Goal: Task Accomplishment & Management: Use online tool/utility

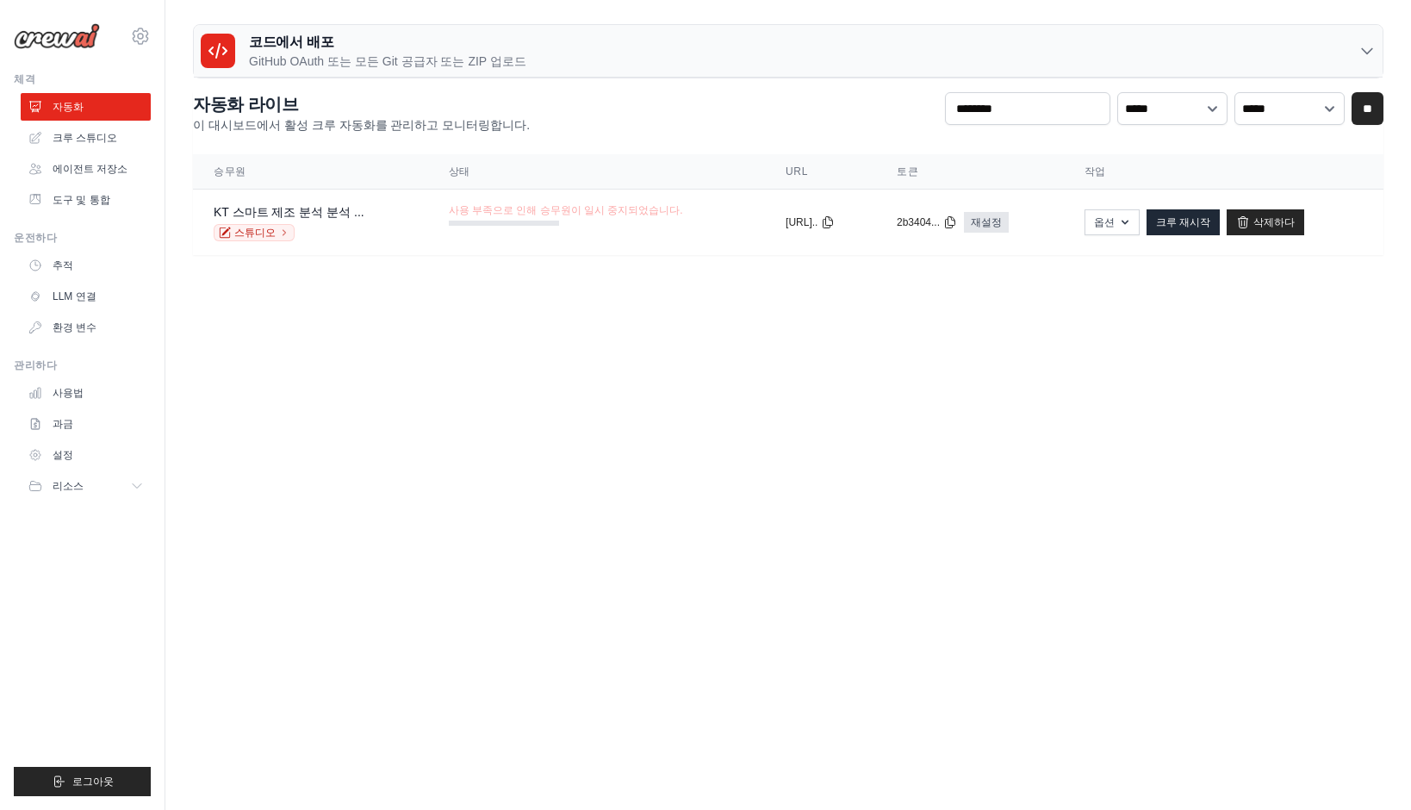
click at [617, 380] on body "kj.kang@kt.com Settings 체격 자동화" at bounding box center [705, 405] width 1411 height 810
click at [61, 421] on font "과금" at bounding box center [64, 424] width 21 height 14
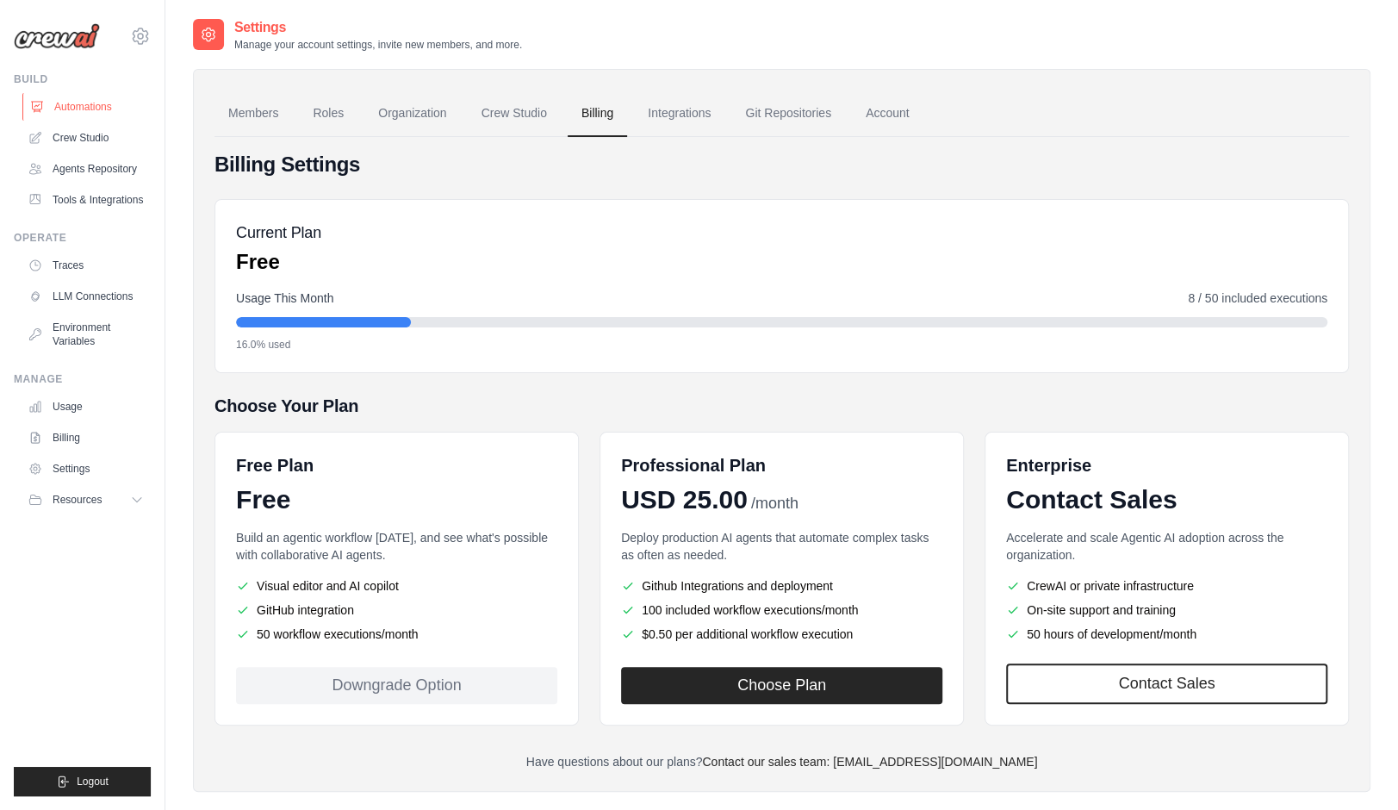
click at [100, 116] on link "Automations" at bounding box center [87, 107] width 130 height 28
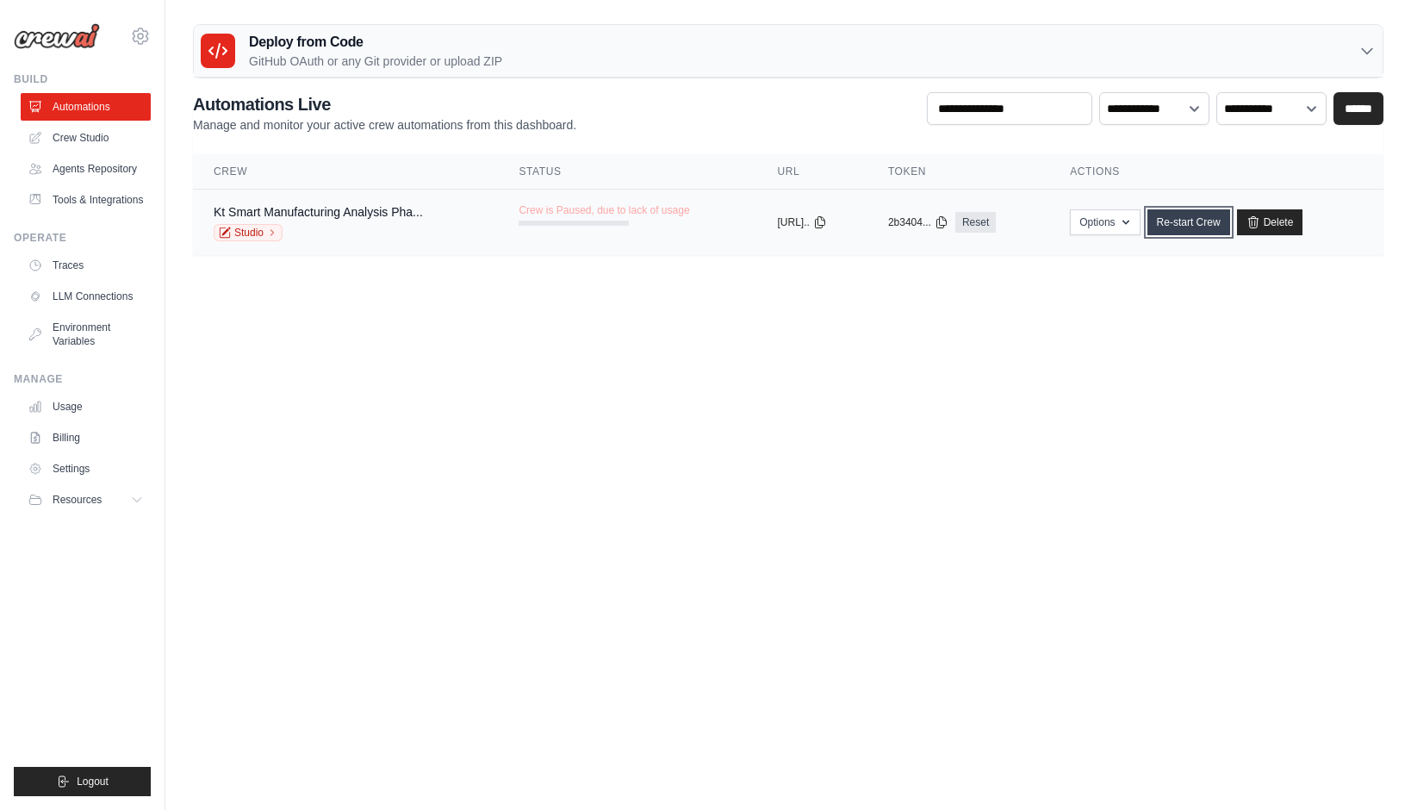
click at [1217, 222] on link "Re-start Crew" at bounding box center [1188, 222] width 83 height 26
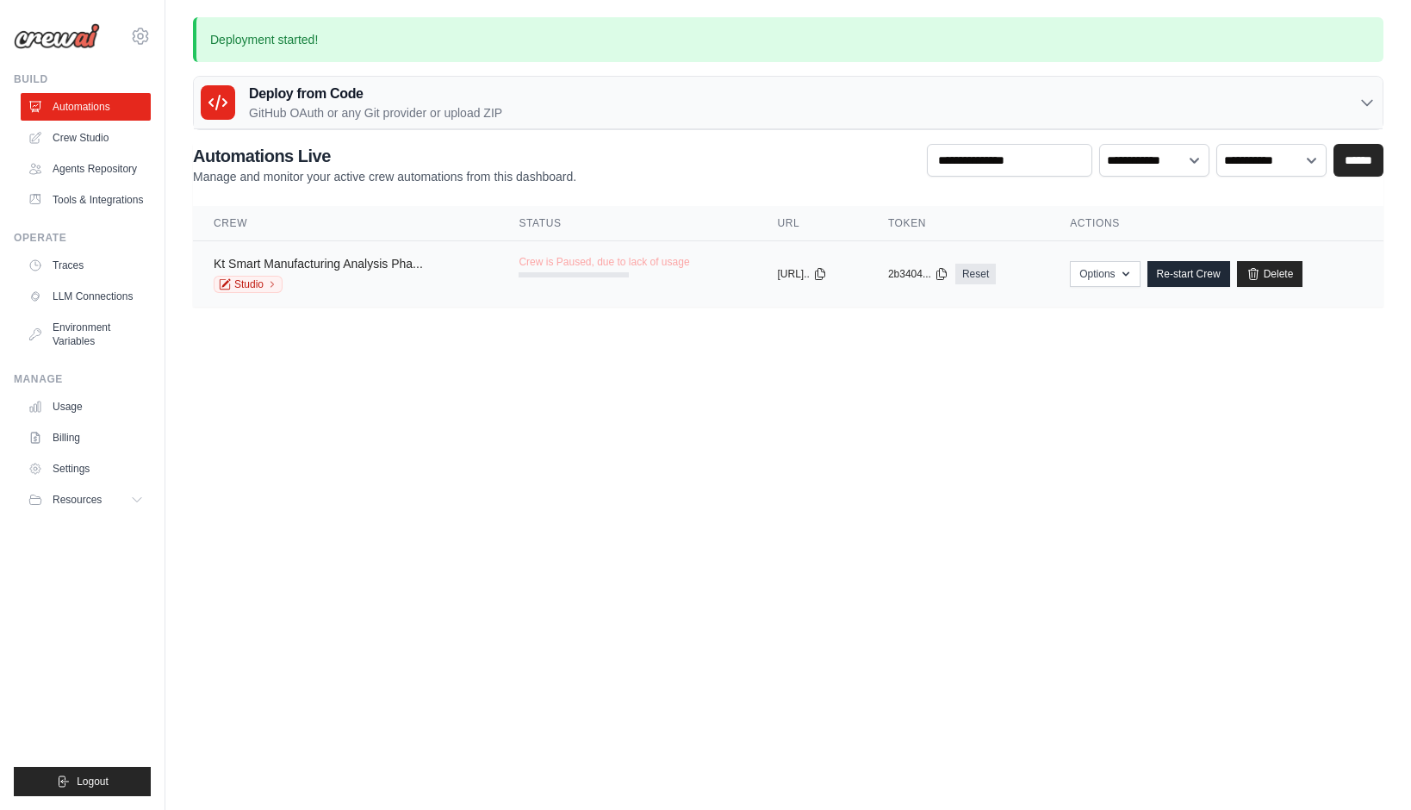
click at [356, 268] on link "Kt Smart Manufacturing Analysis Pha..." at bounding box center [318, 264] width 209 height 14
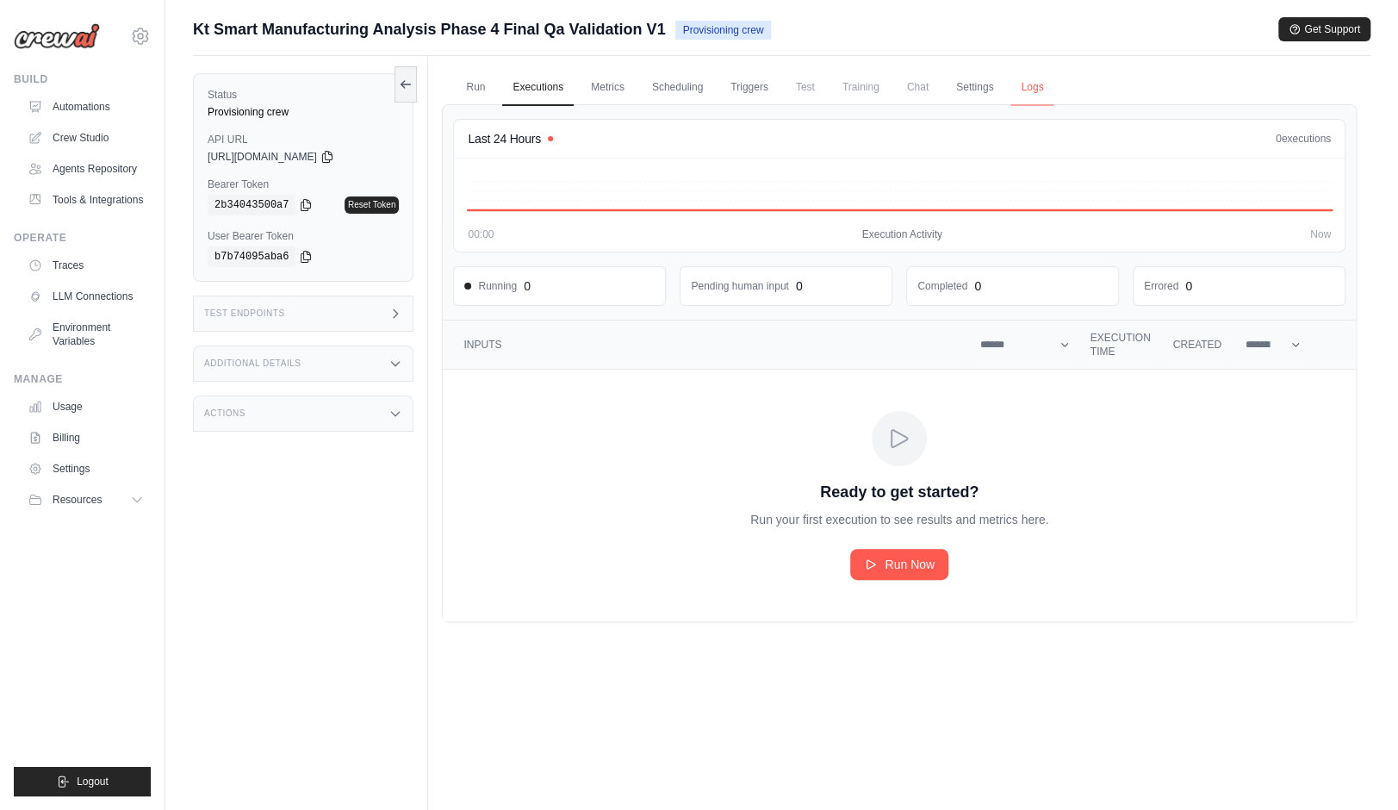
click at [1050, 86] on link "Logs" at bounding box center [1032, 88] width 43 height 36
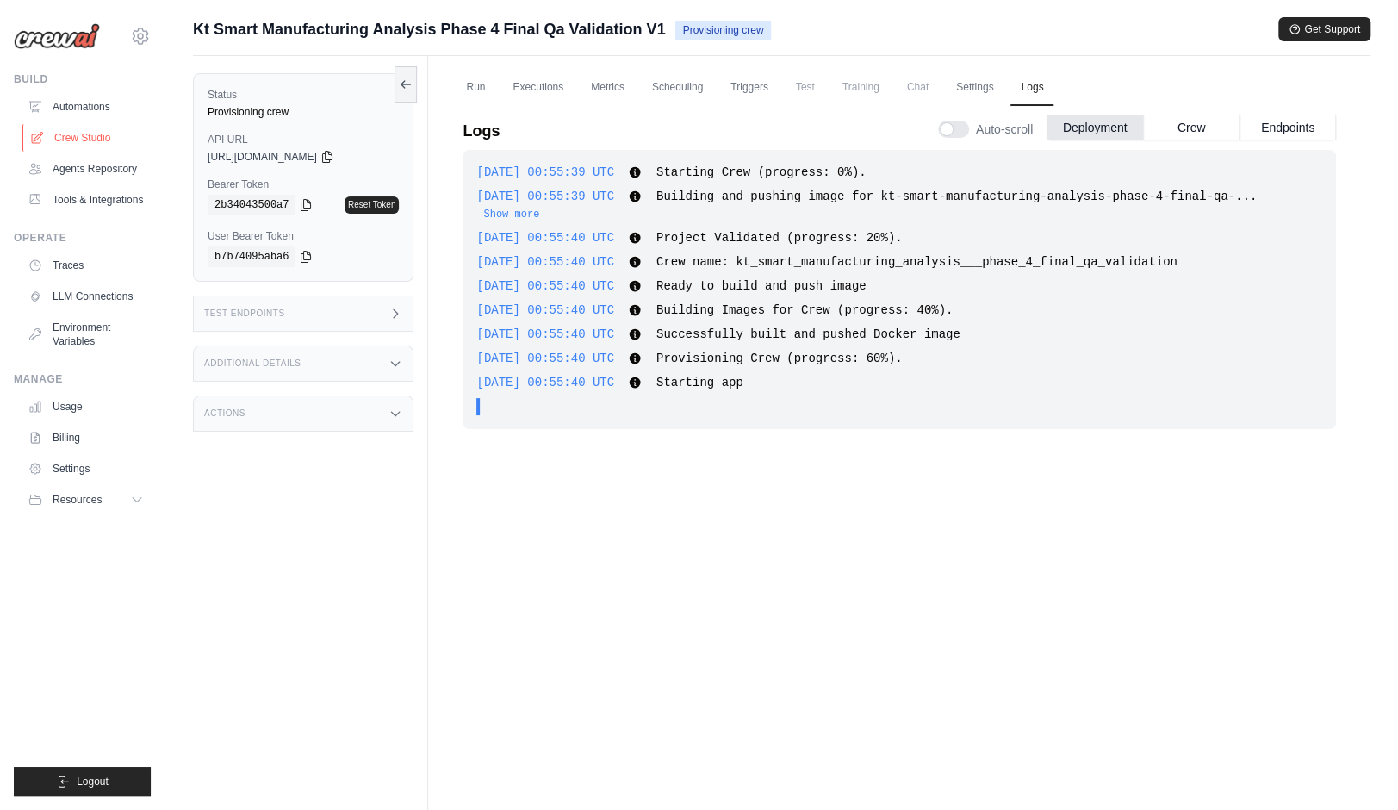
click at [99, 132] on link "Crew Studio" at bounding box center [87, 138] width 130 height 28
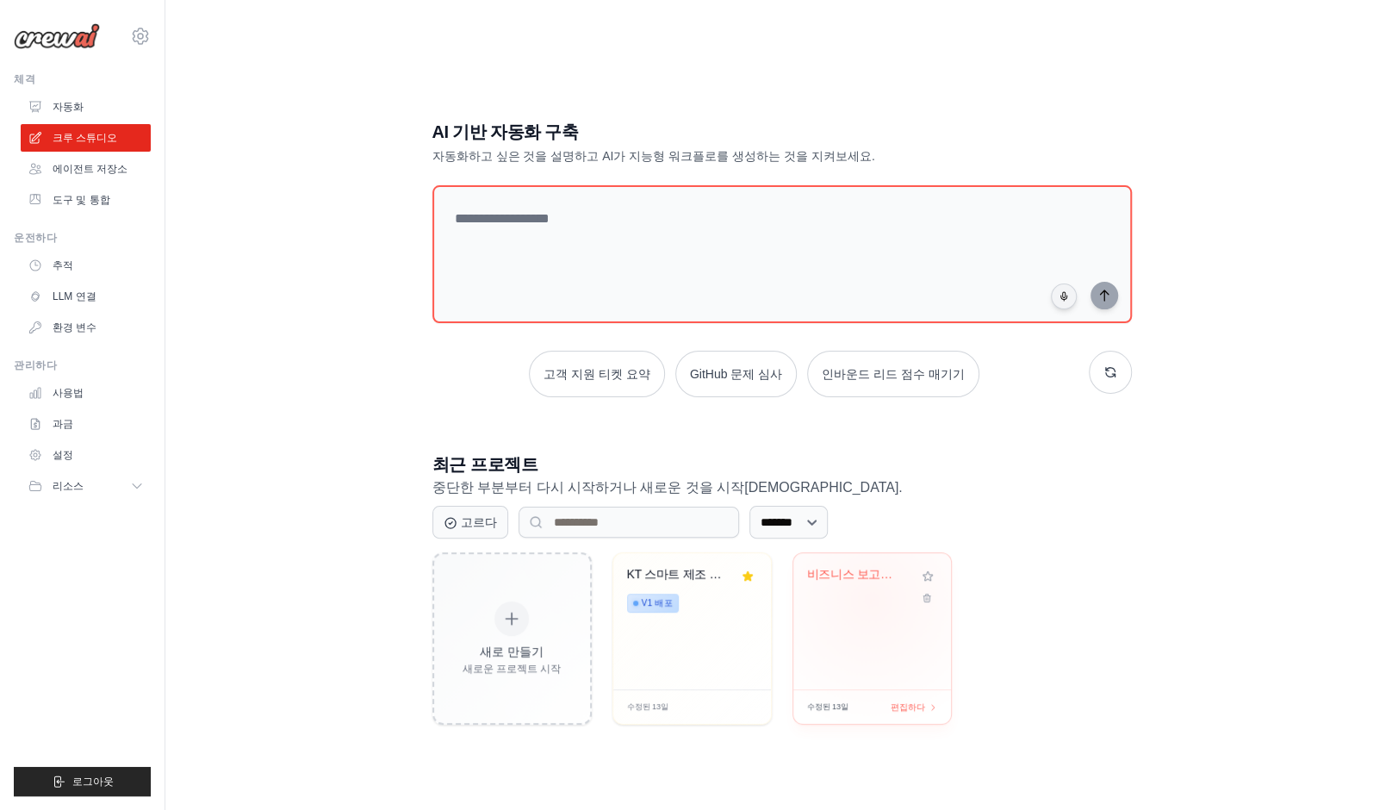
click at [872, 599] on div "비즈니스 보고서 템플릿 빌더" at bounding box center [872, 587] width 130 height 40
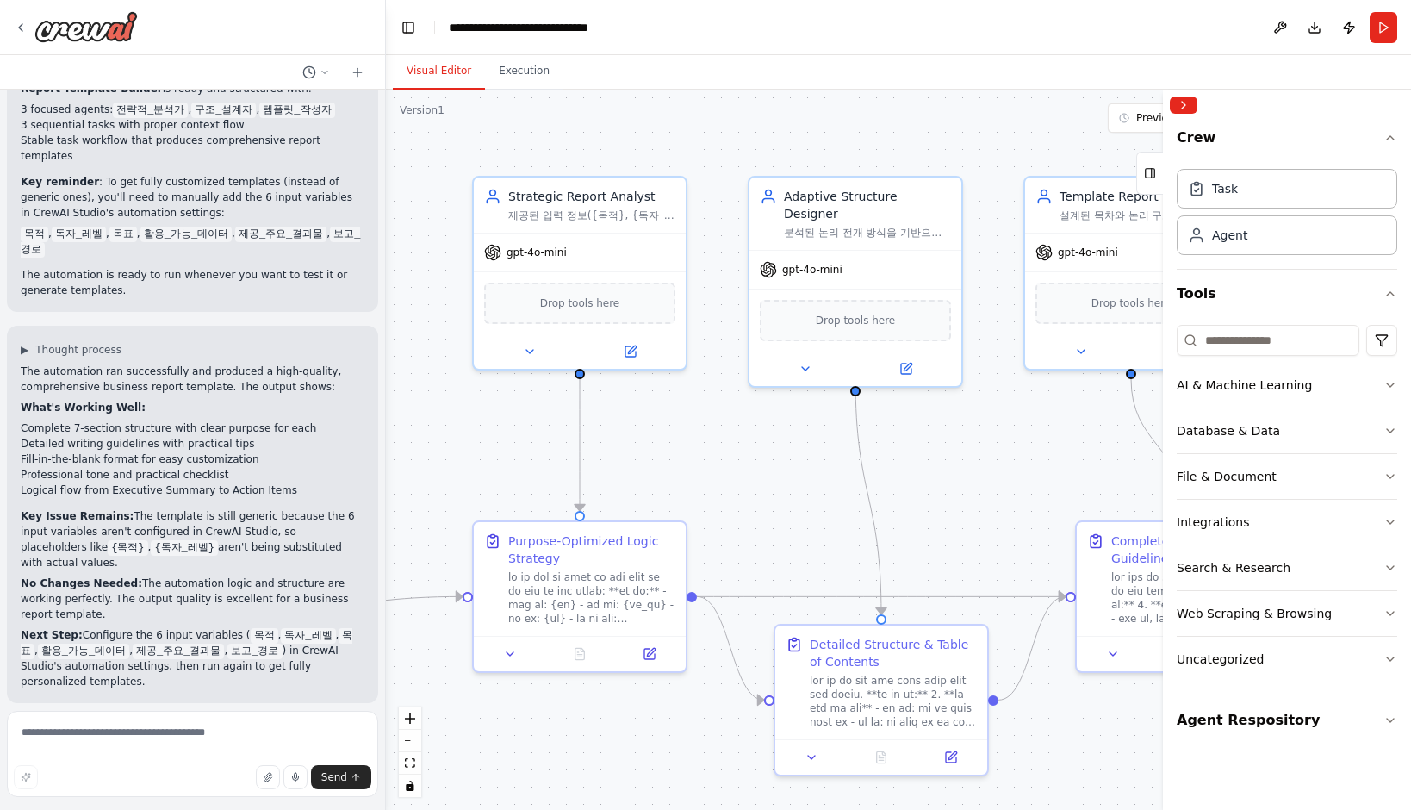
scroll to position [20489, 0]
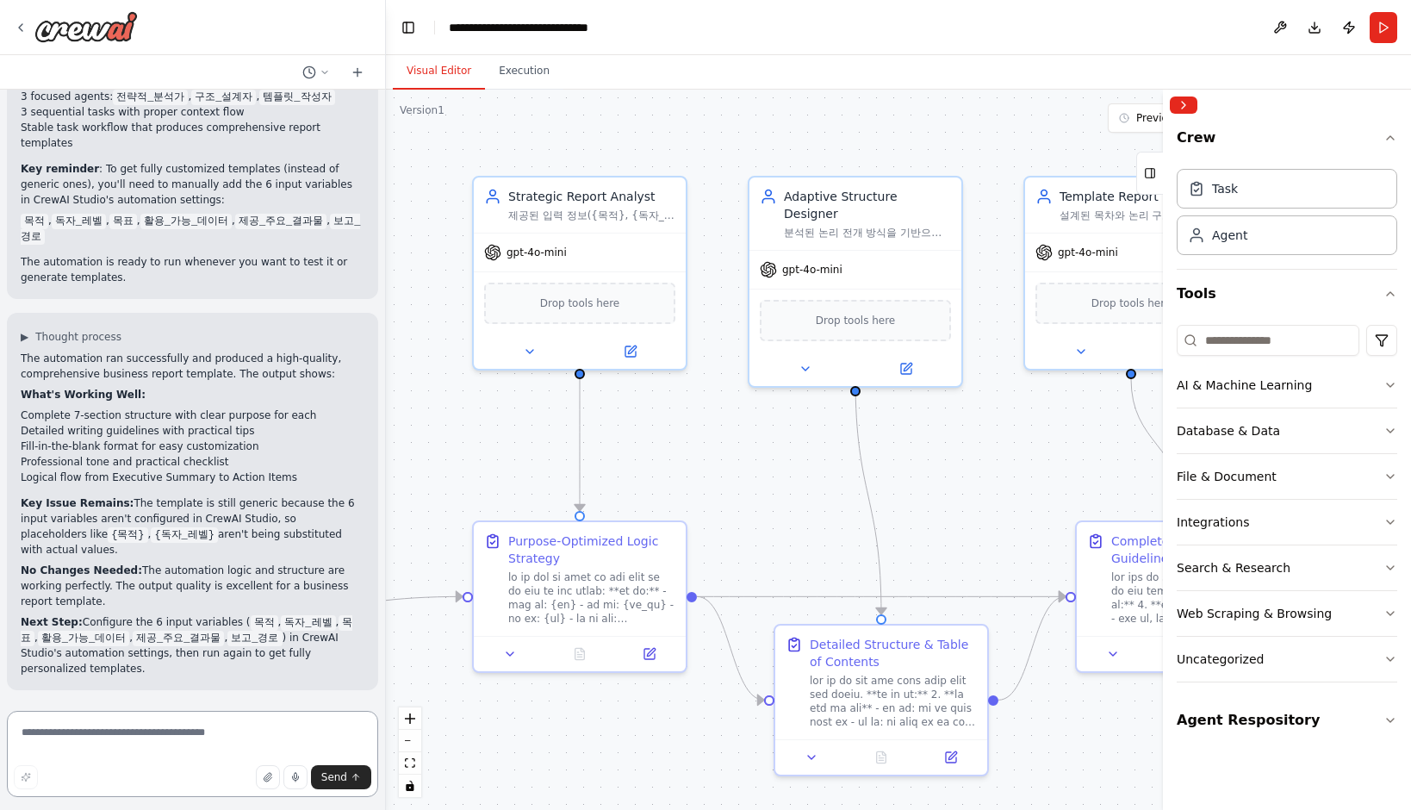
click at [122, 727] on textarea at bounding box center [192, 754] width 371 height 86
type textarea "*"
type textarea "**********"
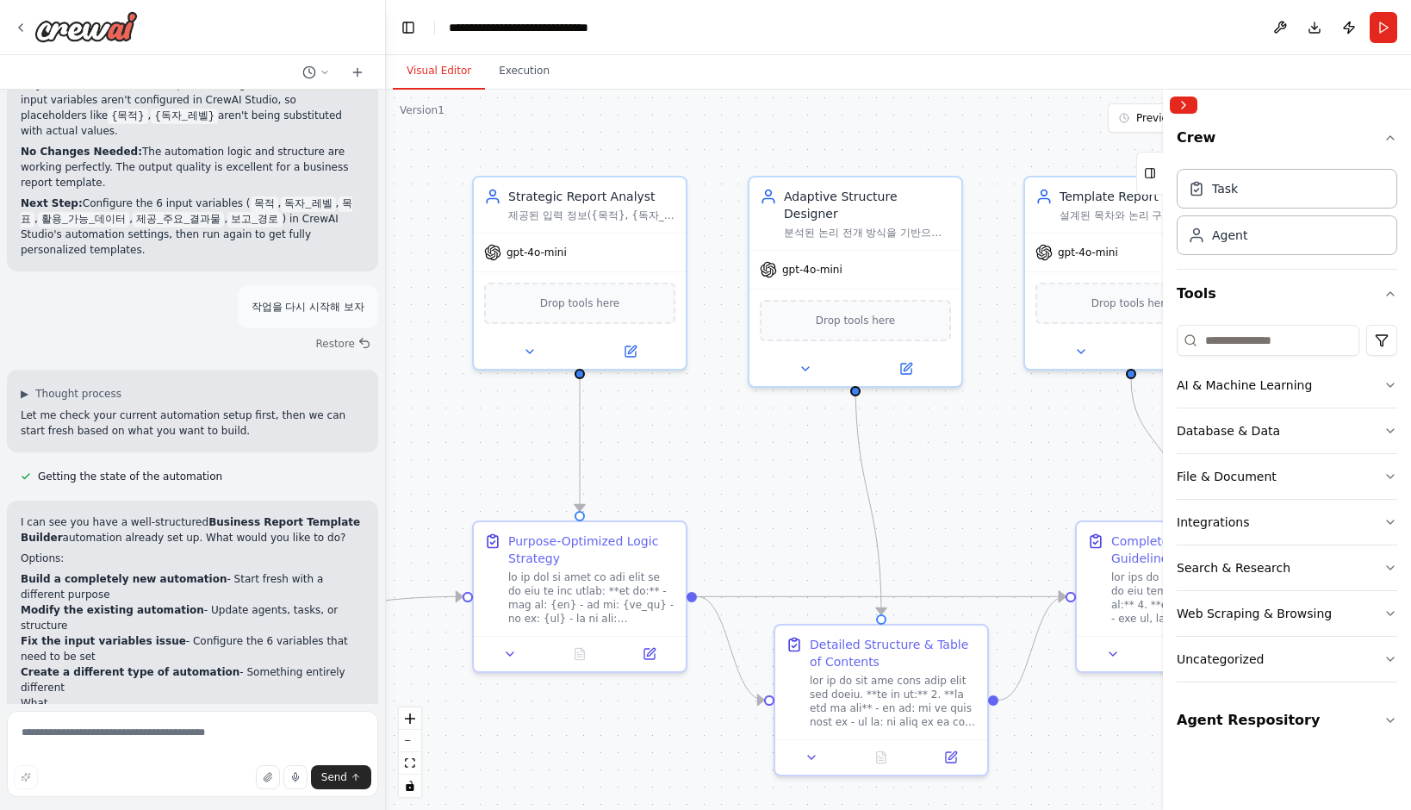
scroll to position [20911, 0]
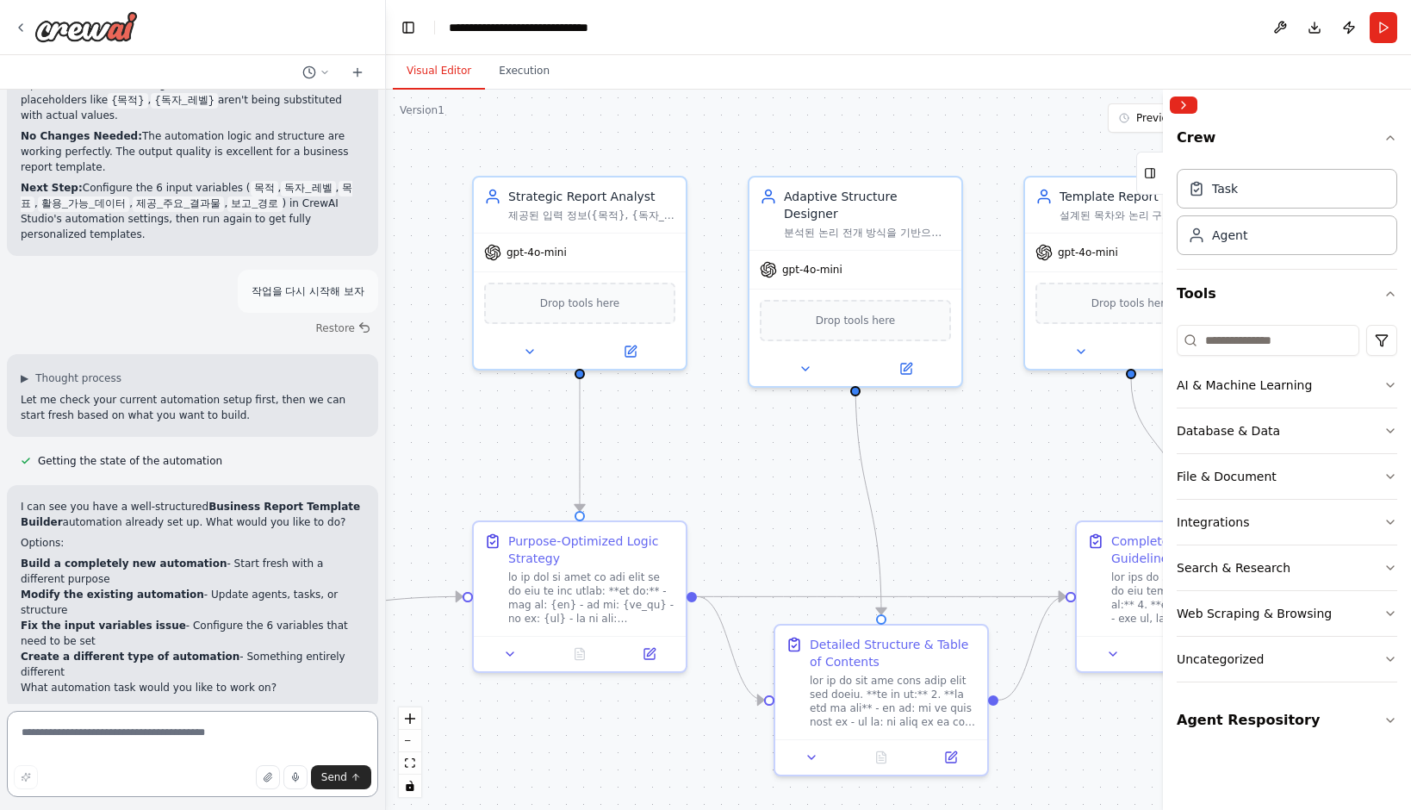
click at [171, 737] on textarea at bounding box center [192, 754] width 371 height 86
type textarea "*"
type textarea "********"
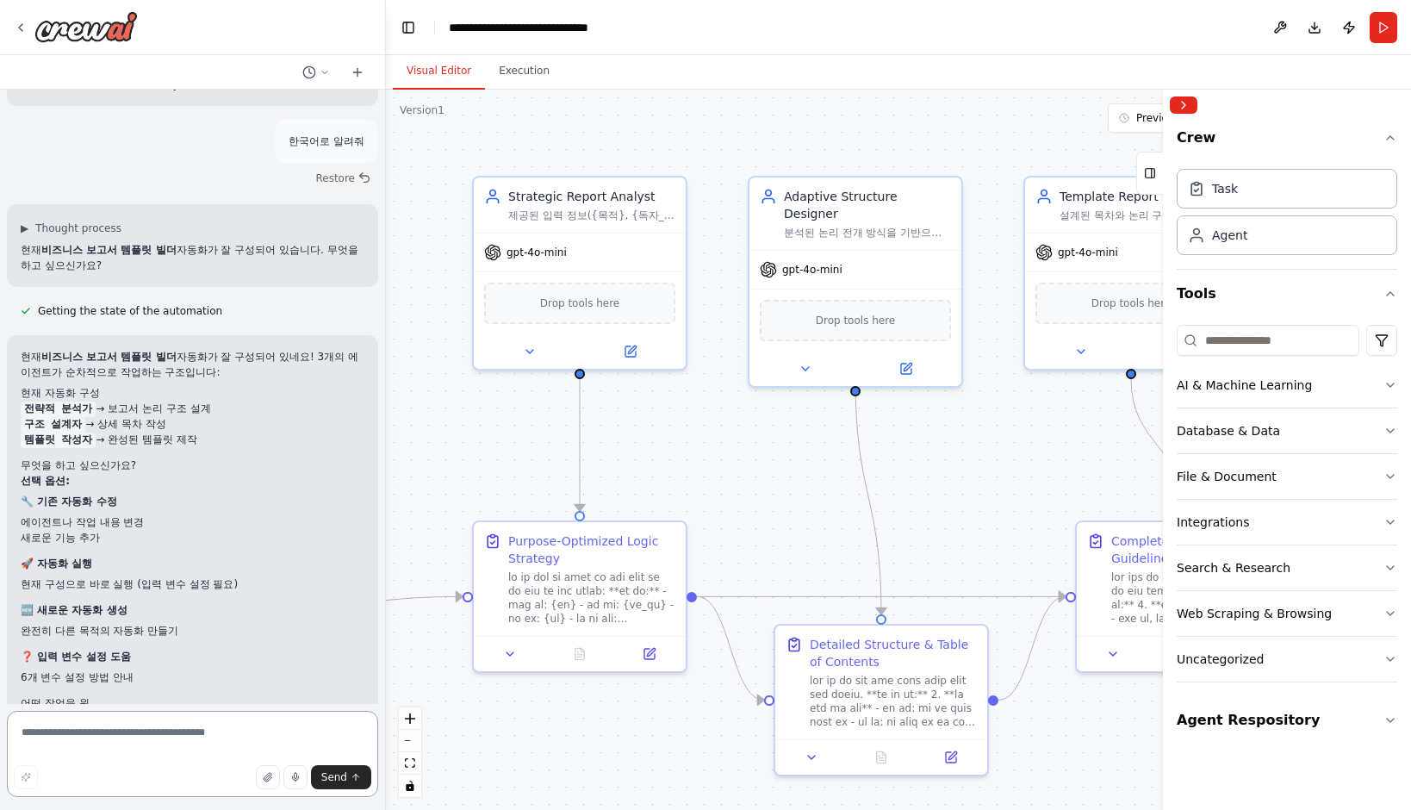
scroll to position [21529, 0]
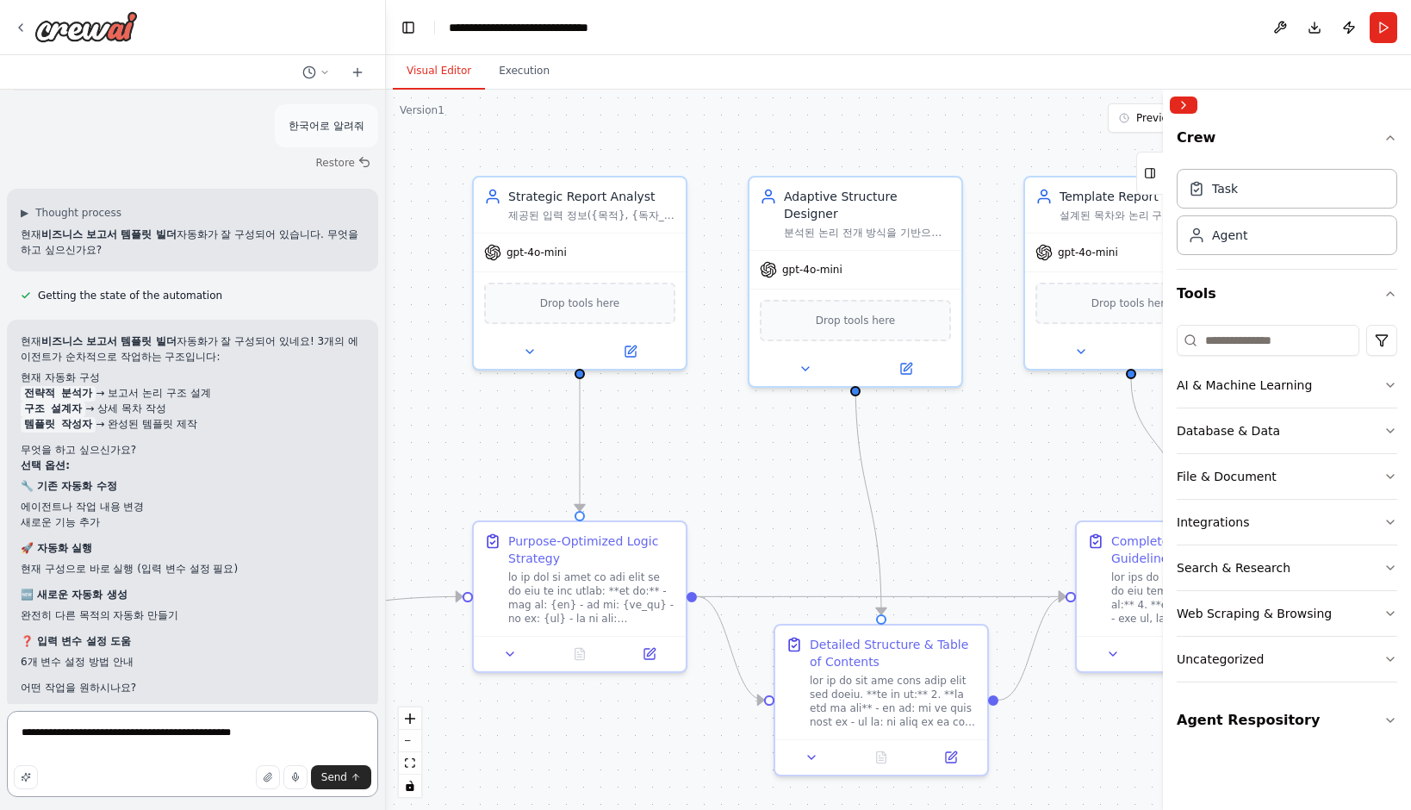
type textarea "**********"
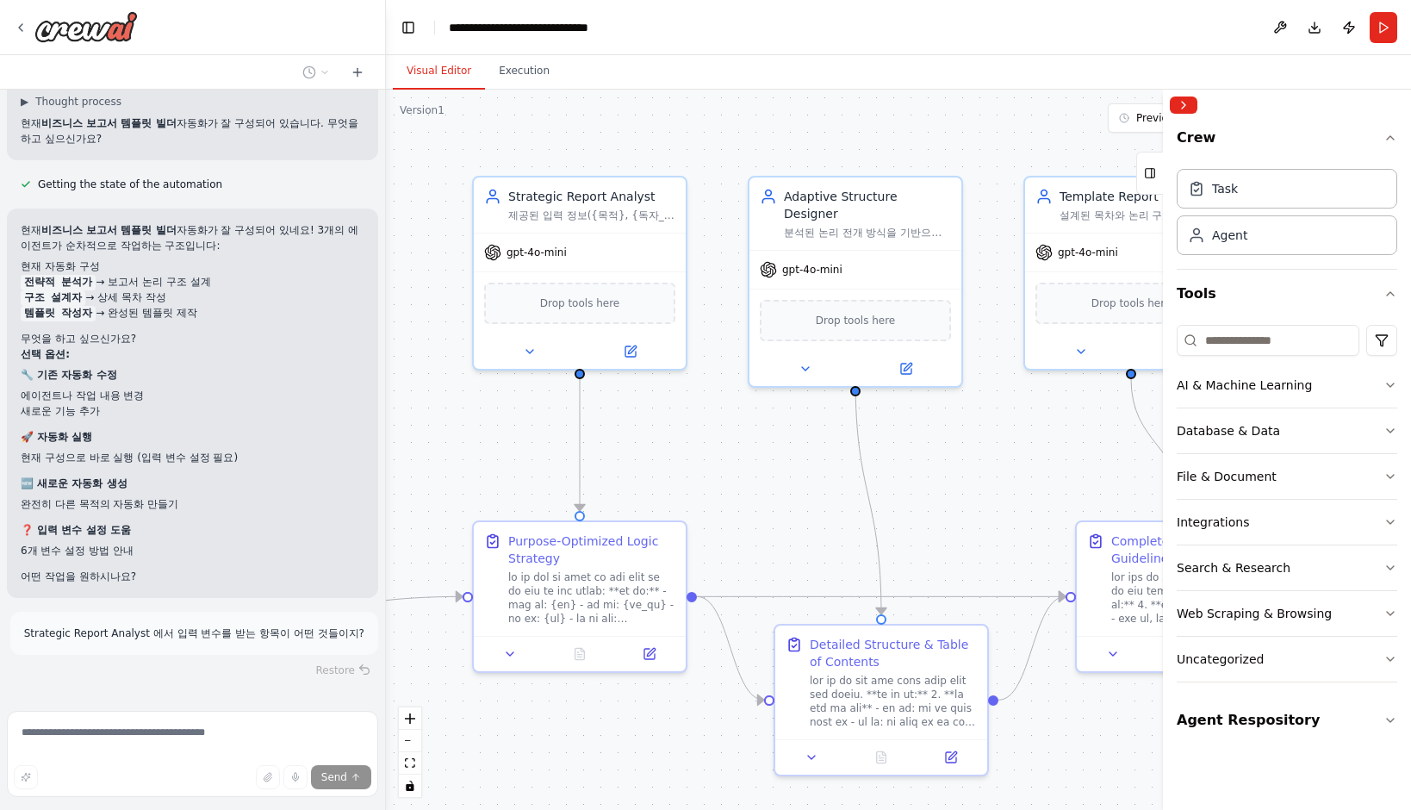
scroll to position [21680, 0]
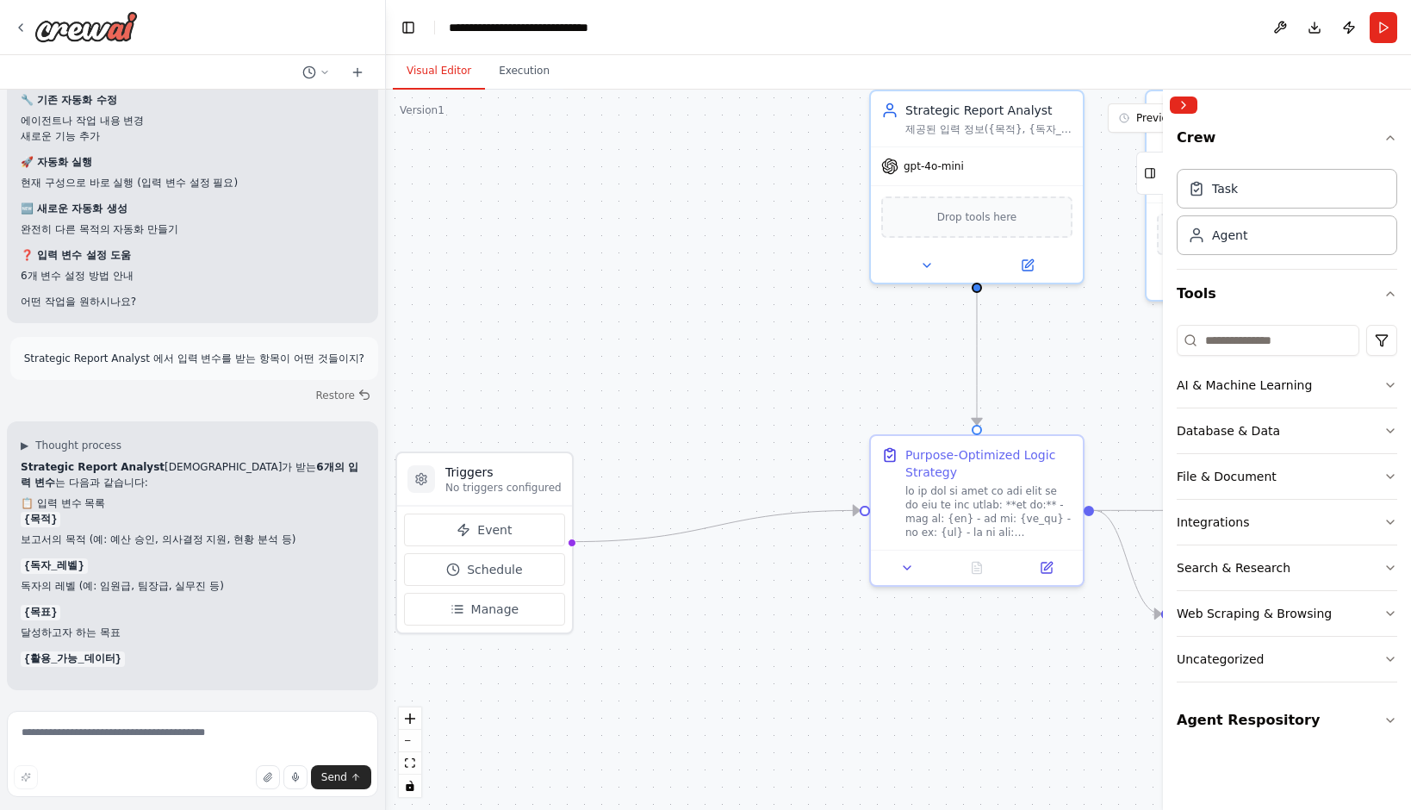
drag, startPoint x: 456, startPoint y: 449, endPoint x: 853, endPoint y: 363, distance: 406.4
click at [853, 363] on div ".deletable-edge-delete-btn { width: 20px; height: 20px; border: 0px solid #ffff…" at bounding box center [898, 450] width 1025 height 720
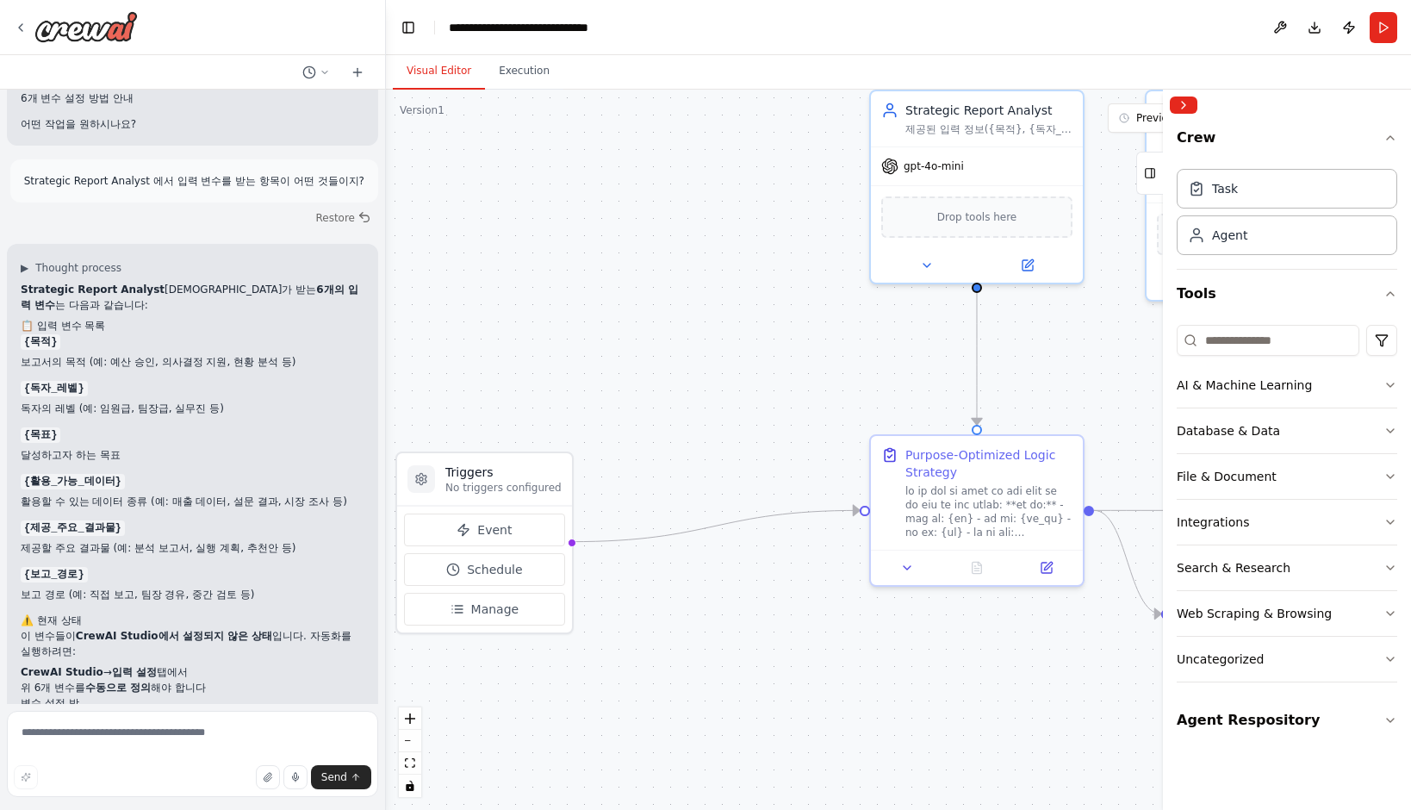
scroll to position [22108, 0]
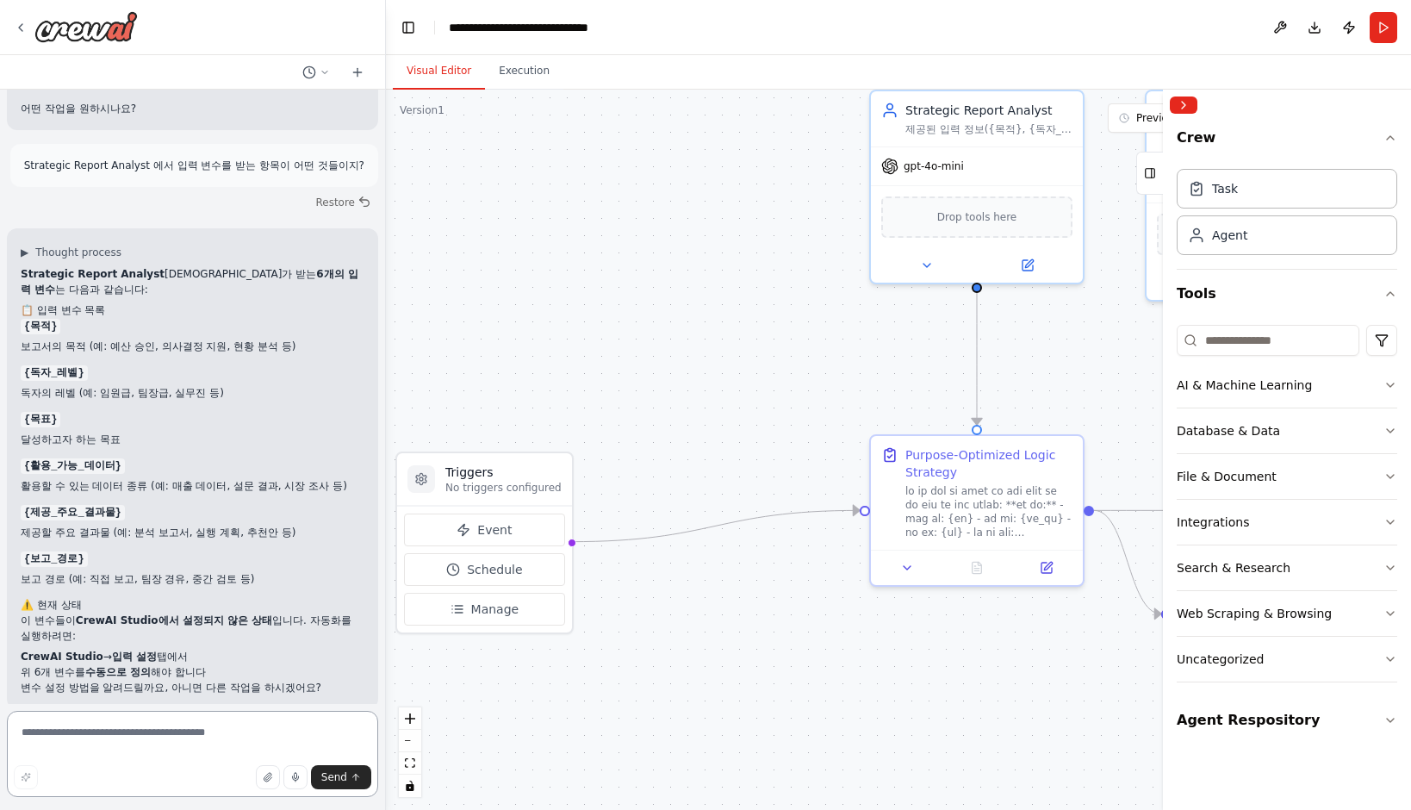
click at [124, 737] on textarea at bounding box center [192, 754] width 371 height 86
type textarea "*"
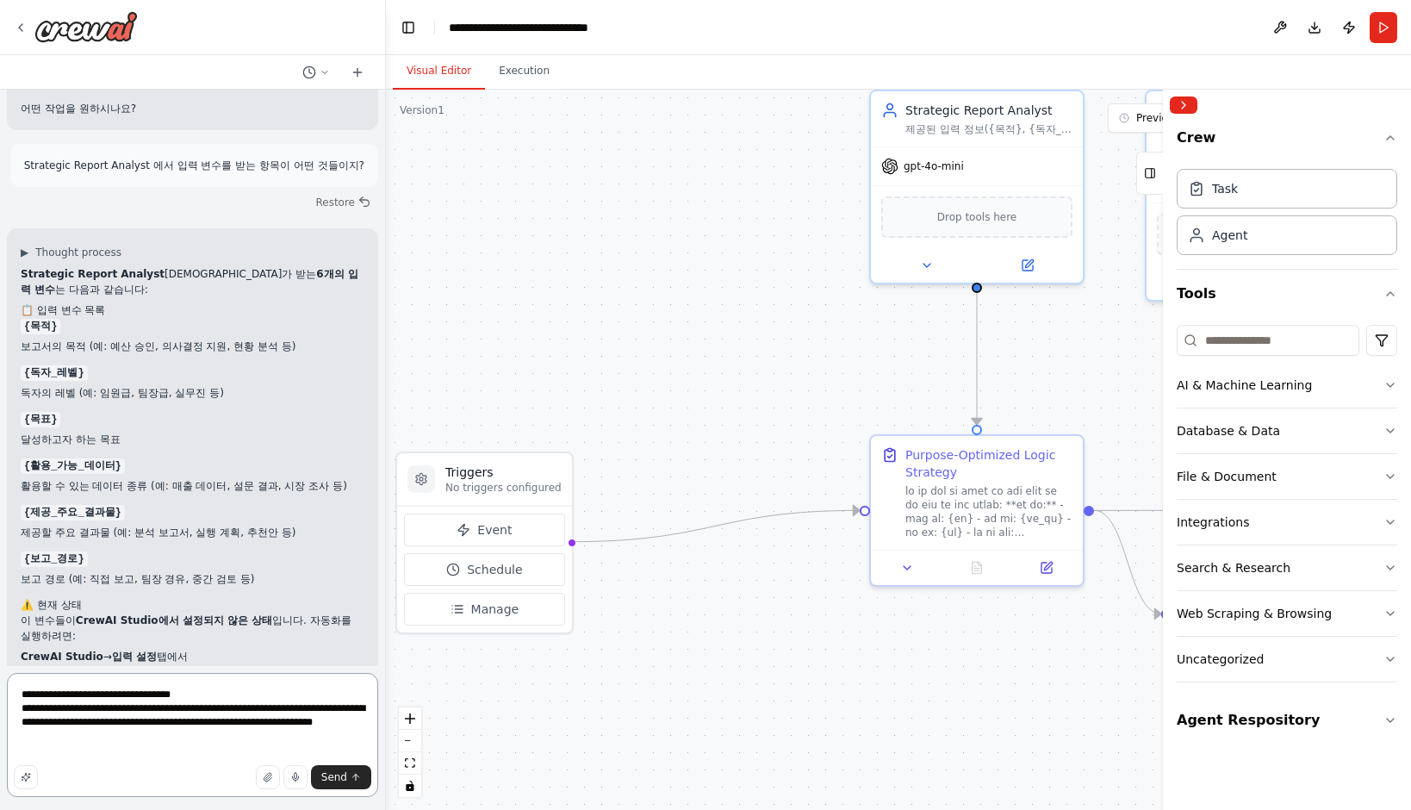
type textarea "**********"
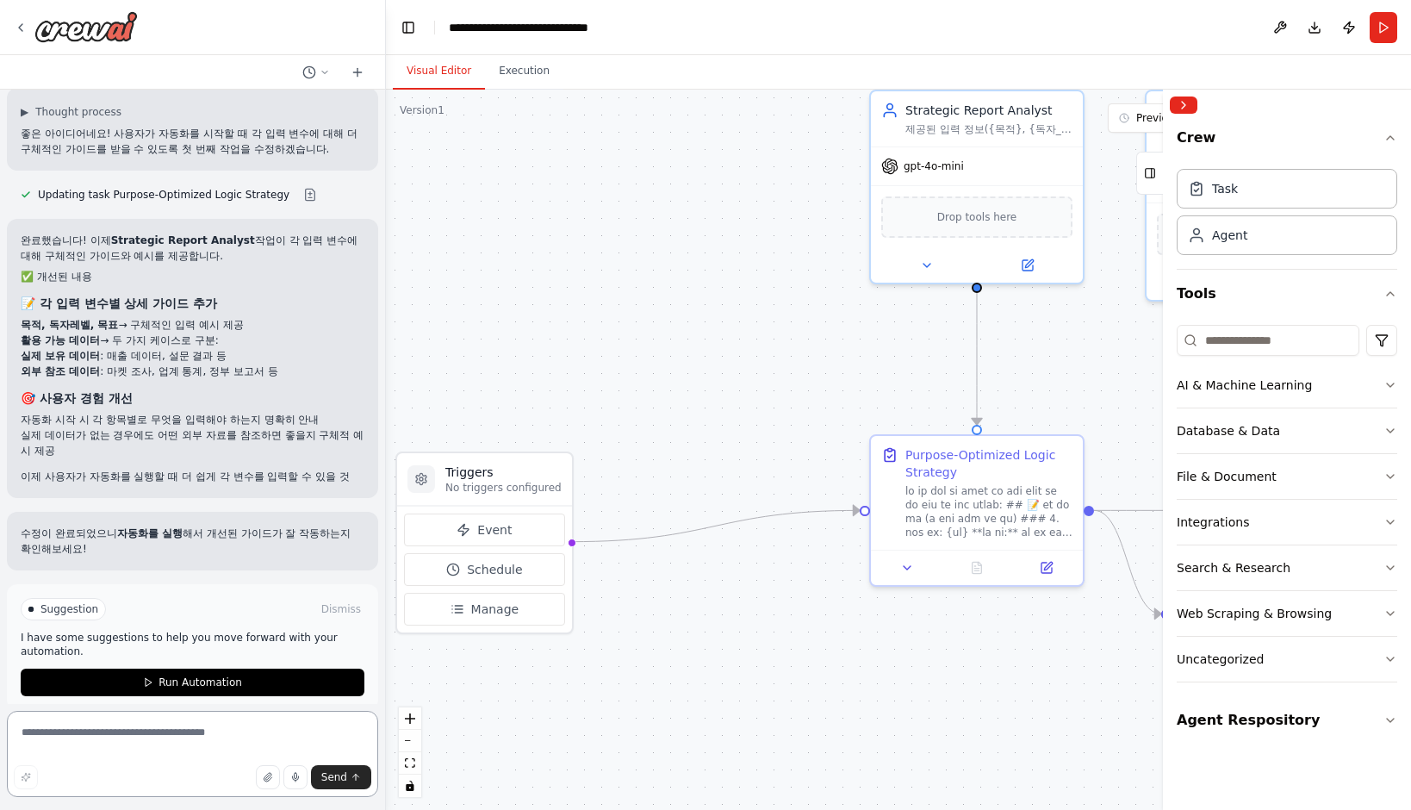
scroll to position [22905, 0]
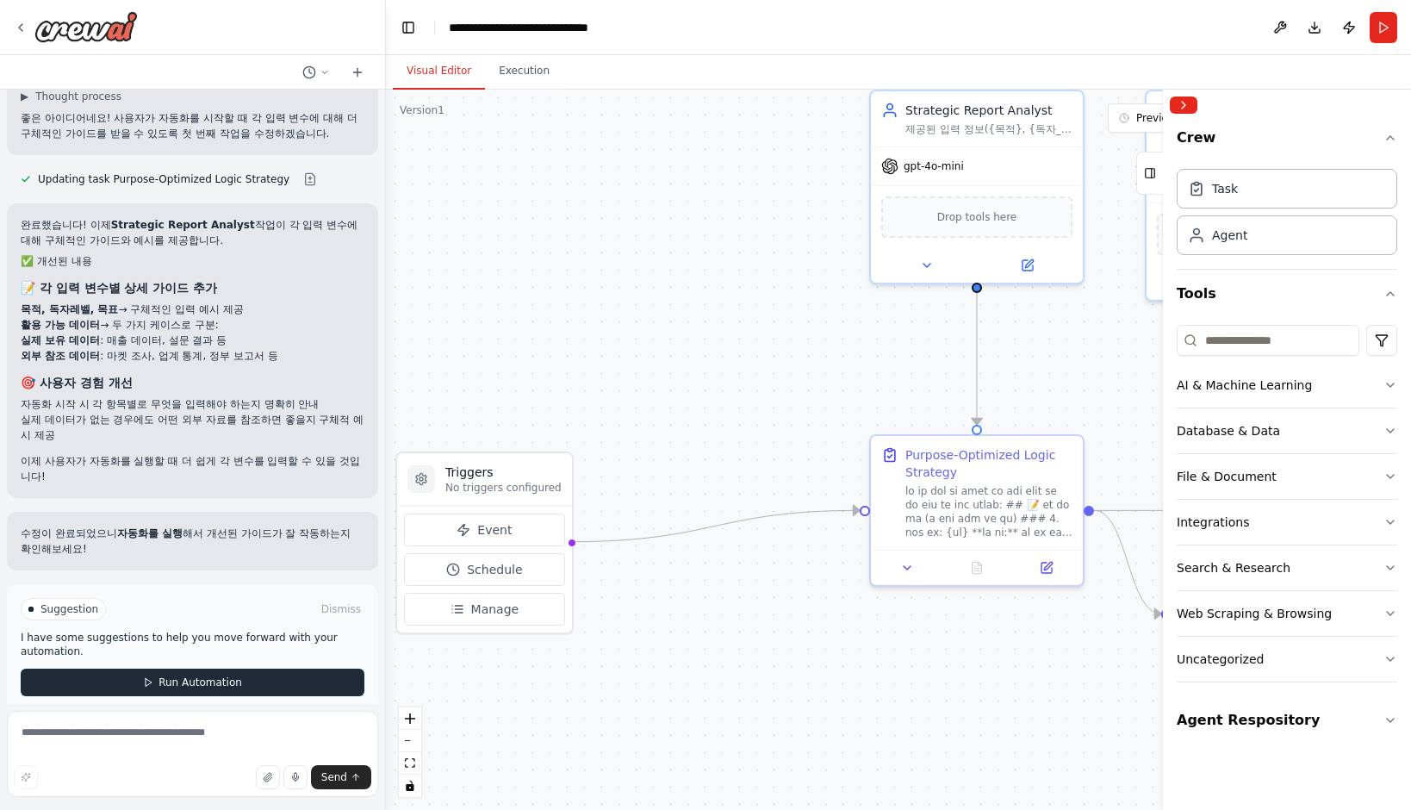
click at [234, 669] on button "Run Automation" at bounding box center [193, 683] width 344 height 28
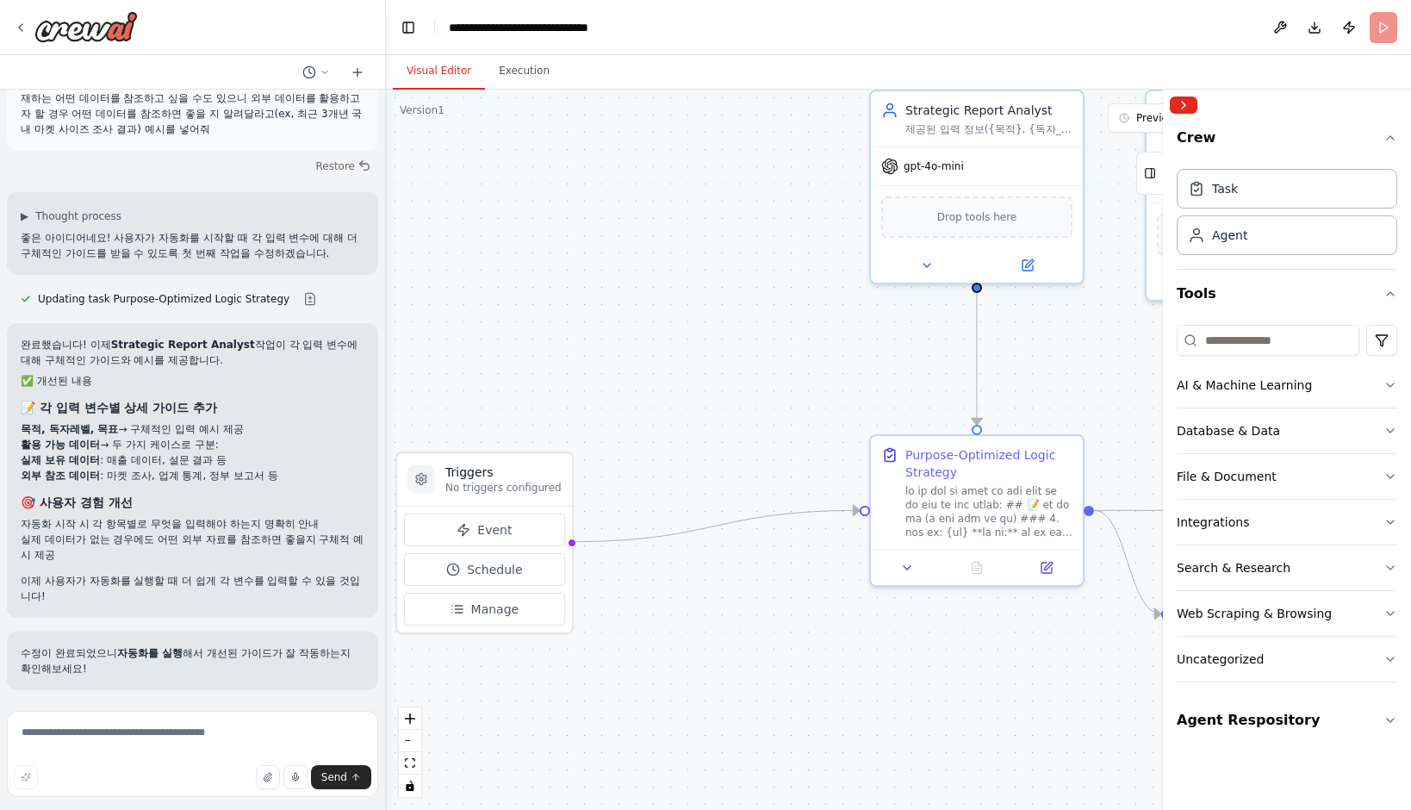
scroll to position [22766, 0]
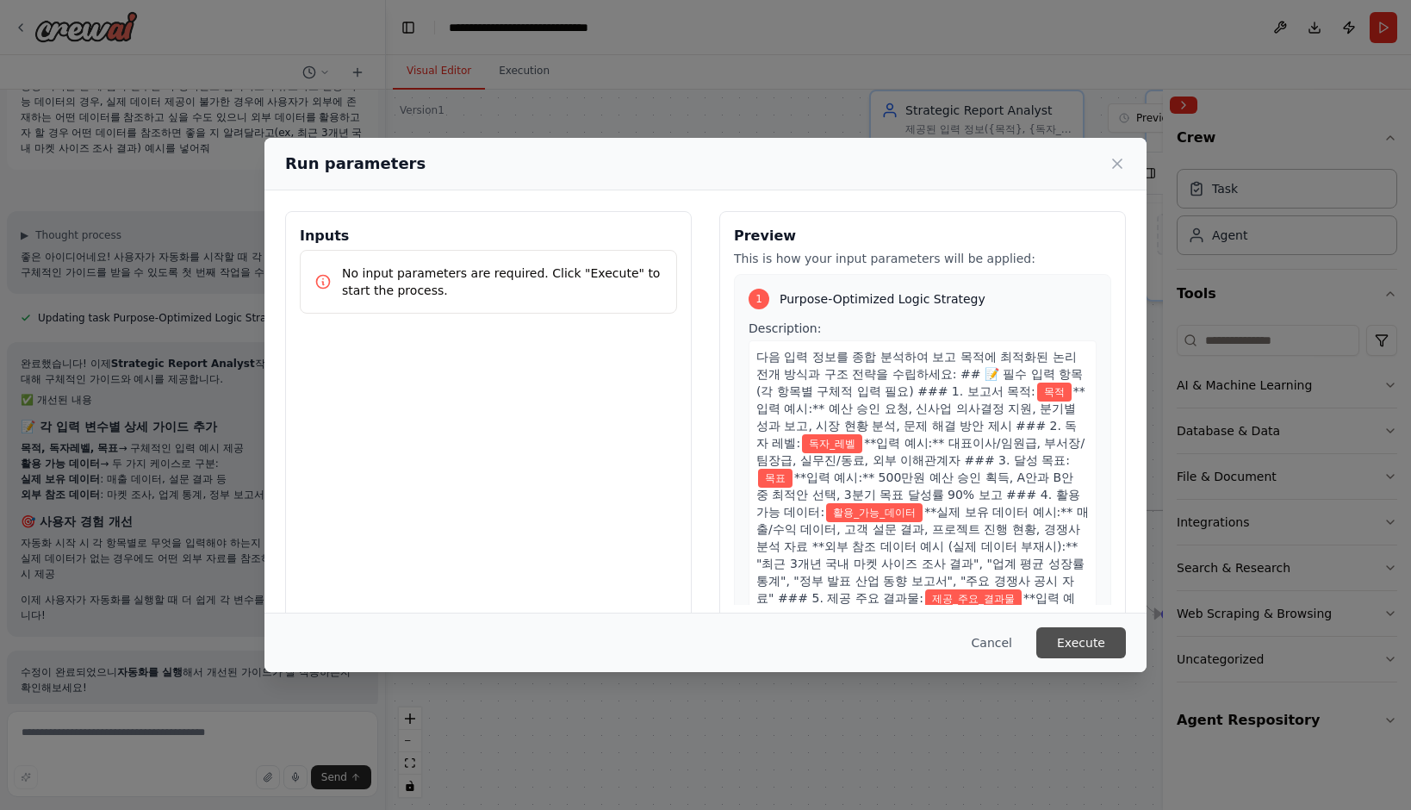
click at [1072, 645] on button "Execute" at bounding box center [1081, 642] width 90 height 31
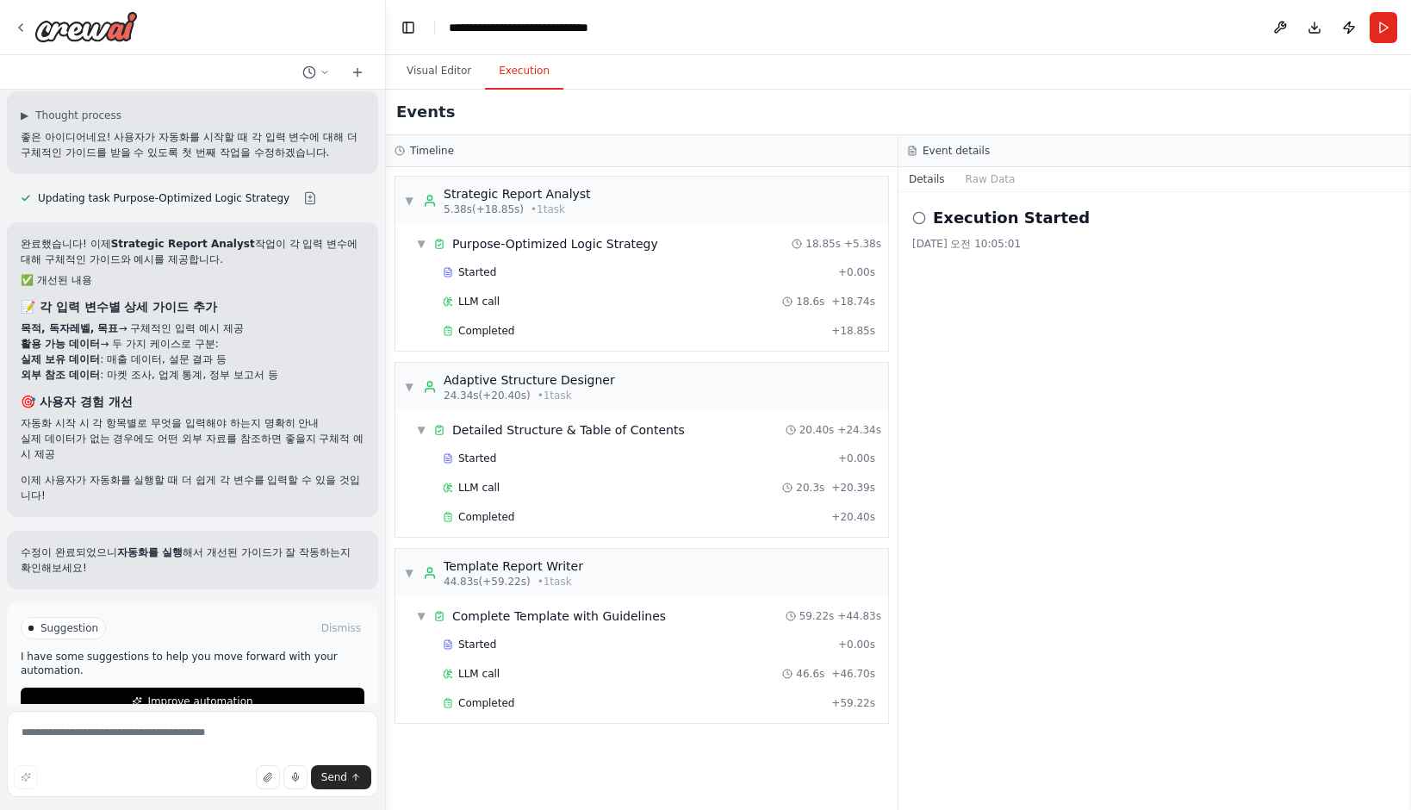
scroll to position [22905, 0]
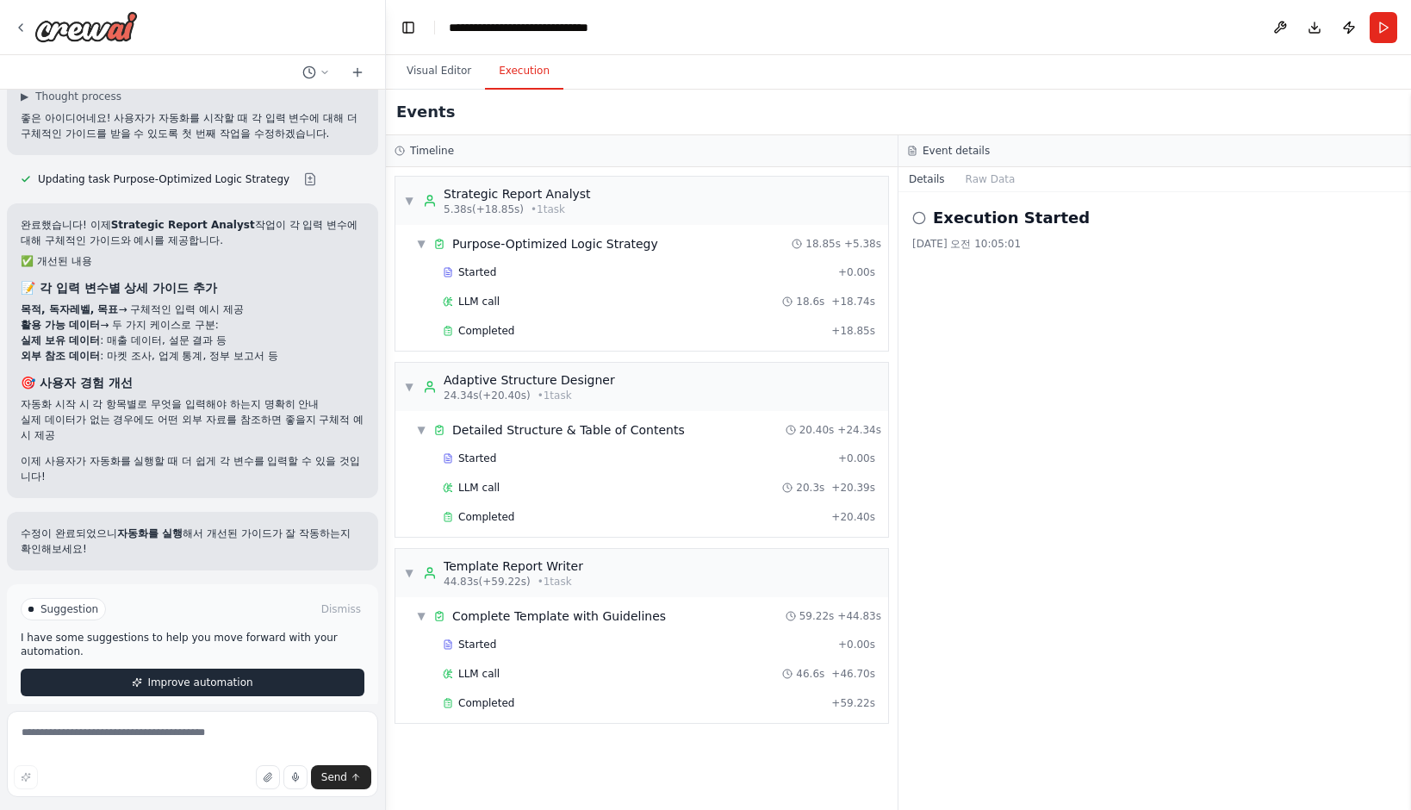
click at [224, 675] on span "Improve automation" at bounding box center [199, 682] width 105 height 14
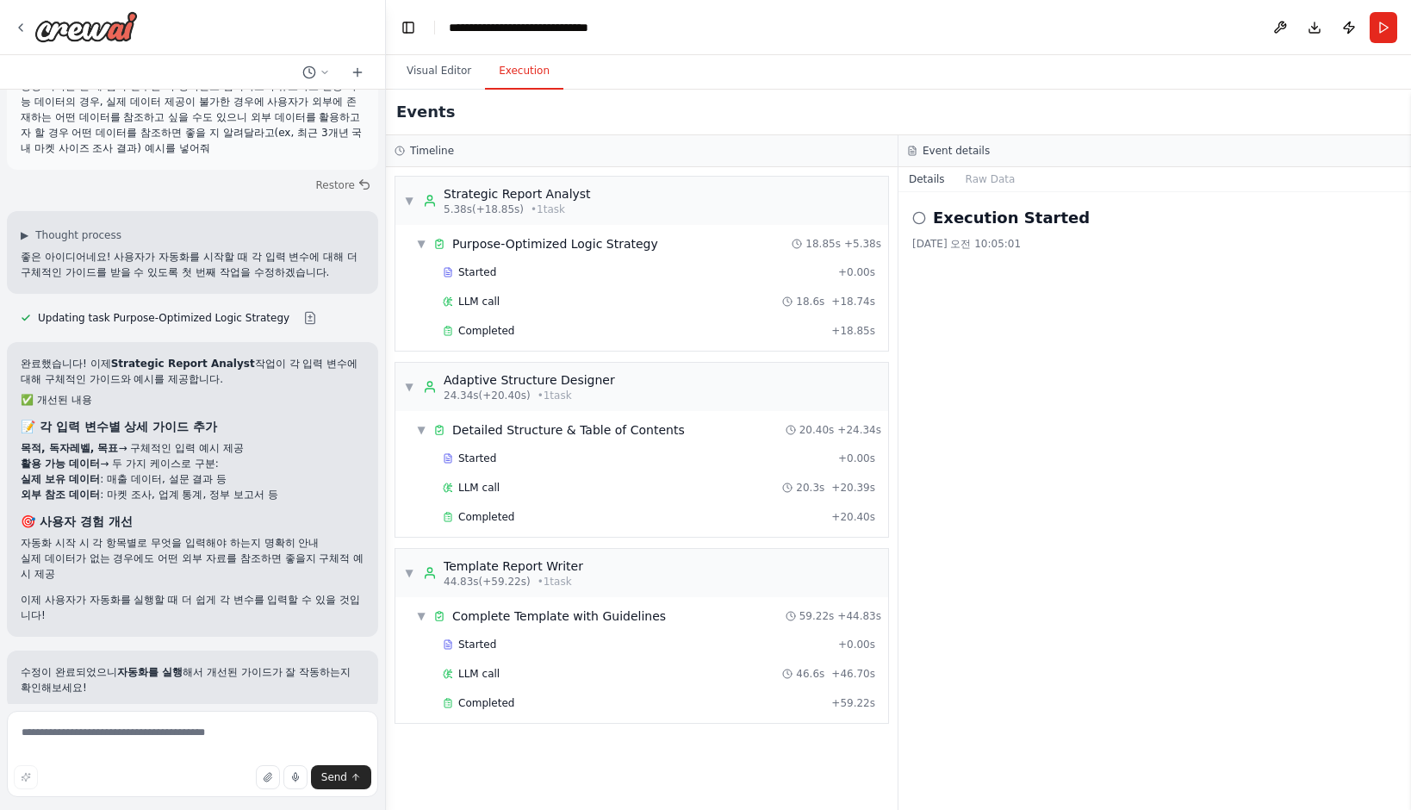
scroll to position [22833, 0]
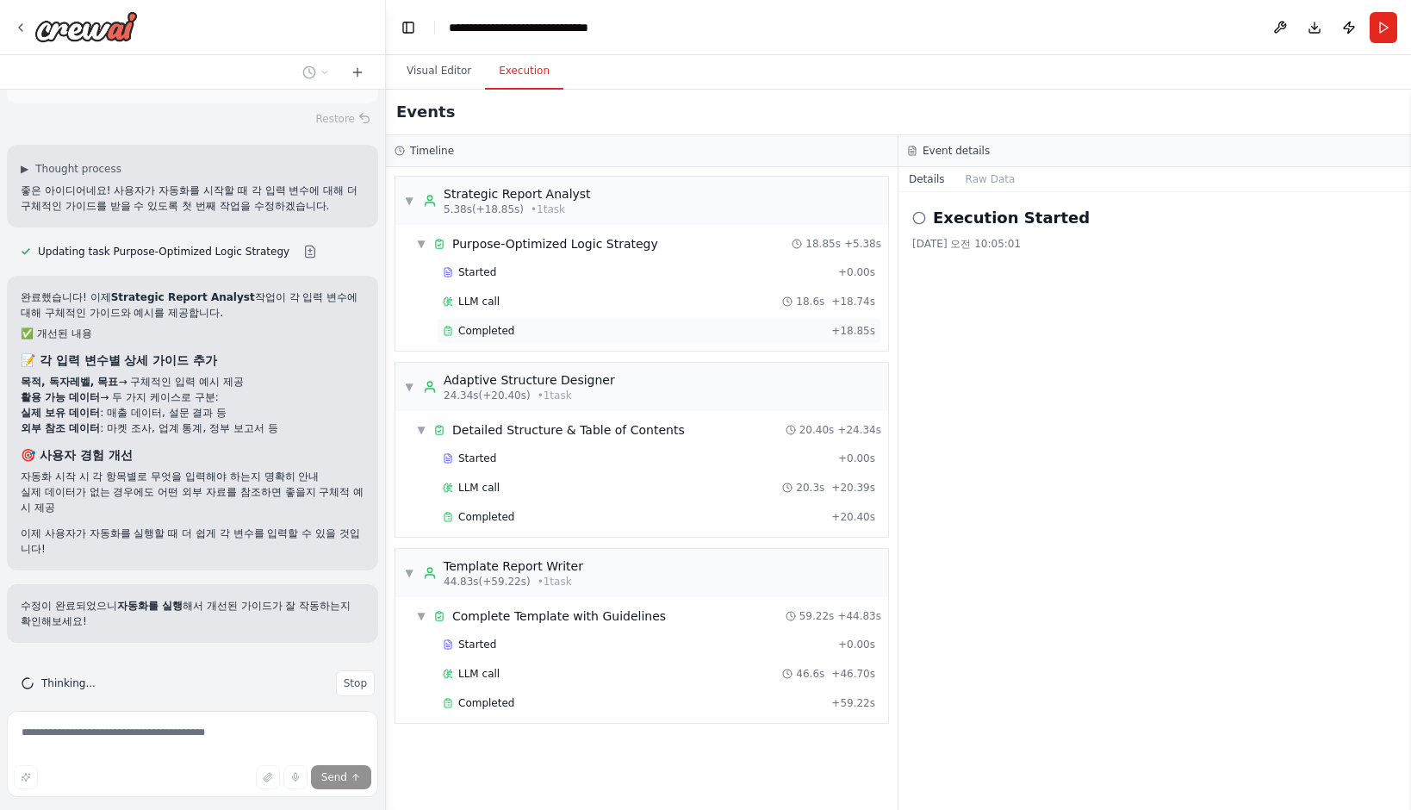
click at [494, 331] on span "Completed" at bounding box center [486, 331] width 56 height 14
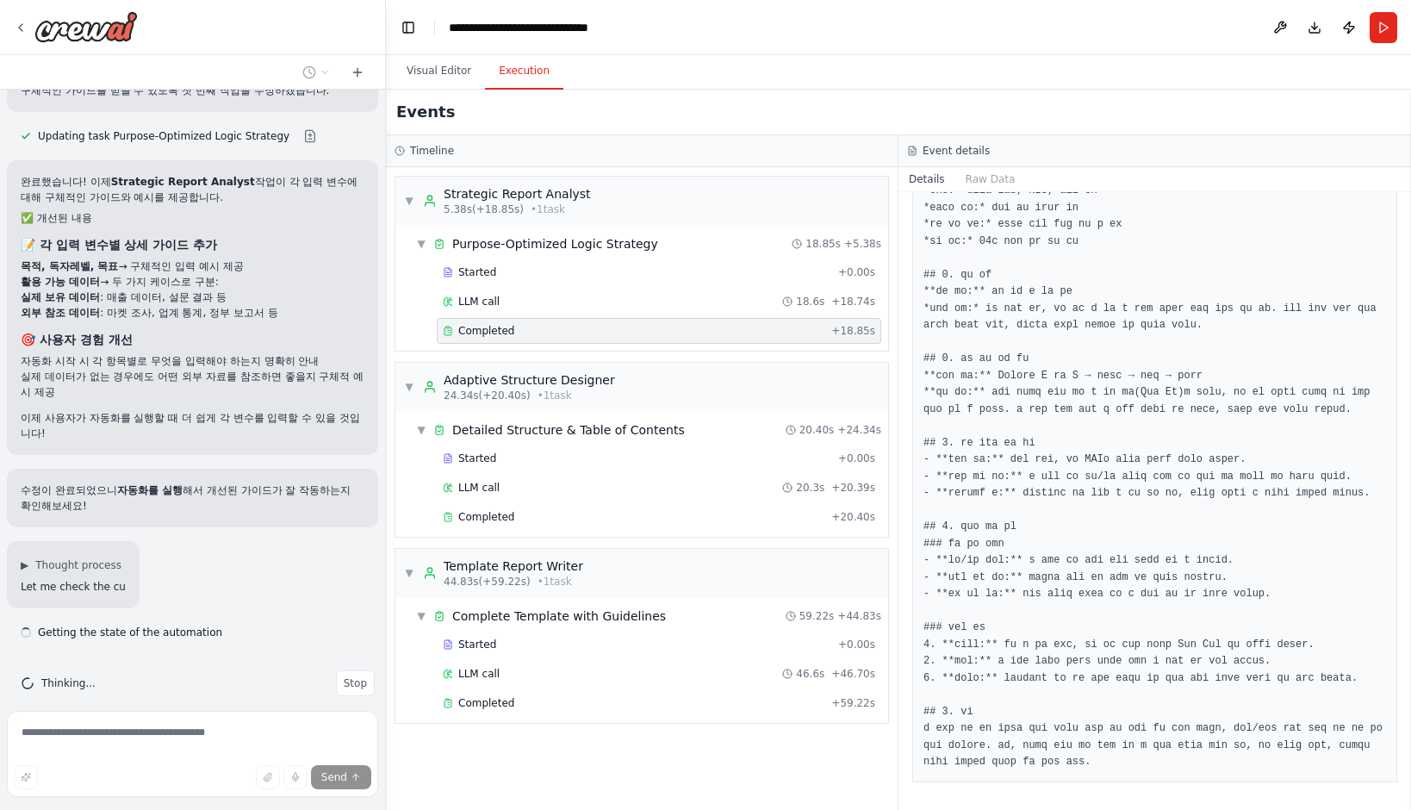
scroll to position [22948, 0]
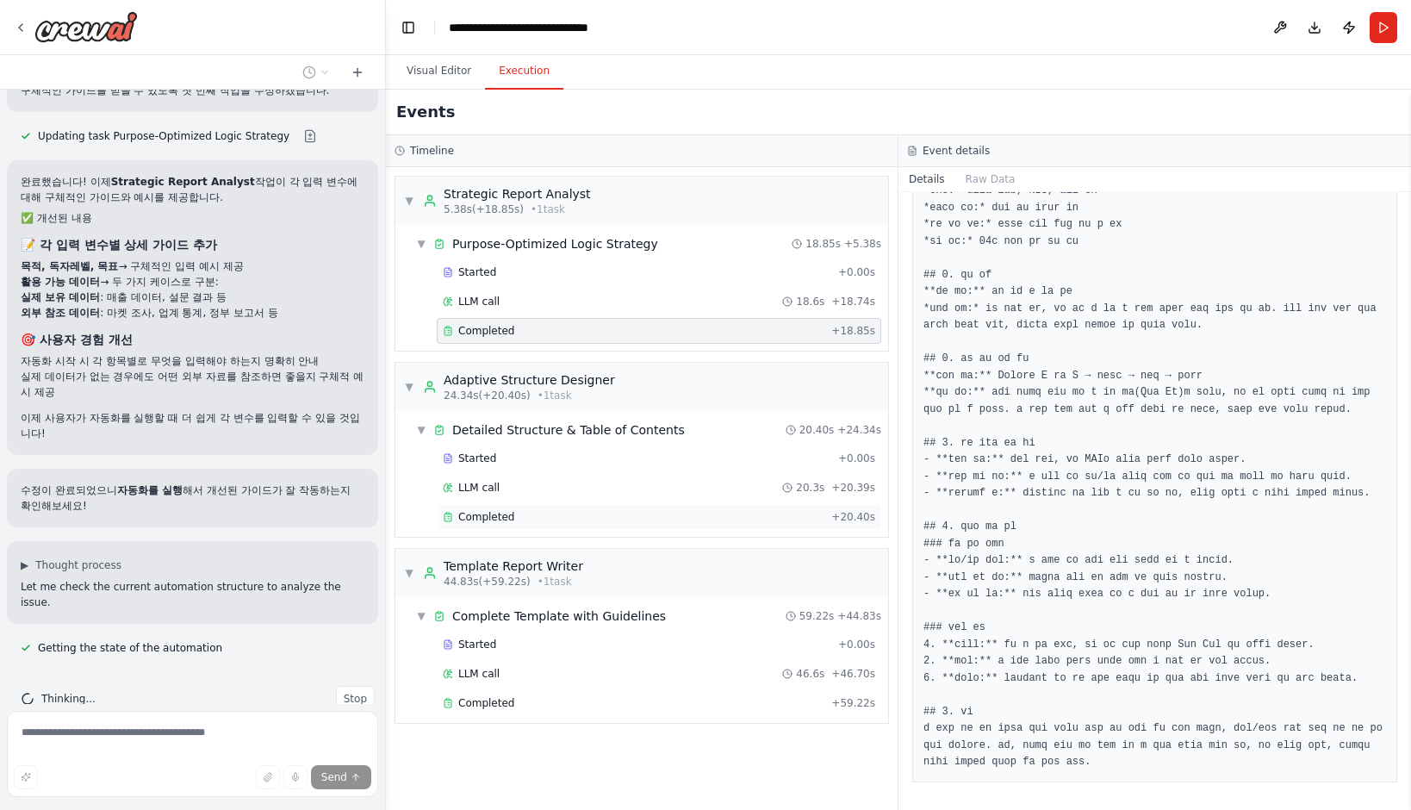
click at [505, 515] on span "Completed" at bounding box center [486, 517] width 56 height 14
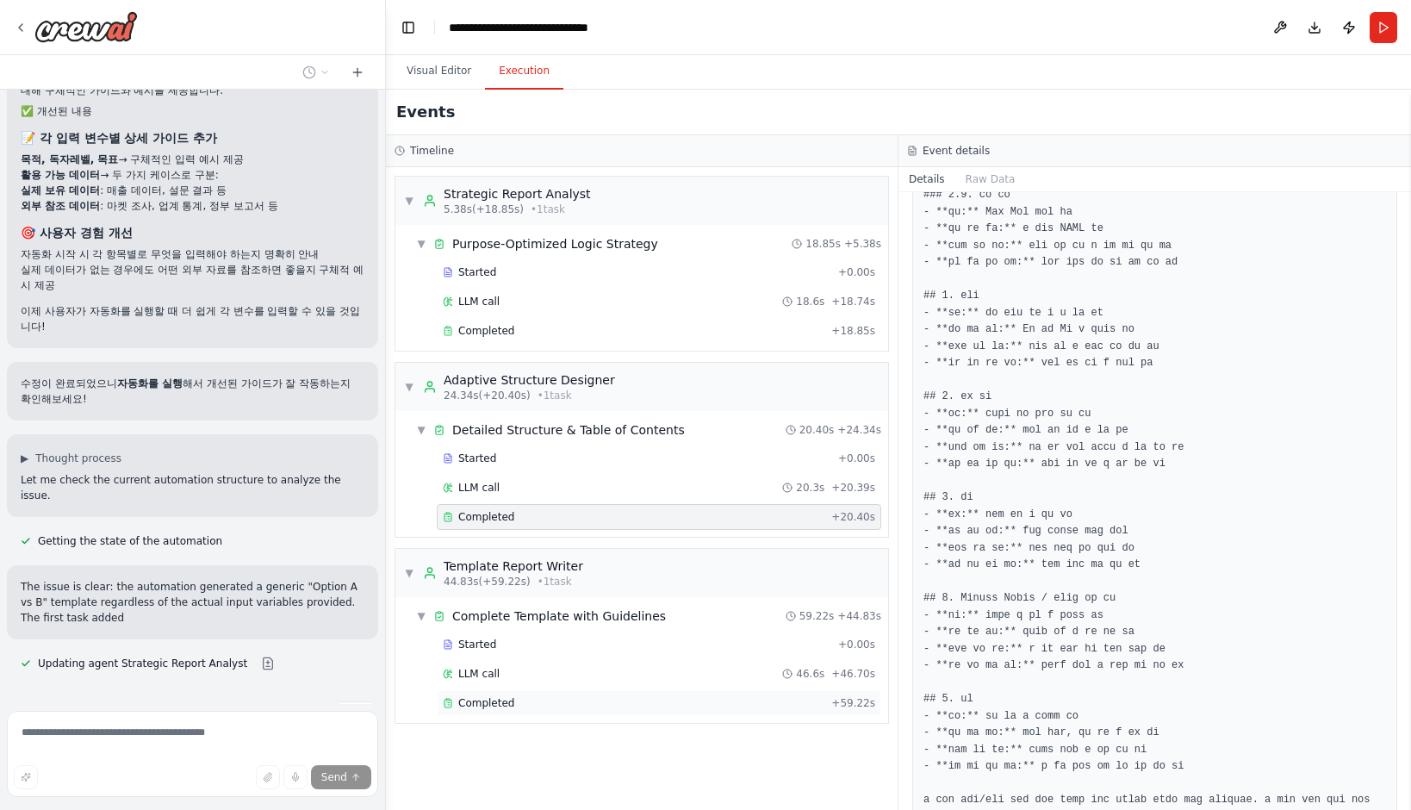
scroll to position [23070, 0]
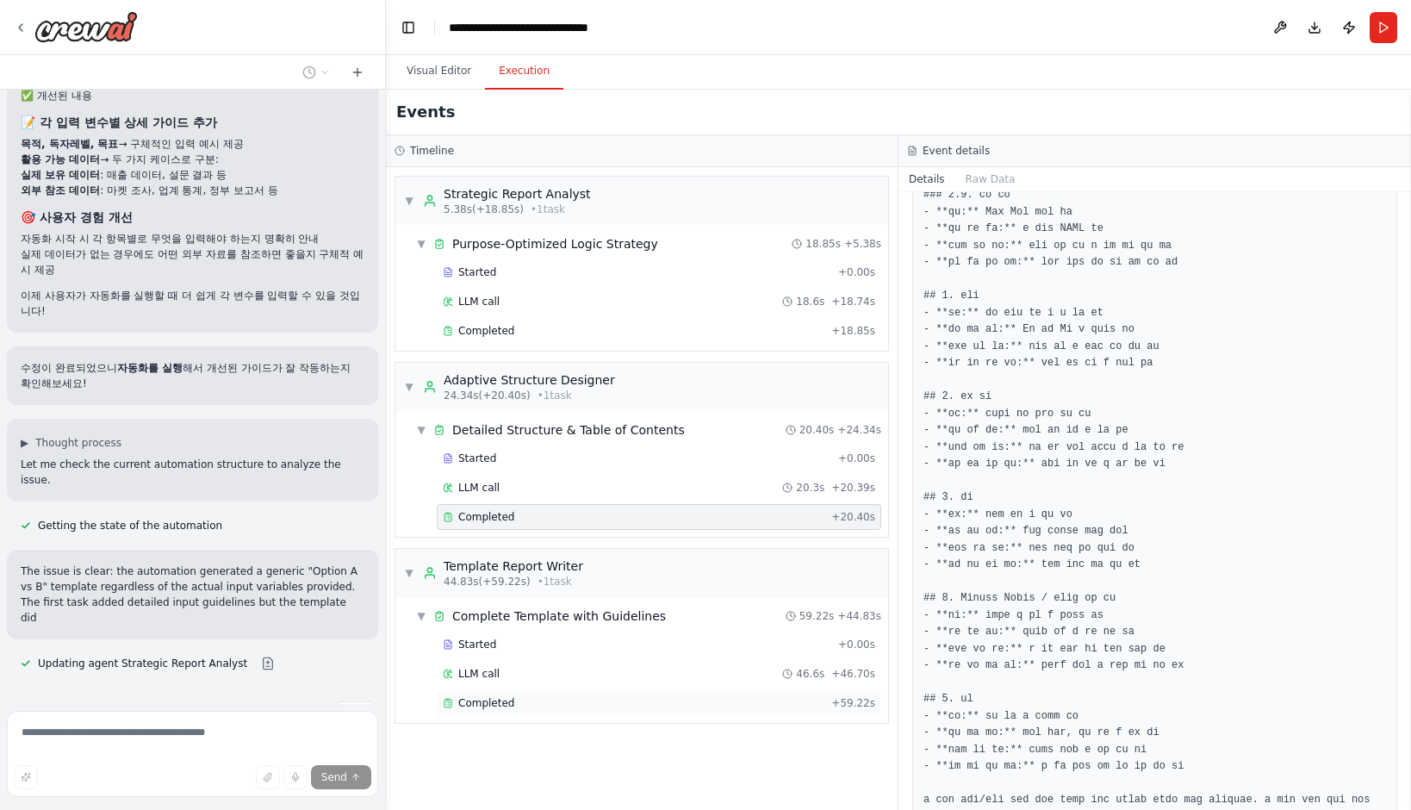
click at [498, 696] on span "Completed" at bounding box center [486, 703] width 56 height 14
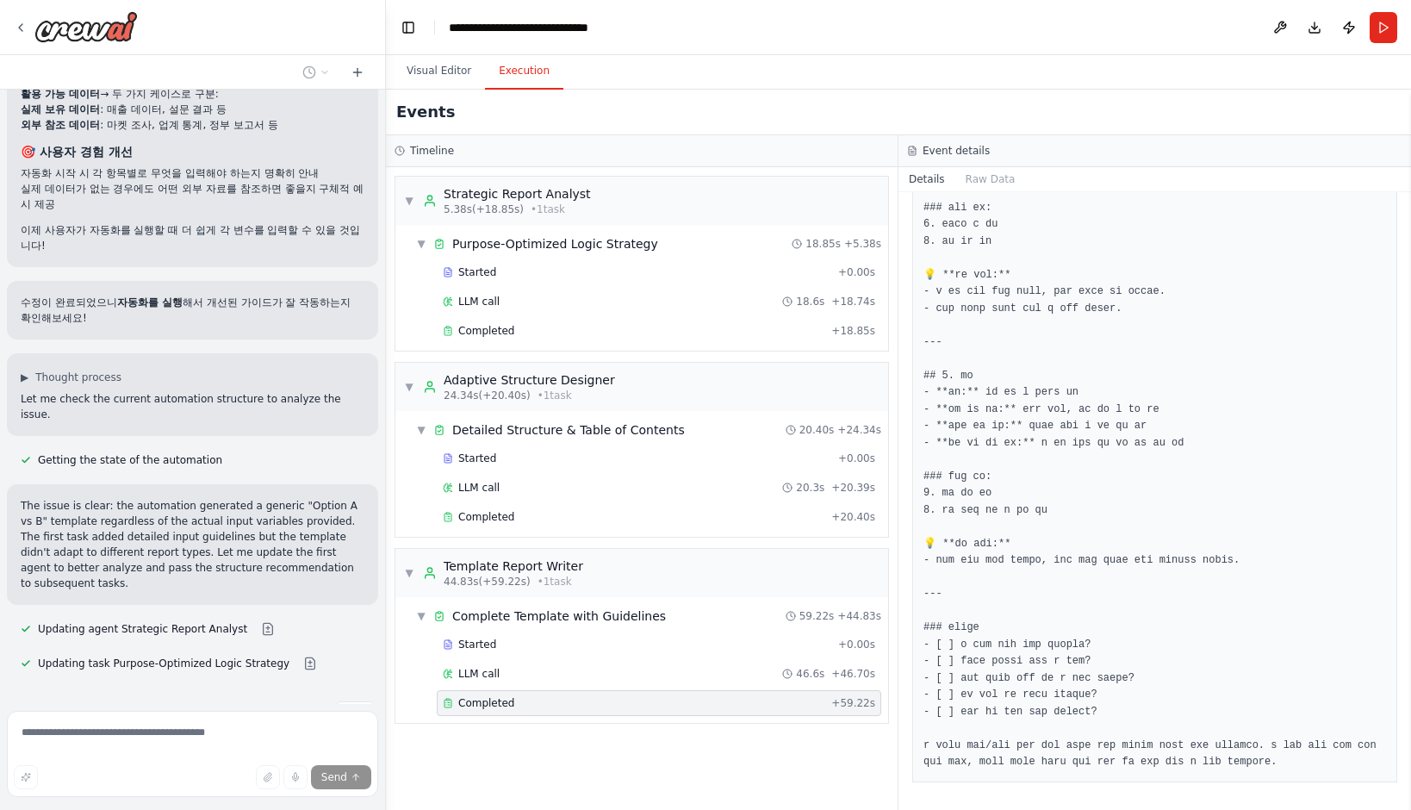
scroll to position [3269, 0]
click at [437, 68] on button "Visual Editor" at bounding box center [439, 71] width 92 height 36
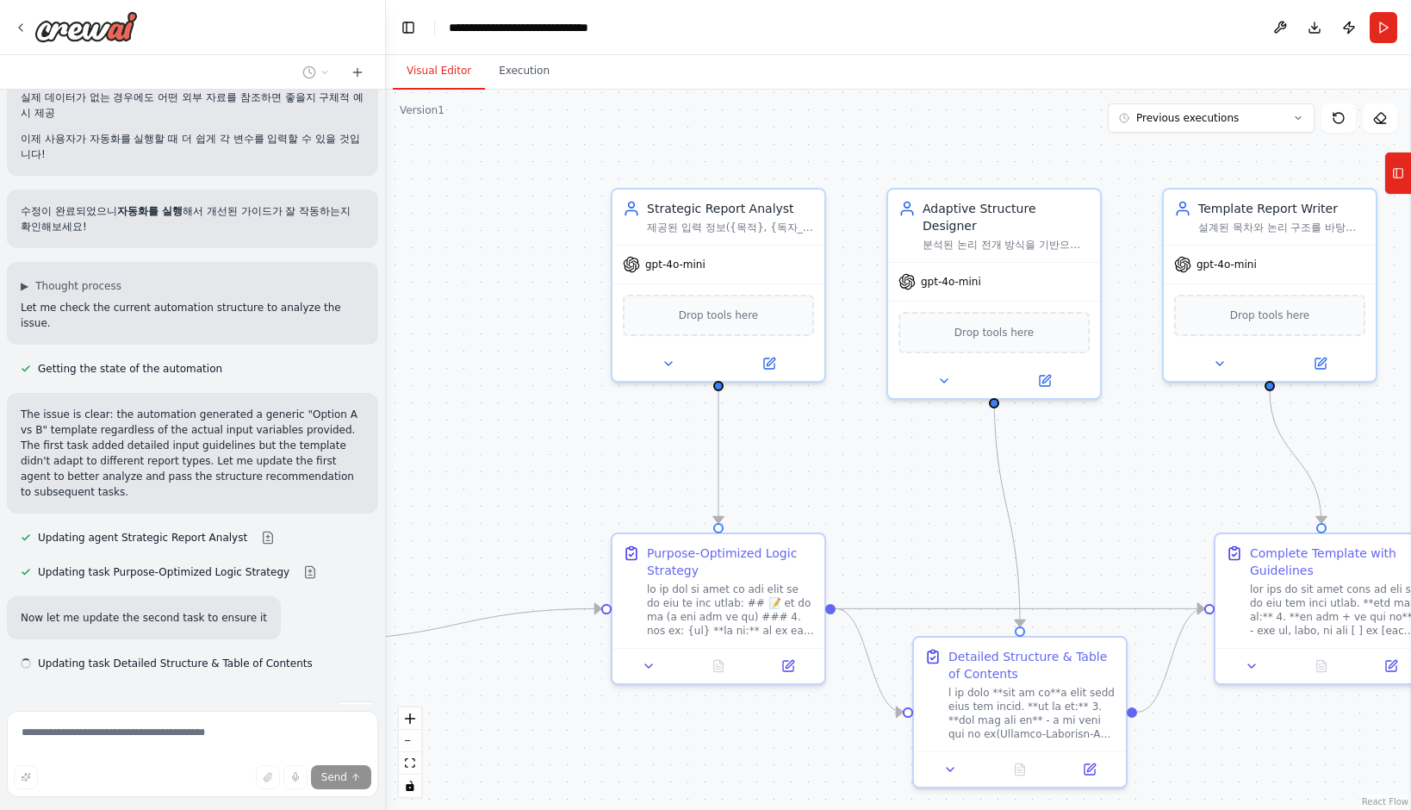
drag, startPoint x: 806, startPoint y: 352, endPoint x: 541, endPoint y: 479, distance: 294.0
click at [541, 479] on div ".deletable-edge-delete-btn { width: 20px; height: 20px; border: 0px solid #ffff…" at bounding box center [898, 450] width 1025 height 720
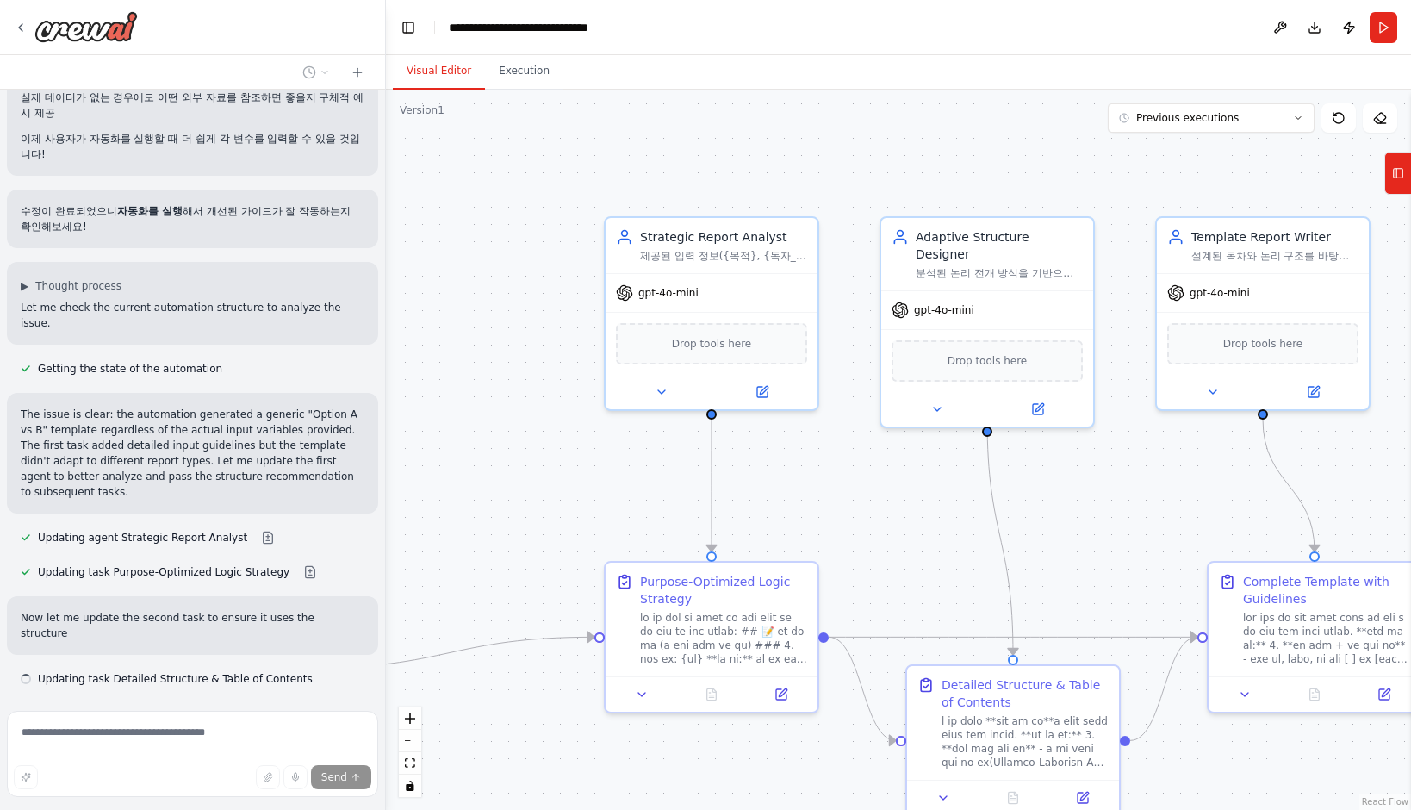
scroll to position [23243, 0]
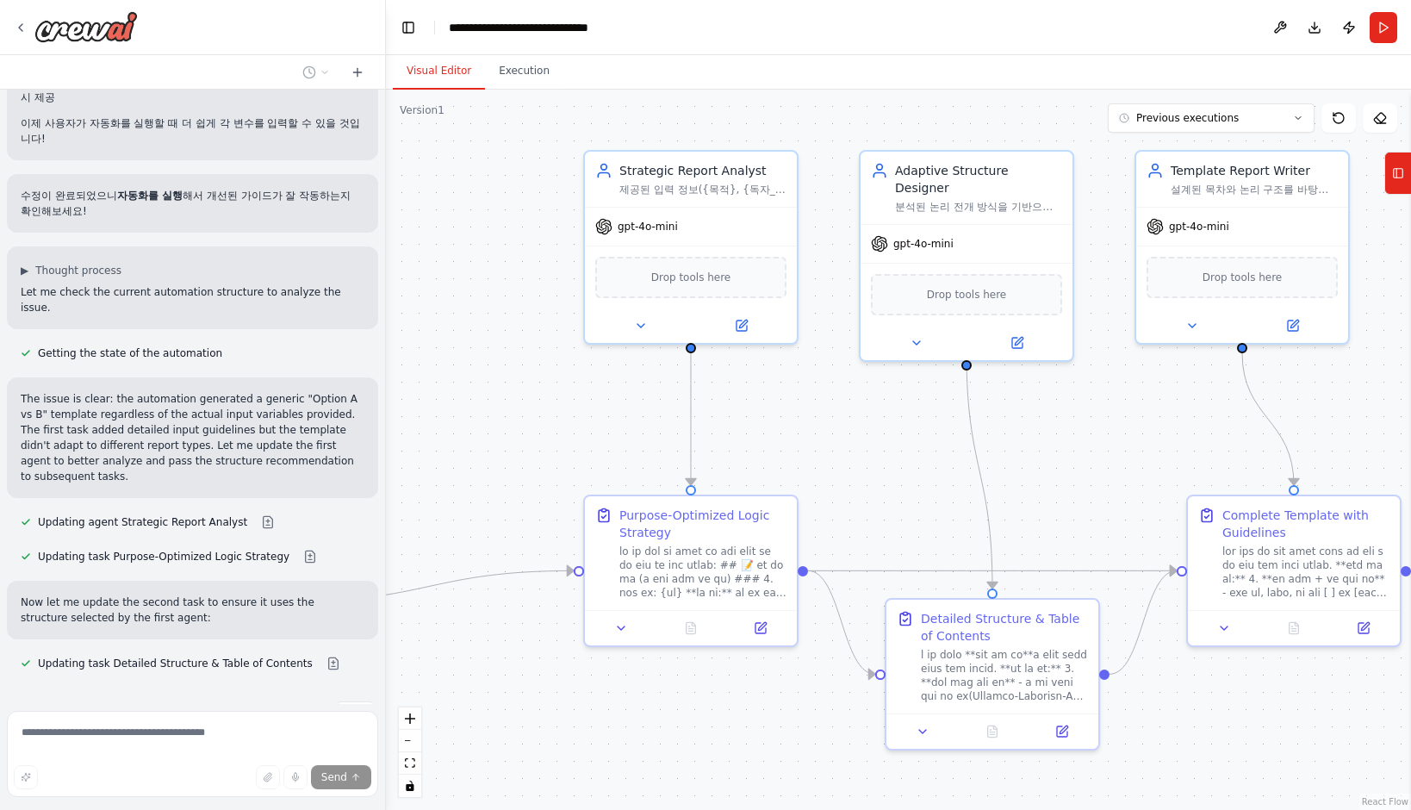
drag, startPoint x: 1115, startPoint y: 476, endPoint x: 1094, endPoint y: 409, distance: 69.5
click at [1094, 409] on div ".deletable-edge-delete-btn { width: 20px; height: 20px; border: 0px solid #ffff…" at bounding box center [898, 450] width 1025 height 720
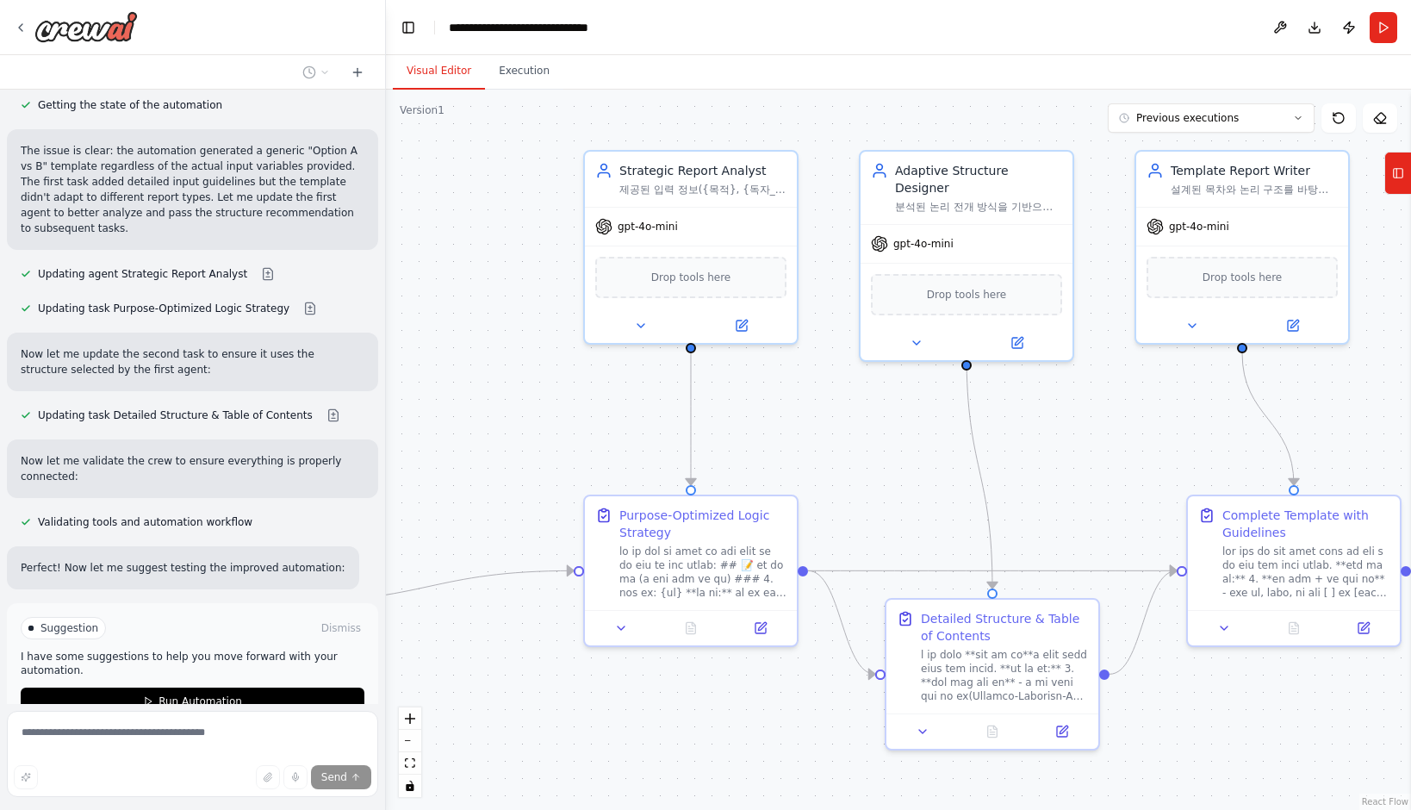
scroll to position [23546, 0]
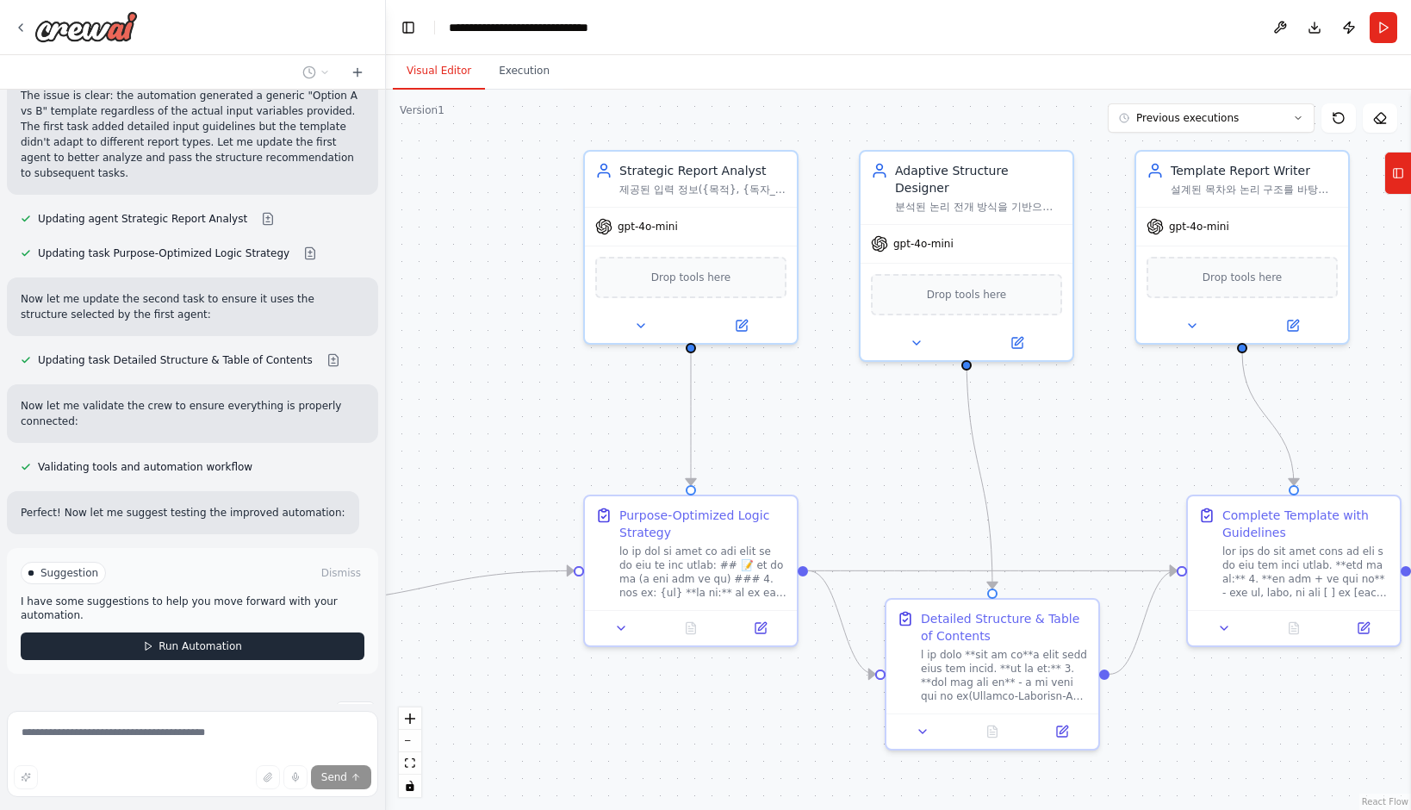
click at [162, 639] on span "Run Automation" at bounding box center [201, 646] width 84 height 14
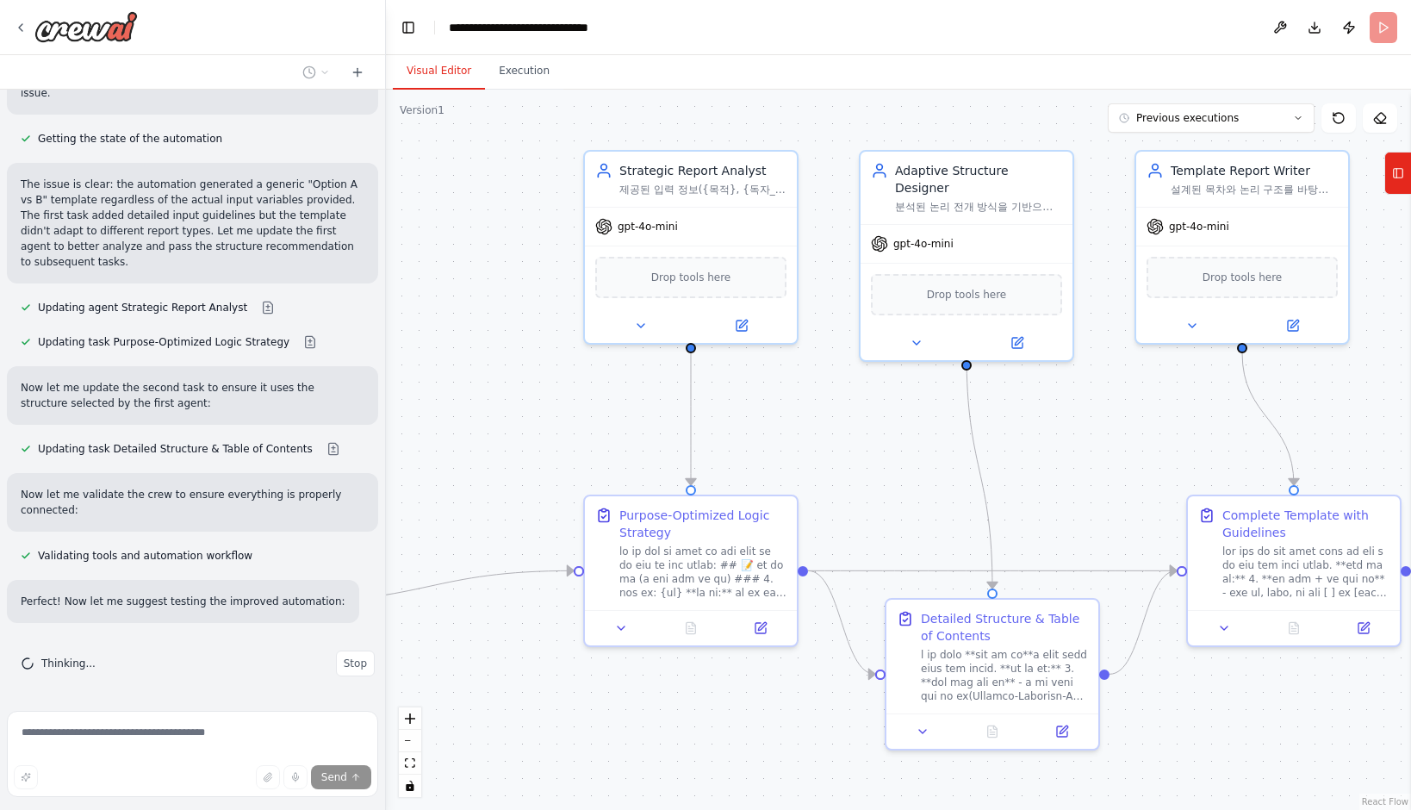
scroll to position [23406, 0]
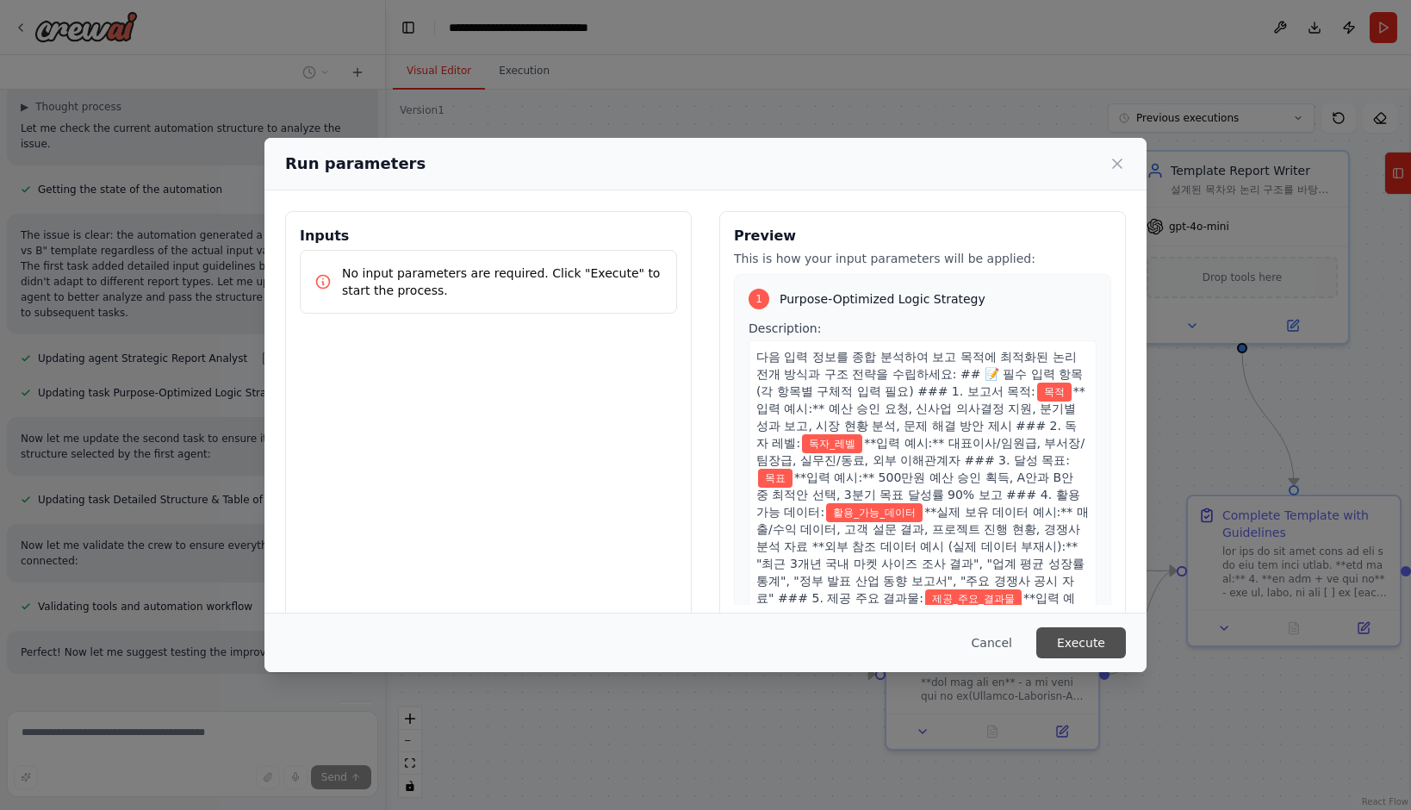
click at [1079, 644] on button "Execute" at bounding box center [1081, 642] width 90 height 31
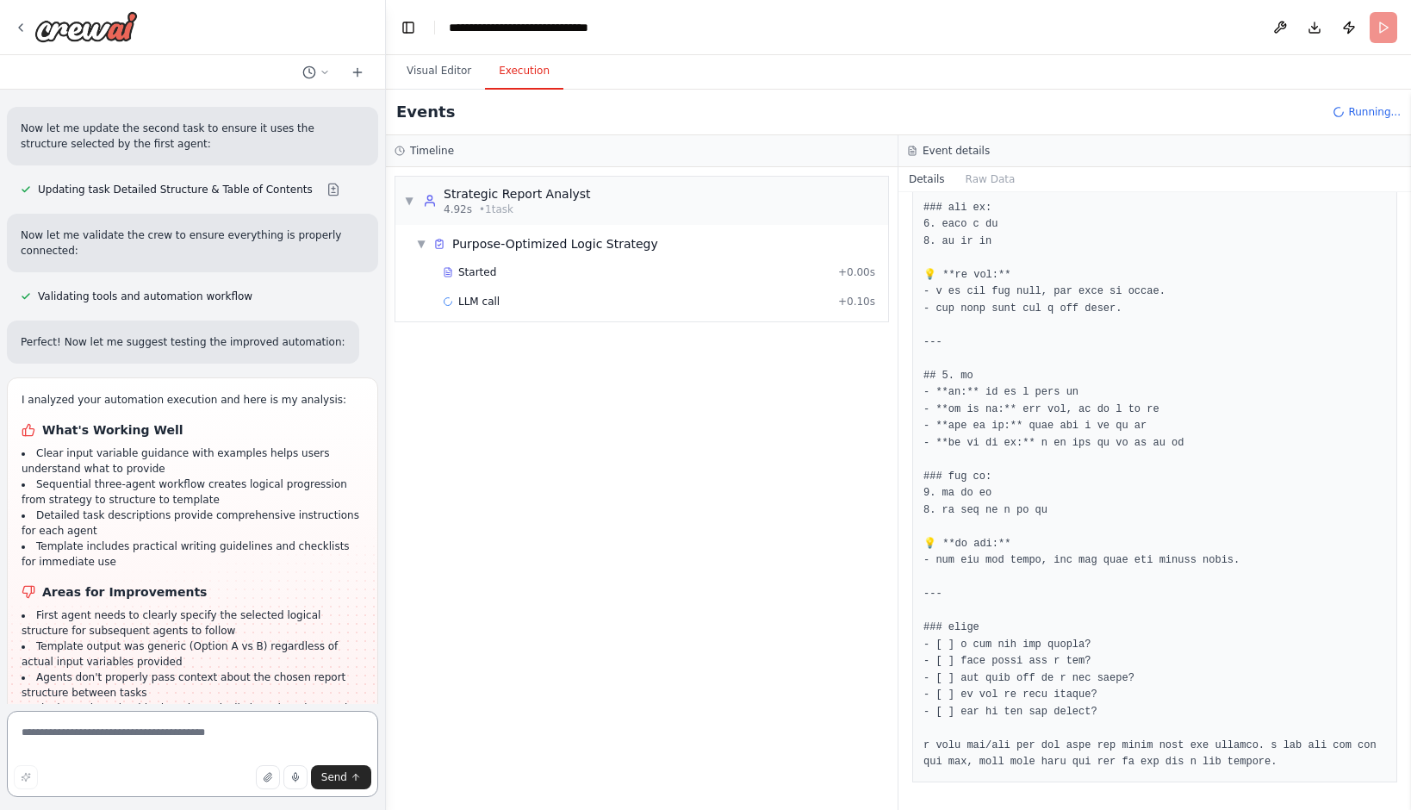
scroll to position [23732, 0]
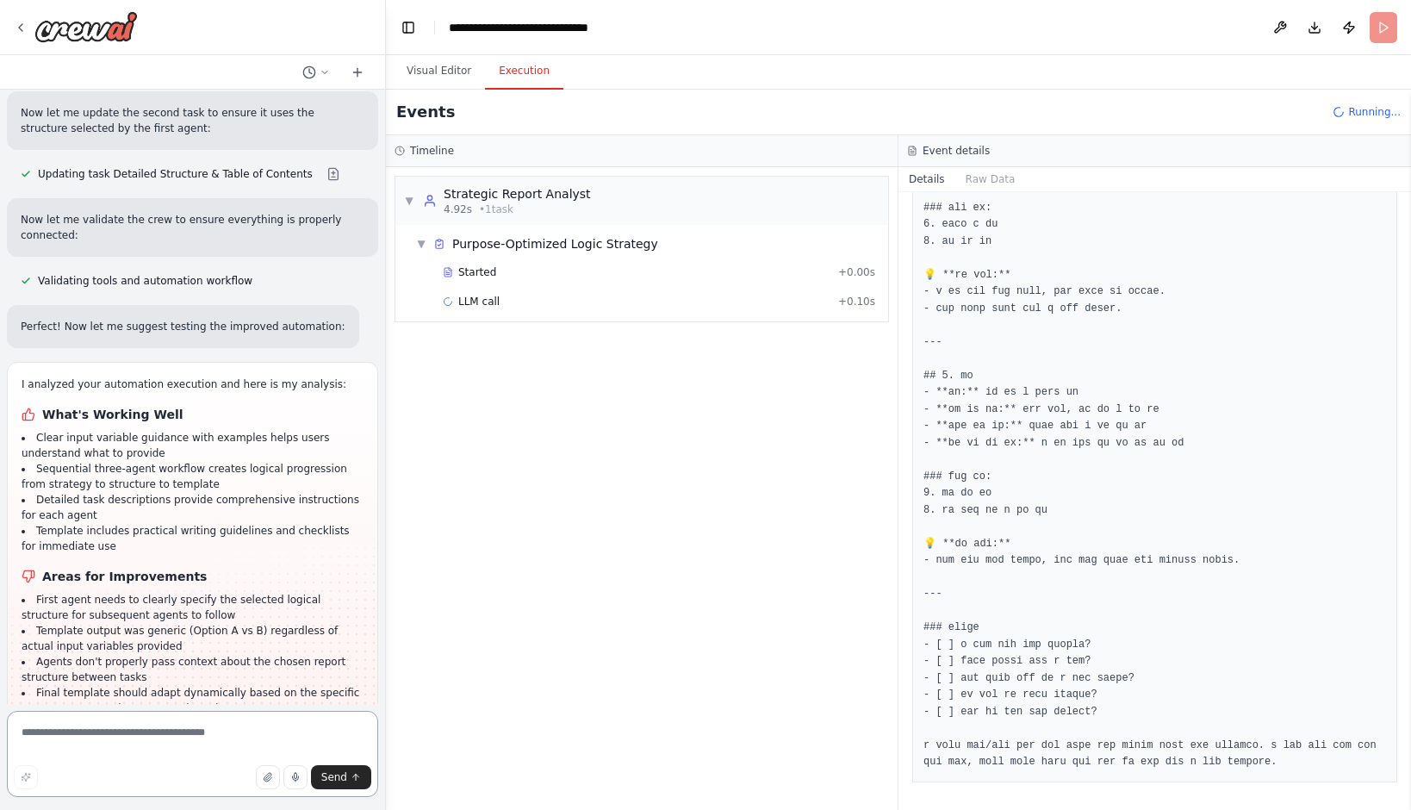
click at [177, 727] on textarea at bounding box center [192, 754] width 371 height 86
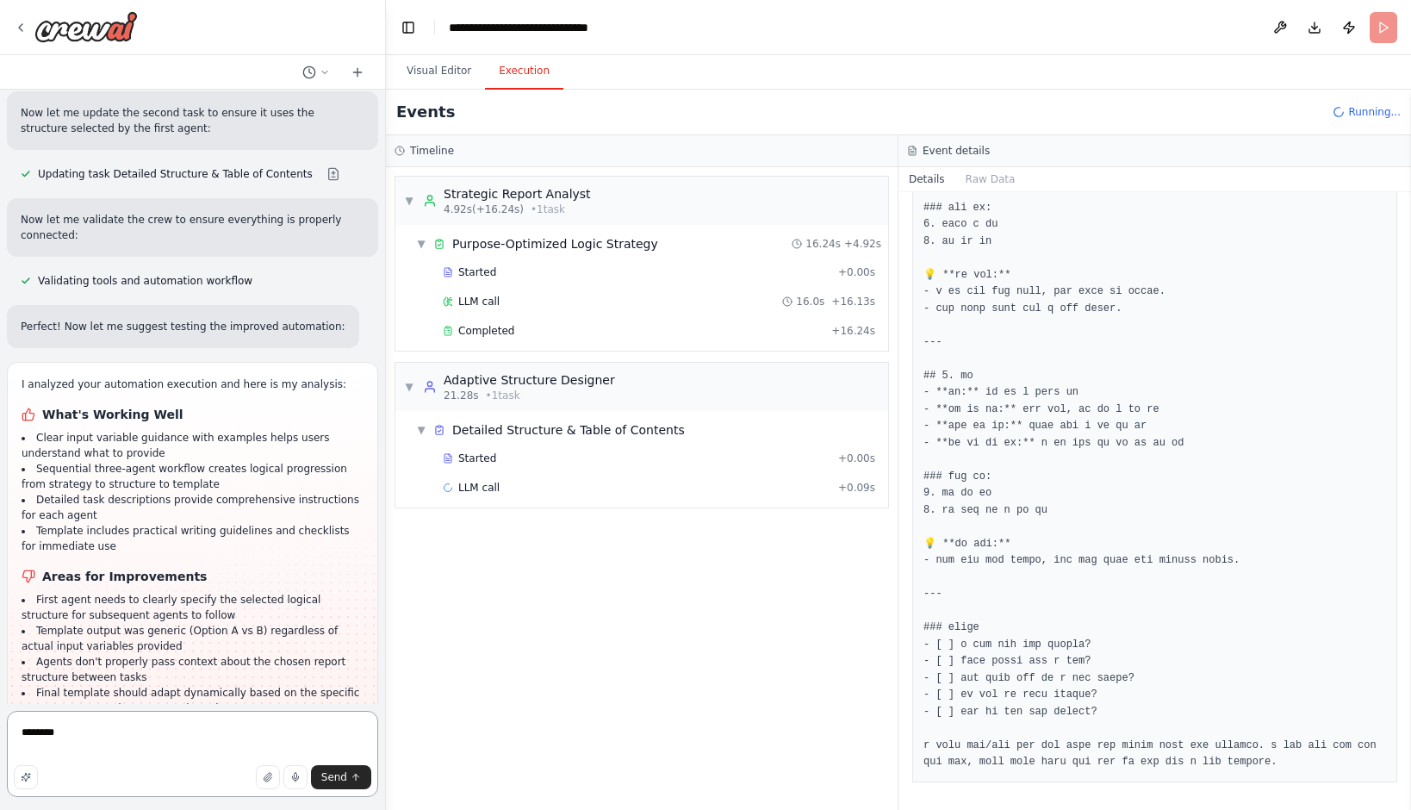
type textarea "********"
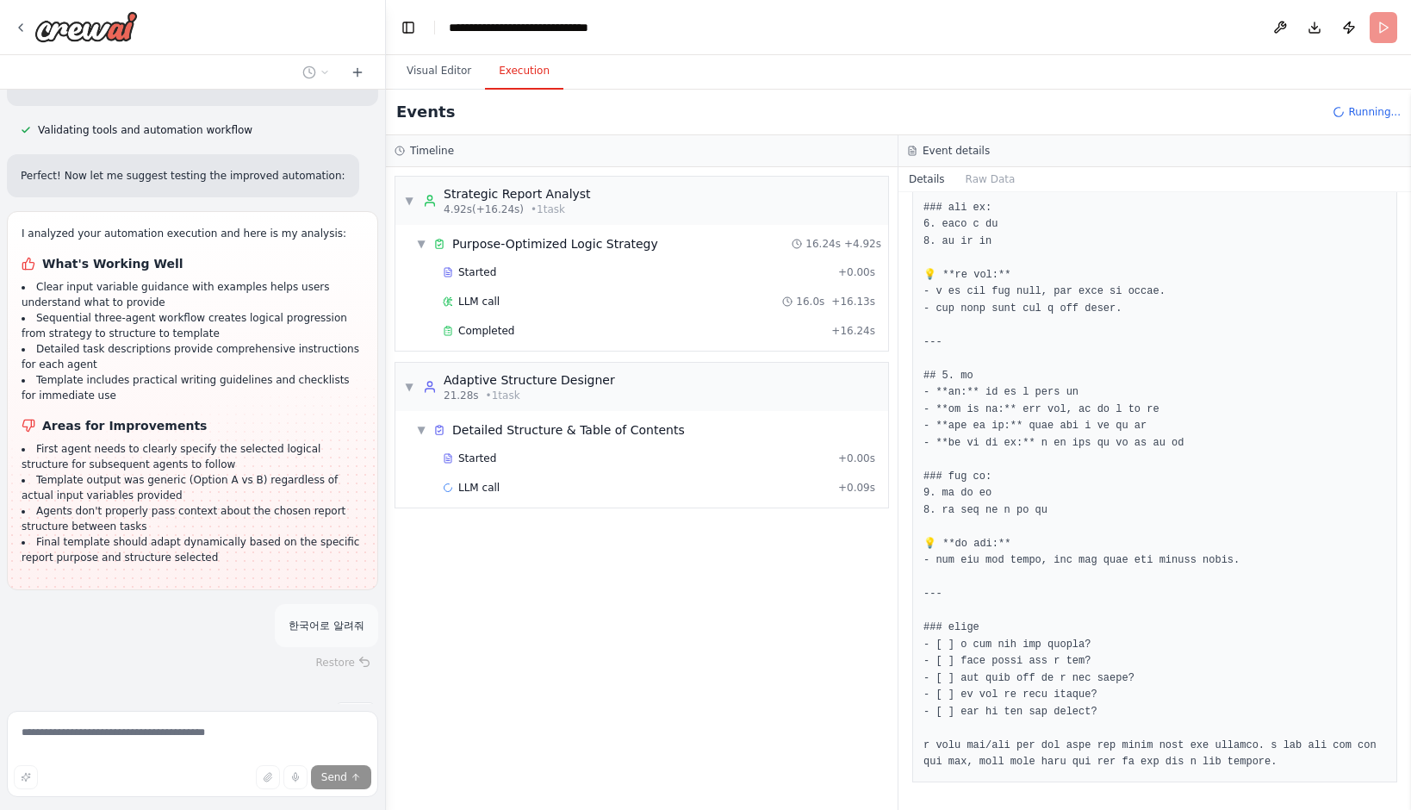
scroll to position [23884, 0]
click at [486, 336] on div "Completed + 16.24s" at bounding box center [659, 331] width 445 height 26
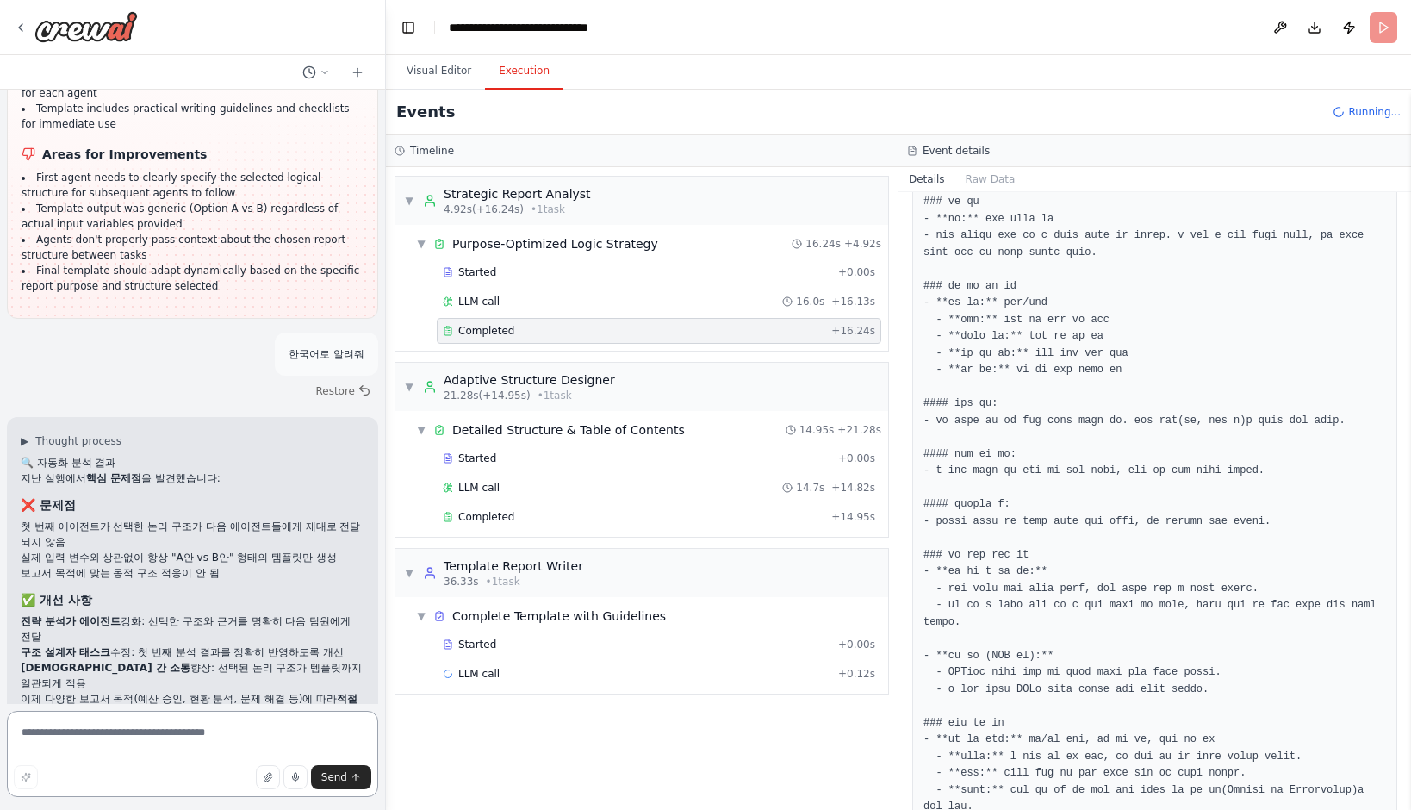
scroll to position [24170, 0]
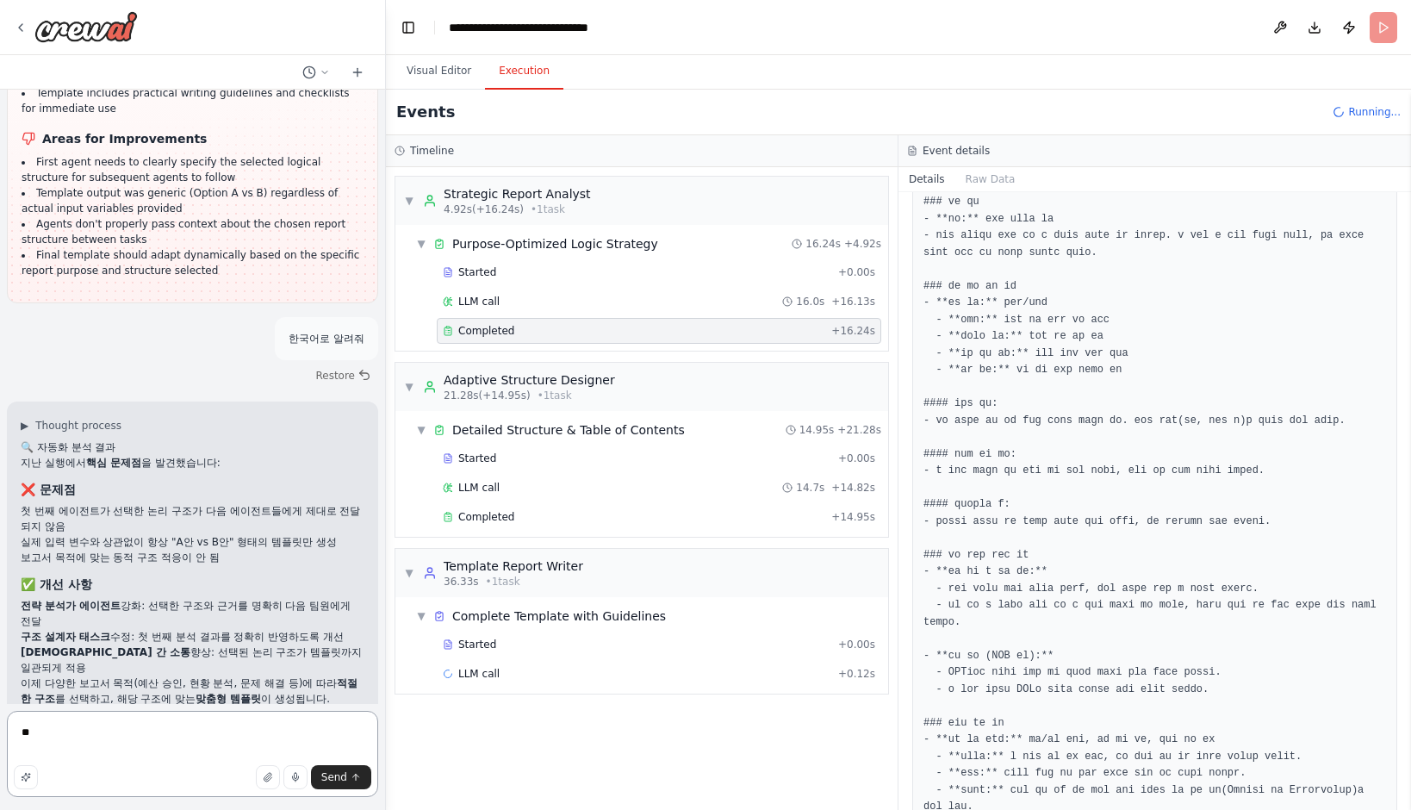
type textarea "*"
type textarea "*******"
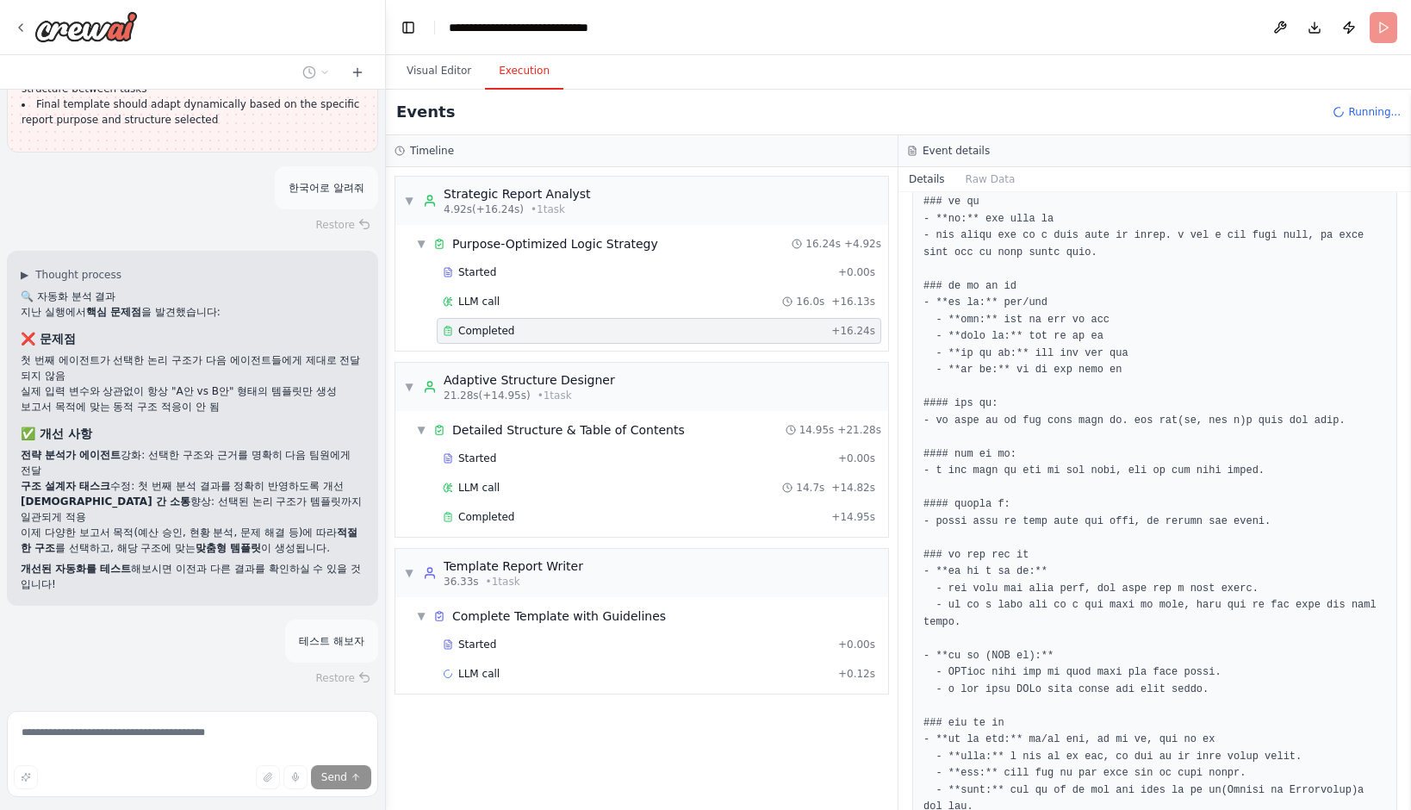
scroll to position [24321, 0]
click at [466, 510] on span "Completed" at bounding box center [486, 517] width 56 height 14
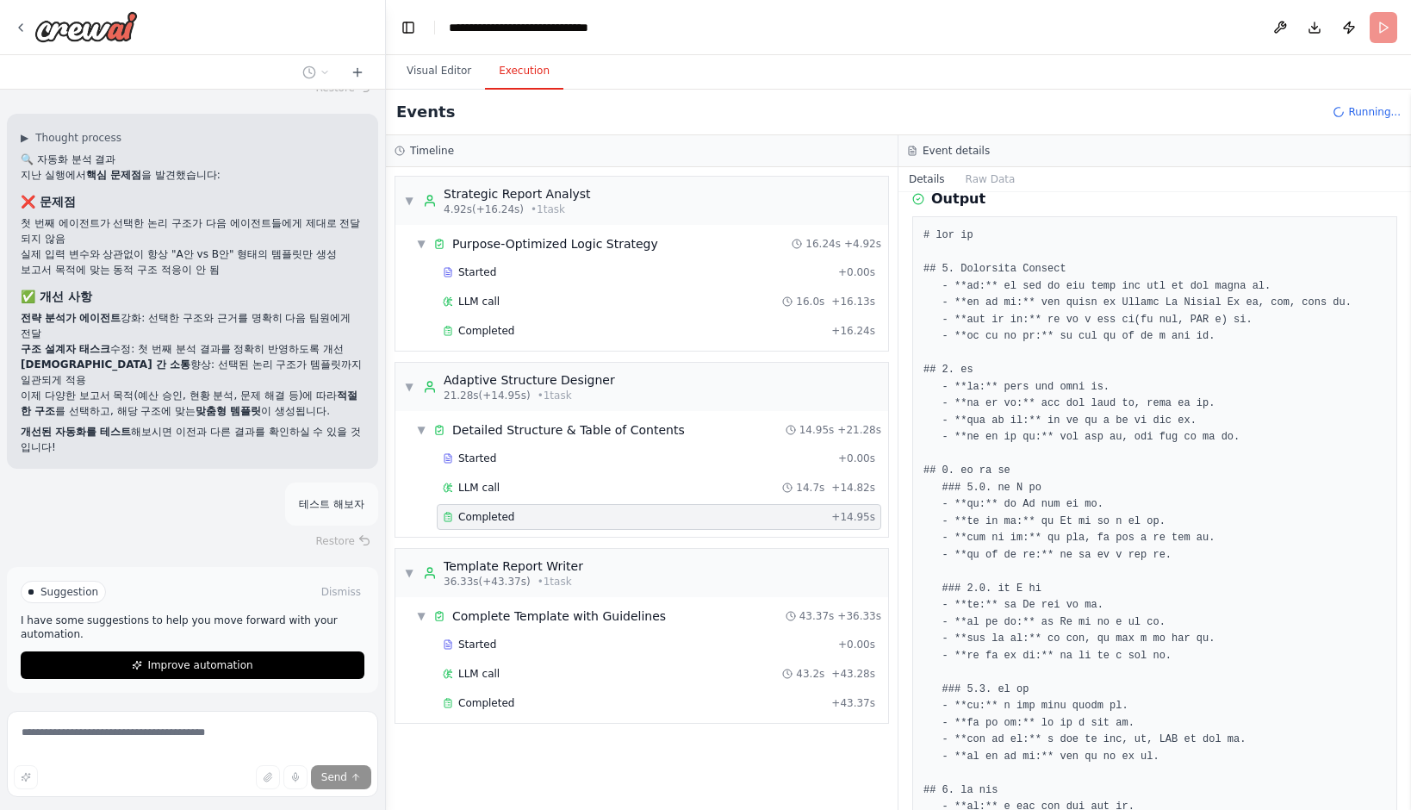
scroll to position [24460, 0]
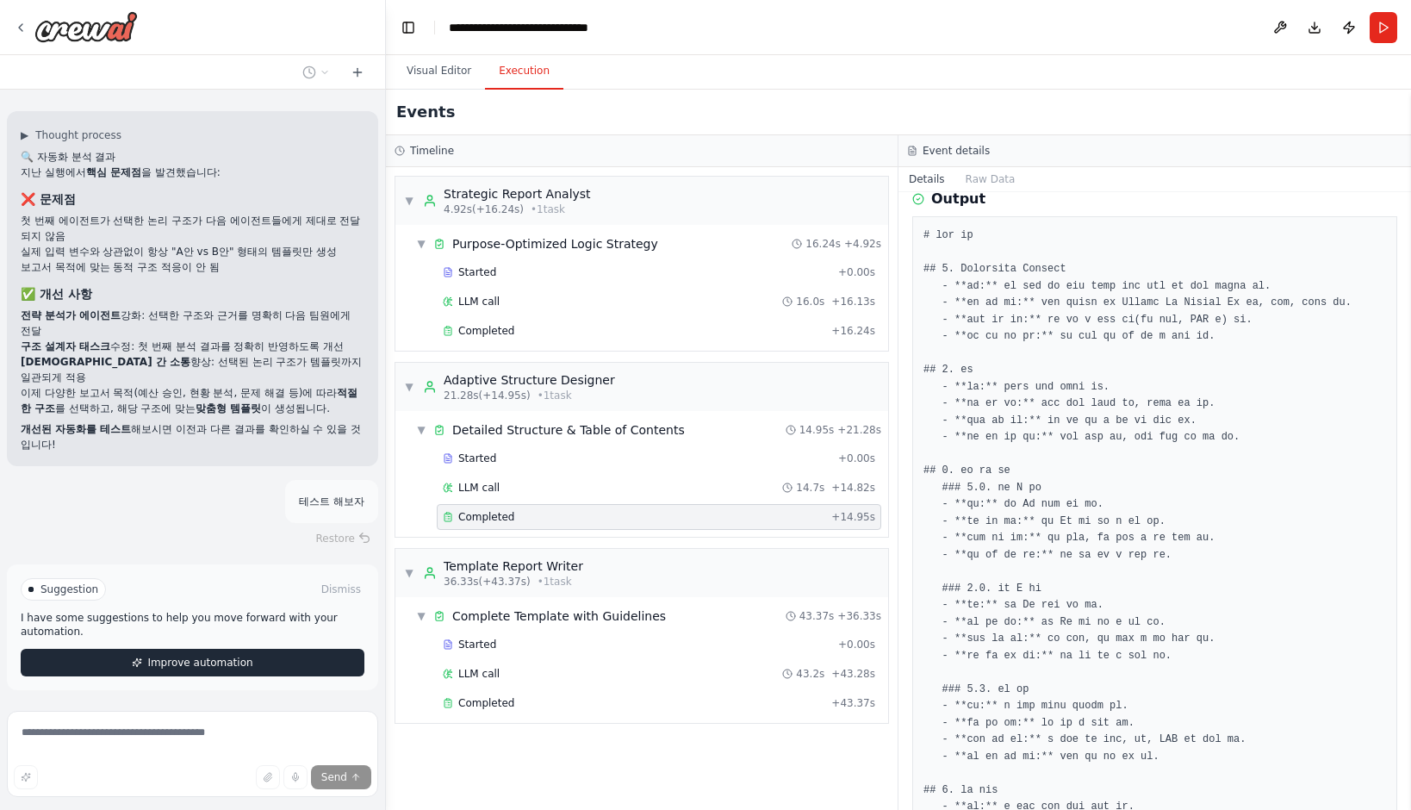
click at [207, 656] on span "Improve automation" at bounding box center [199, 663] width 105 height 14
click at [230, 656] on span "Run Automation" at bounding box center [201, 663] width 84 height 14
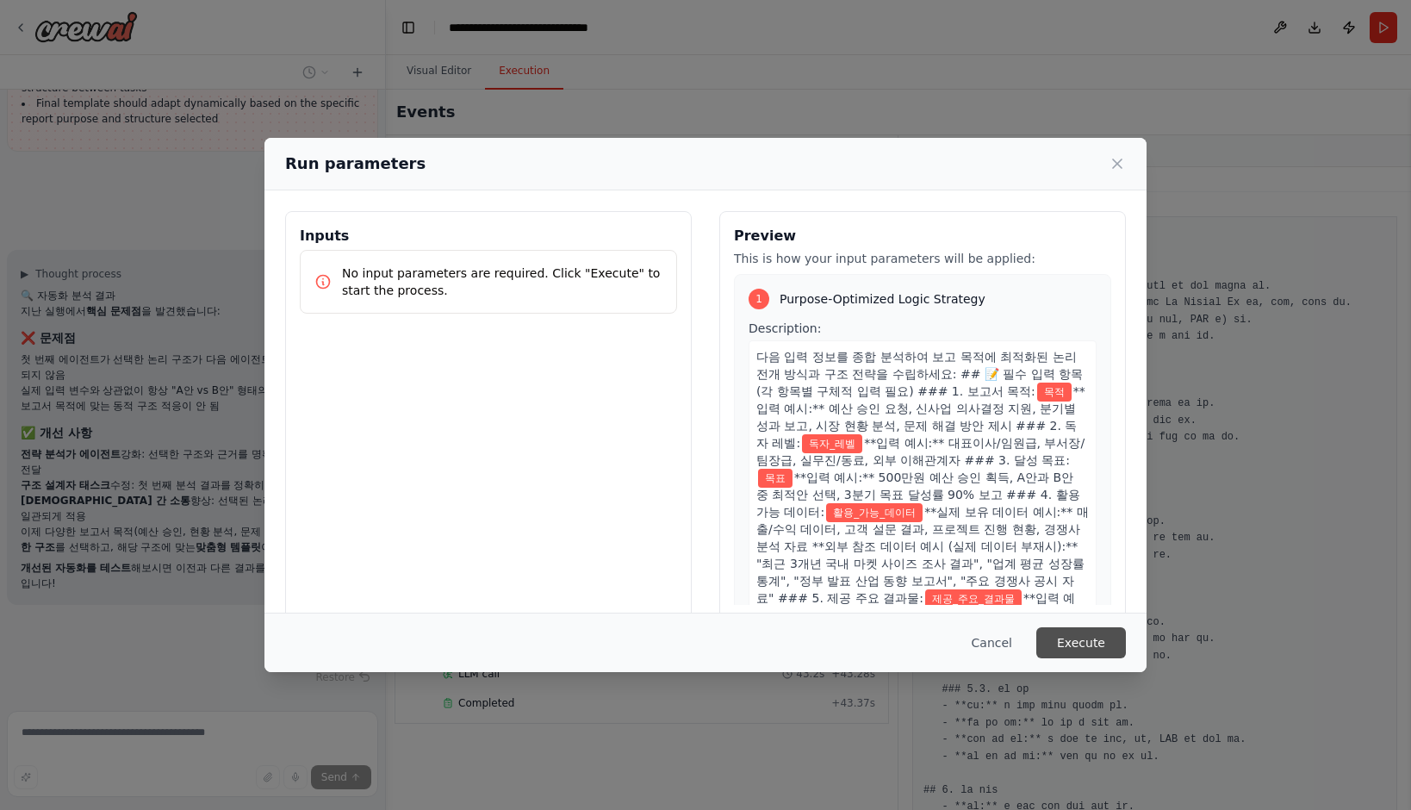
click at [1060, 635] on button "Execute" at bounding box center [1081, 642] width 90 height 31
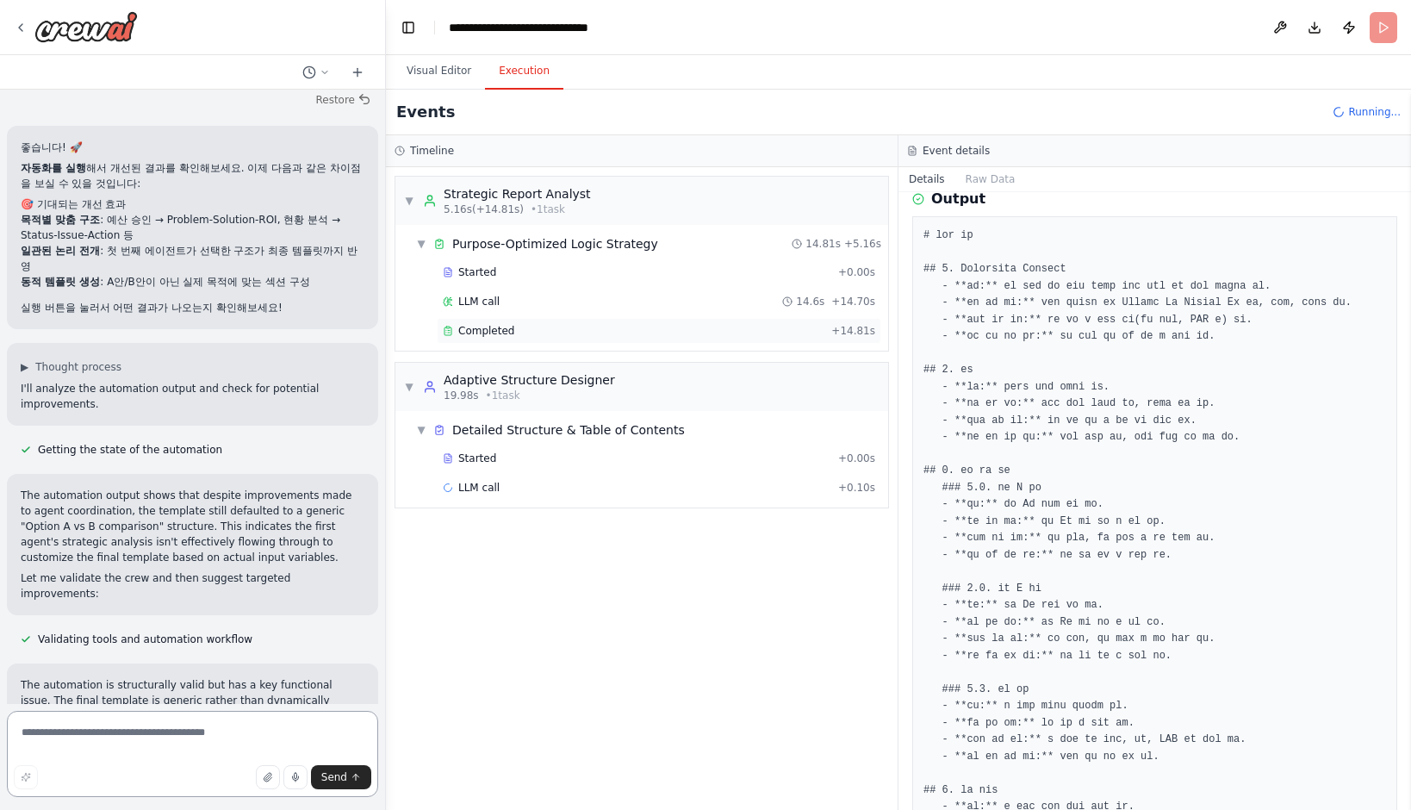
scroll to position [24914, 0]
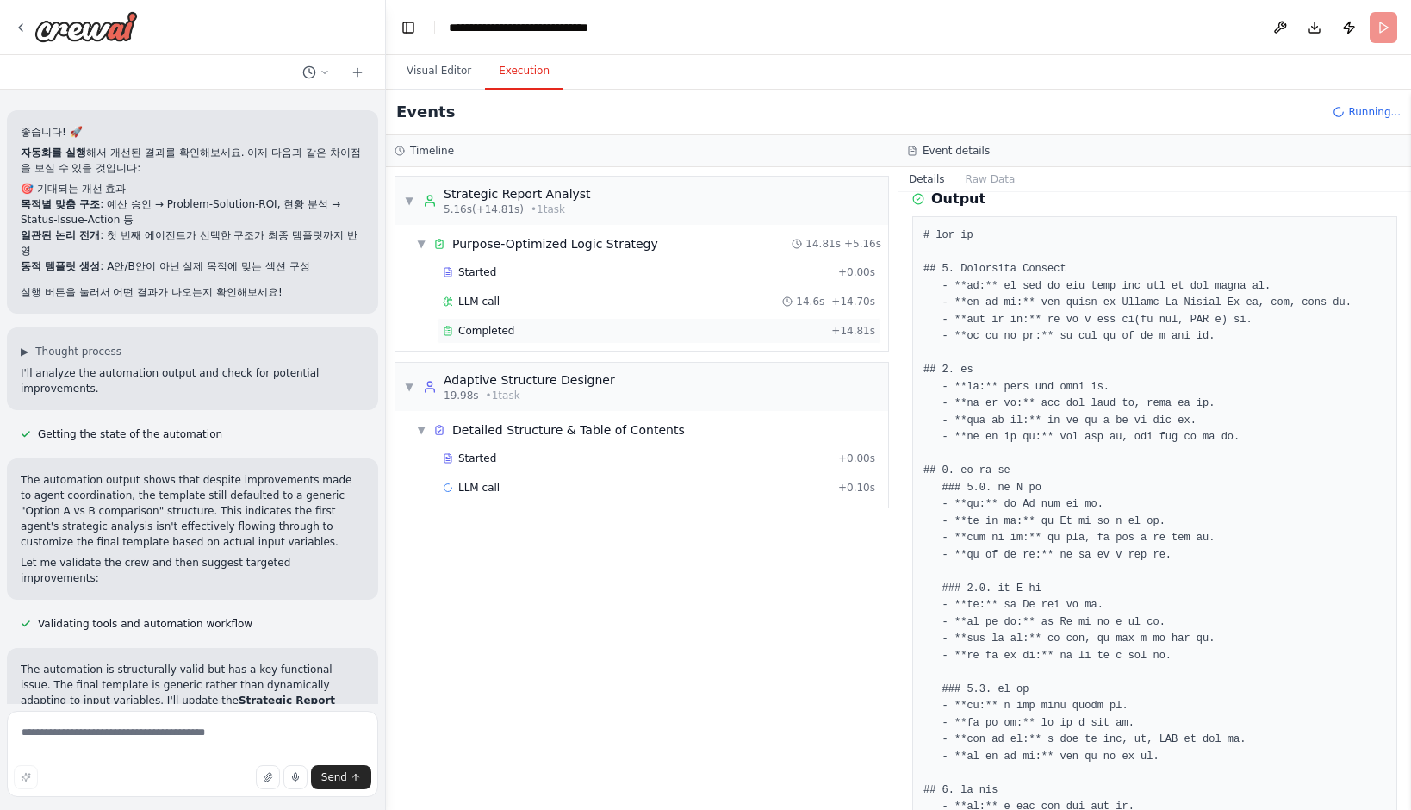
click at [488, 324] on span "Completed" at bounding box center [486, 331] width 56 height 14
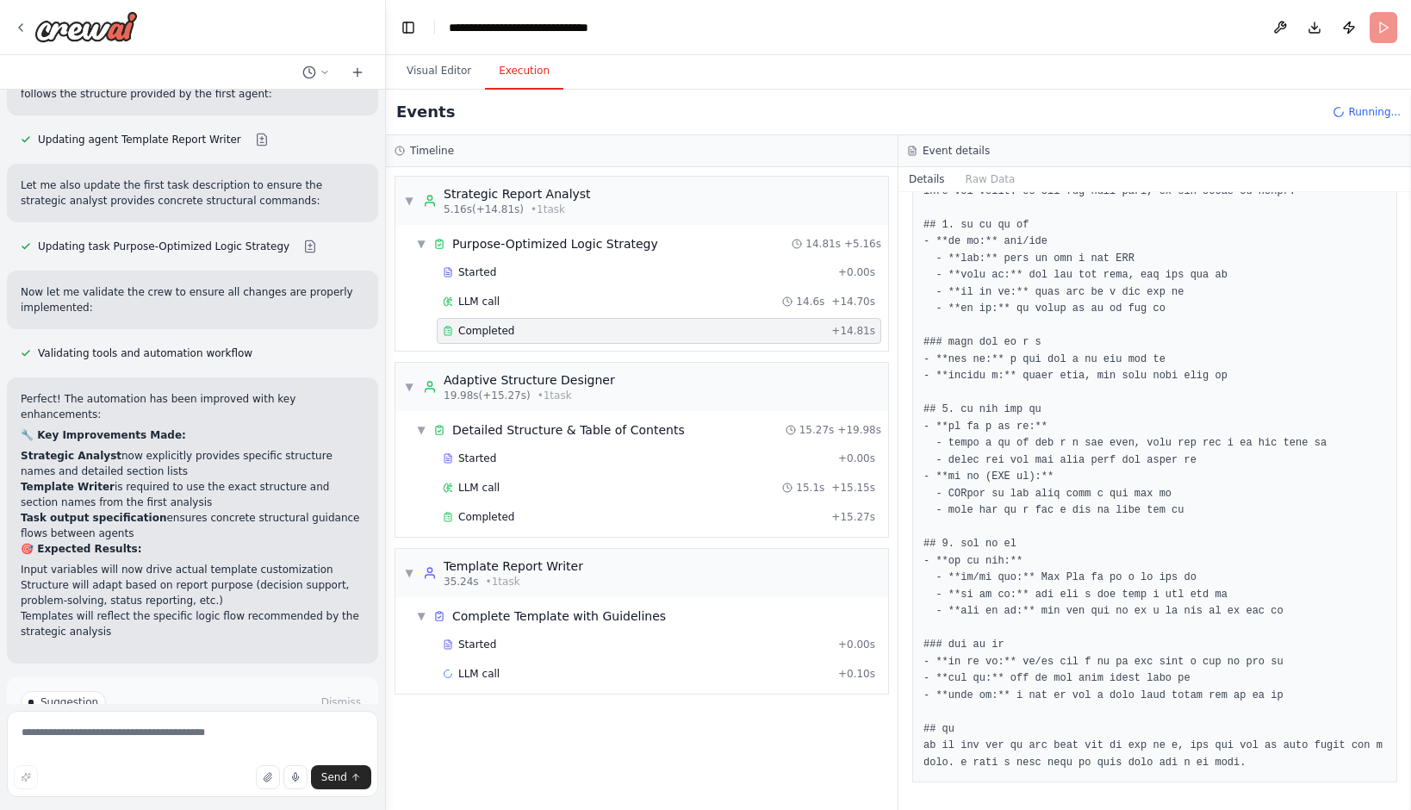
scroll to position [25674, 0]
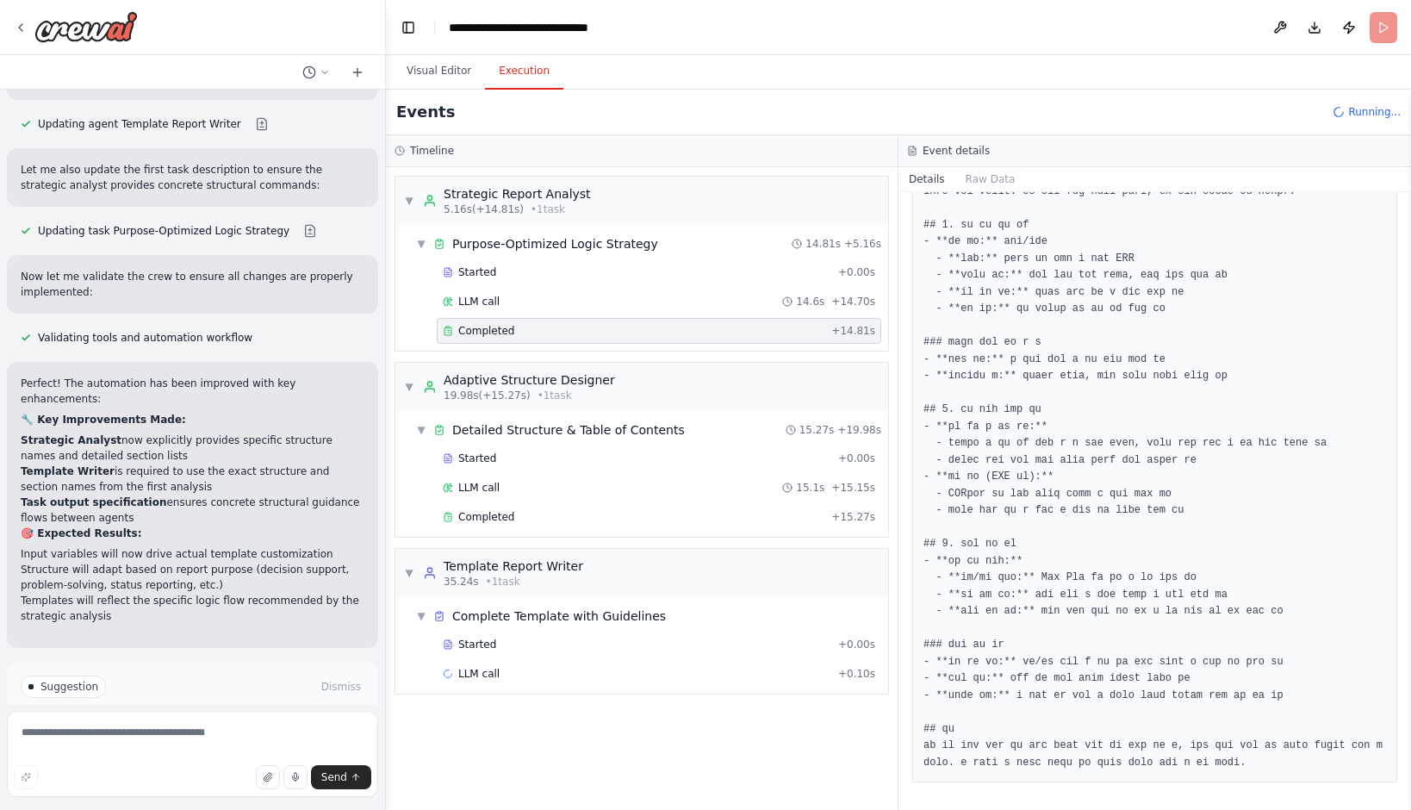
click at [145, 755] on icon at bounding box center [148, 760] width 10 height 10
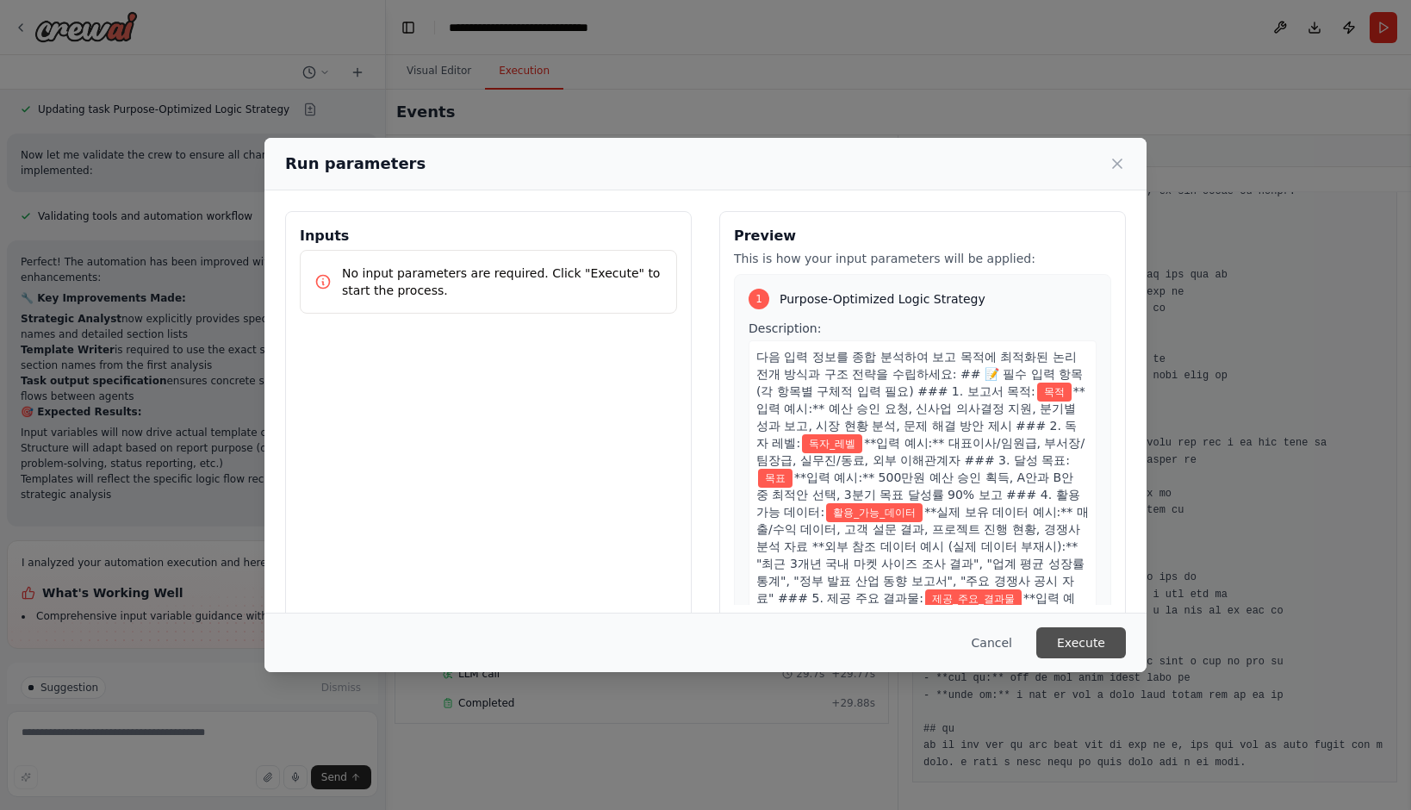
click at [1085, 645] on button "Execute" at bounding box center [1081, 642] width 90 height 31
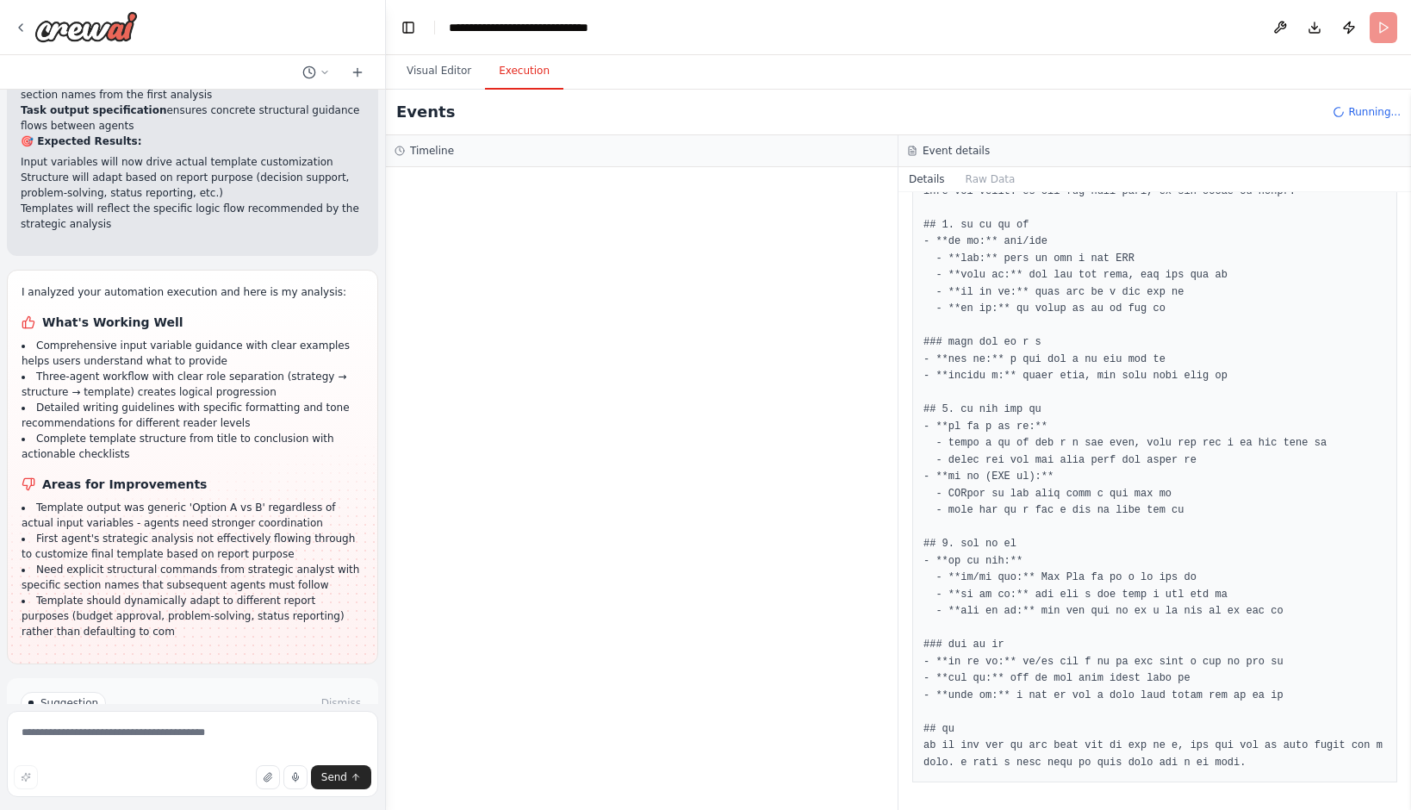
scroll to position [26081, 0]
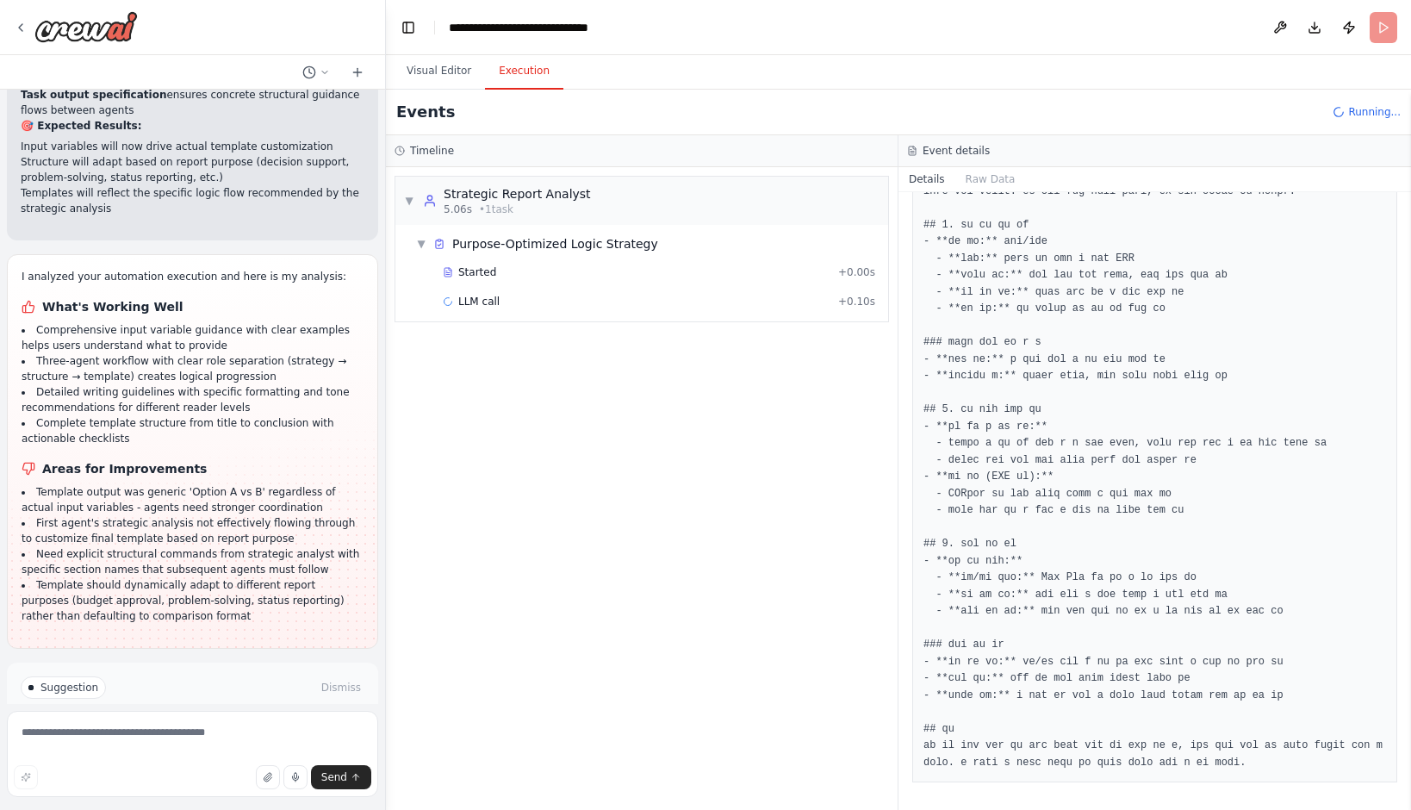
click at [181, 754] on span "Improve automation" at bounding box center [199, 761] width 105 height 14
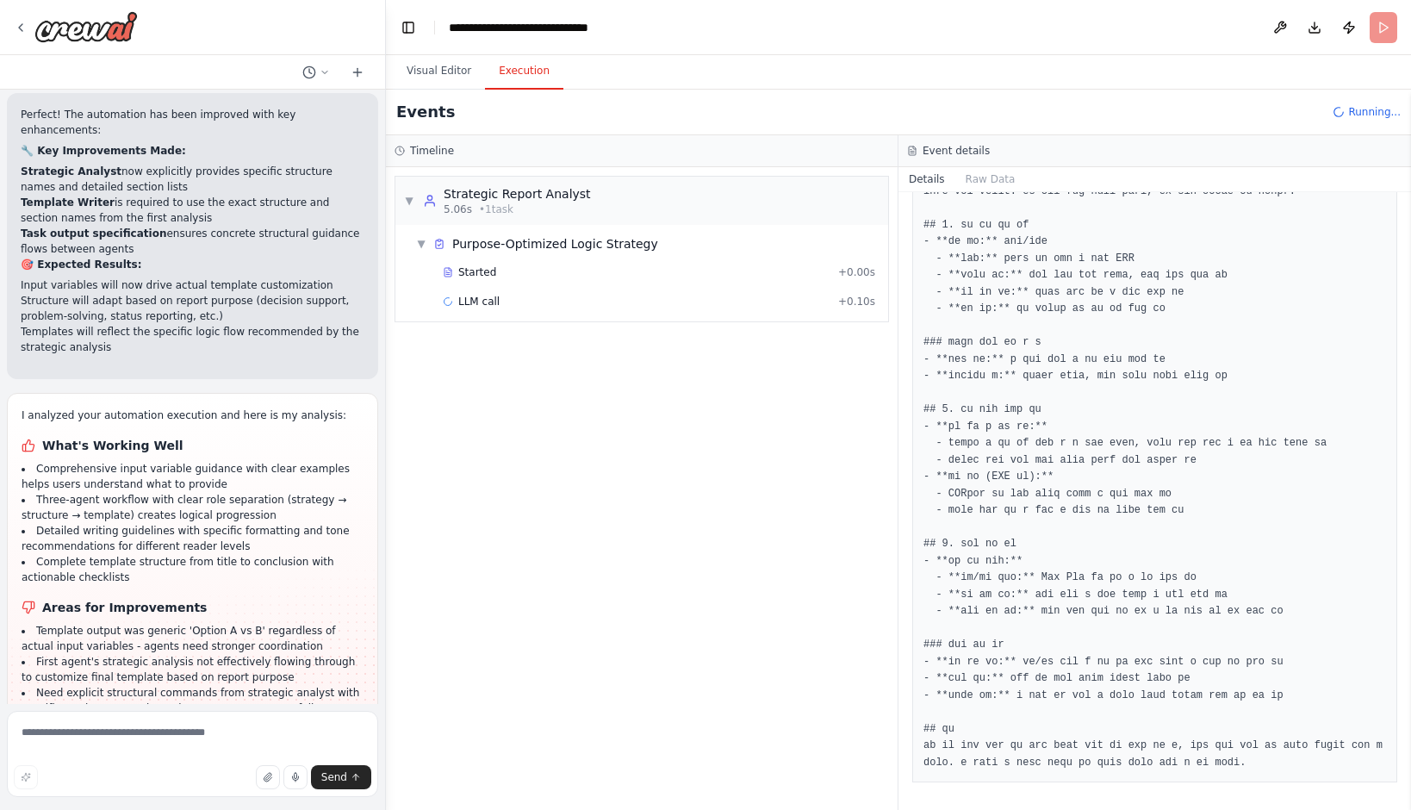
scroll to position [26009, 0]
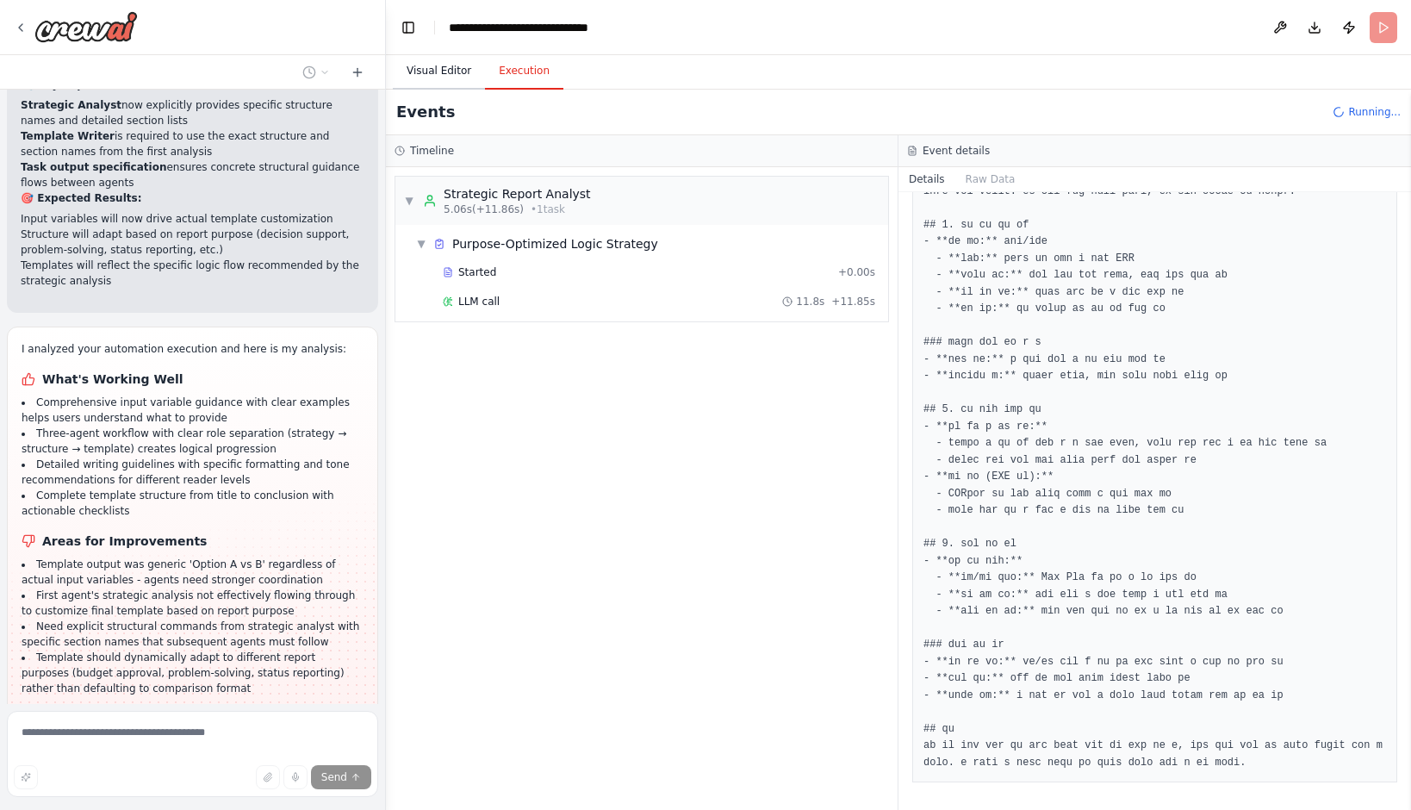
click at [421, 71] on button "Visual Editor" at bounding box center [439, 71] width 92 height 36
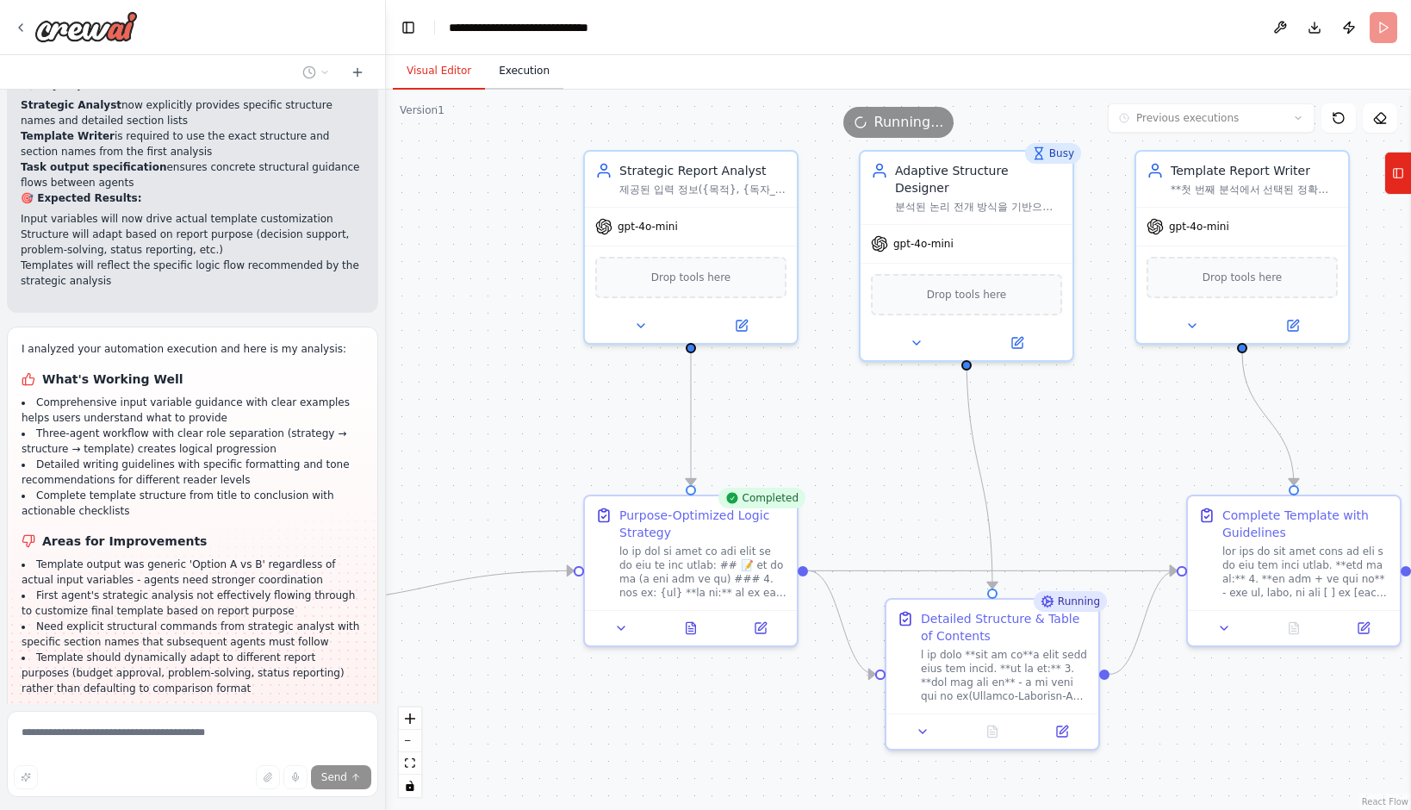
click at [519, 73] on button "Execution" at bounding box center [524, 71] width 78 height 36
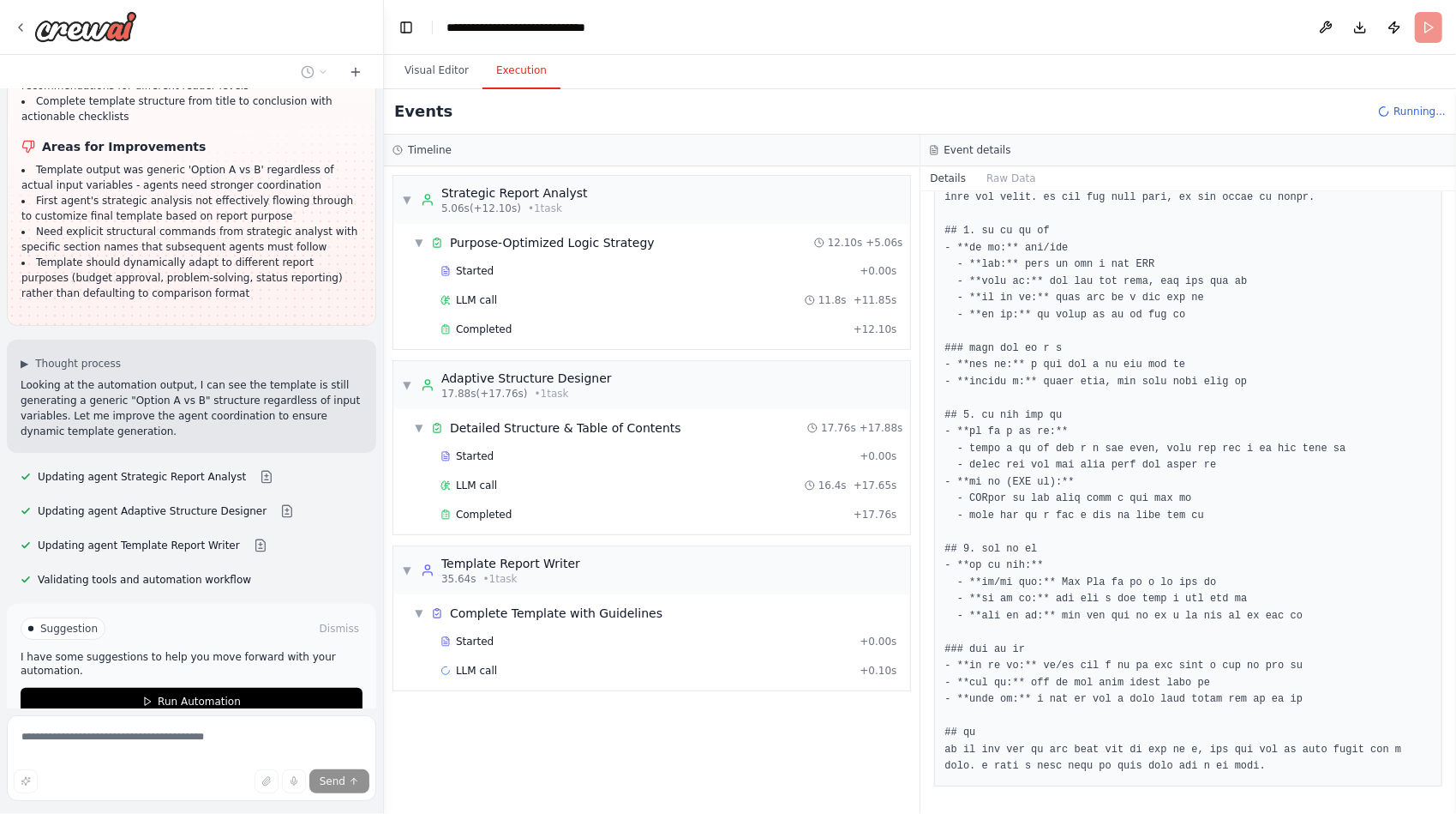
scroll to position [26276, 0]
click at [505, 508] on span "Completed" at bounding box center [483, 514] width 56 height 14
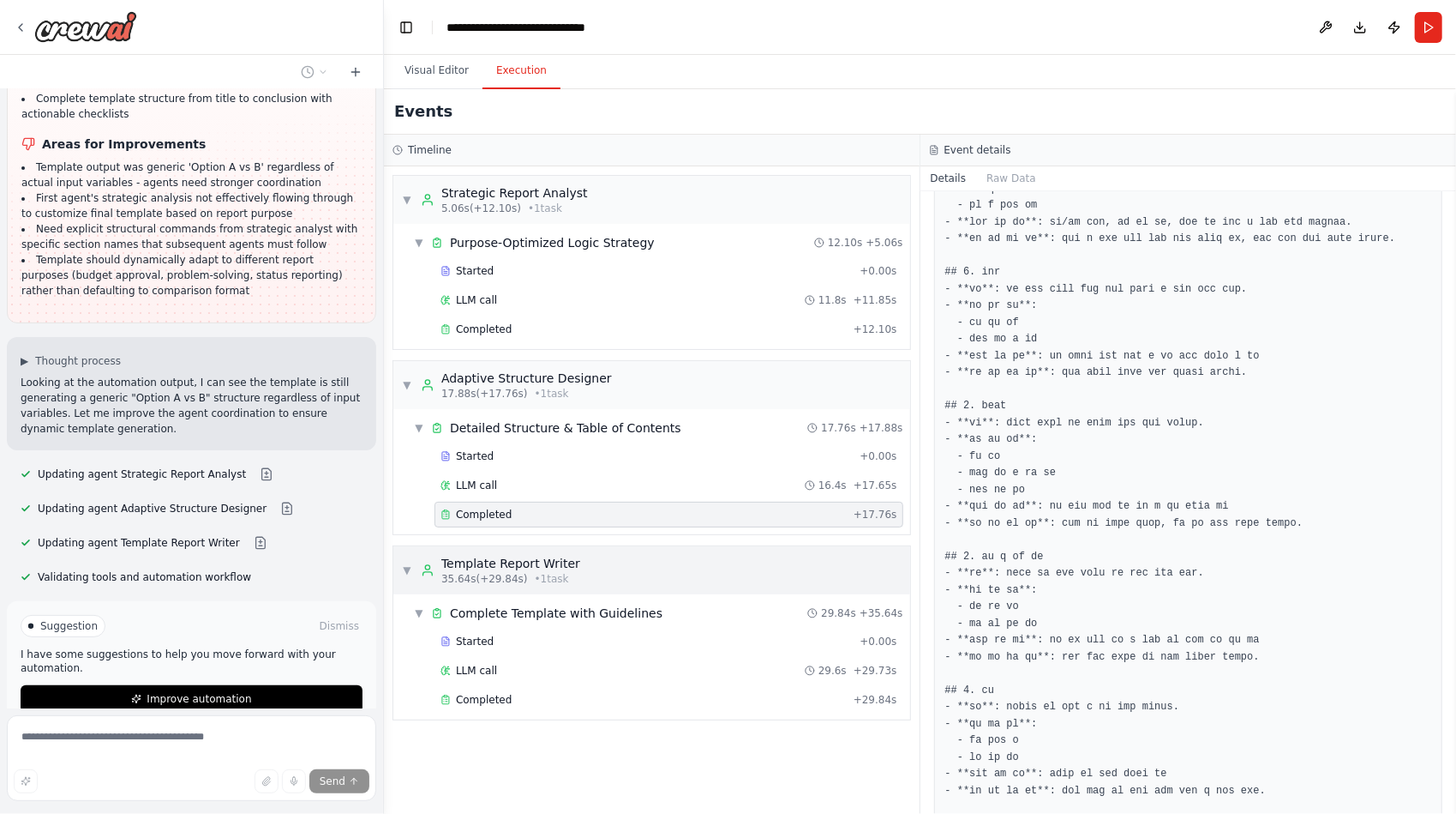
scroll to position [1306, 0]
click at [478, 697] on span "Completed" at bounding box center [483, 700] width 56 height 14
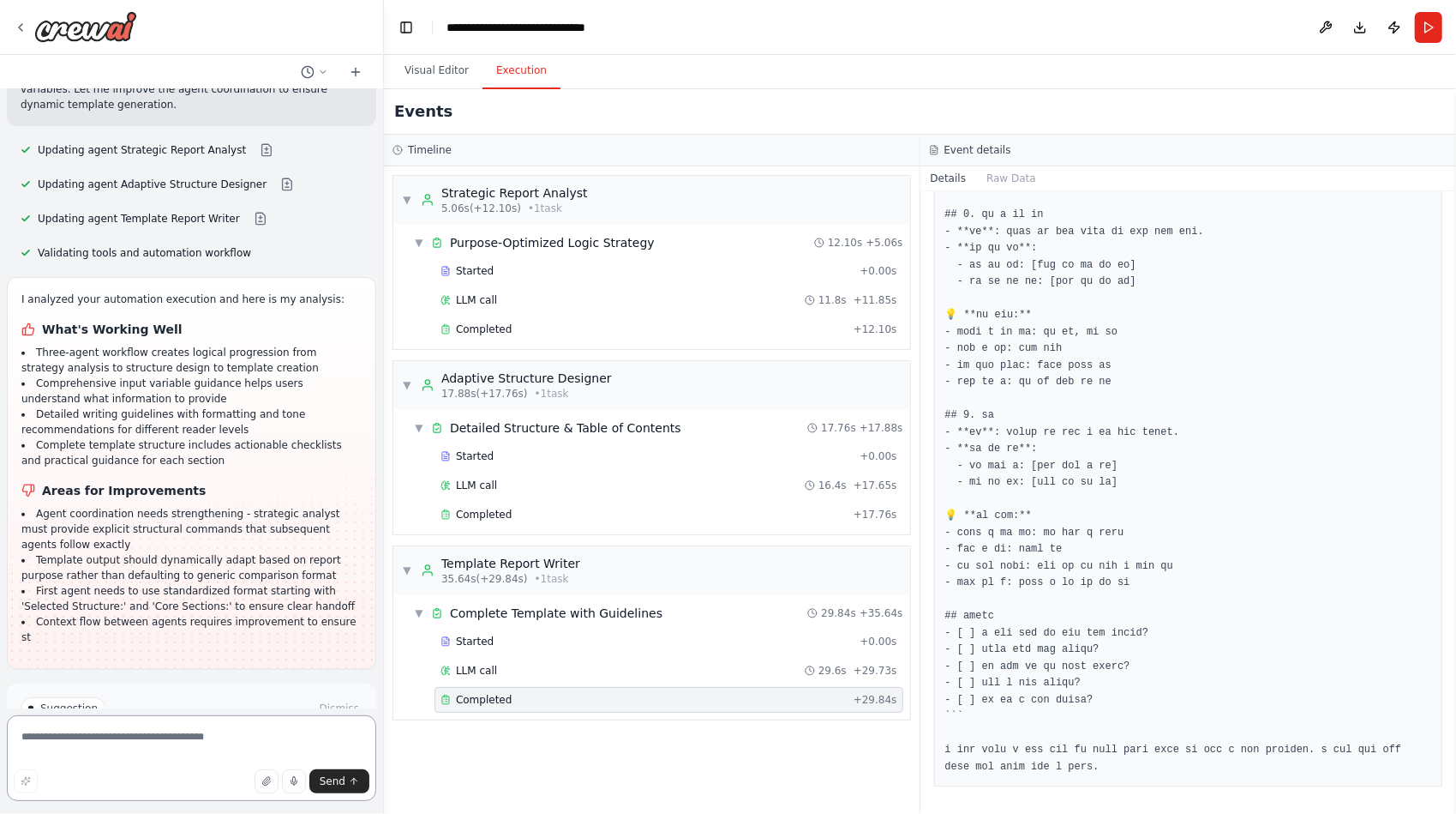
scroll to position [26615, 0]
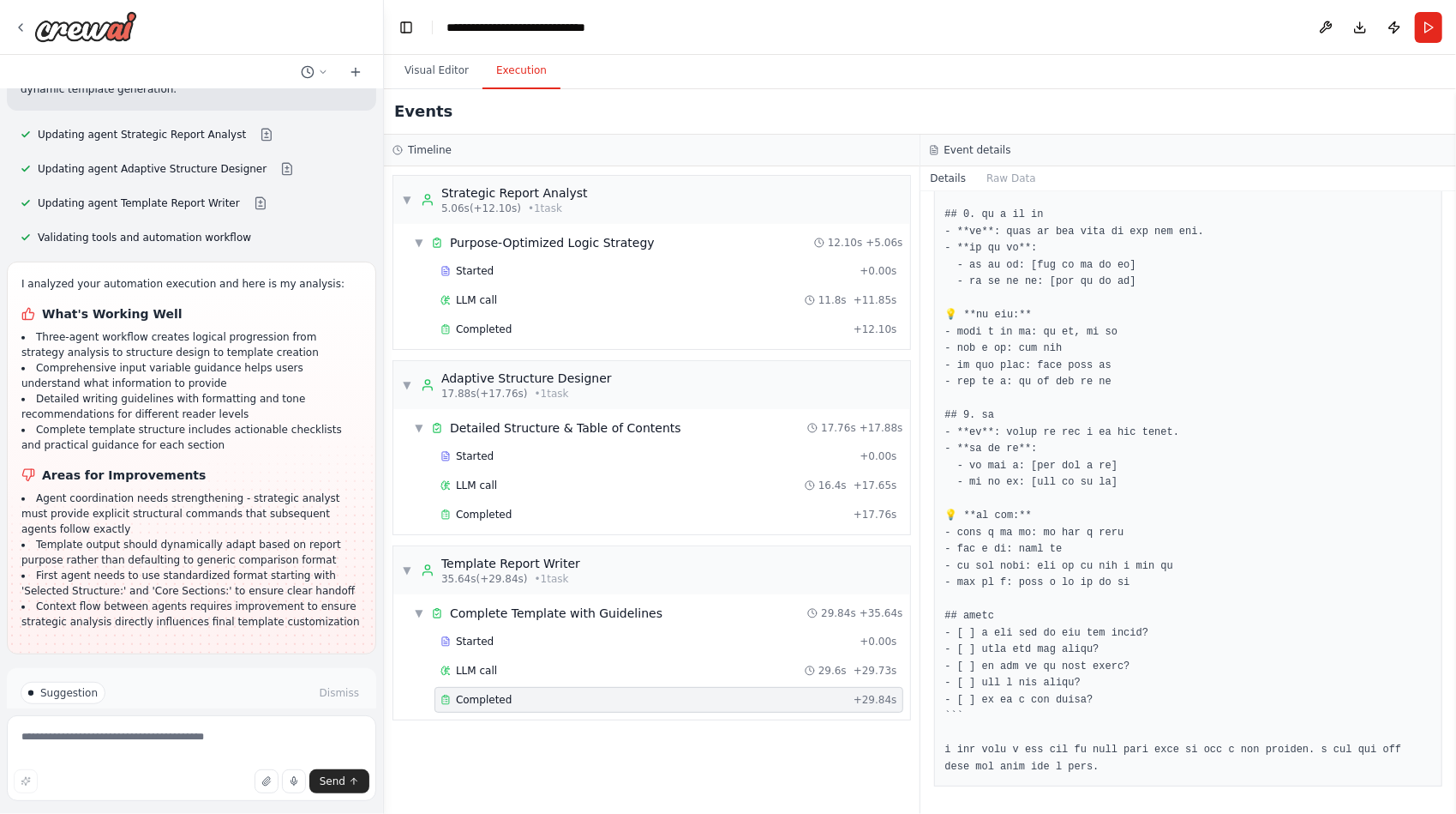
click at [221, 758] on span "Improve automation" at bounding box center [198, 765] width 104 height 14
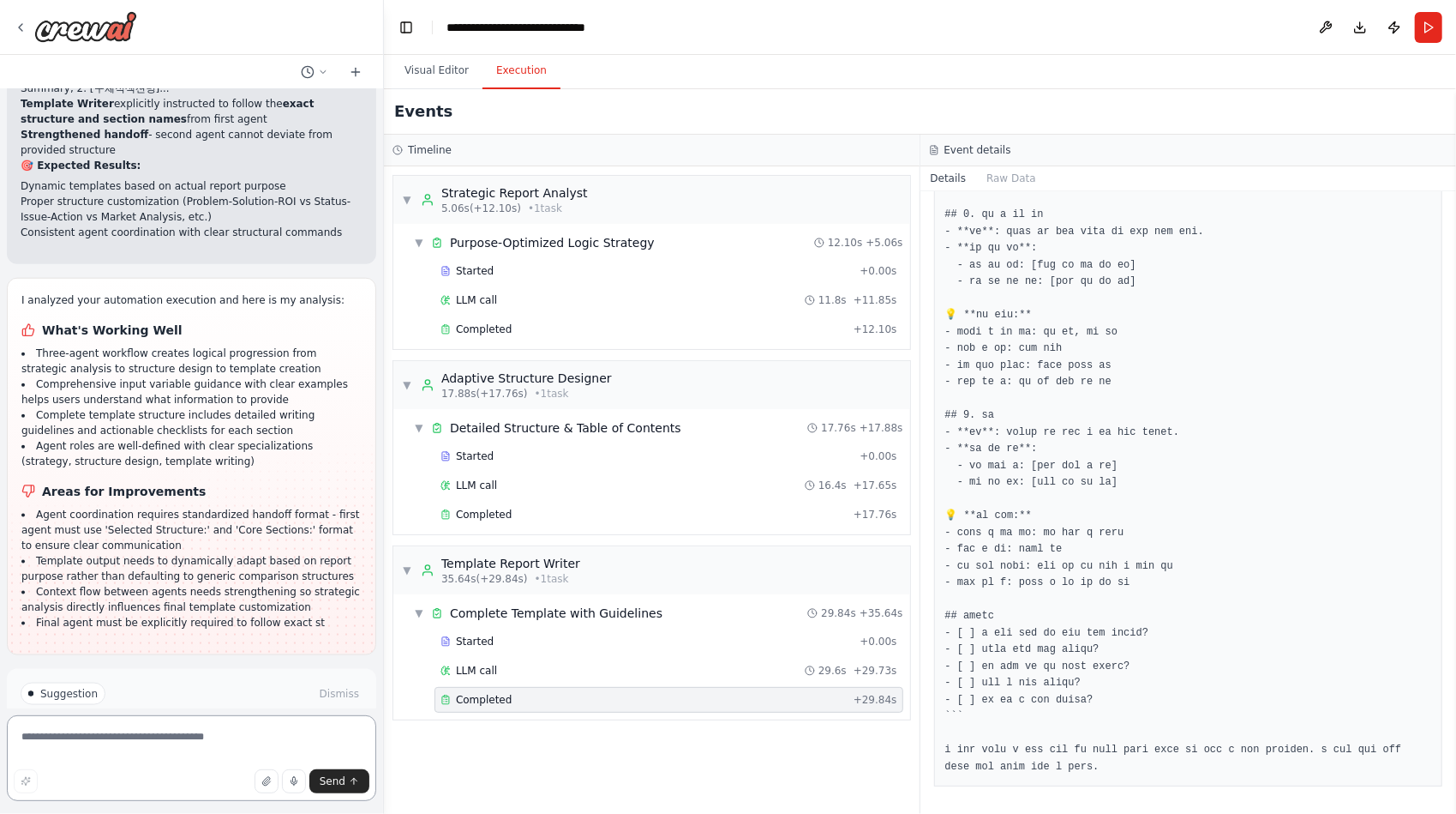
scroll to position [27513, 0]
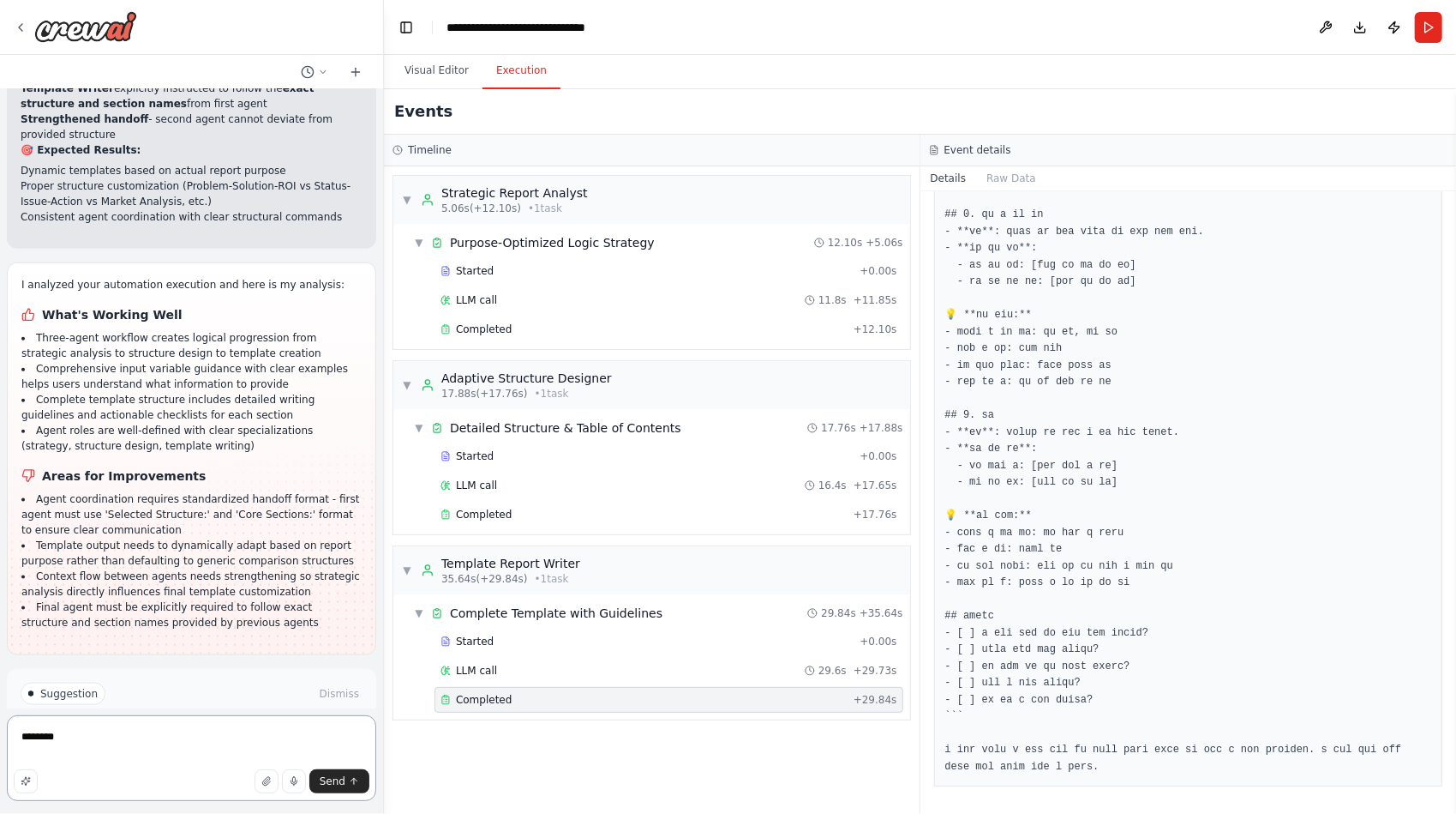
type textarea "********"
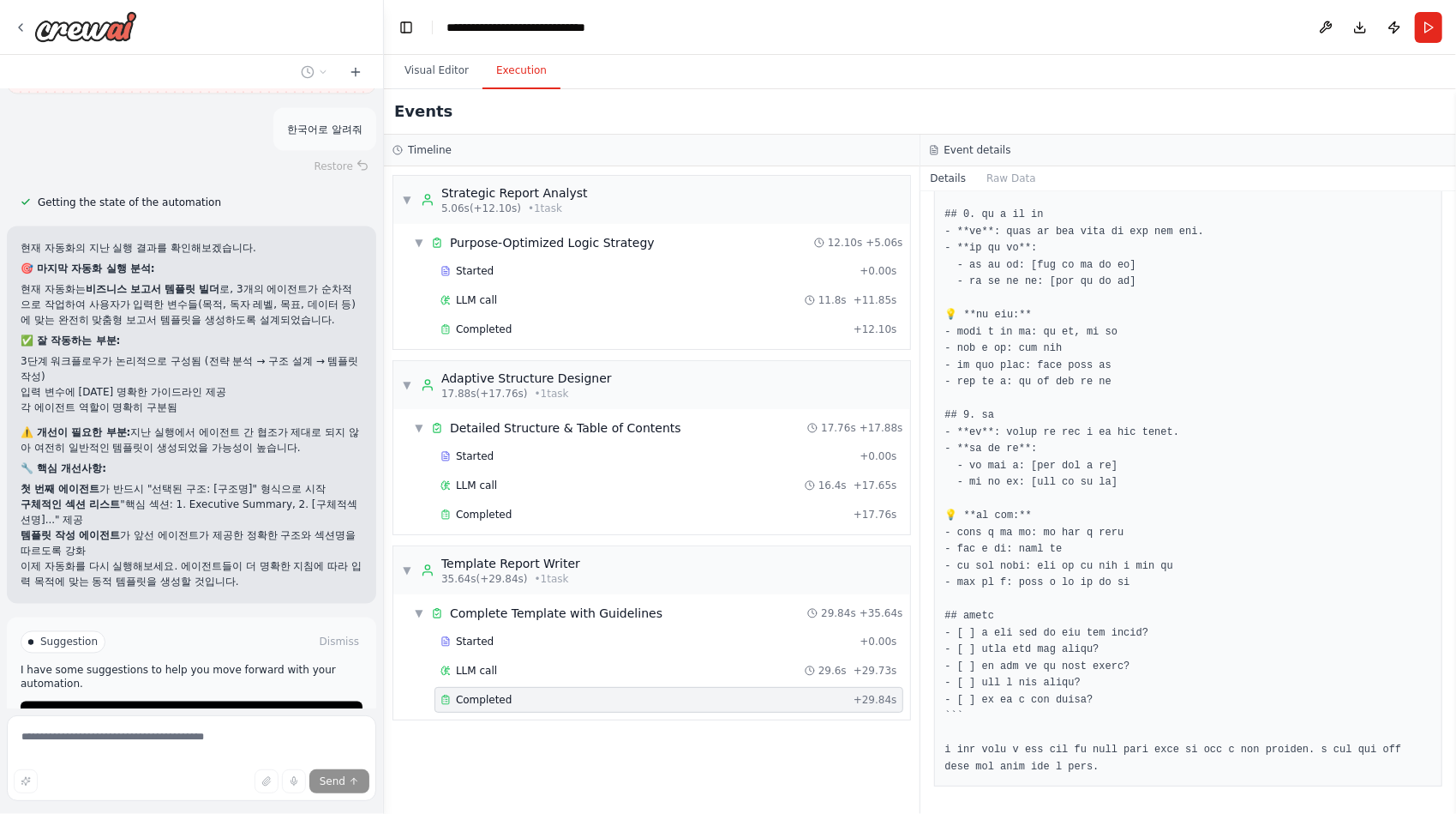
scroll to position [28089, 0]
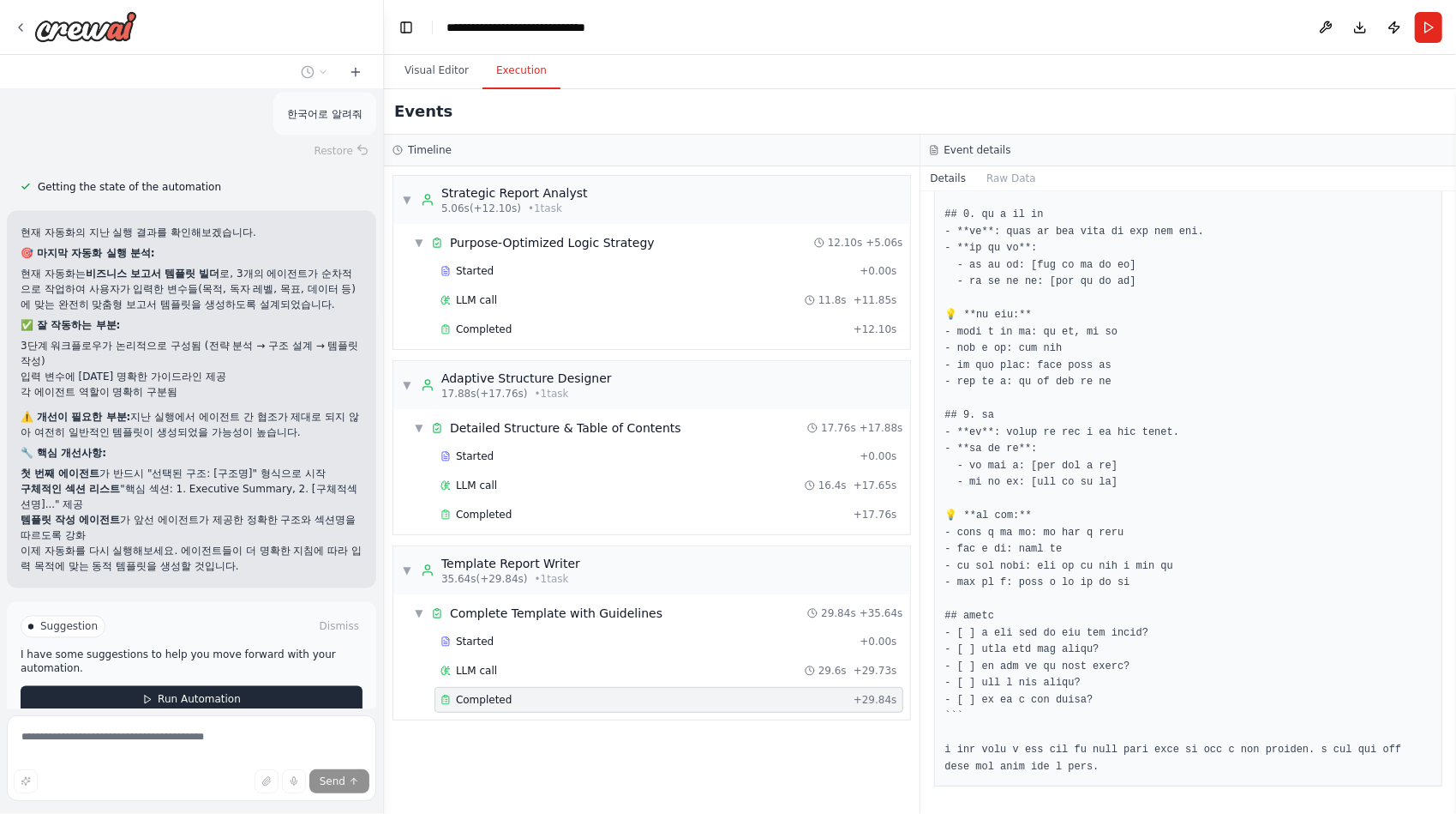
click at [213, 693] on span "Run Automation" at bounding box center [200, 700] width 84 height 14
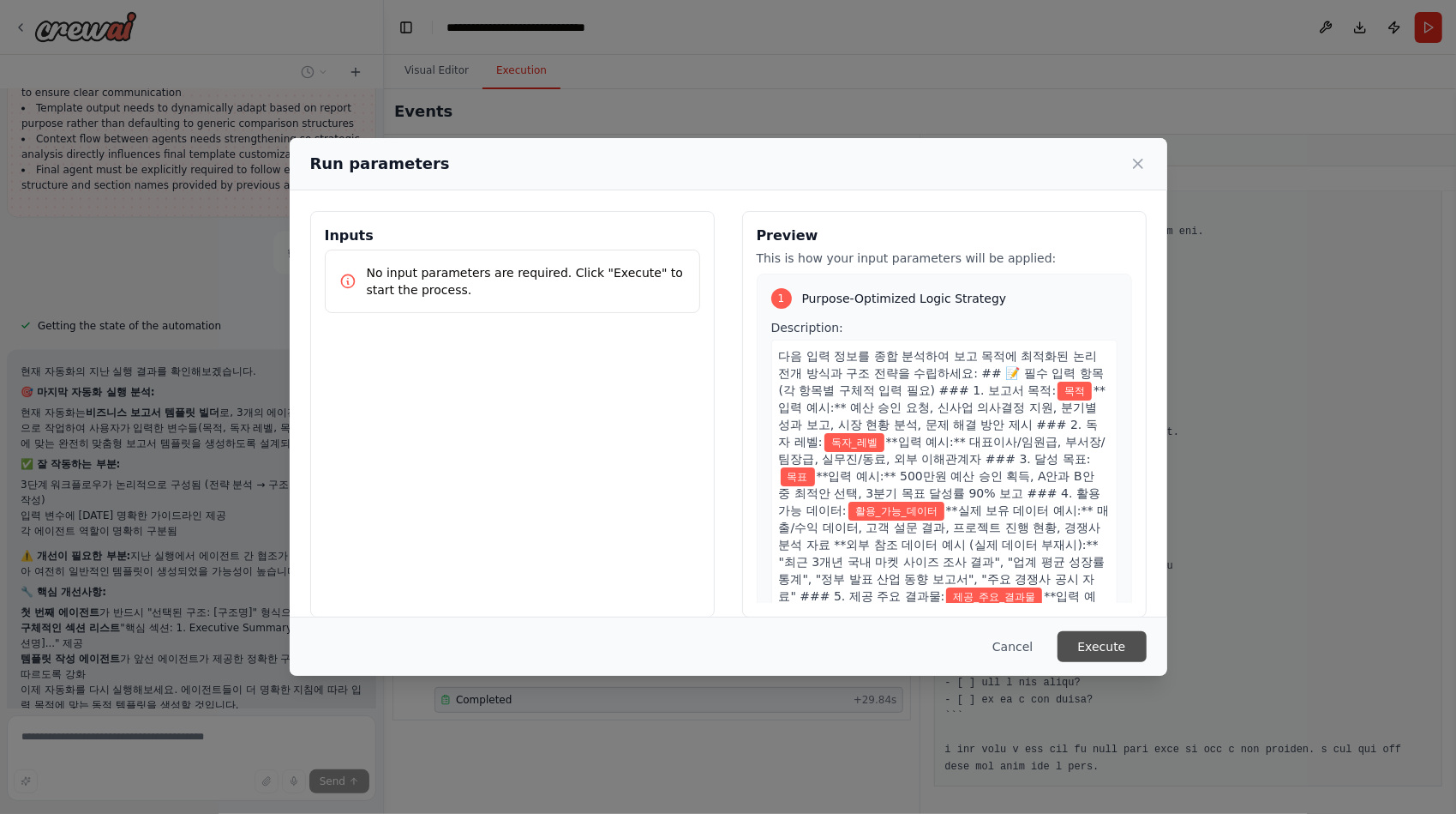
click at [1105, 643] on button "Execute" at bounding box center [1102, 646] width 90 height 31
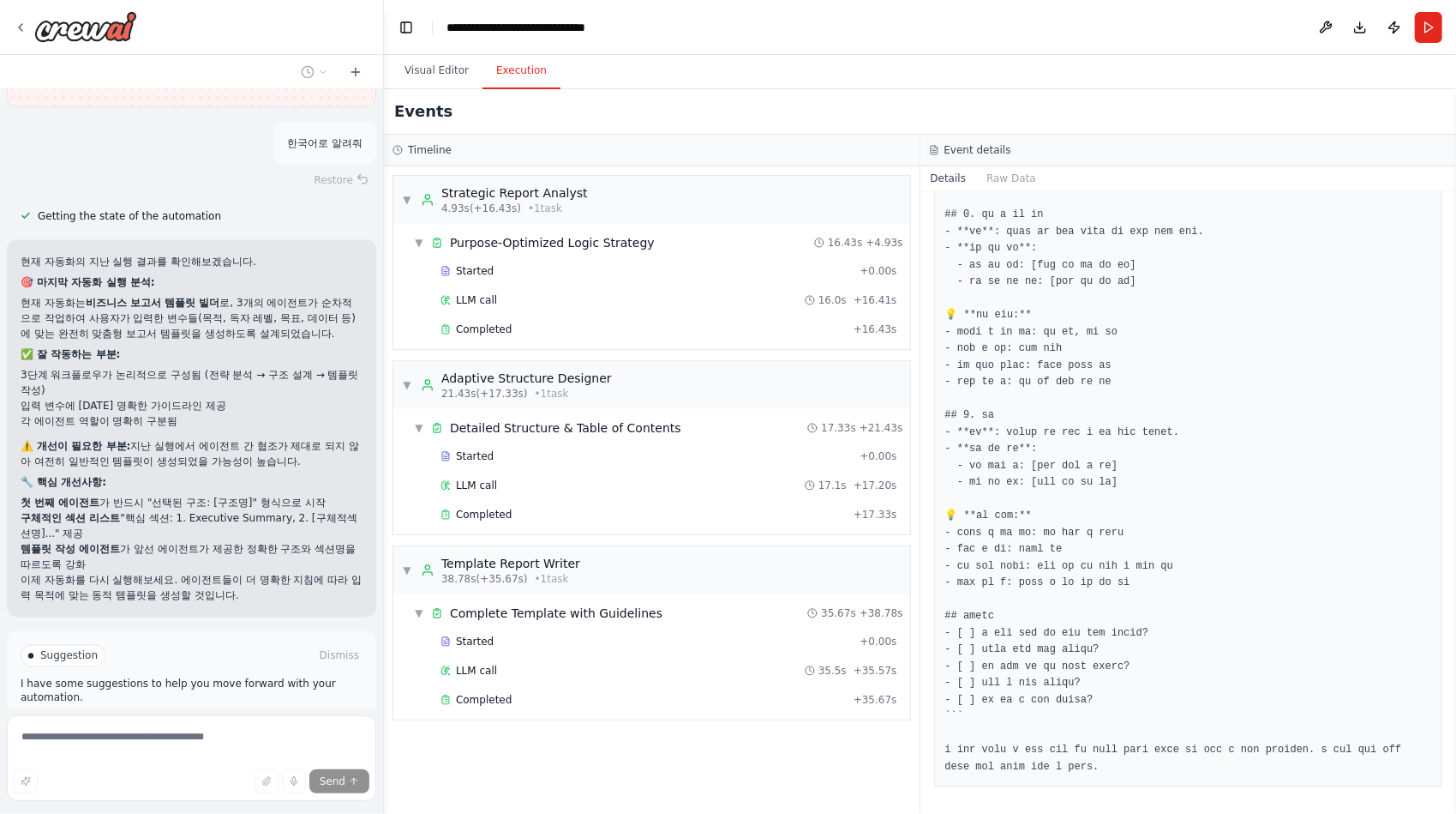
scroll to position [28089, 0]
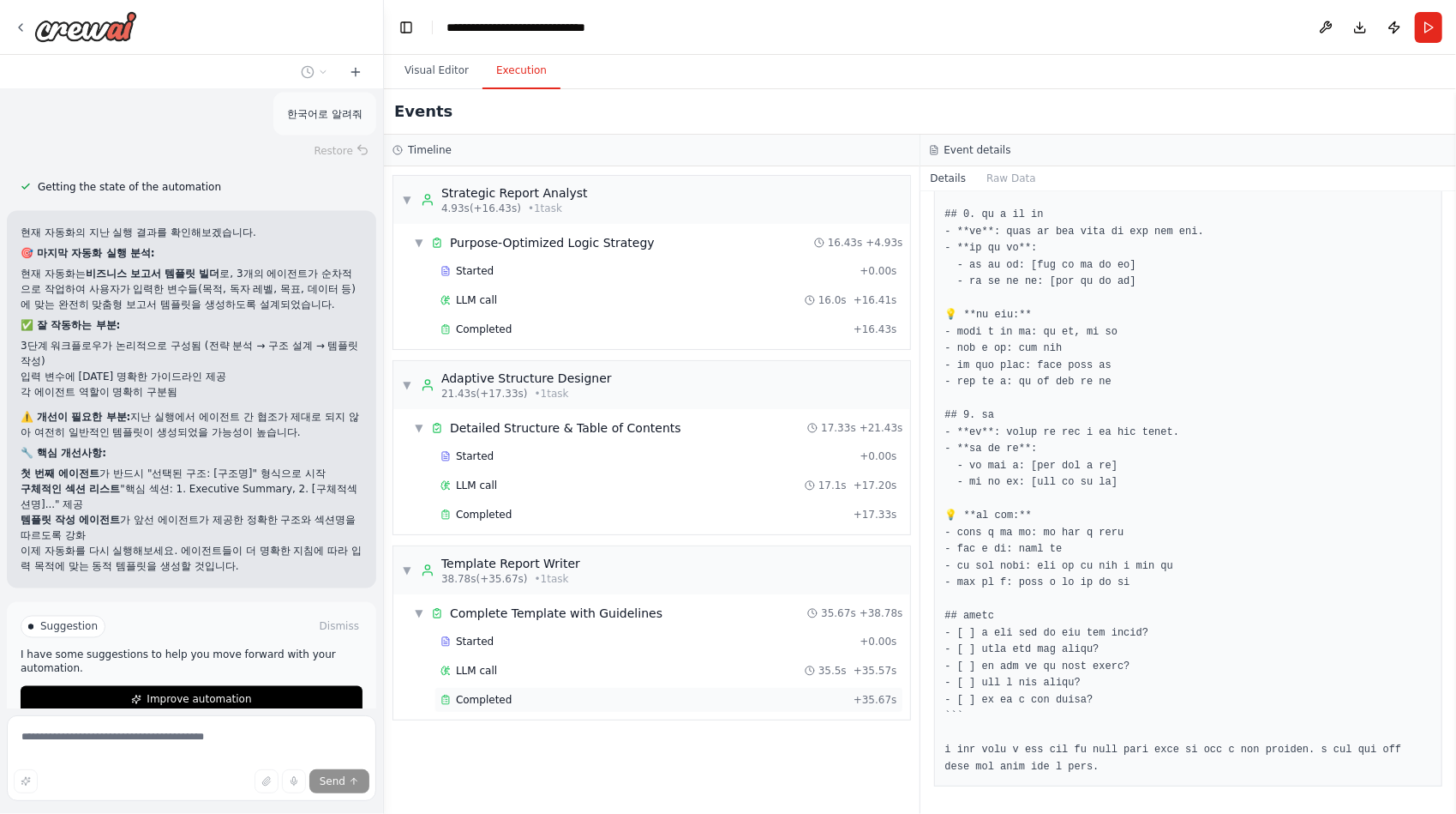
click at [473, 696] on span "Completed" at bounding box center [483, 700] width 56 height 14
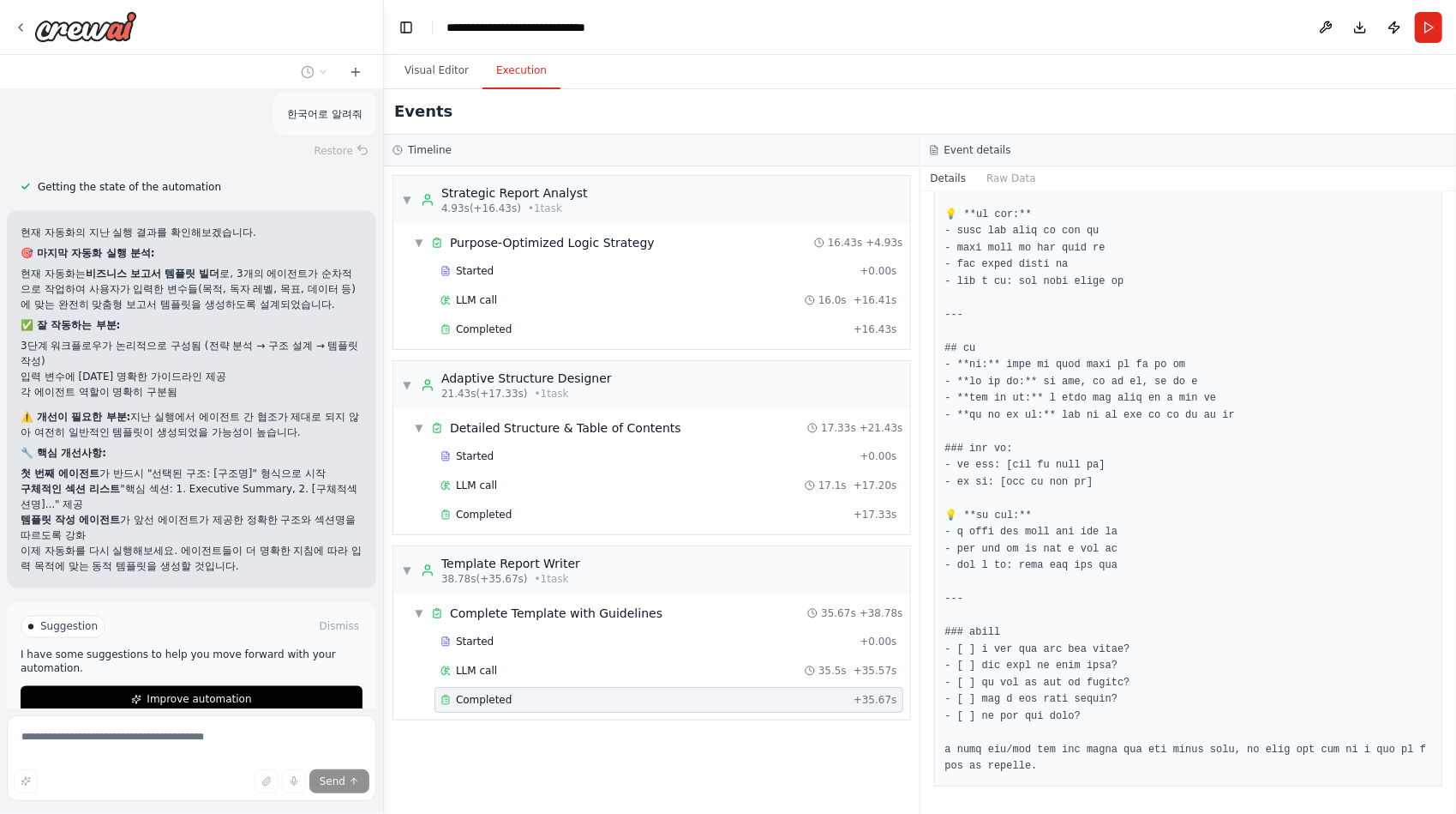
scroll to position [2593, 0]
click at [209, 693] on span "Improve automation" at bounding box center [198, 700] width 104 height 14
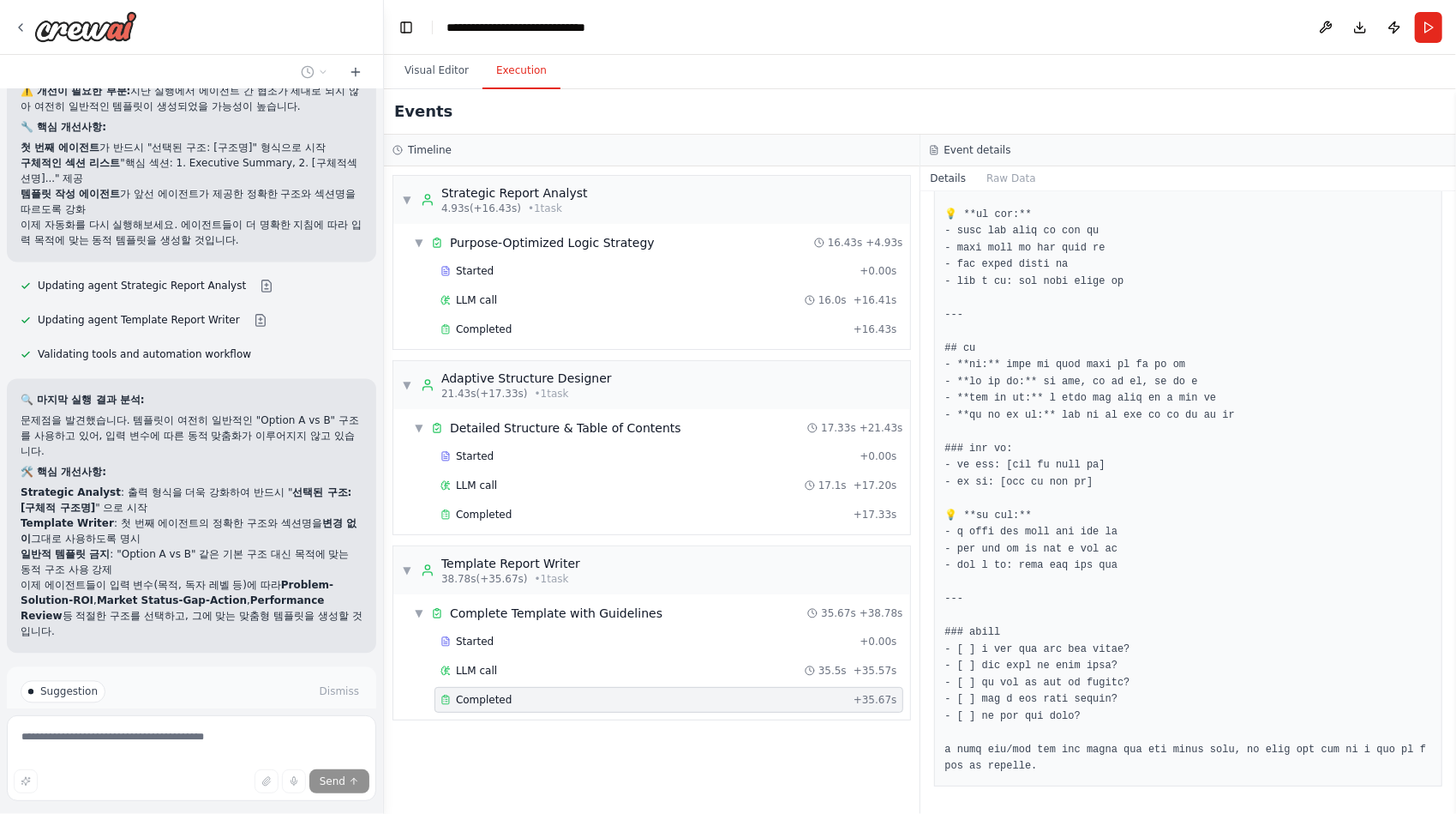
scroll to position [28464, 0]
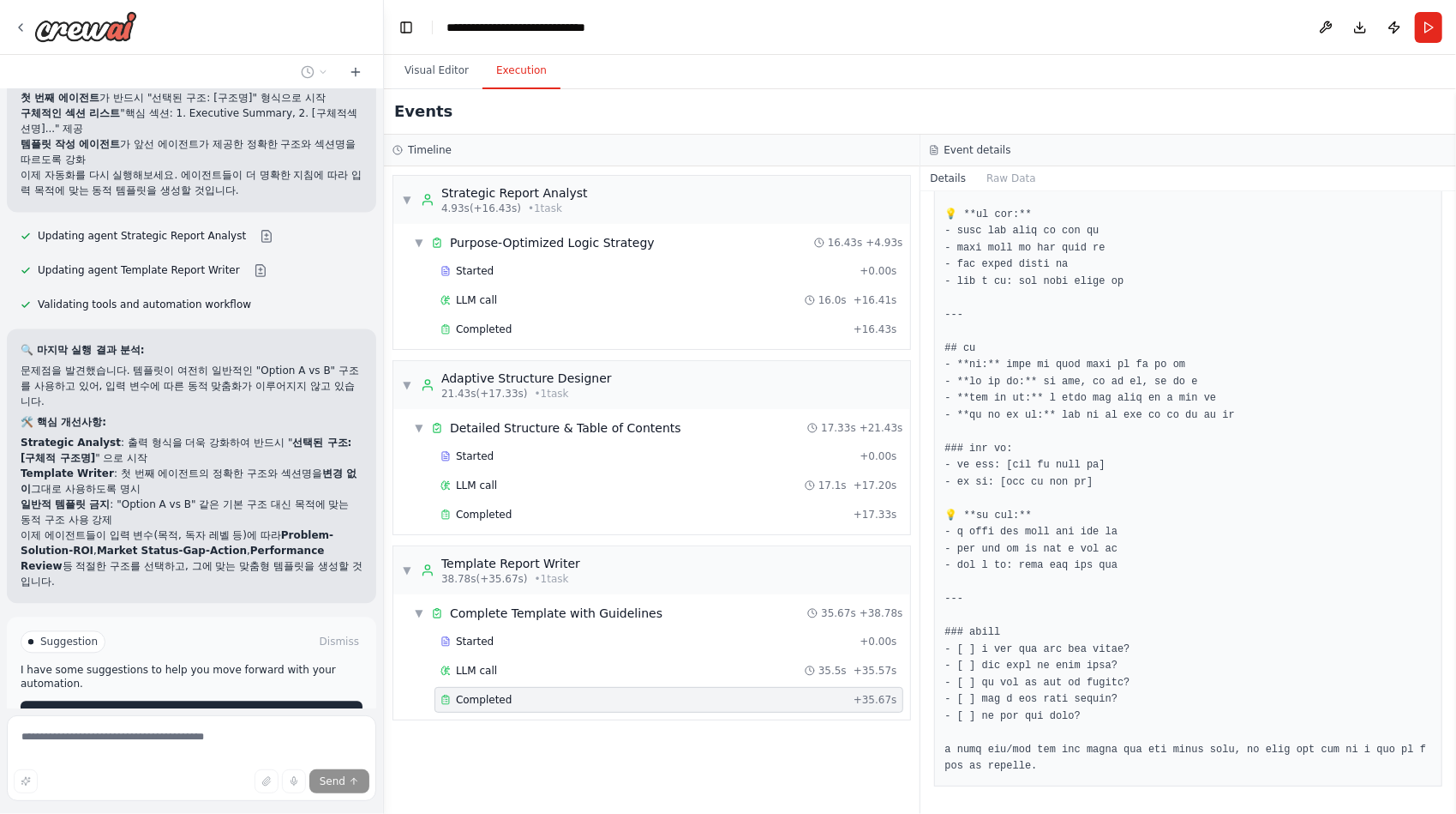
click at [225, 709] on span "Run Automation" at bounding box center [200, 715] width 84 height 14
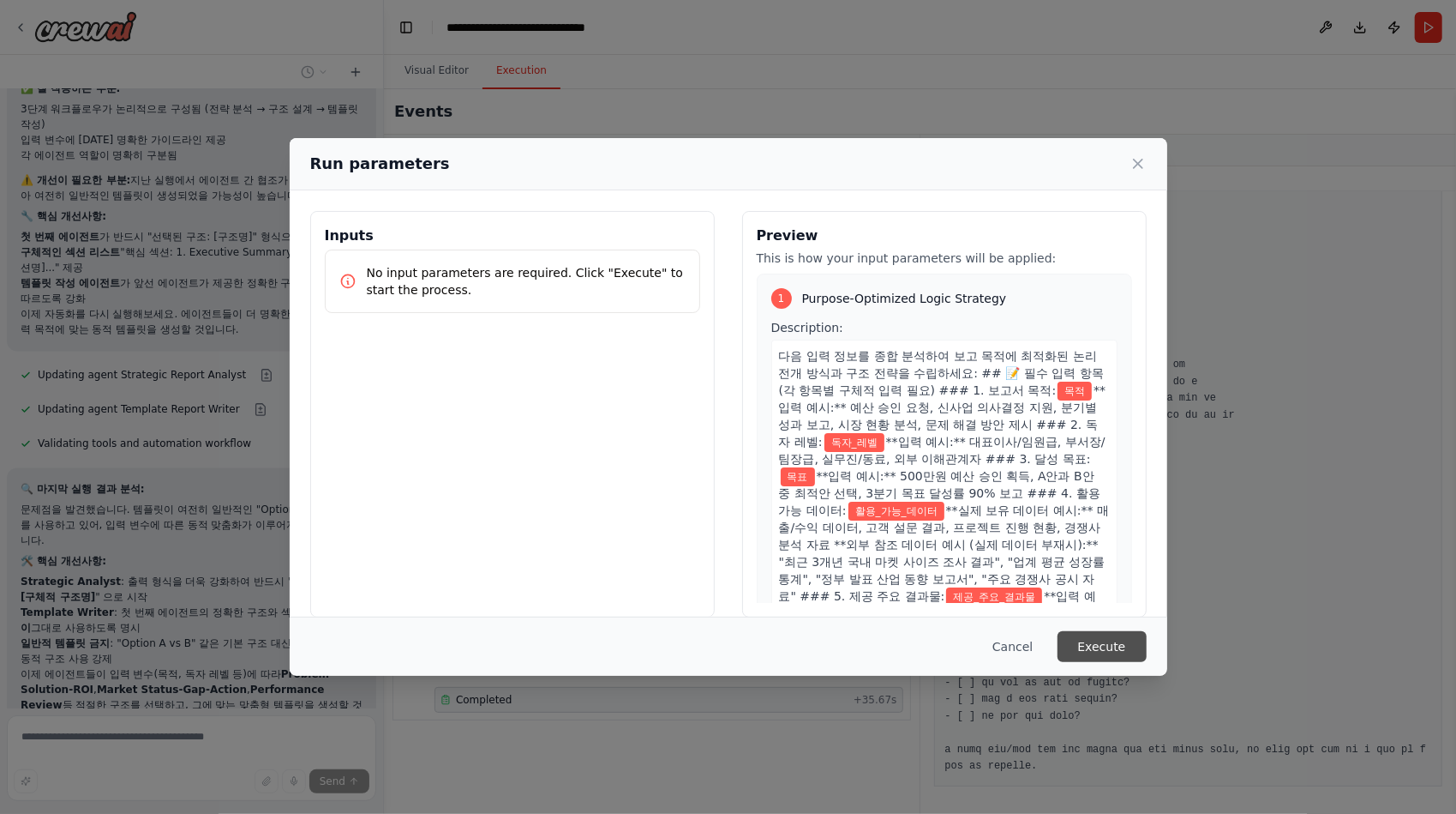
click at [1117, 640] on button "Execute" at bounding box center [1102, 646] width 90 height 31
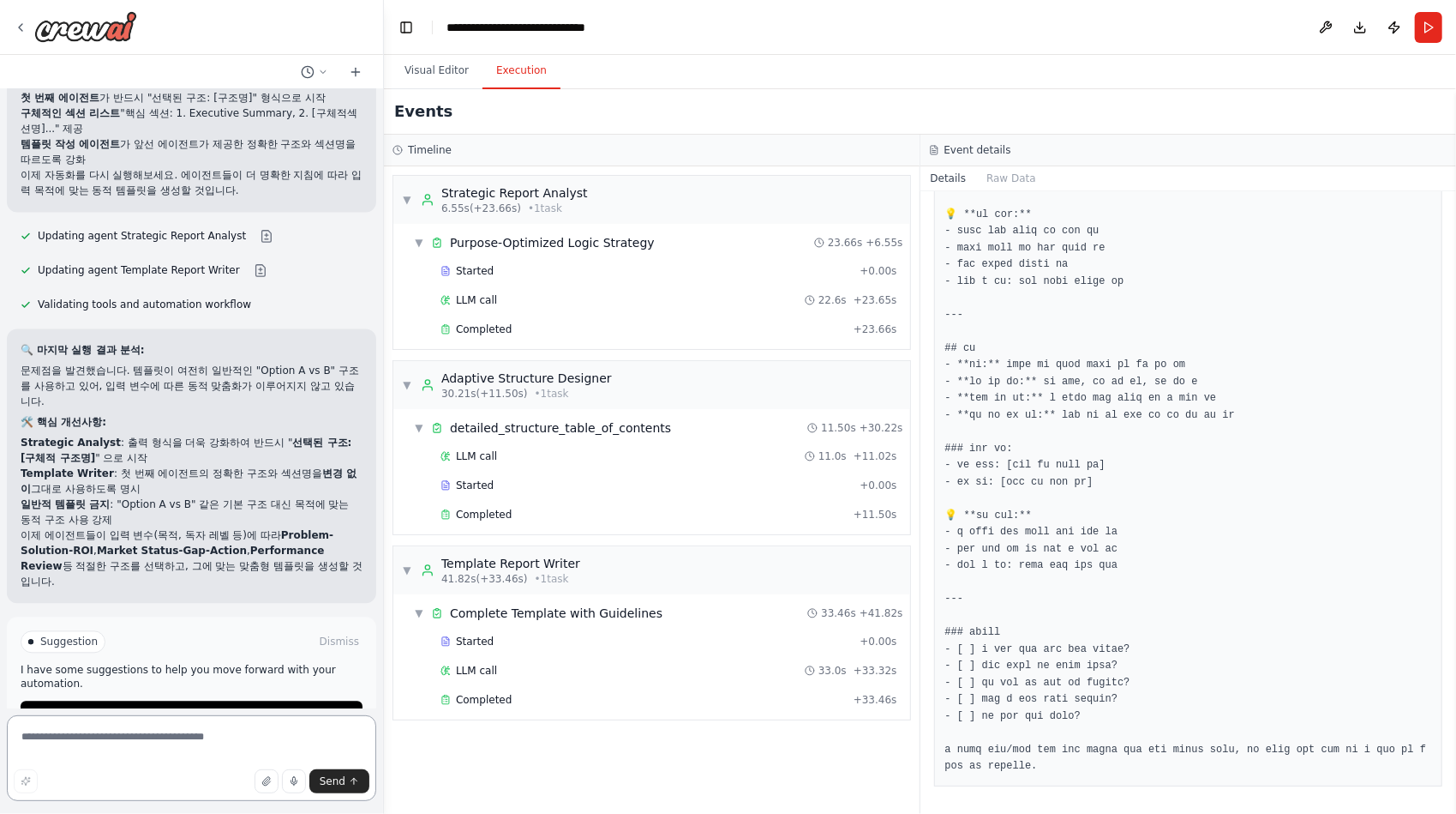
scroll to position [28397, 0]
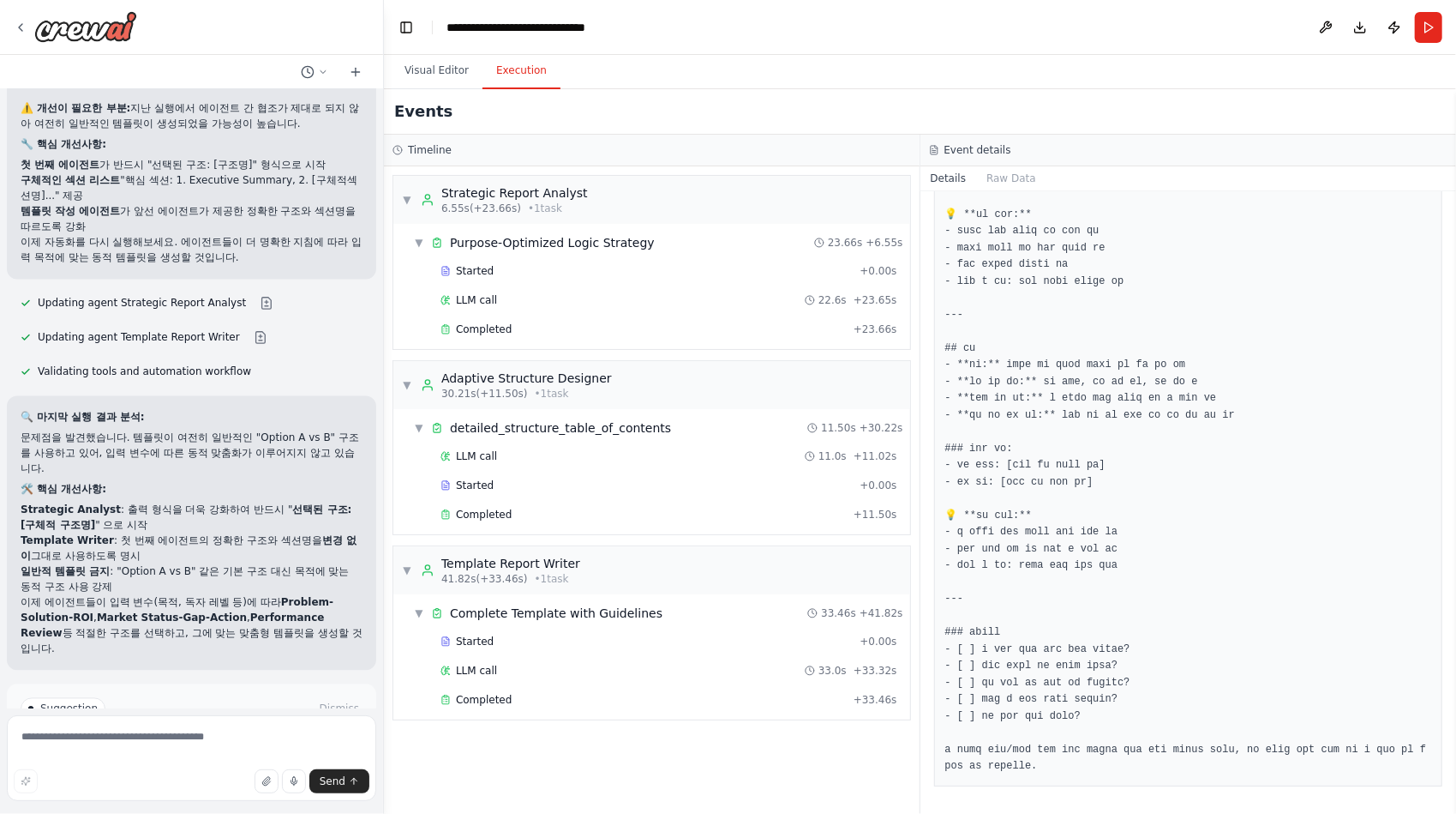
click at [175, 775] on span "Improve automation" at bounding box center [198, 782] width 104 height 14
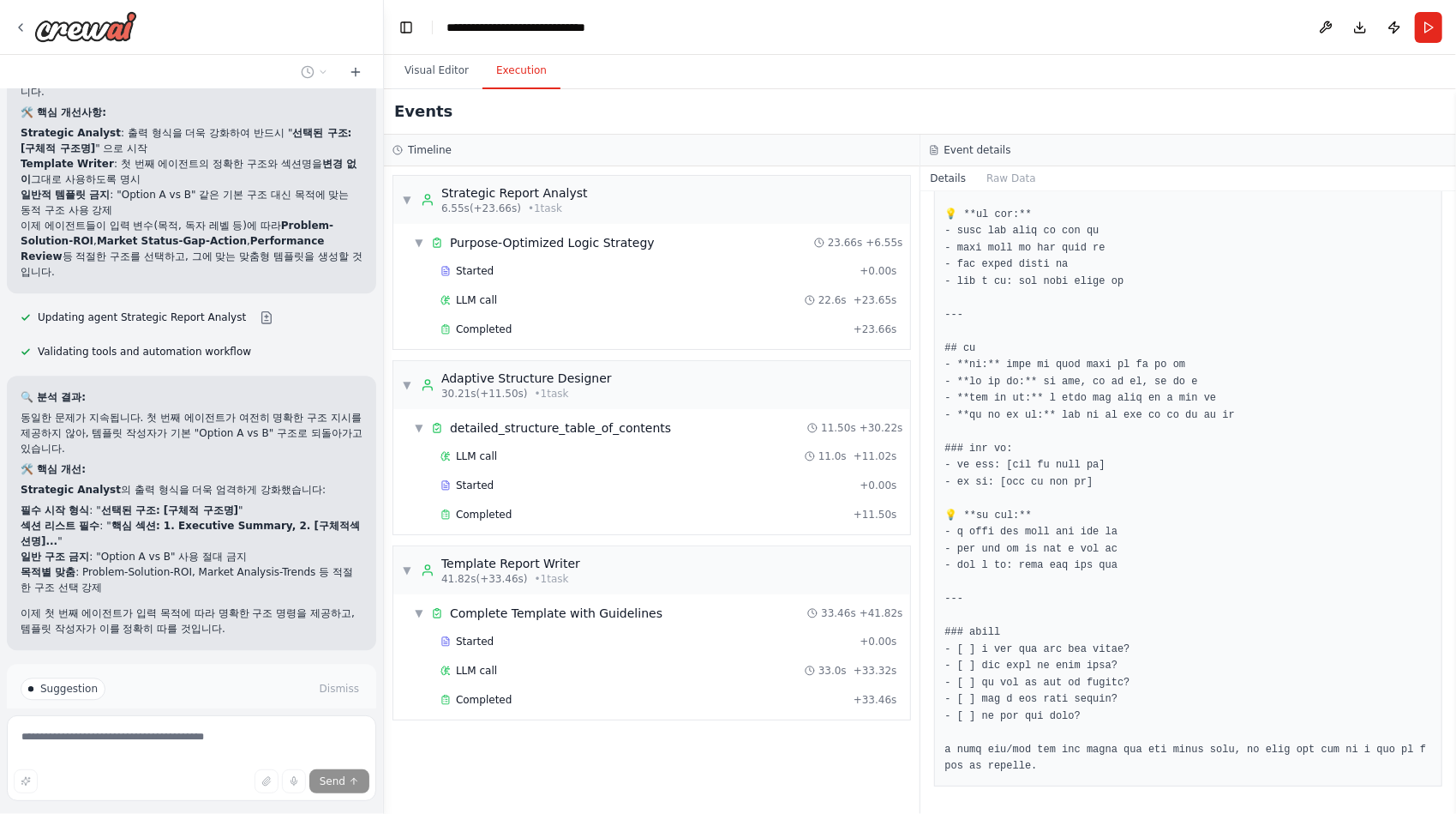
scroll to position [28779, 0]
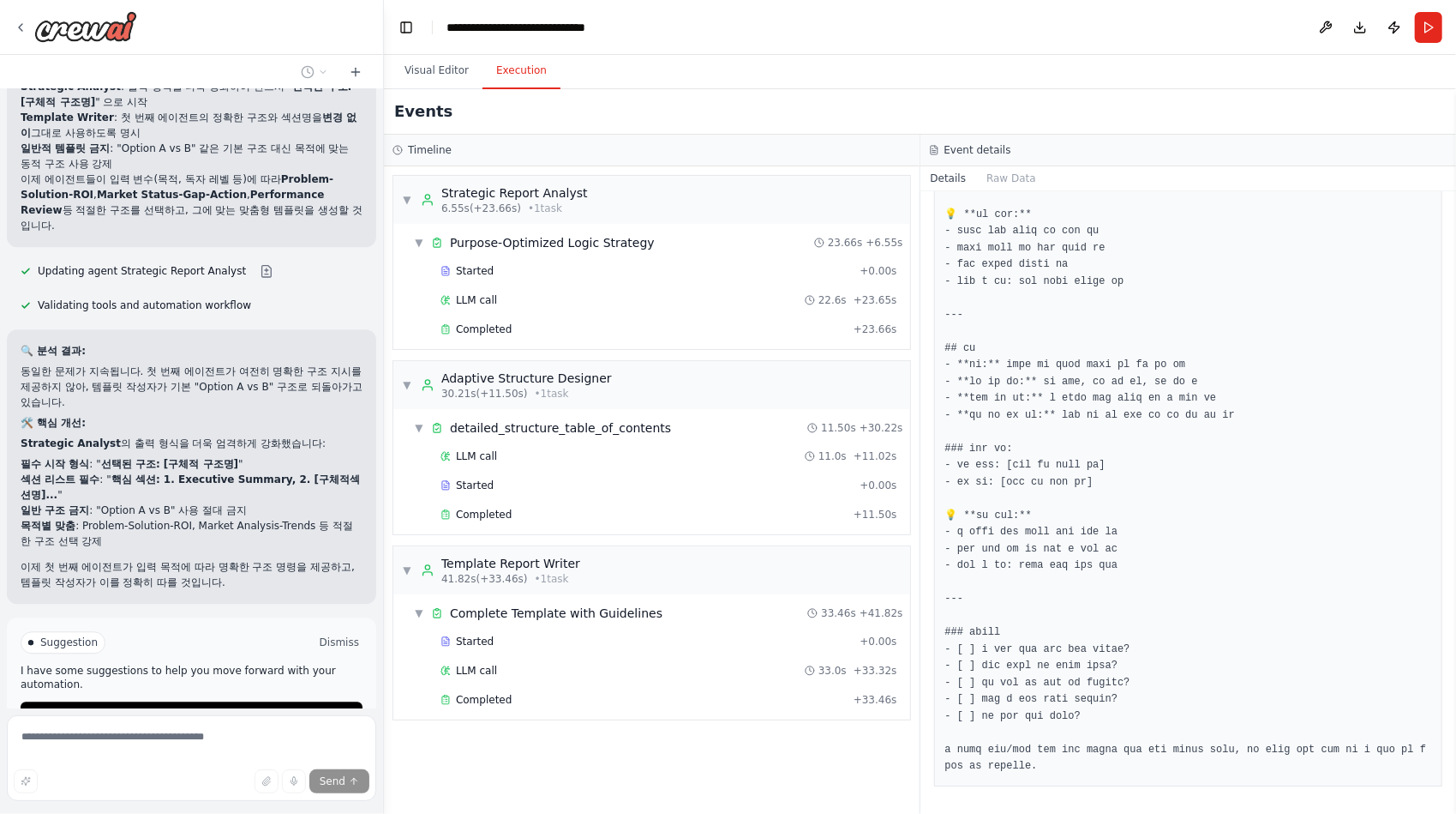
click at [330, 634] on button "Dismiss" at bounding box center [339, 642] width 47 height 17
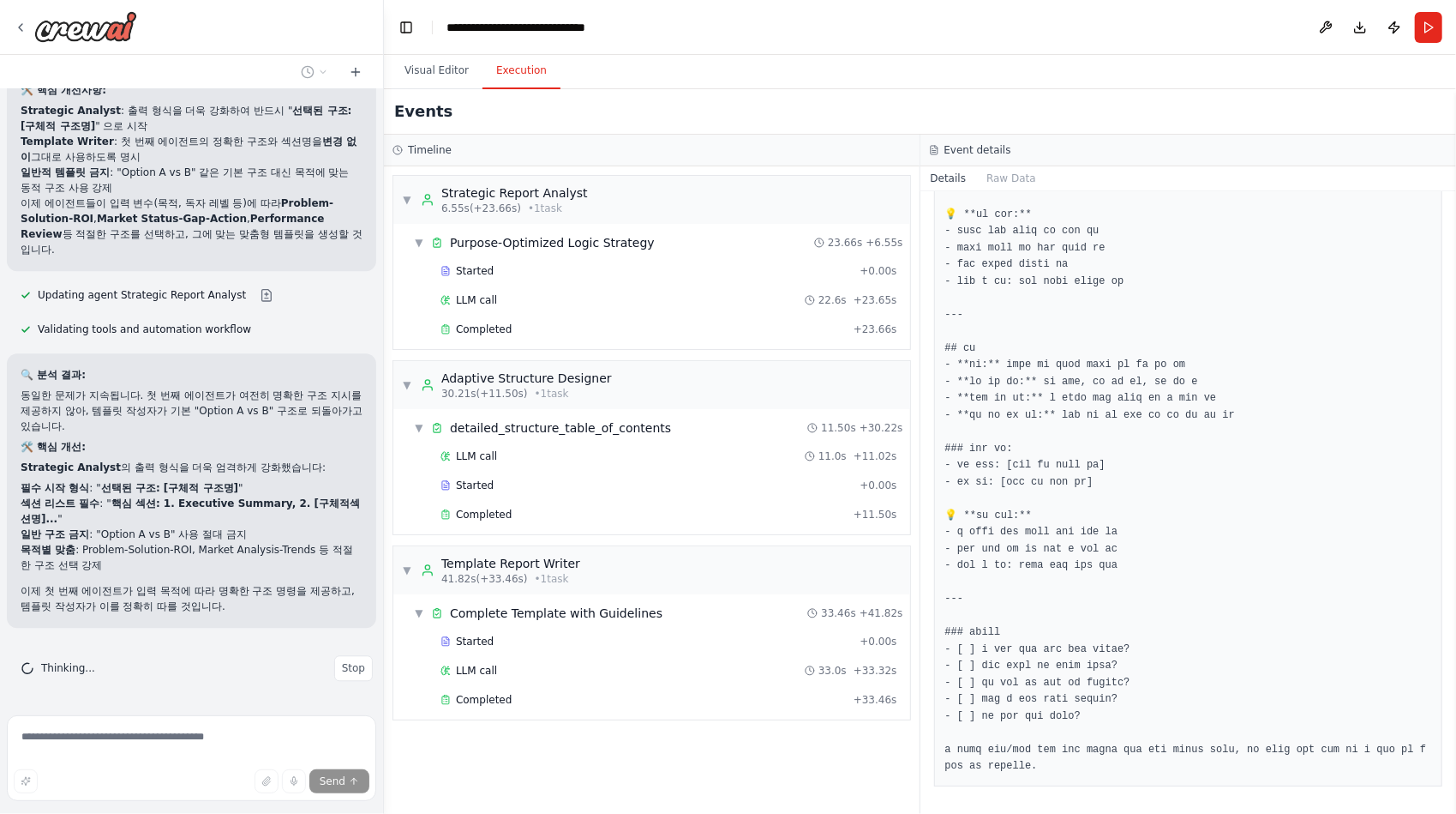
scroll to position [28682, 0]
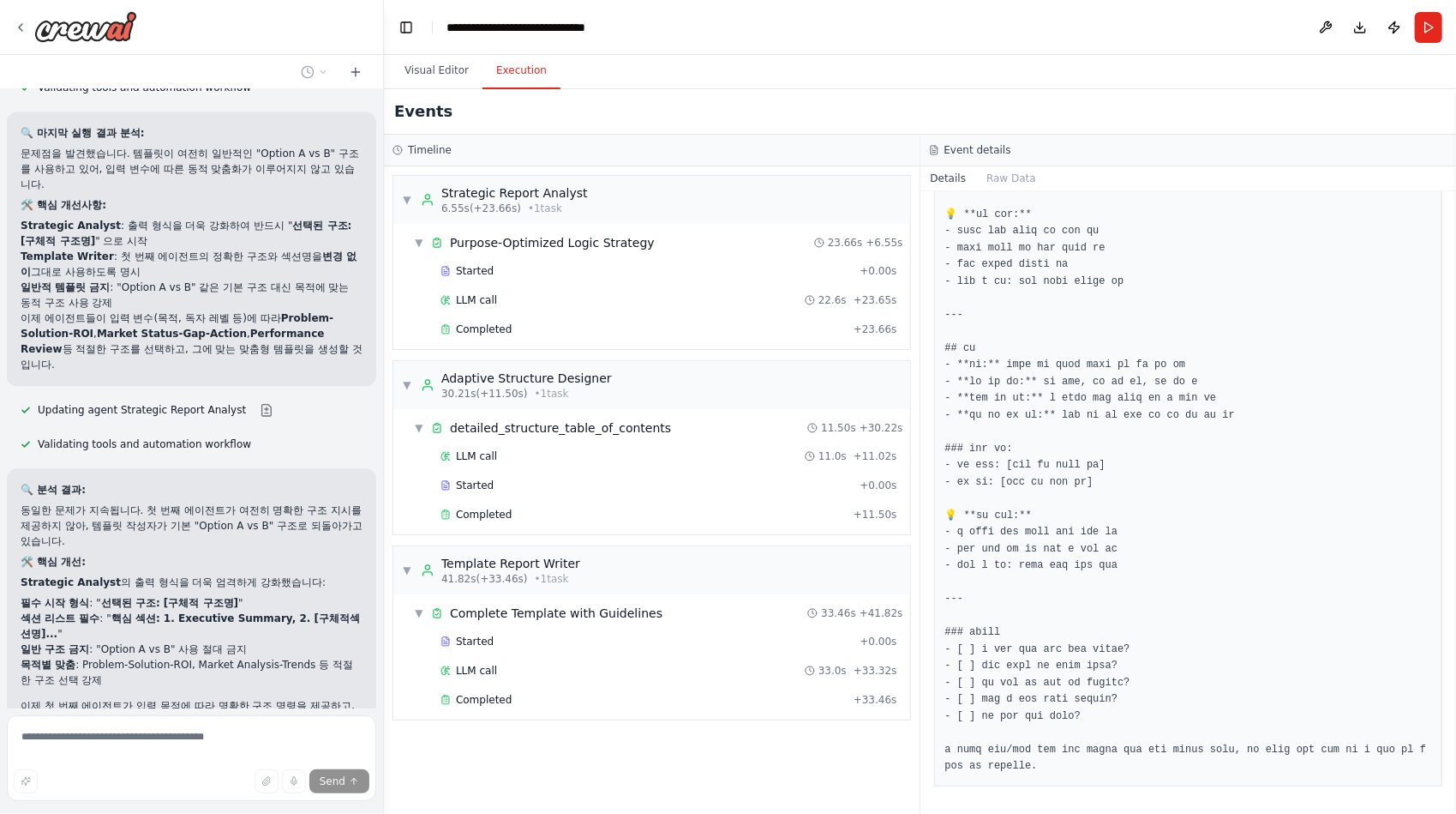
click at [342, 776] on span "Stop" at bounding box center [353, 783] width 23 height 14
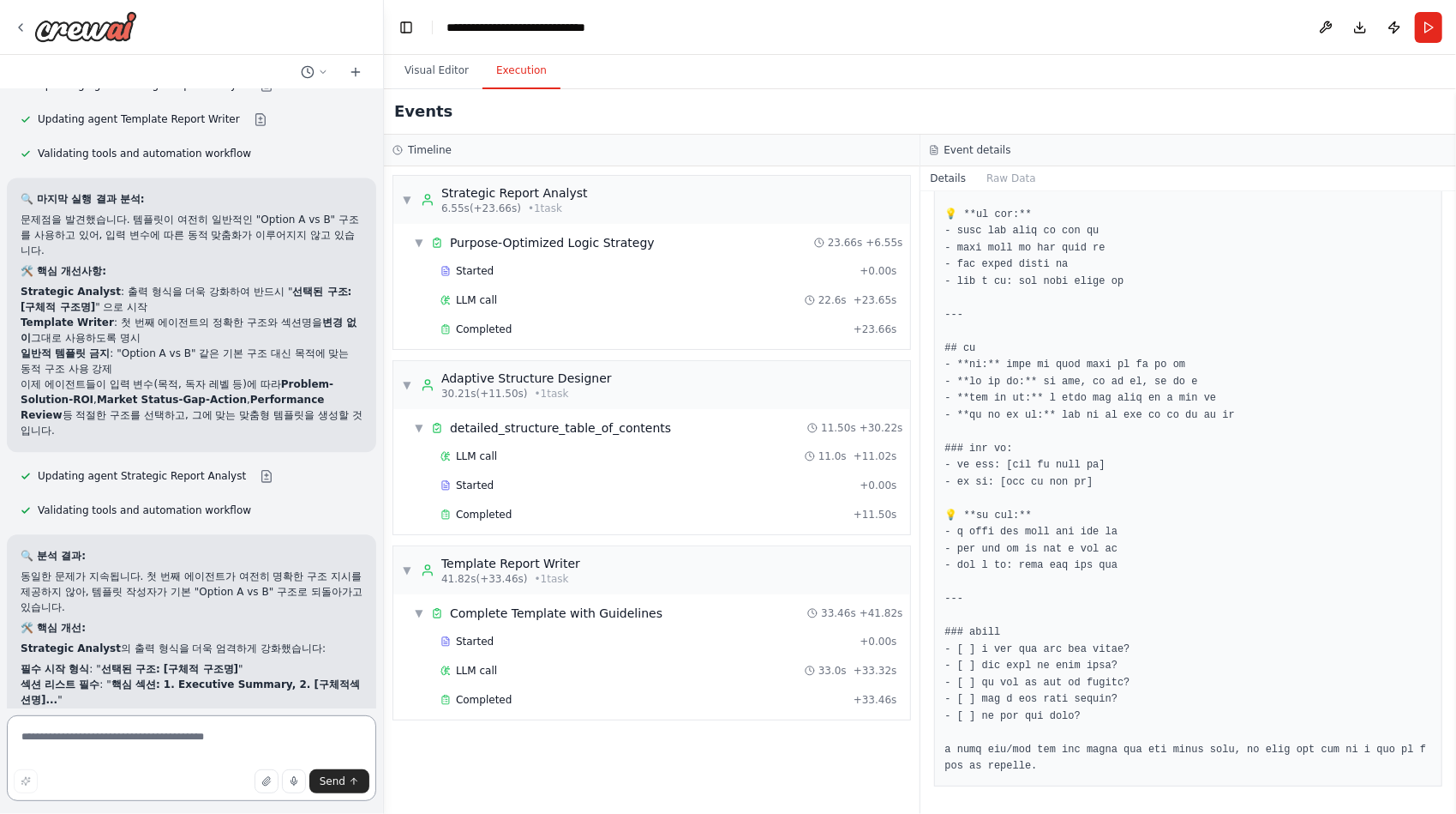
click at [136, 734] on textarea at bounding box center [191, 757] width 369 height 86
type textarea "**********"
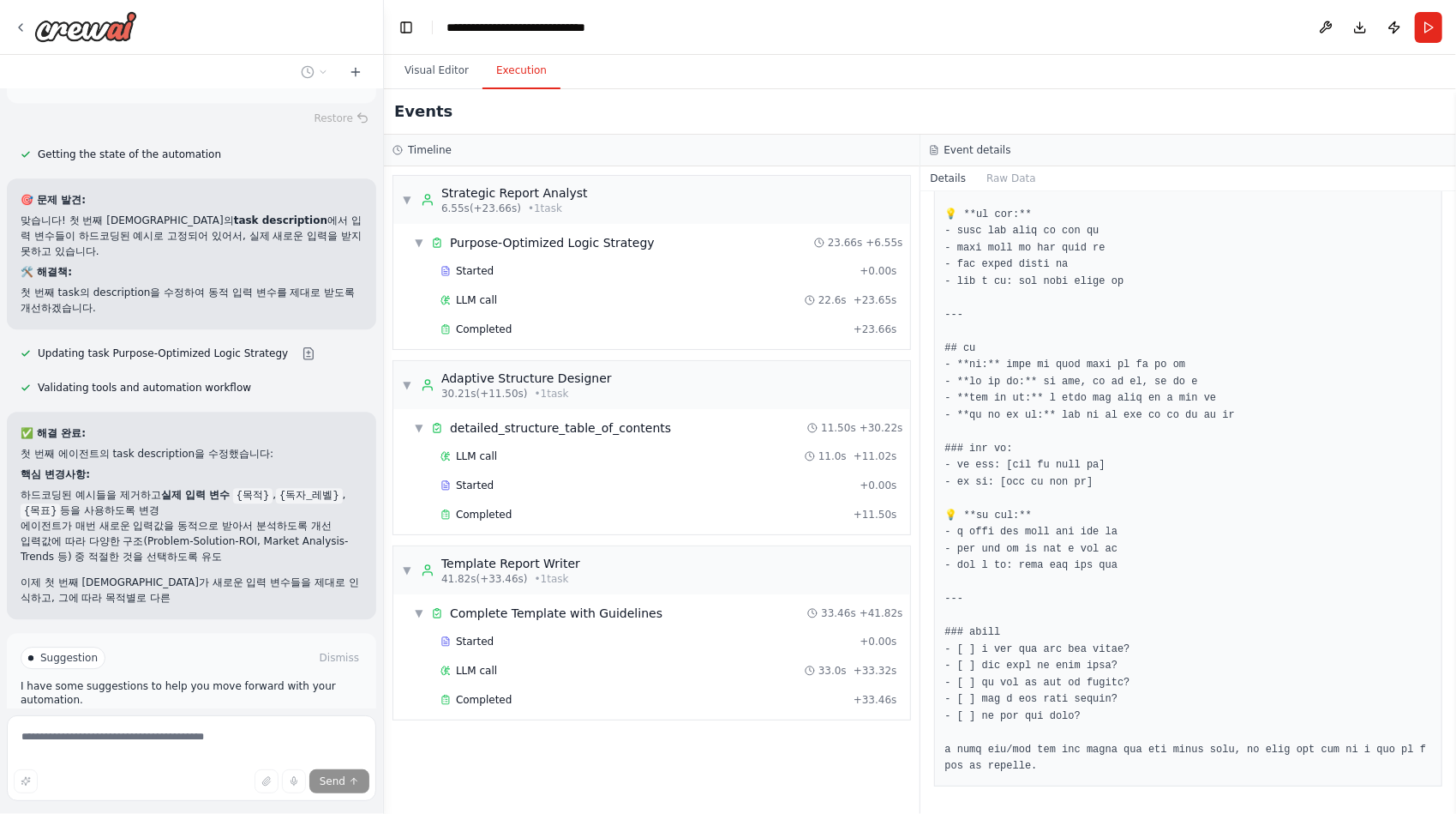
scroll to position [29409, 0]
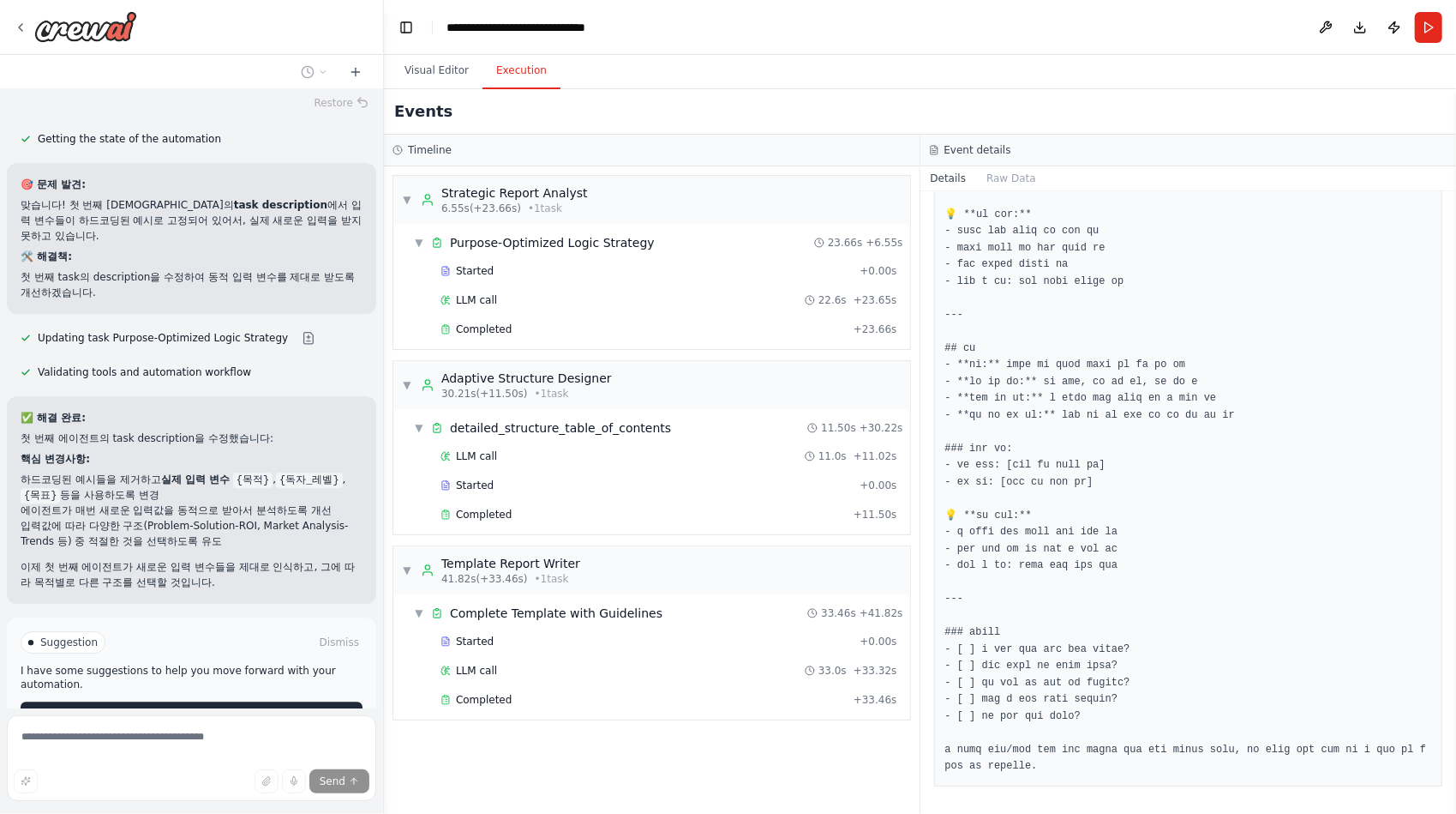
click at [197, 709] on span "Run Automation" at bounding box center [200, 715] width 84 height 14
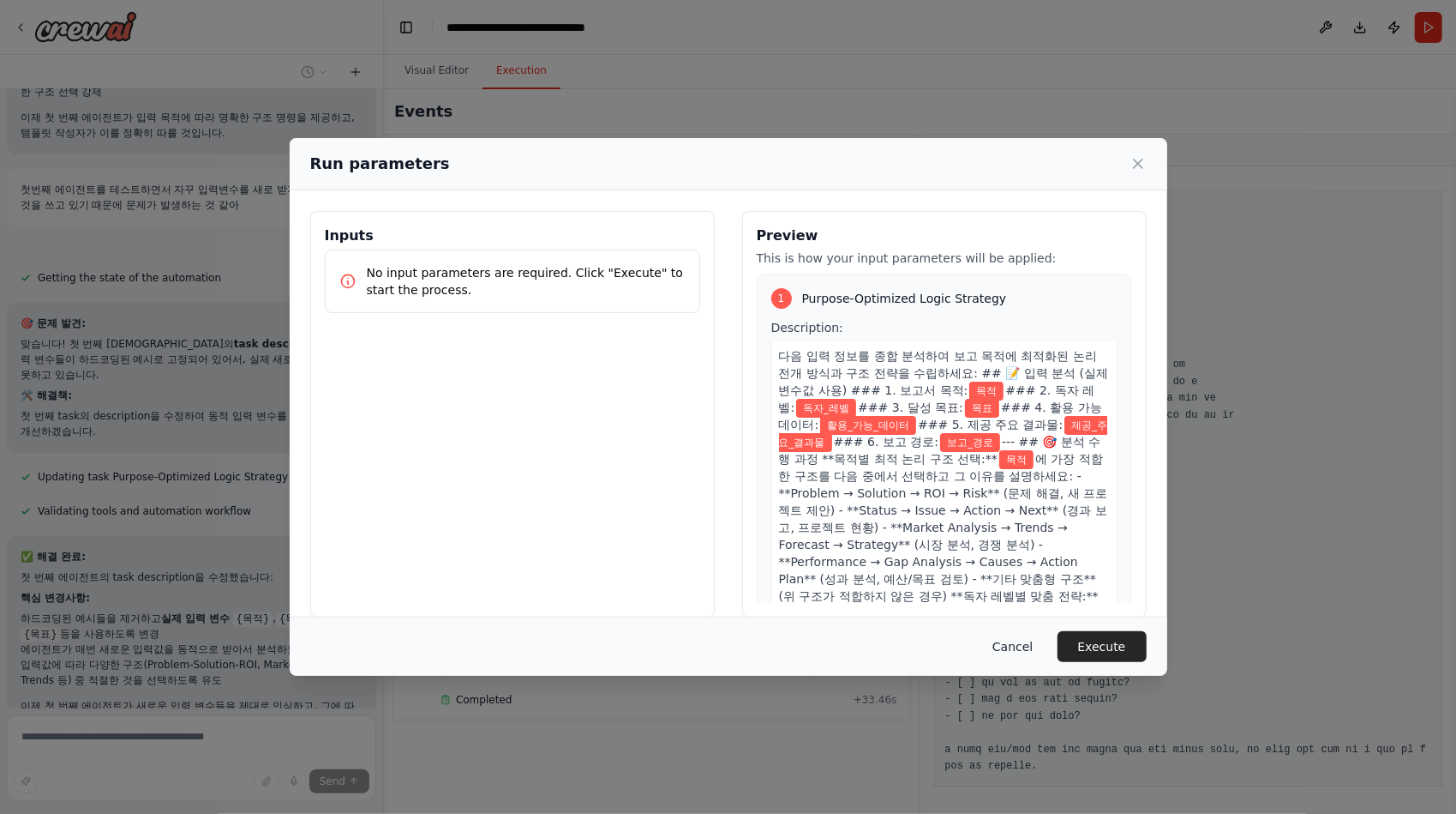
click at [1031, 647] on button "Cancel" at bounding box center [1012, 646] width 68 height 31
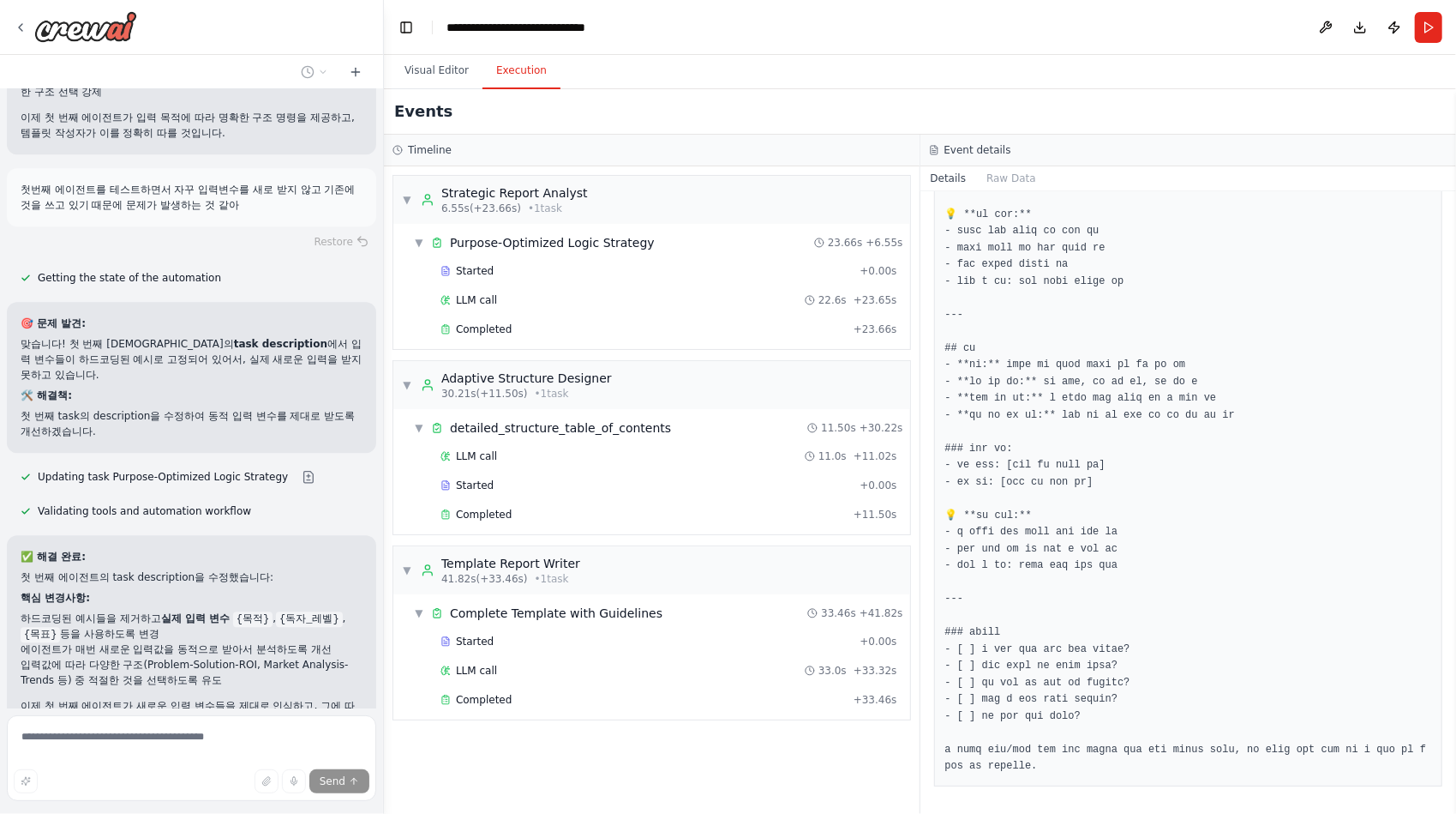
click at [345, 776] on span "Stop" at bounding box center [353, 783] width 23 height 14
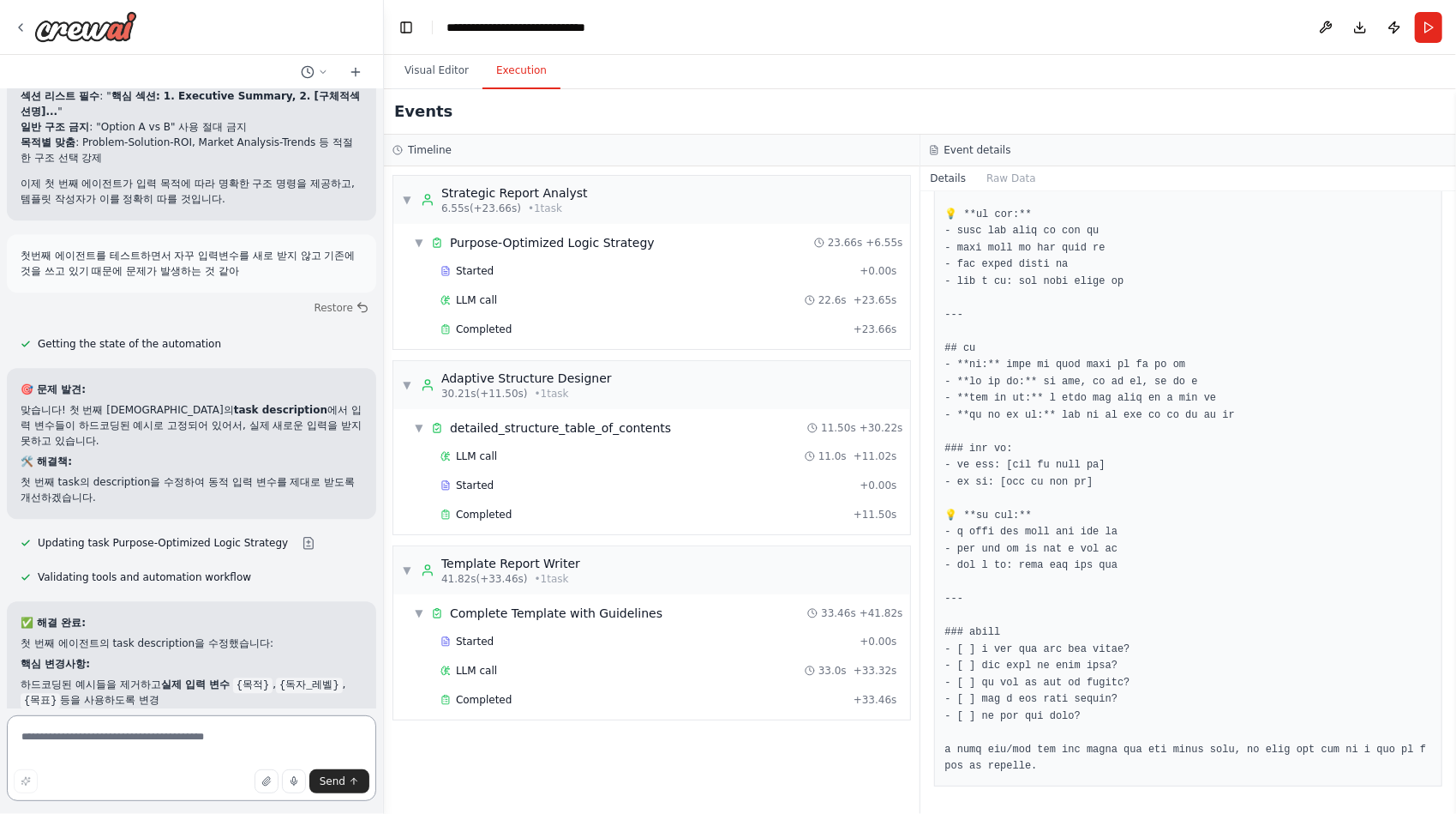
click at [121, 724] on textarea at bounding box center [191, 757] width 369 height 86
type textarea "**********"
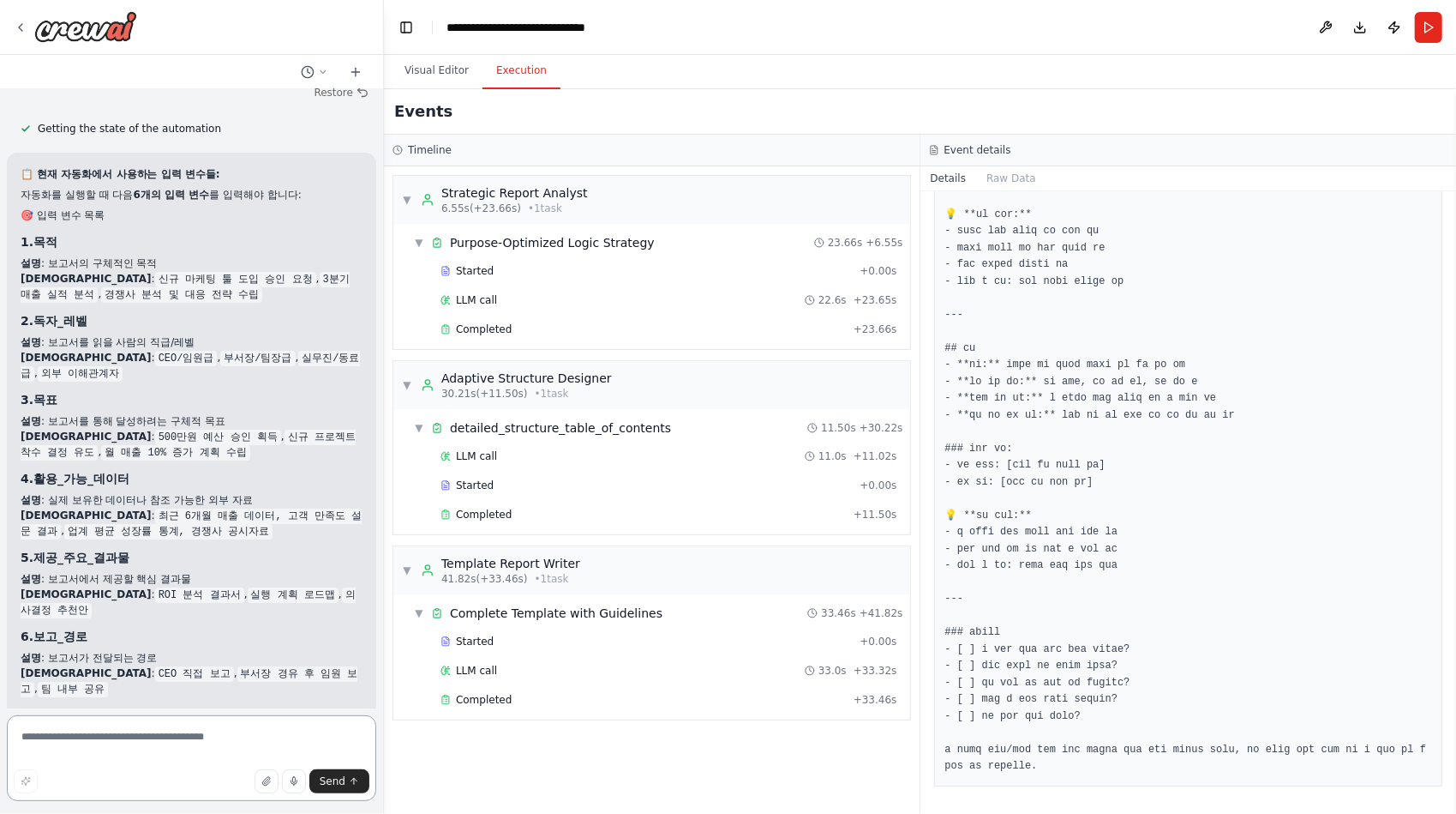
scroll to position [30023, 0]
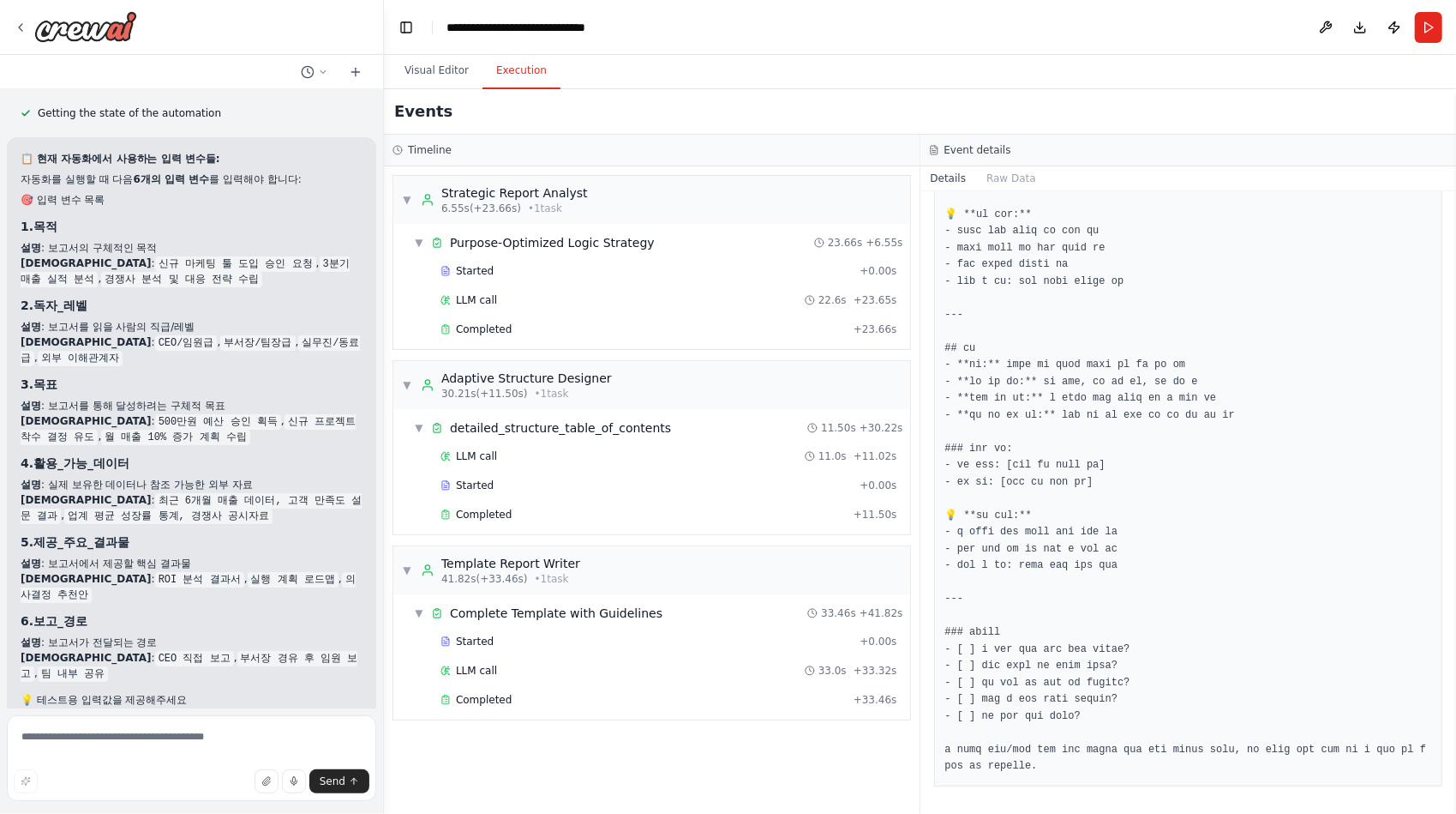
drag, startPoint x: 177, startPoint y: 660, endPoint x: 22, endPoint y: 626, distance: 158.7
click at [22, 764] on code "목적: [여기에 입력] 독자_레벨: [여기에 입력] 목표: [여기에 입력] 활용_가능_데이터: [여기에 입력] 제공_주요_결과물: [여기에 입…" at bounding box center [188, 787] width 334 height 47
copy code "목적: [여기에 입력] 독자_레벨: [여기에 입력] 목표: [여기에 입력] 활용_가능_데이터: [여기에 입력] 제공_주요_결과물: [여기에 입…"
click at [144, 737] on textarea at bounding box center [191, 757] width 369 height 86
paste textarea "**********"
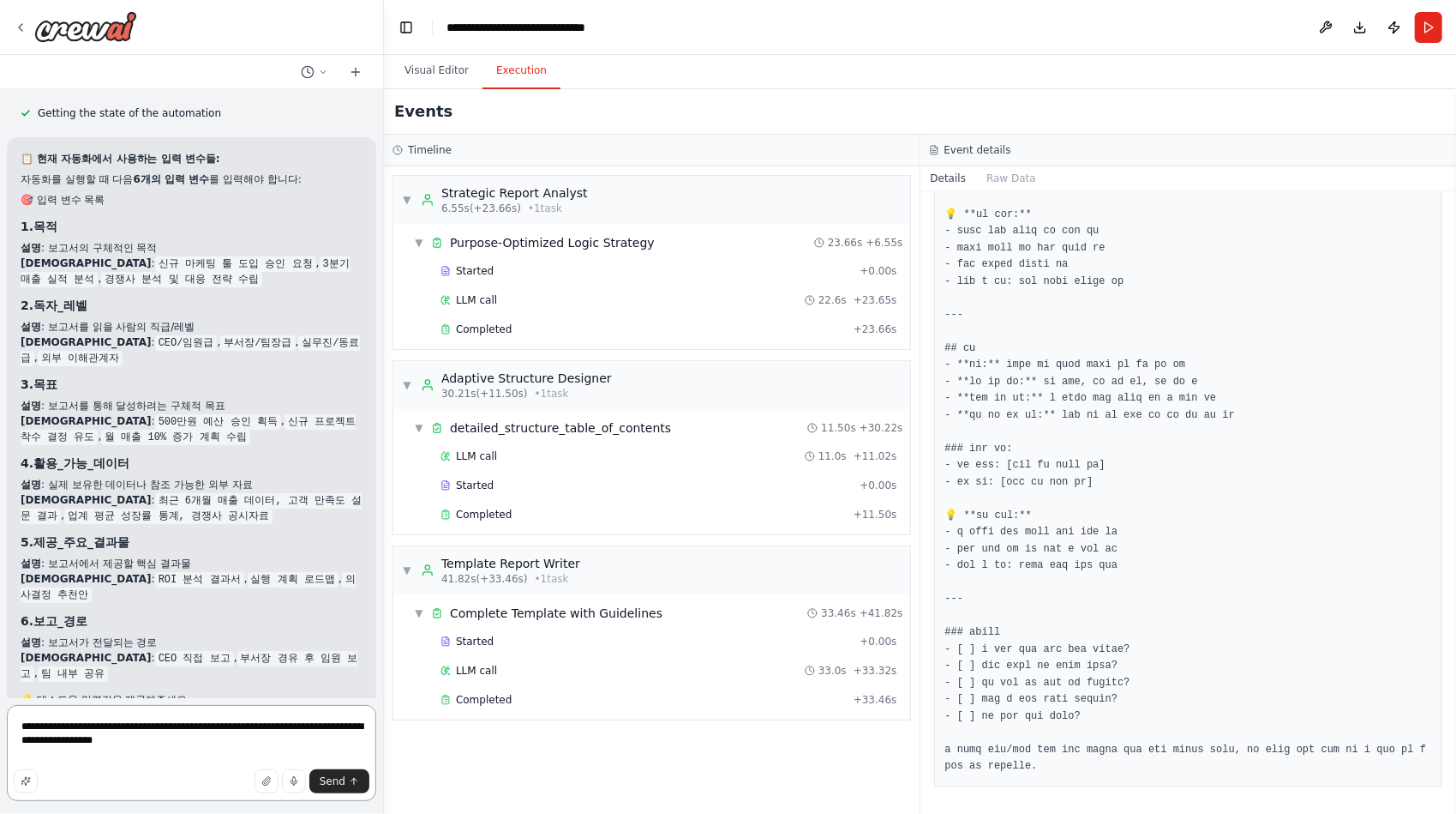
click at [72, 726] on textarea "**********" at bounding box center [191, 752] width 369 height 96
type textarea "**********"
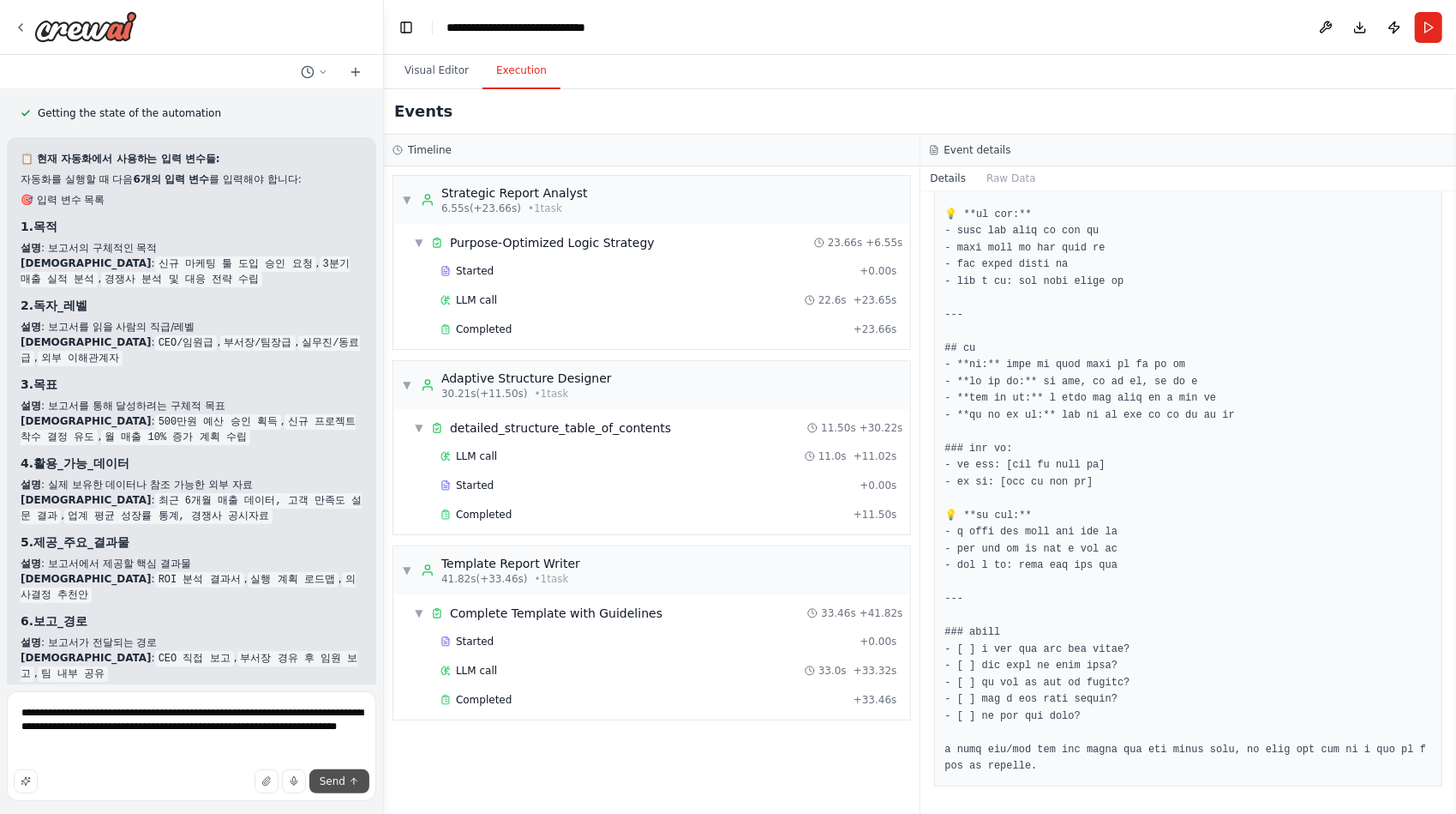
click at [343, 782] on span "Send" at bounding box center [332, 781] width 26 height 14
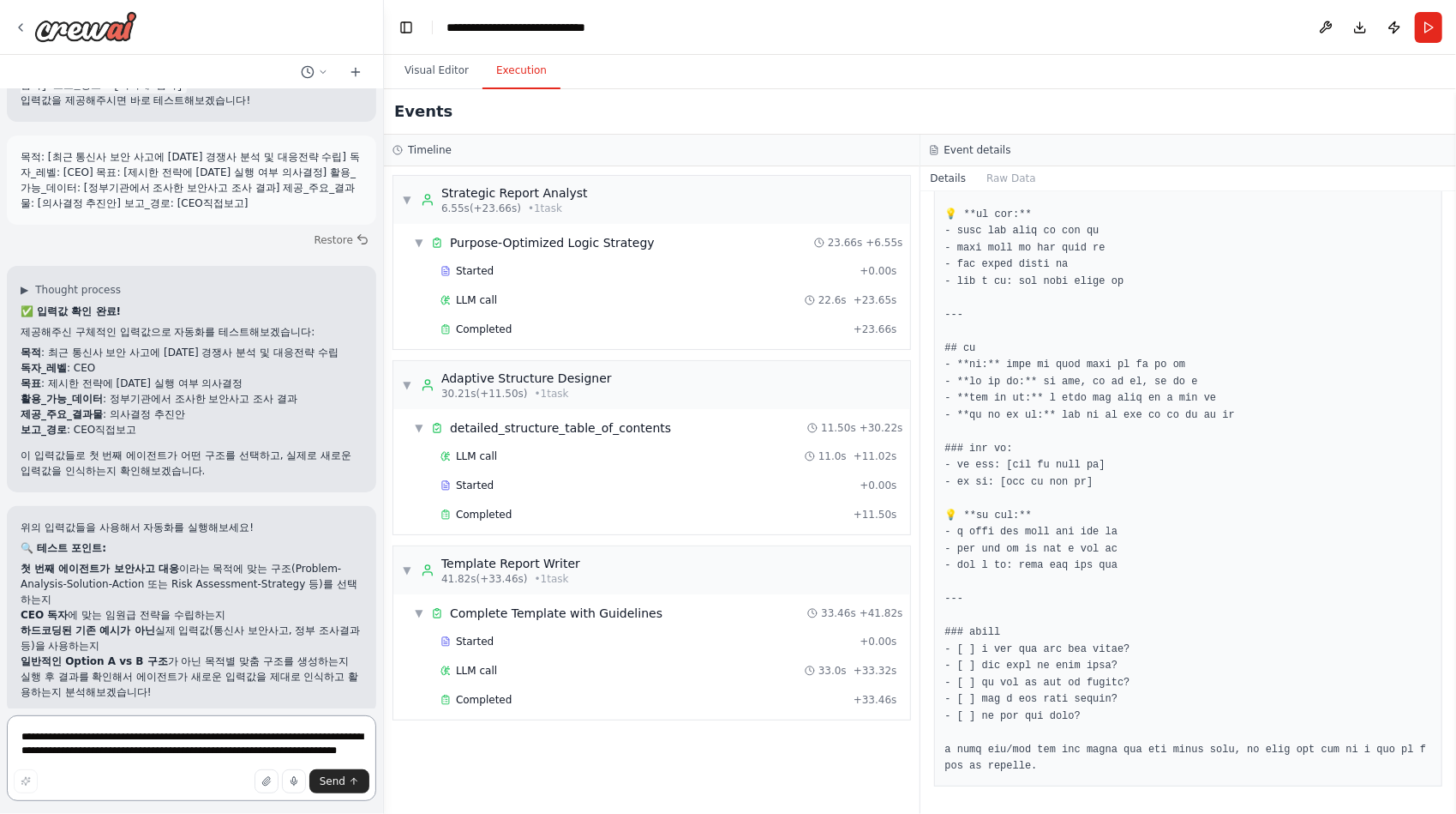
scroll to position [30753, 0]
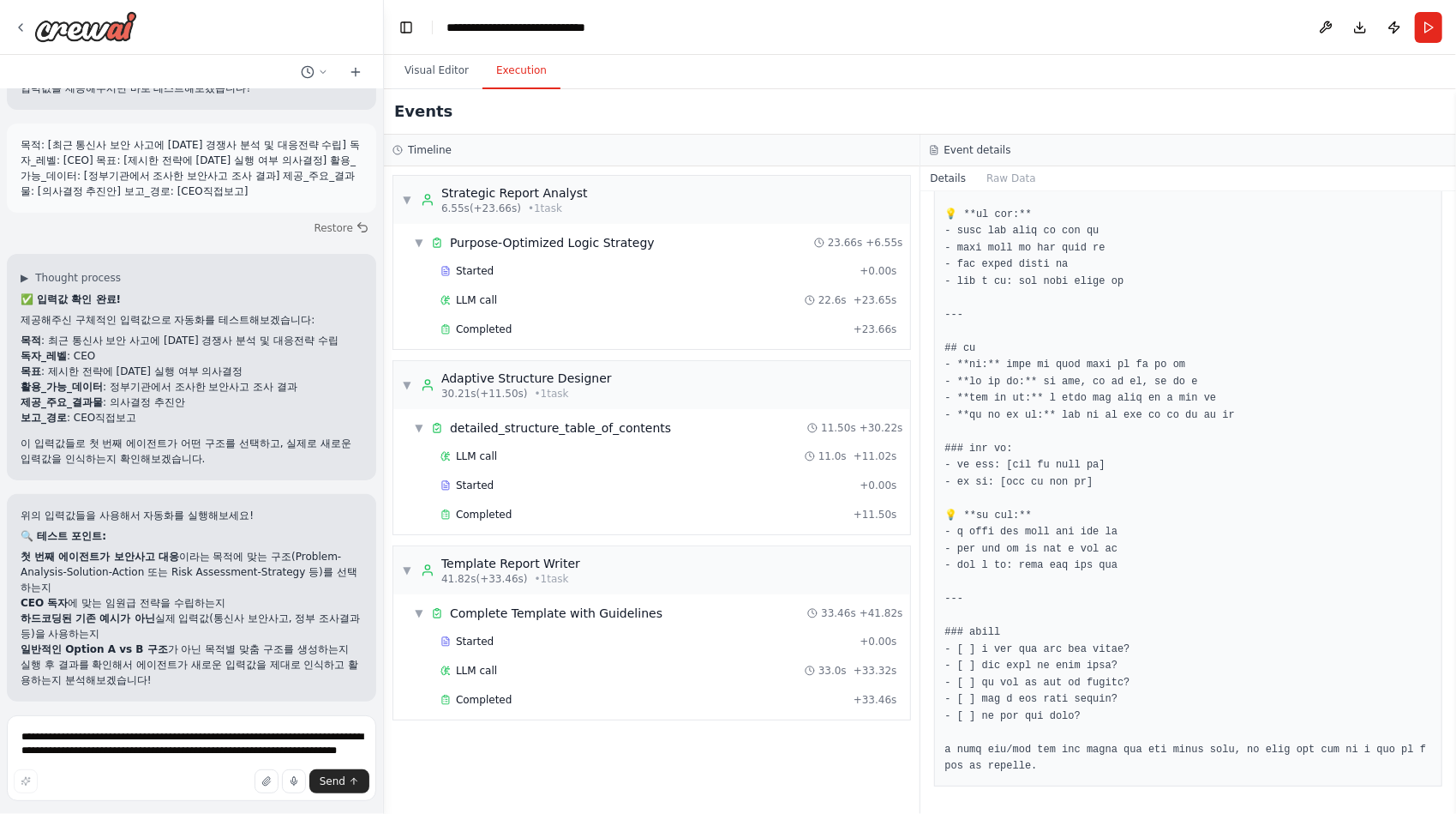
click at [190, 805] on span "Run Automation" at bounding box center [200, 813] width 84 height 14
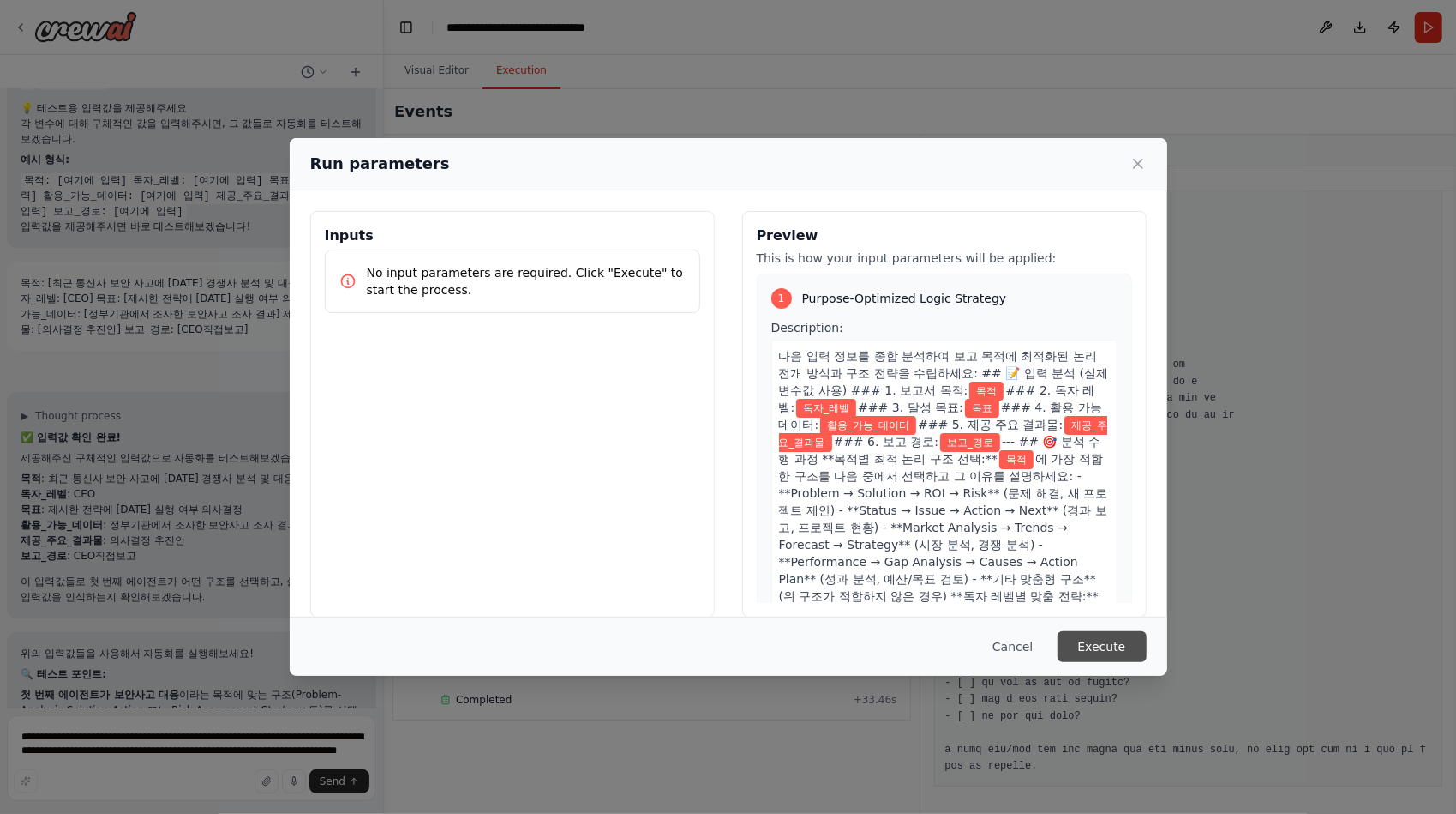
click at [1099, 645] on button "Execute" at bounding box center [1102, 646] width 90 height 31
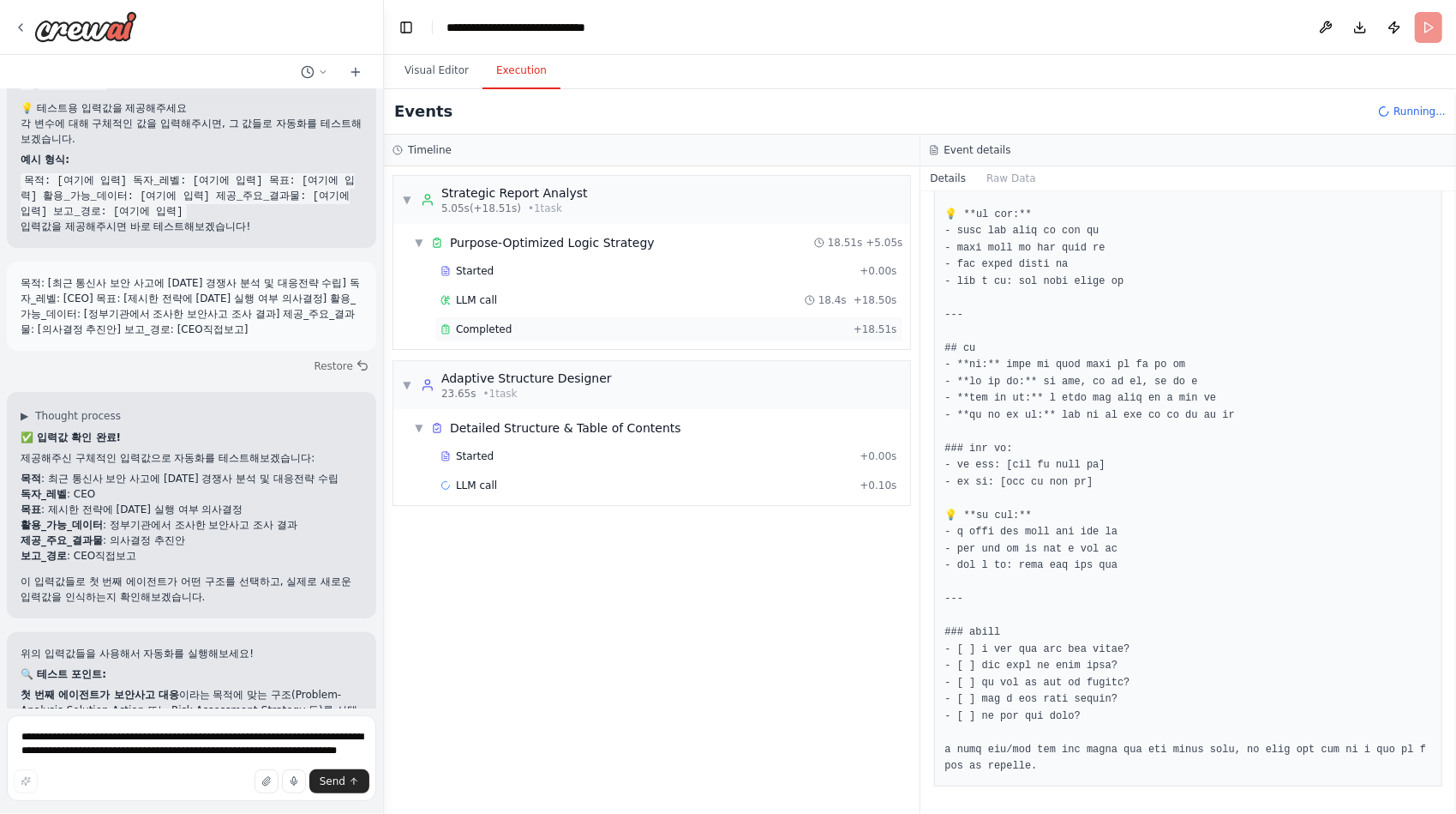
click at [492, 324] on span "Completed" at bounding box center [483, 329] width 56 height 14
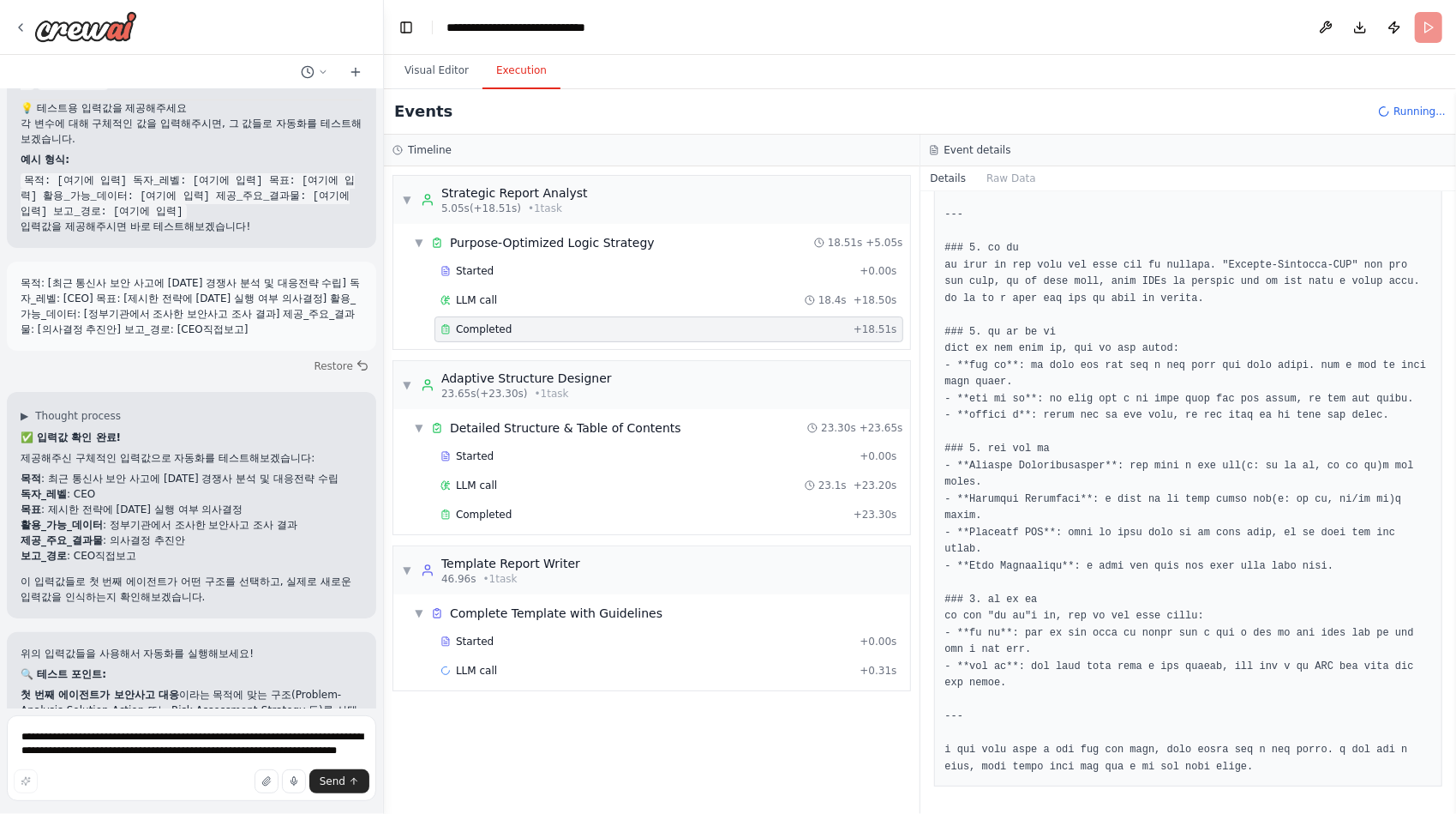
scroll to position [888, 0]
click at [495, 508] on span "Completed" at bounding box center [483, 514] width 56 height 14
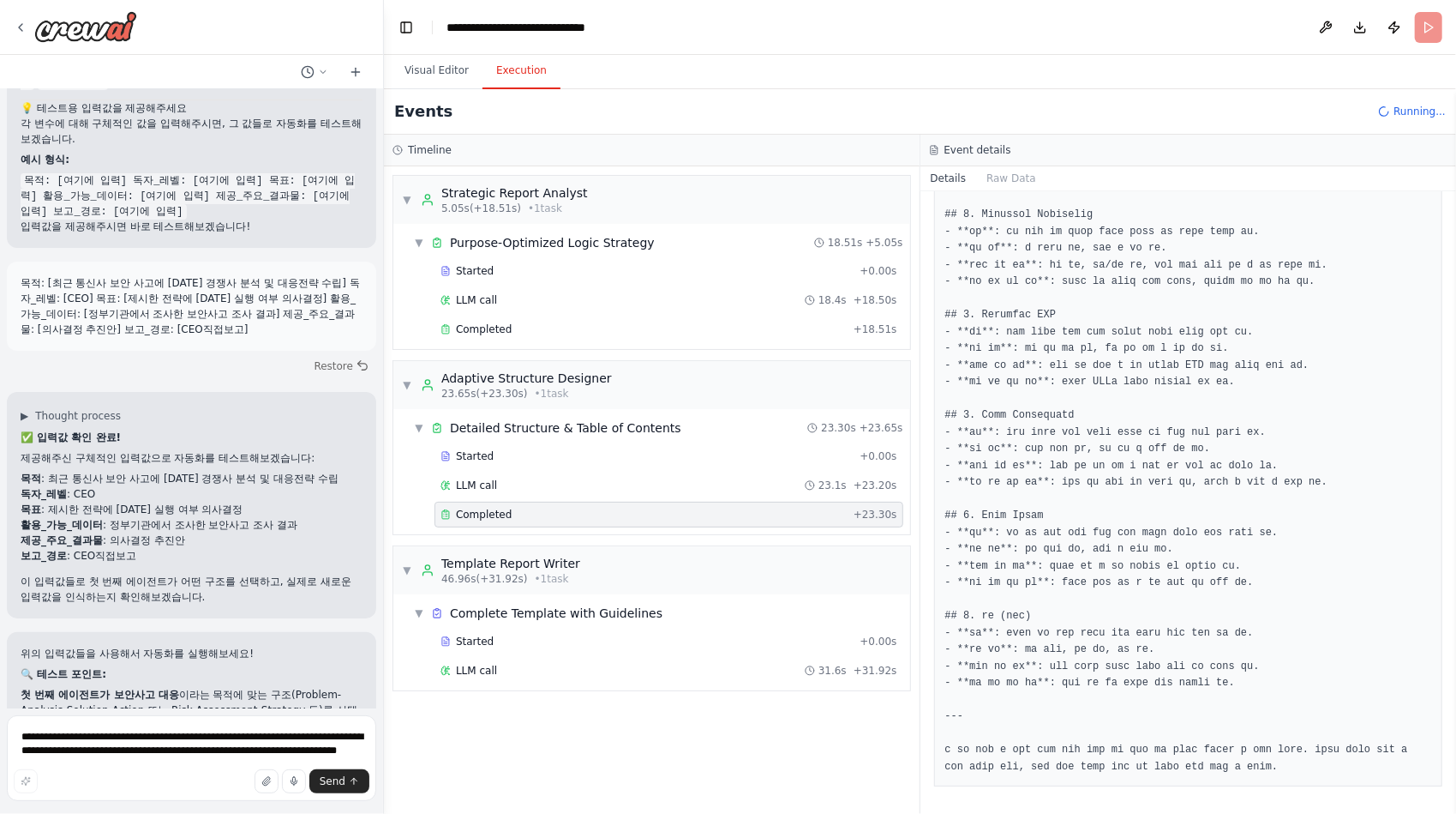
scroll to position [30753, 0]
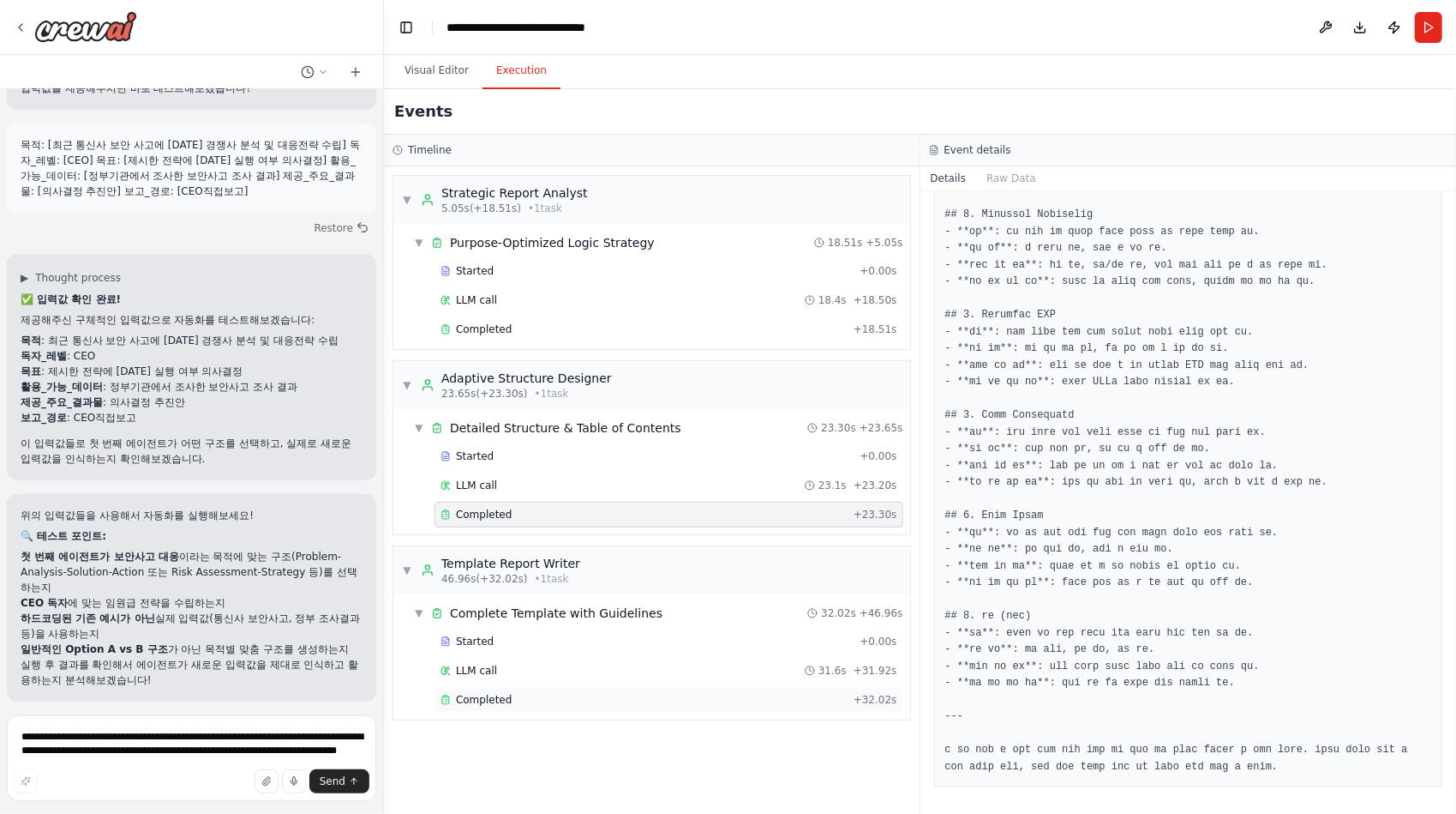
click at [495, 693] on span "Completed" at bounding box center [483, 700] width 56 height 14
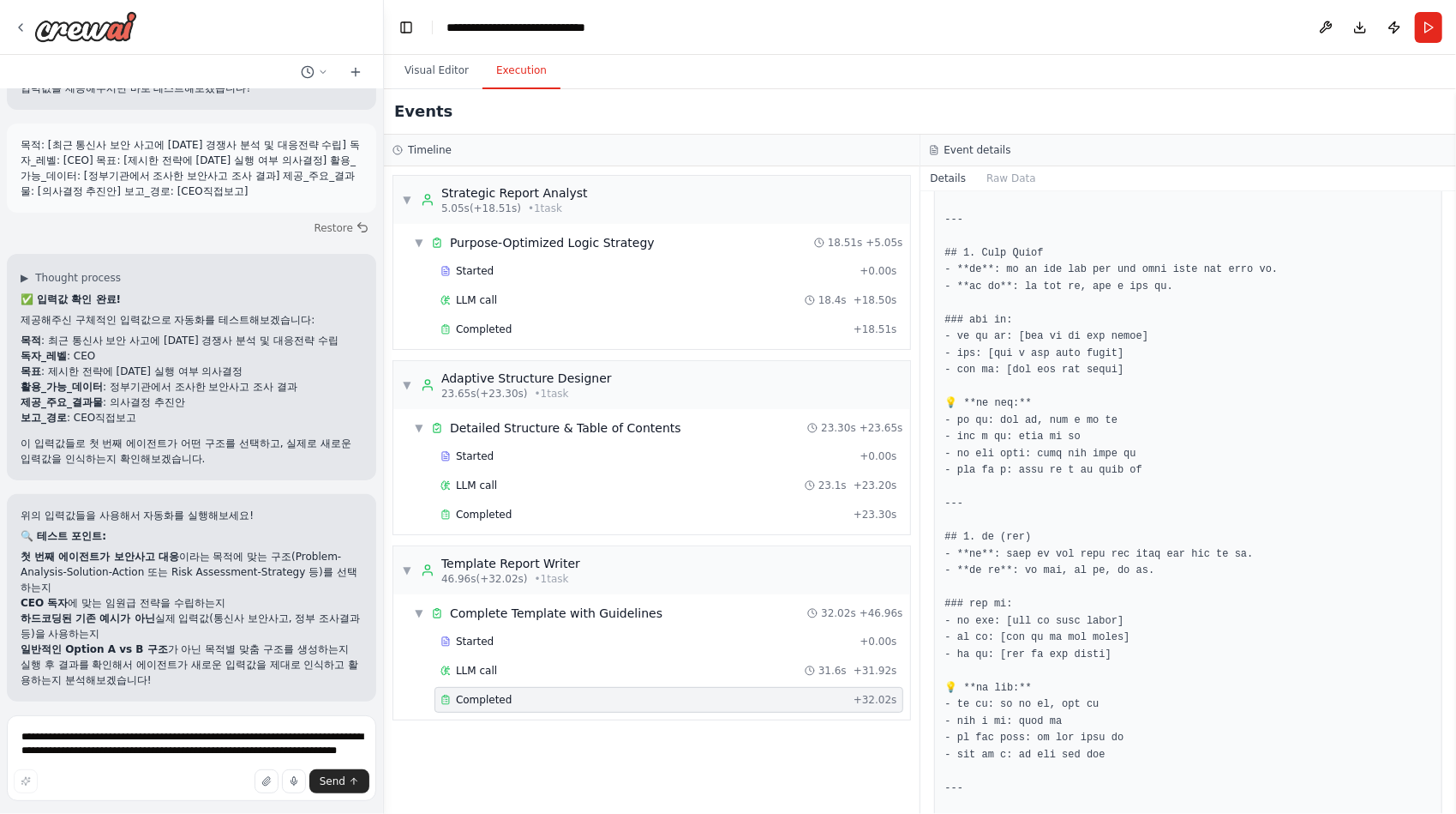
scroll to position [2392, 0]
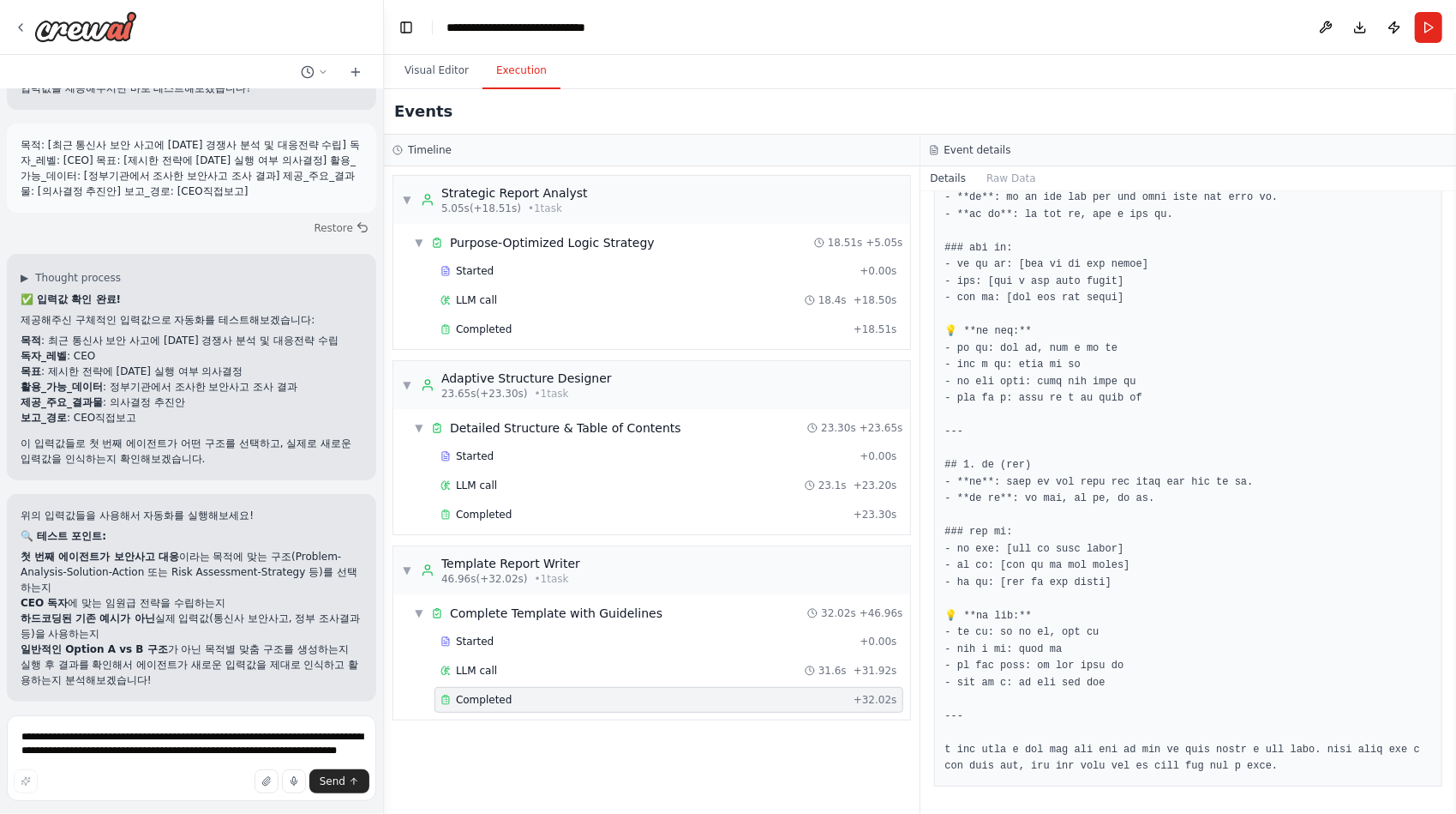
click at [133, 805] on icon at bounding box center [136, 812] width 9 height 9
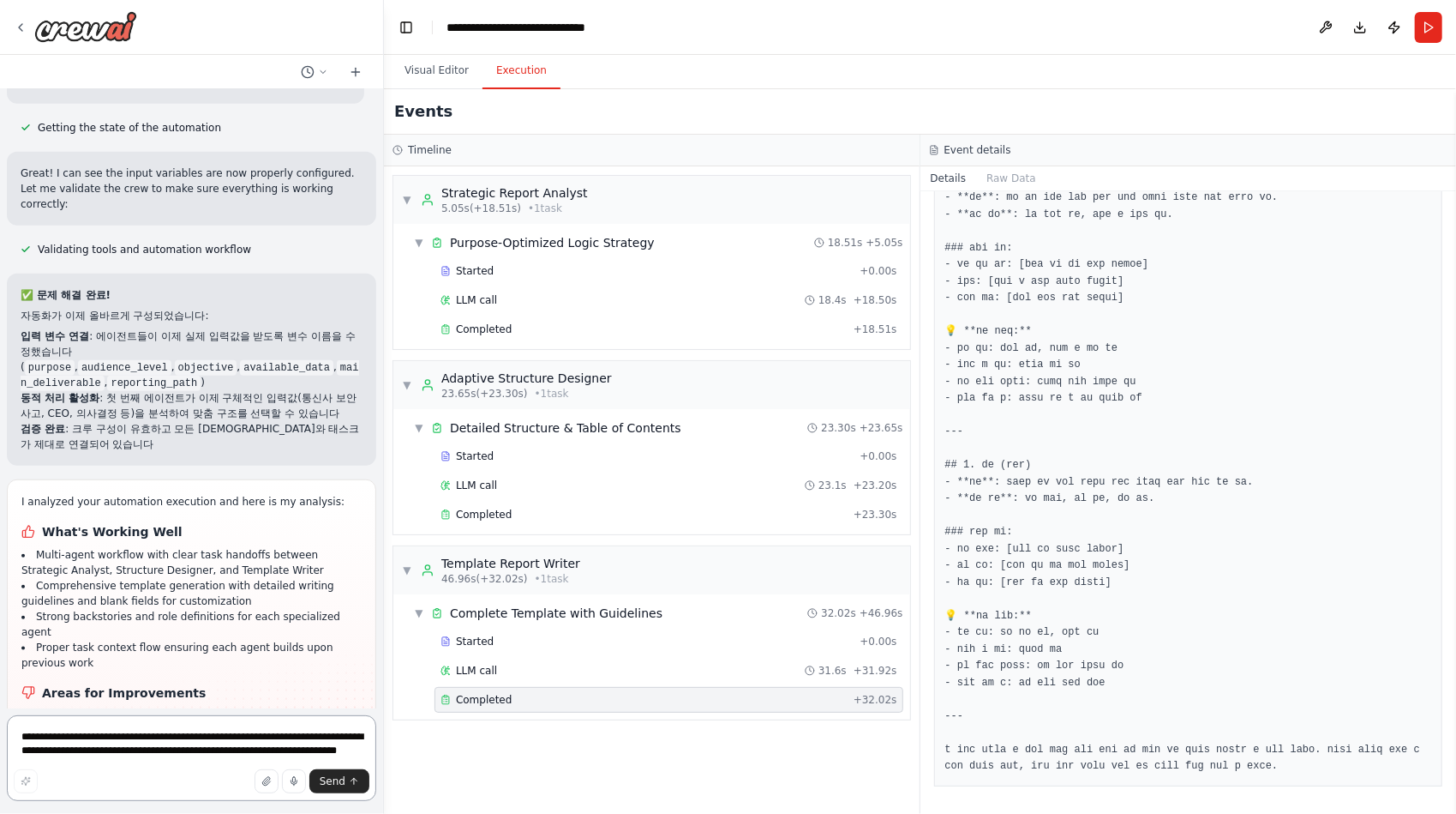
scroll to position [31817, 0]
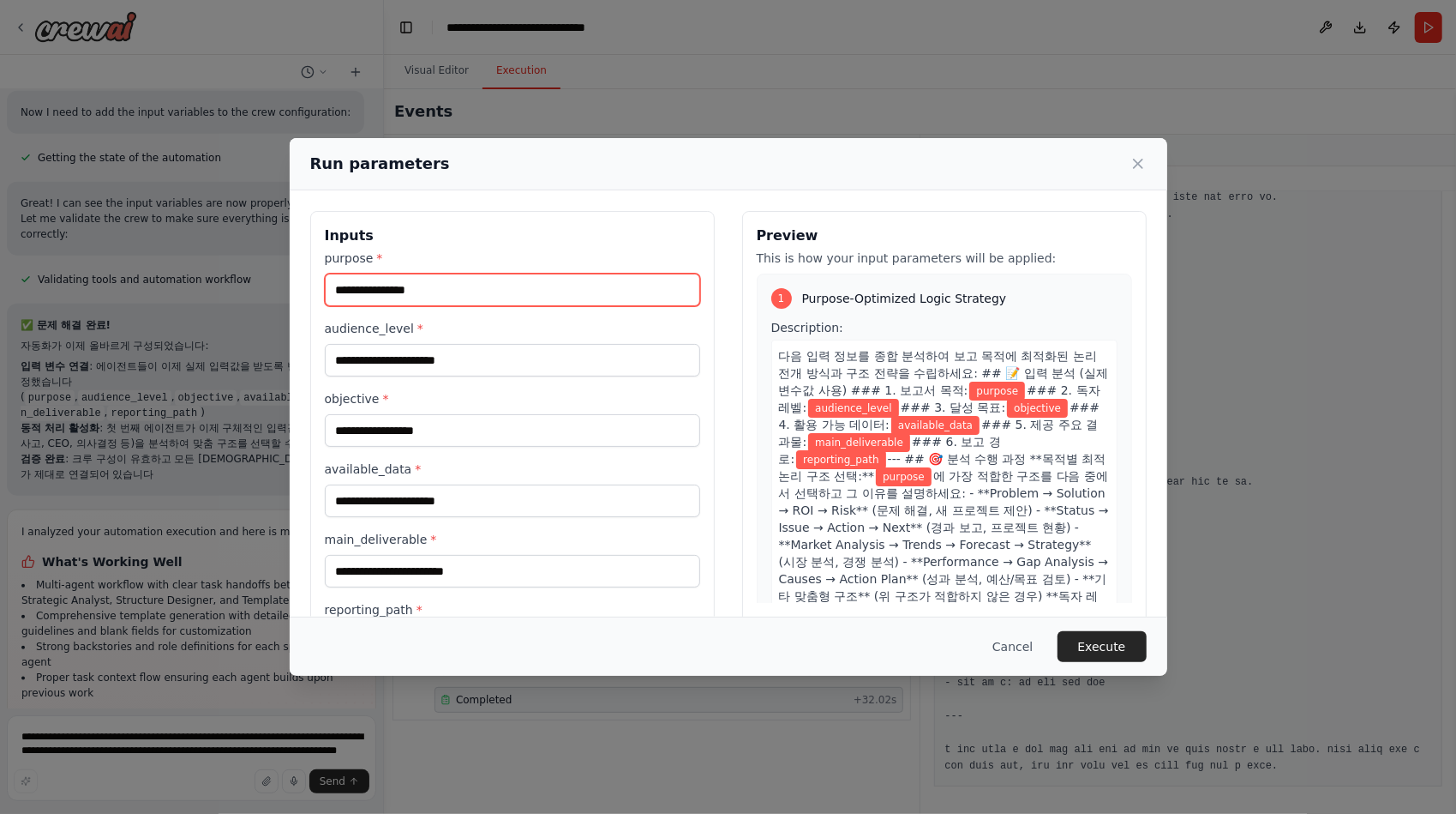
click at [478, 294] on input "purpose *" at bounding box center [511, 290] width 375 height 33
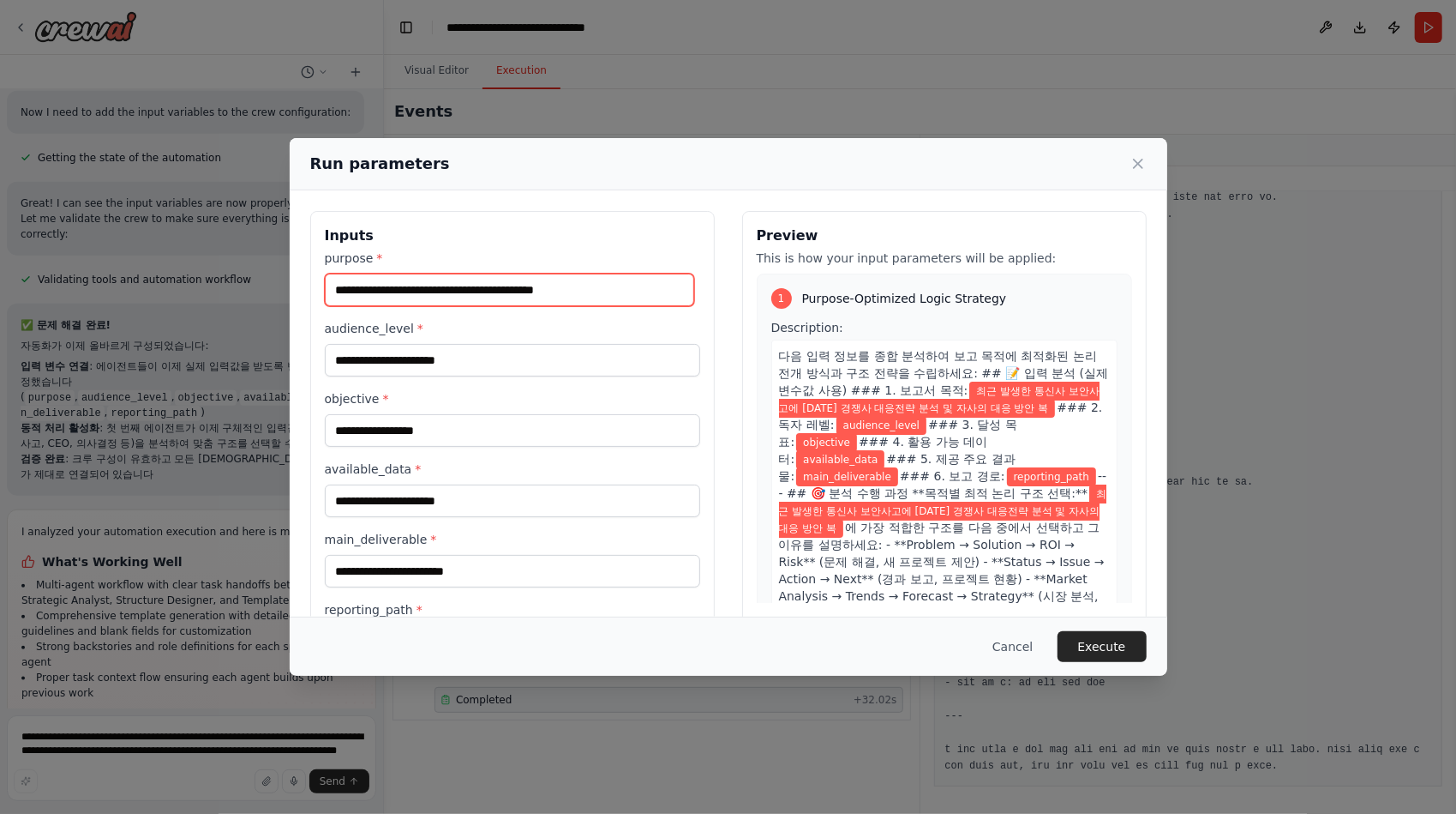
scroll to position [0, 110]
click at [473, 284] on input "**********" at bounding box center [508, 290] width 369 height 32
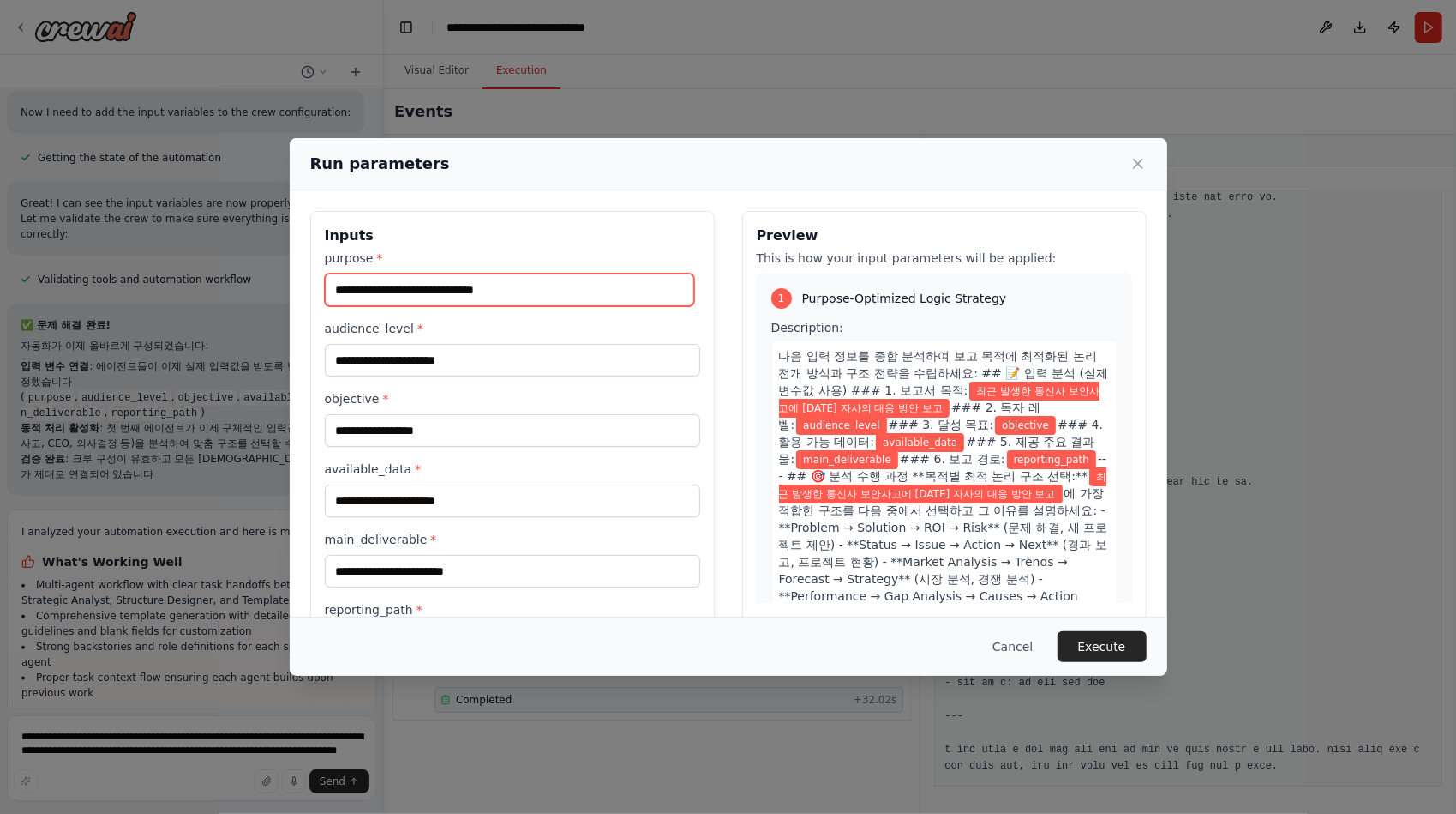
scroll to position [0, 0]
type input "**********"
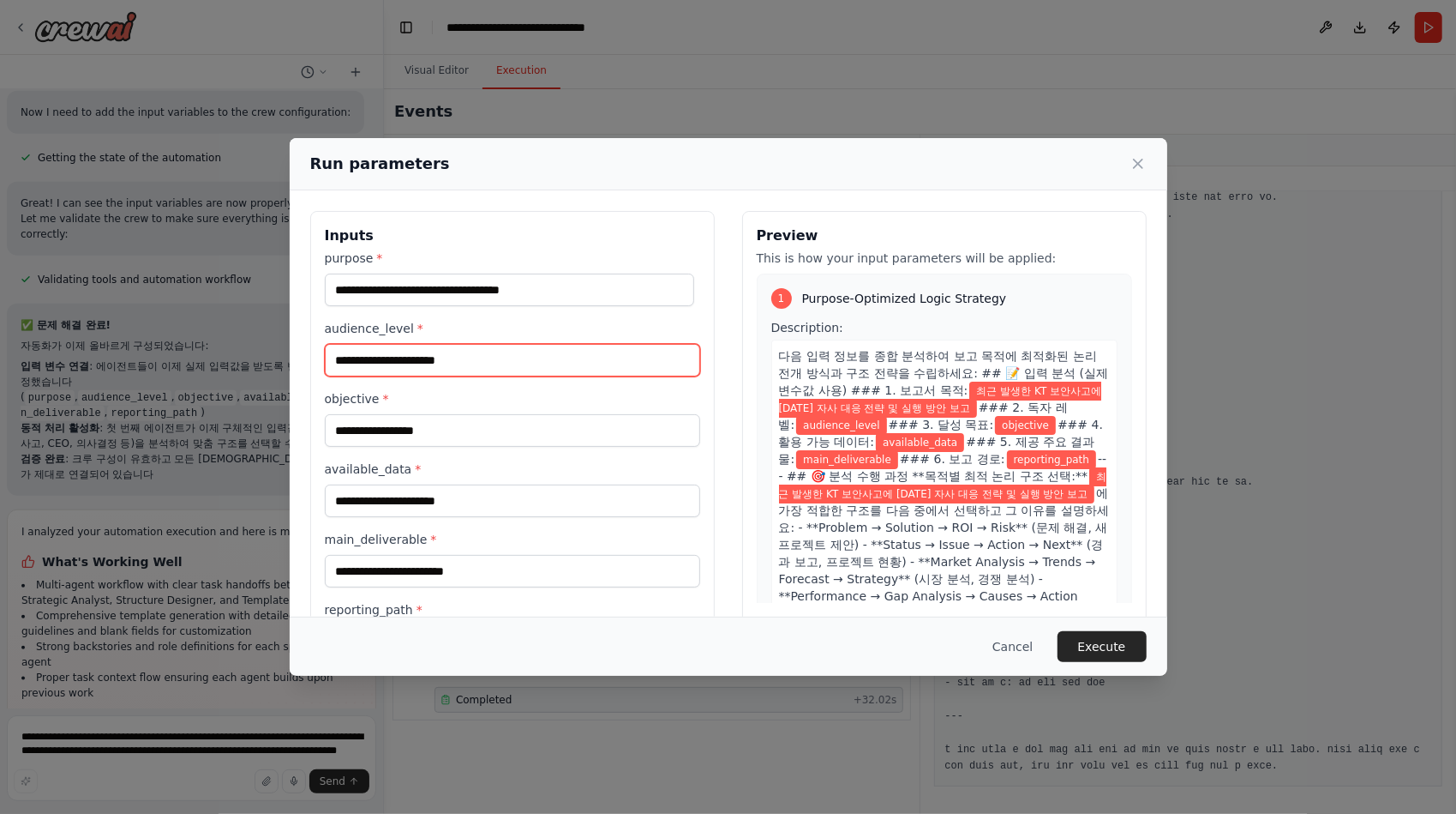
click at [552, 363] on input "audience_level *" at bounding box center [511, 359] width 375 height 33
type input "***"
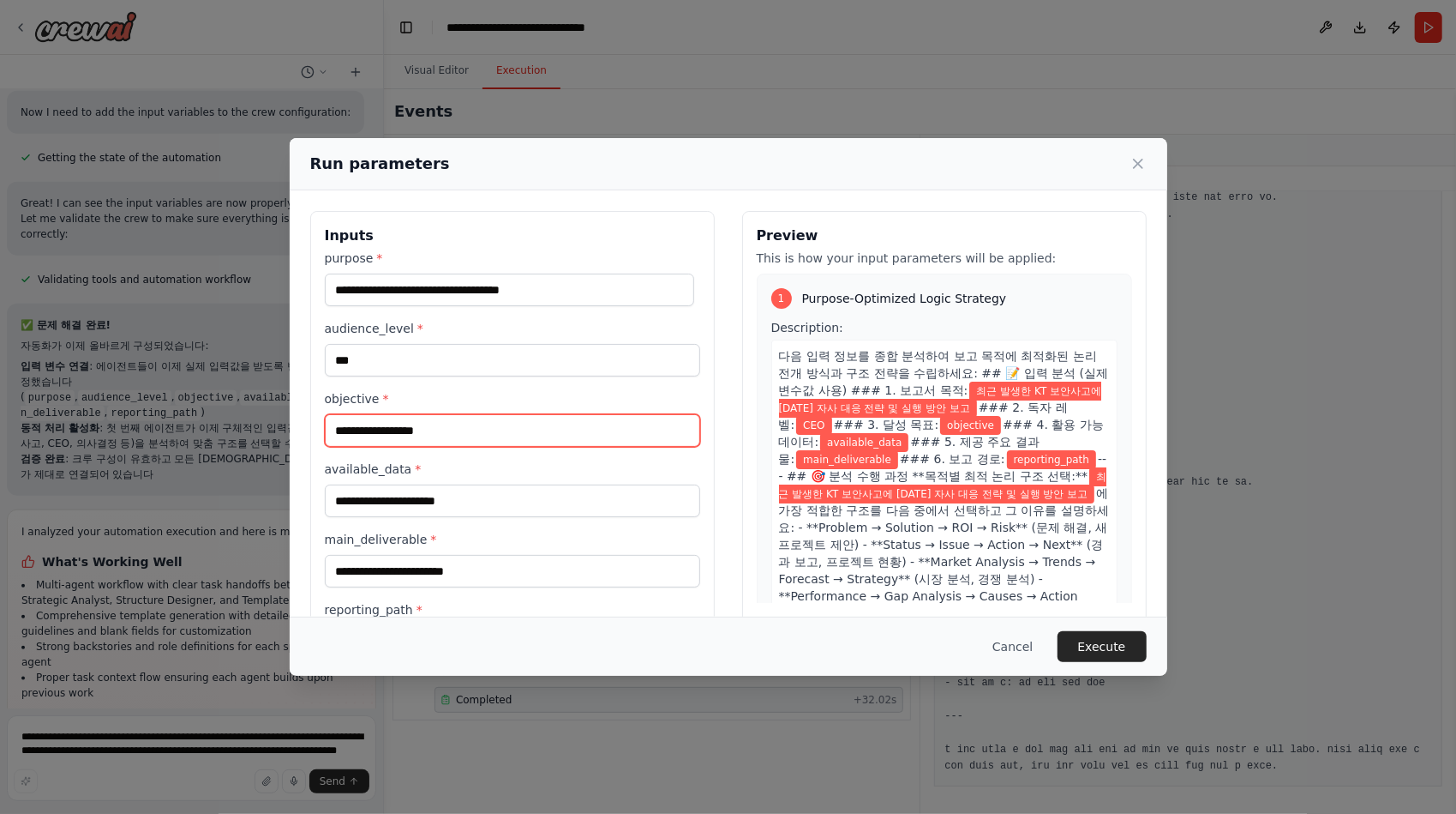
click at [457, 429] on input "objective *" at bounding box center [511, 430] width 375 height 33
type input "*"
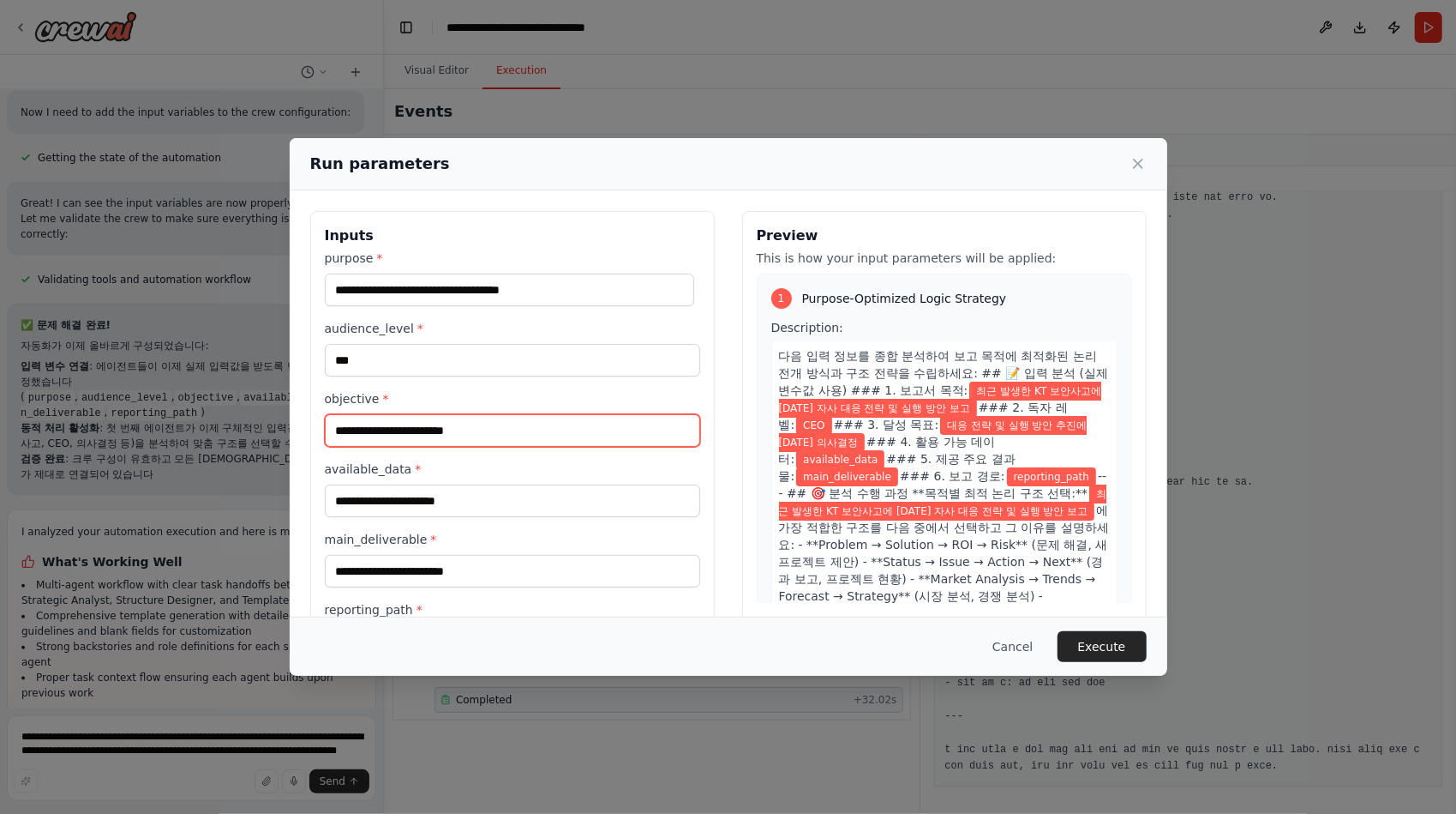
type input "**********"
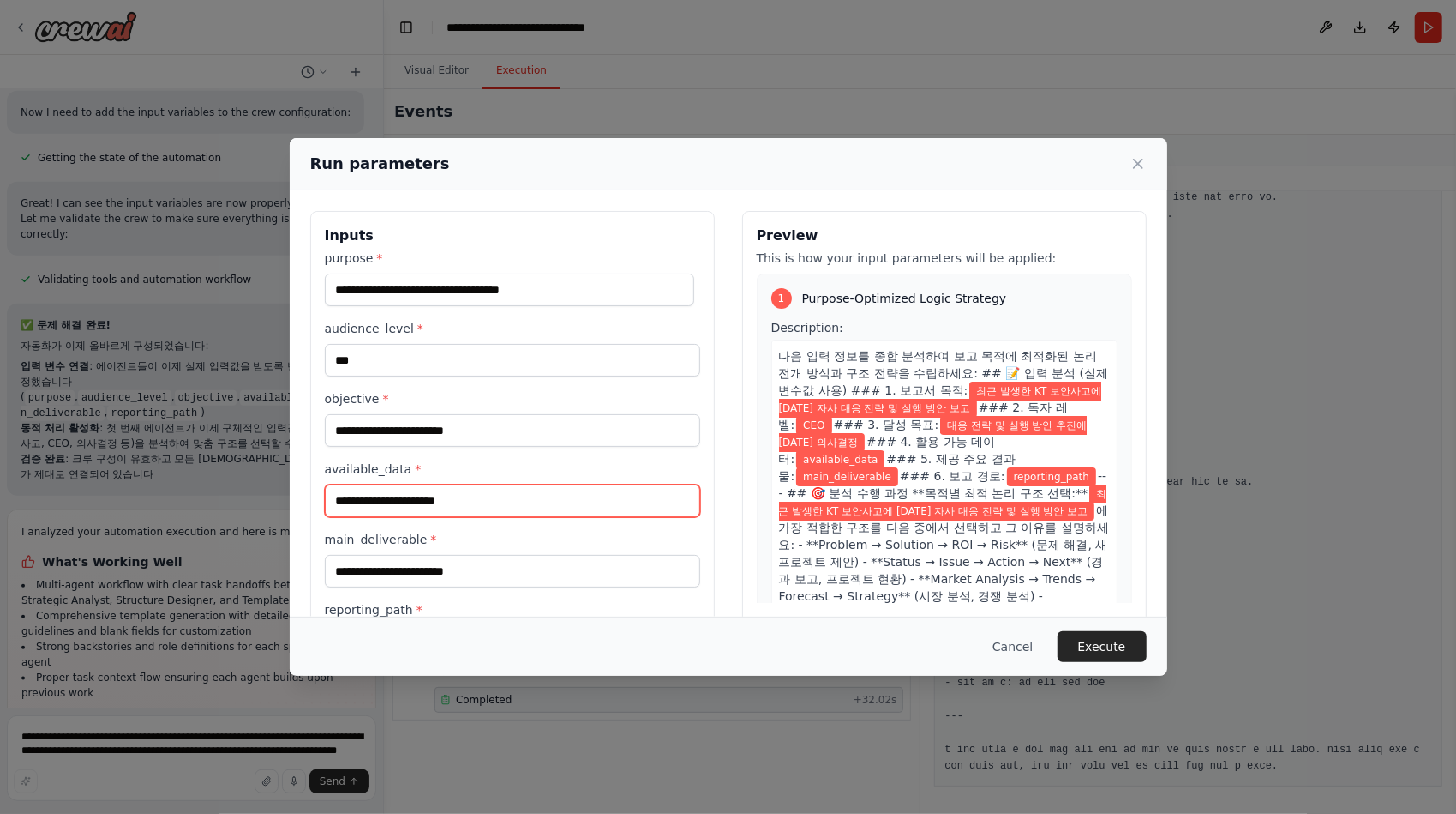
click at [444, 499] on input "available_data *" at bounding box center [511, 501] width 375 height 33
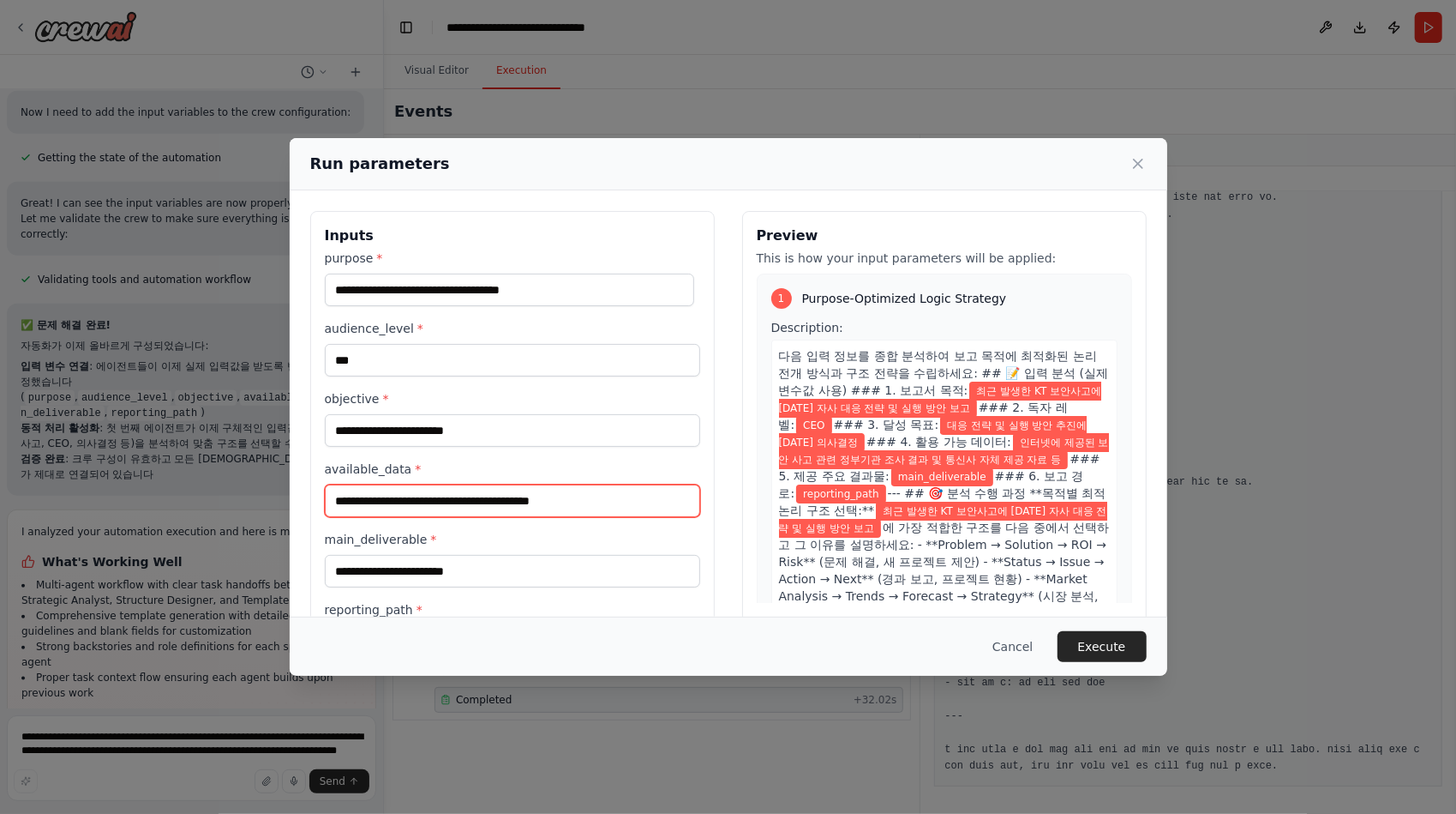
scroll to position [0, 91]
type input "**********"
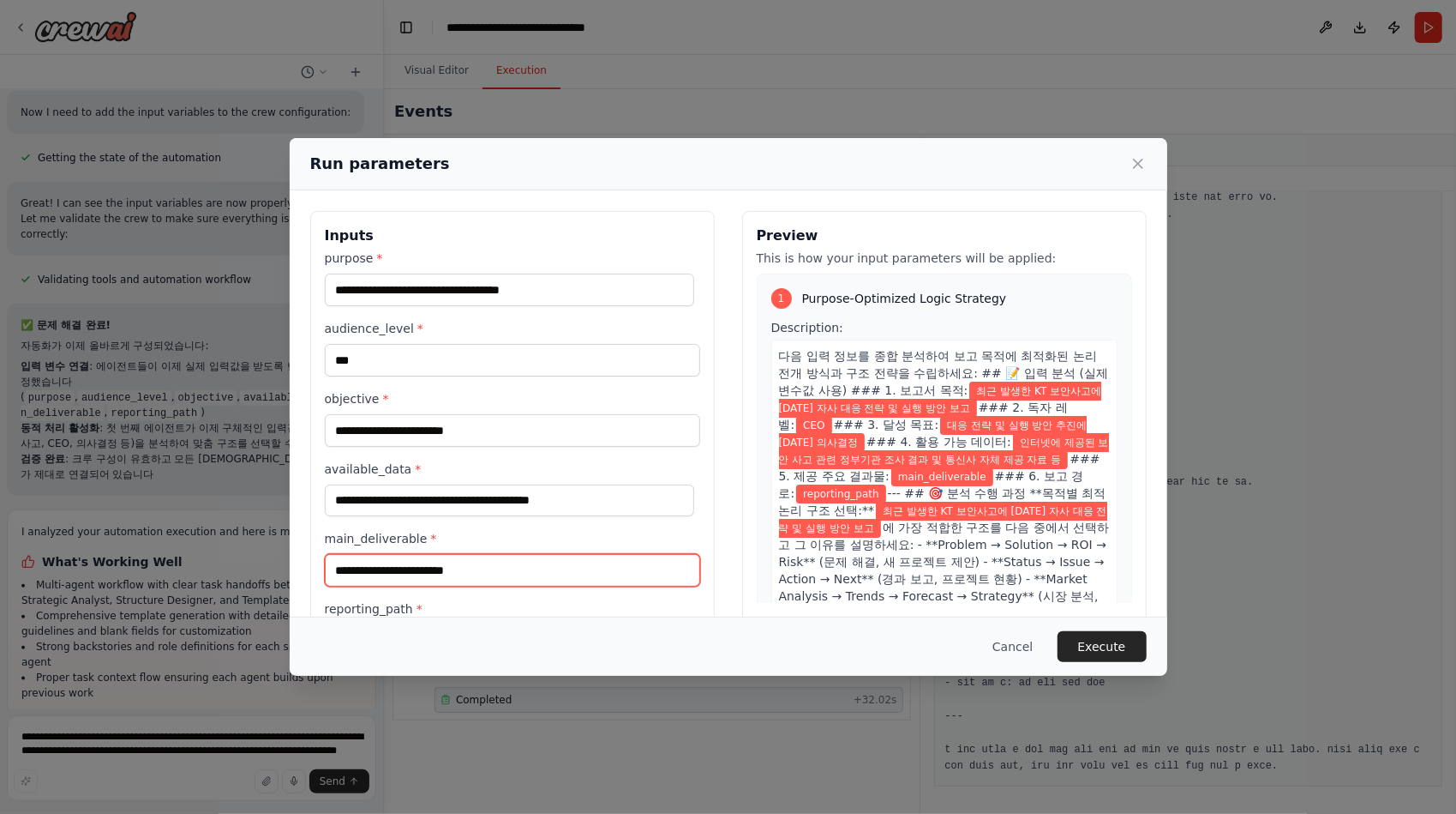
scroll to position [0, 0]
click at [398, 562] on input "main_deliverable *" at bounding box center [511, 570] width 375 height 33
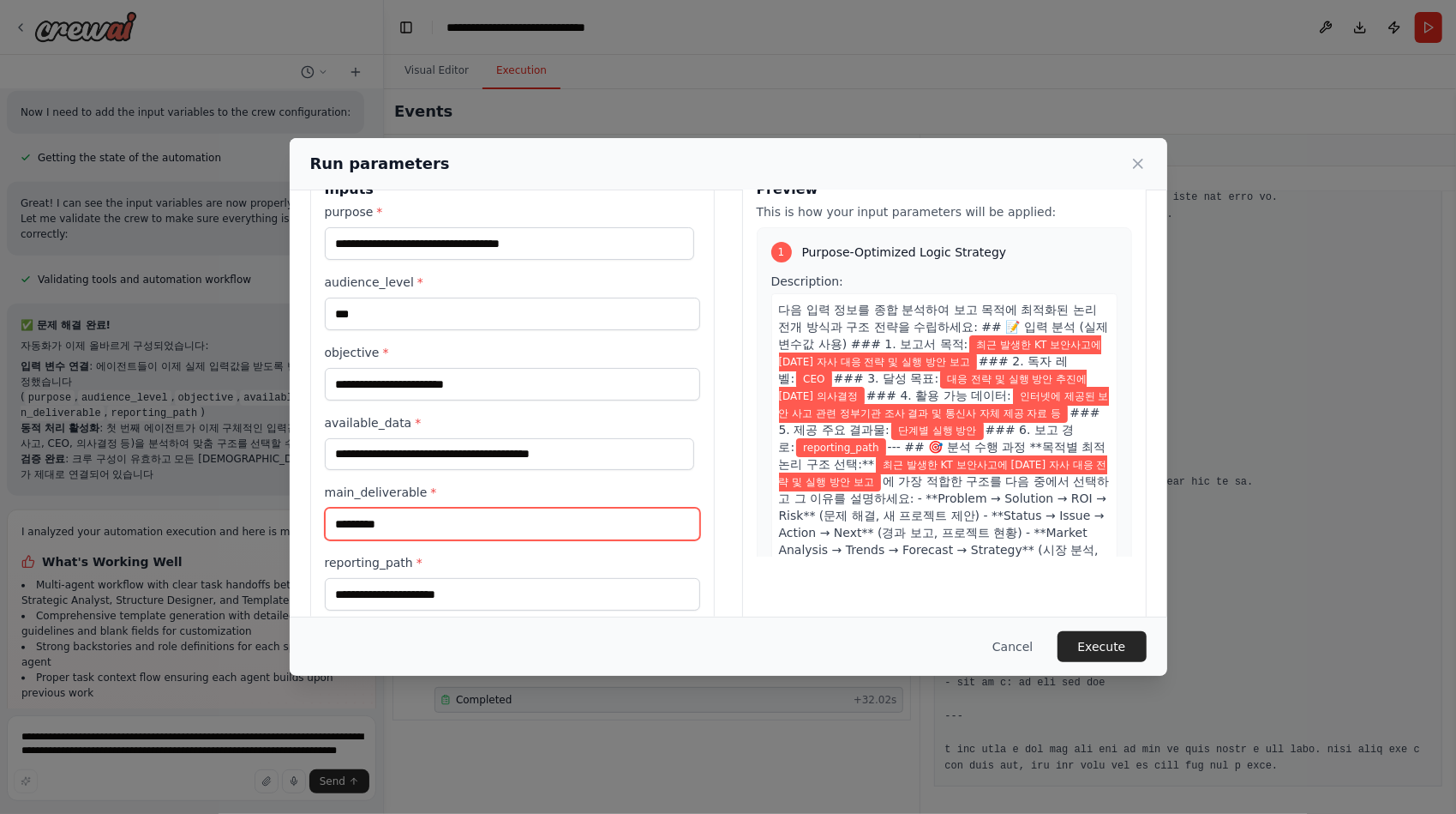
scroll to position [72, 0]
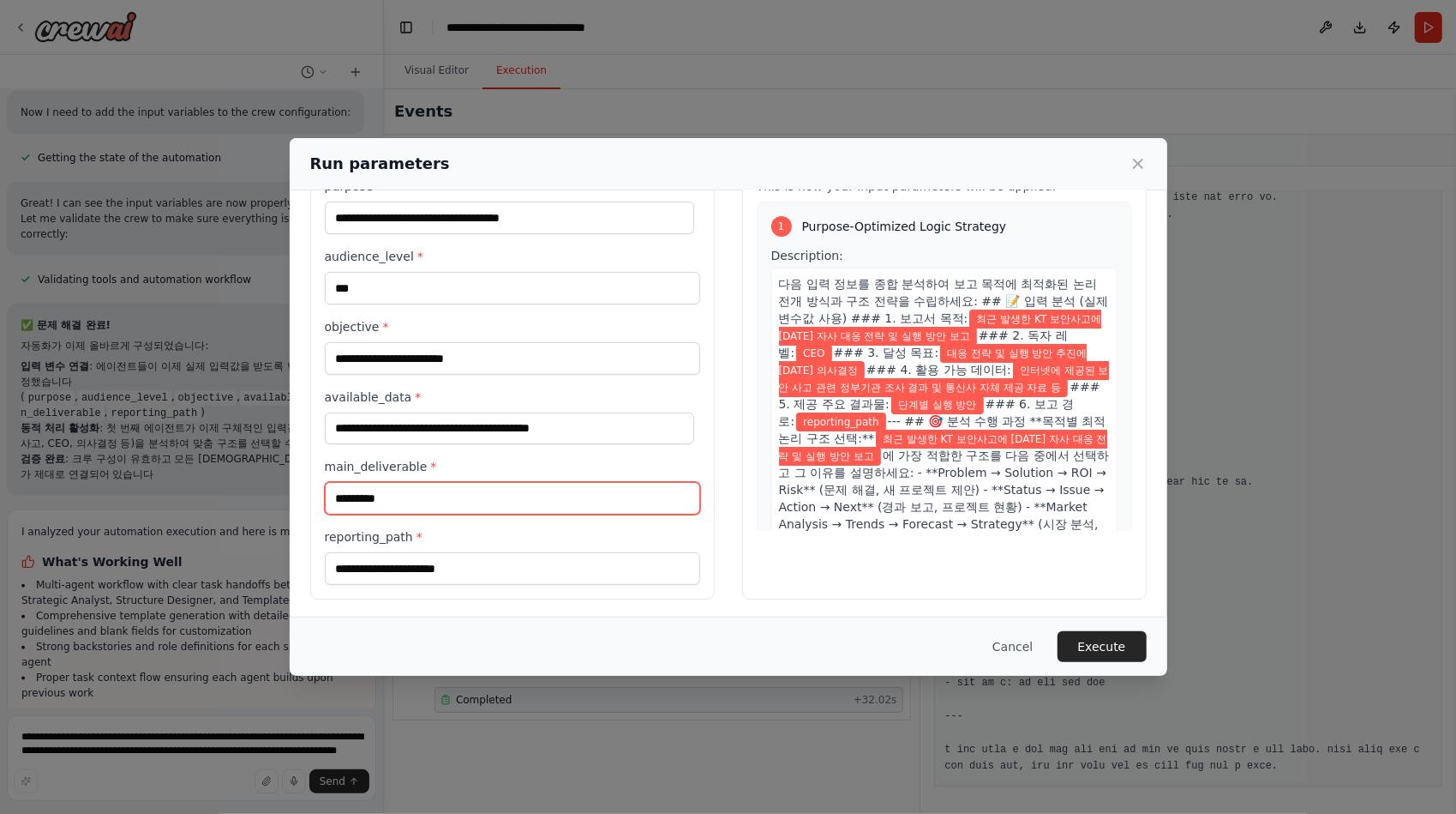
type input "*********"
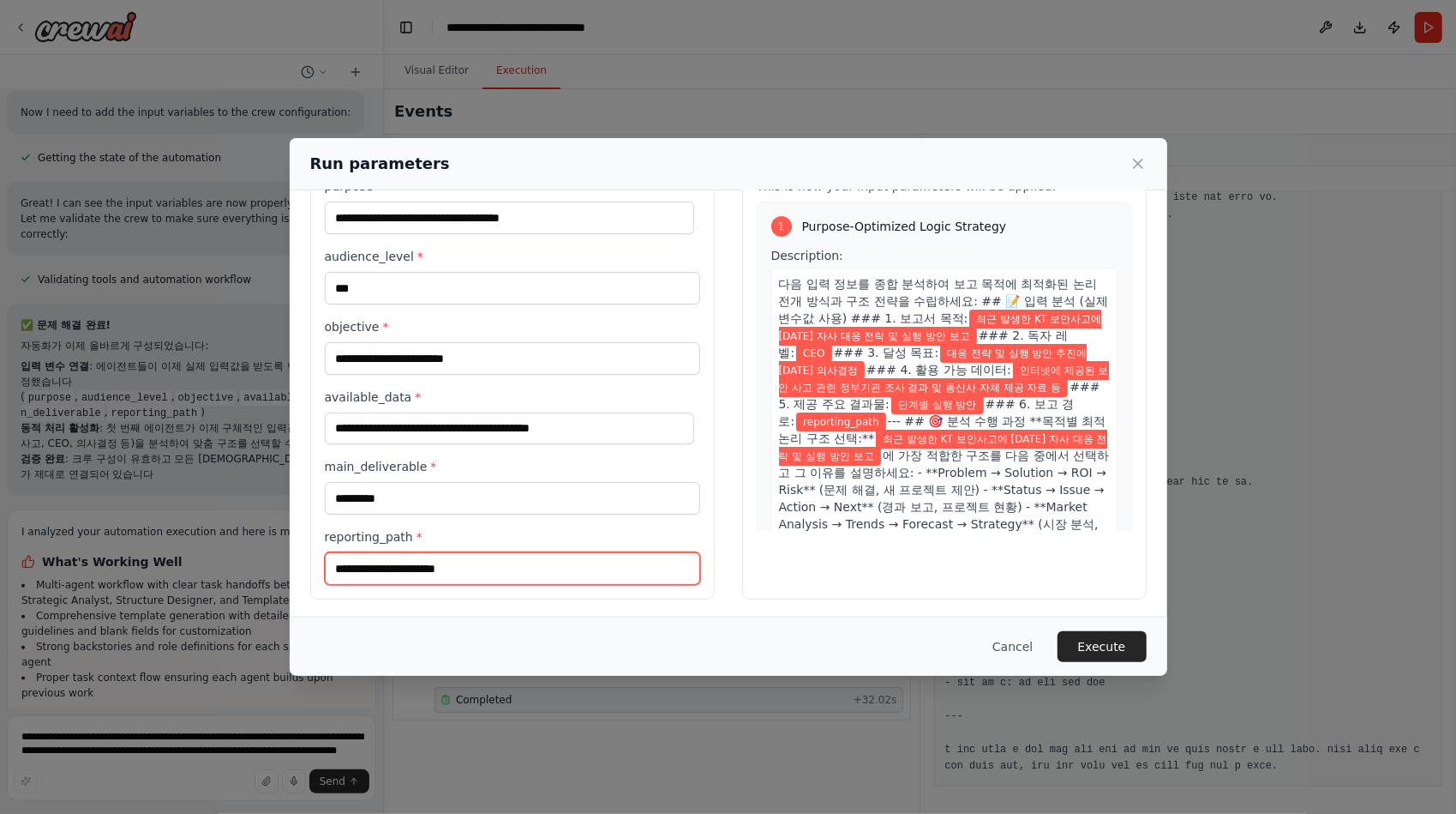
click at [455, 564] on input "reporting_path *" at bounding box center [511, 568] width 375 height 33
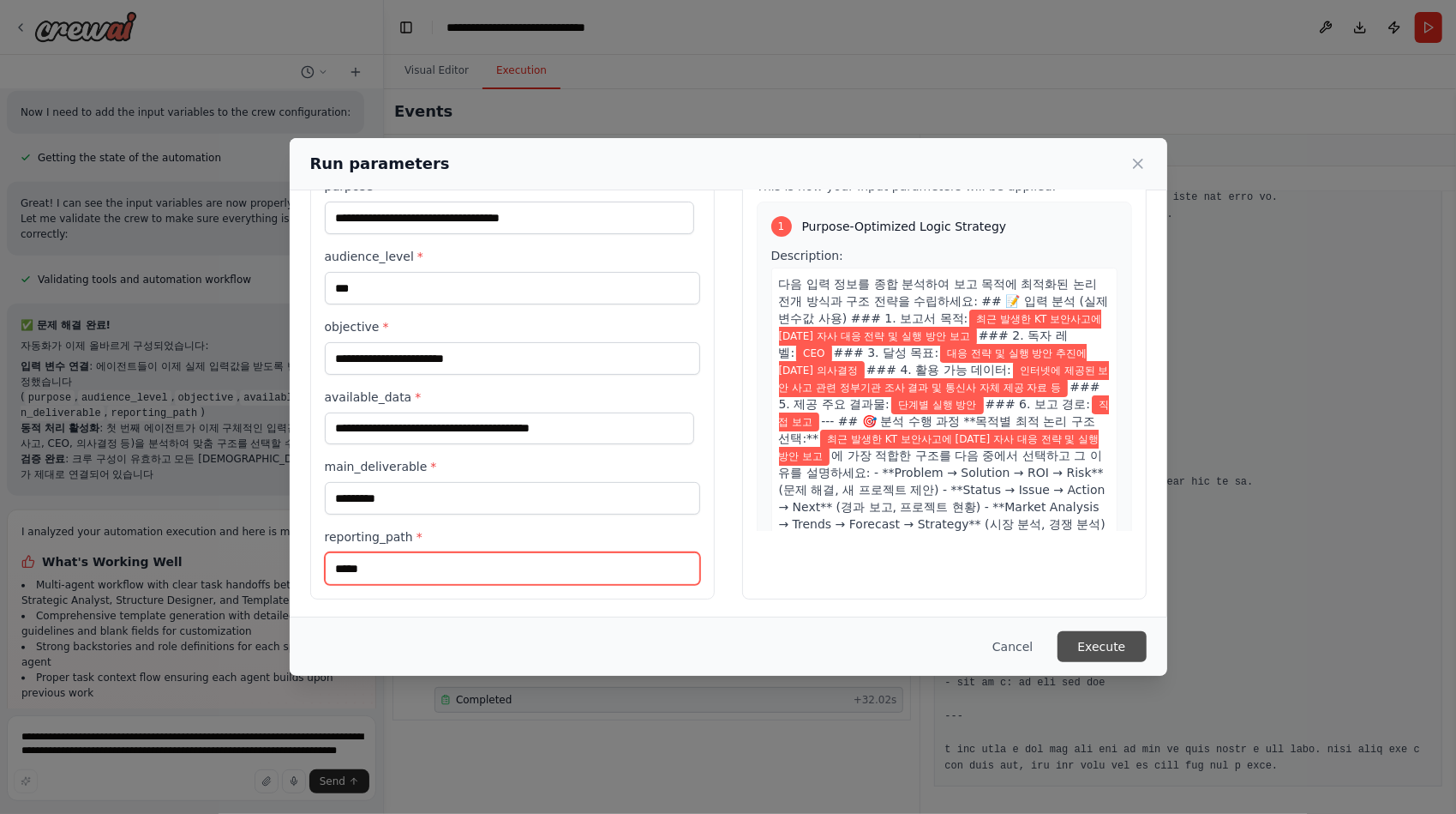
type input "*****"
click at [1100, 643] on button "Execute" at bounding box center [1102, 646] width 90 height 31
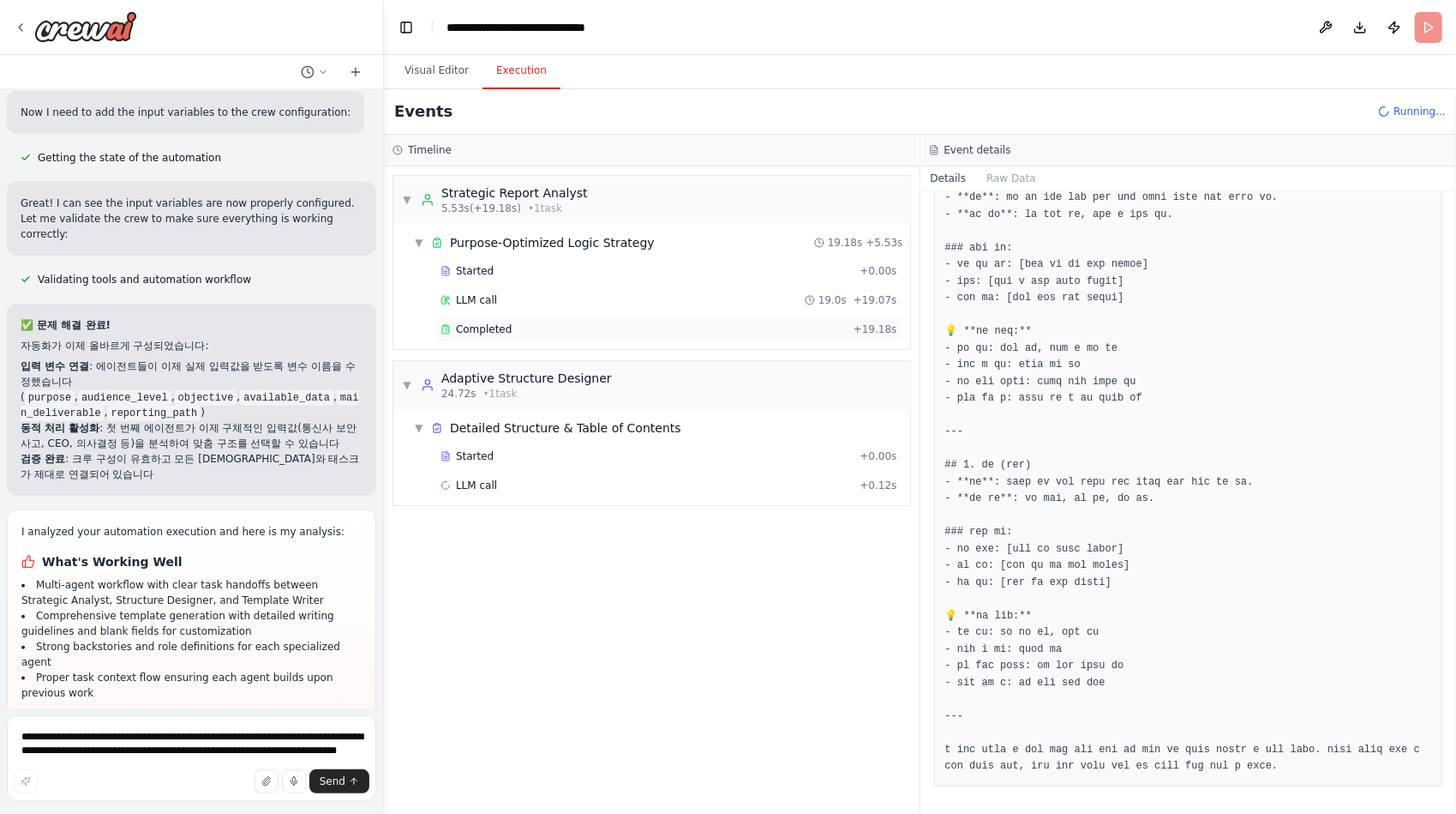
click at [497, 325] on span "Completed" at bounding box center [483, 329] width 56 height 14
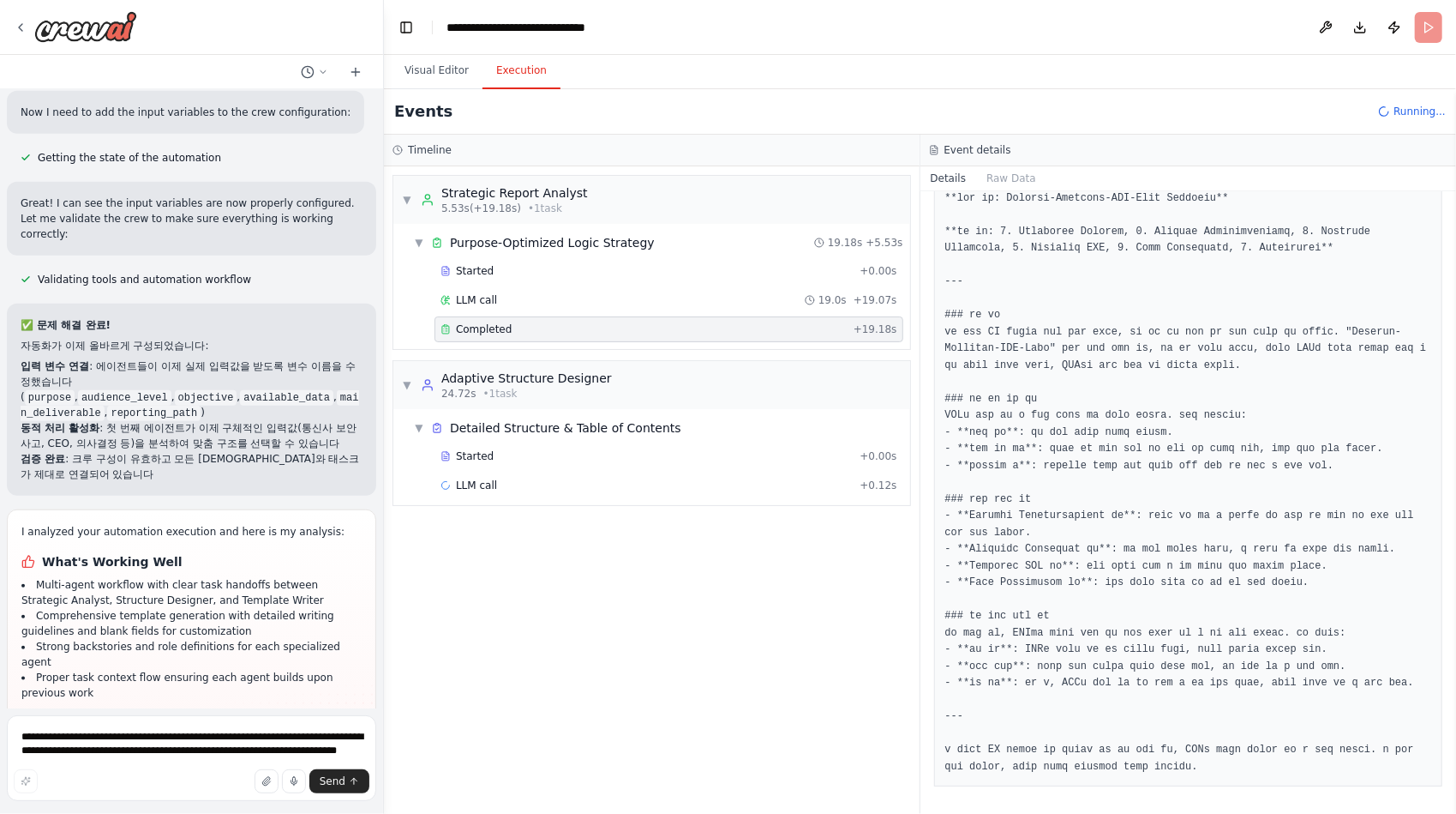
scroll to position [906, 0]
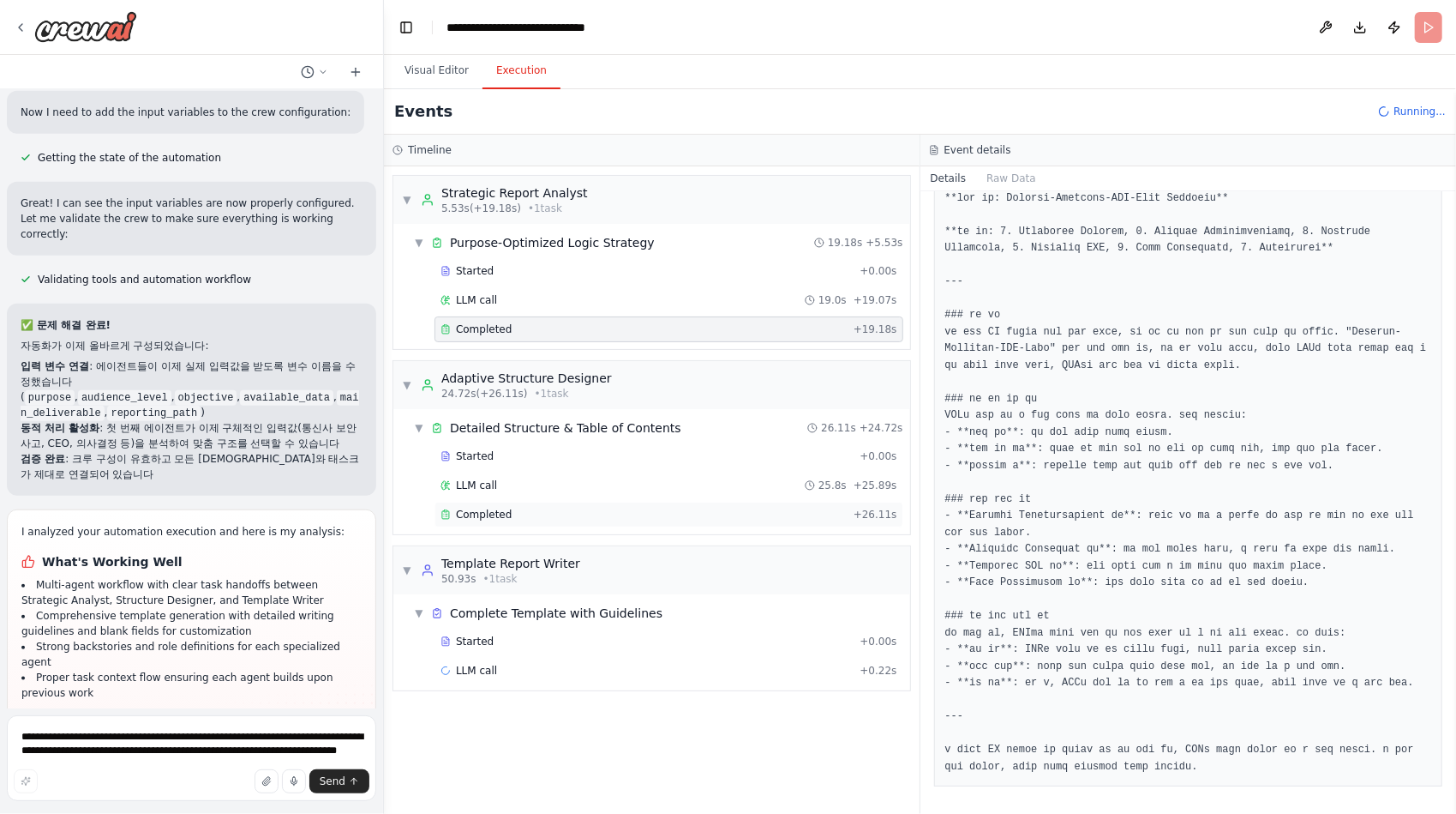
click at [507, 510] on div "Completed" at bounding box center [643, 514] width 406 height 14
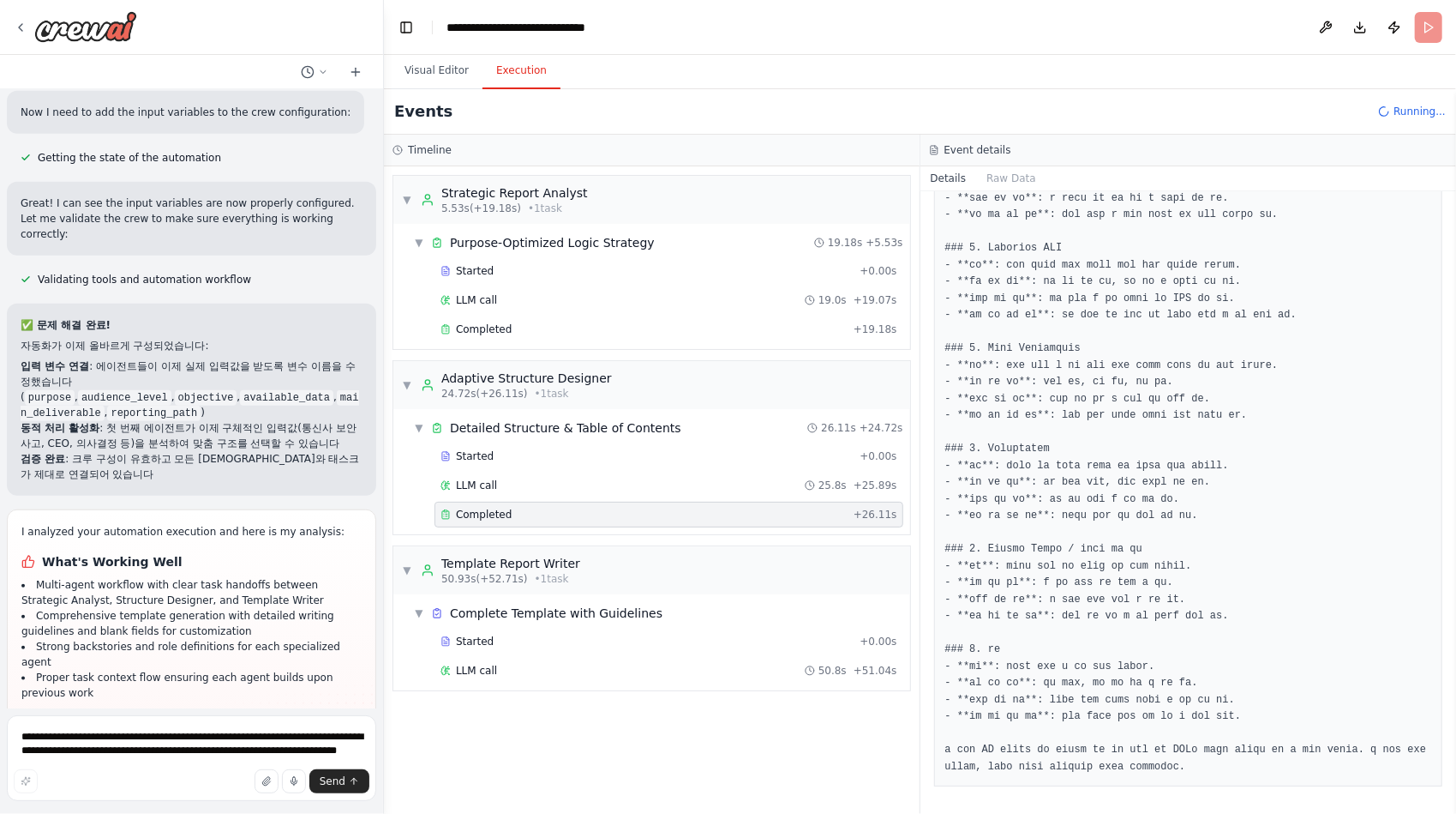
scroll to position [31817, 0]
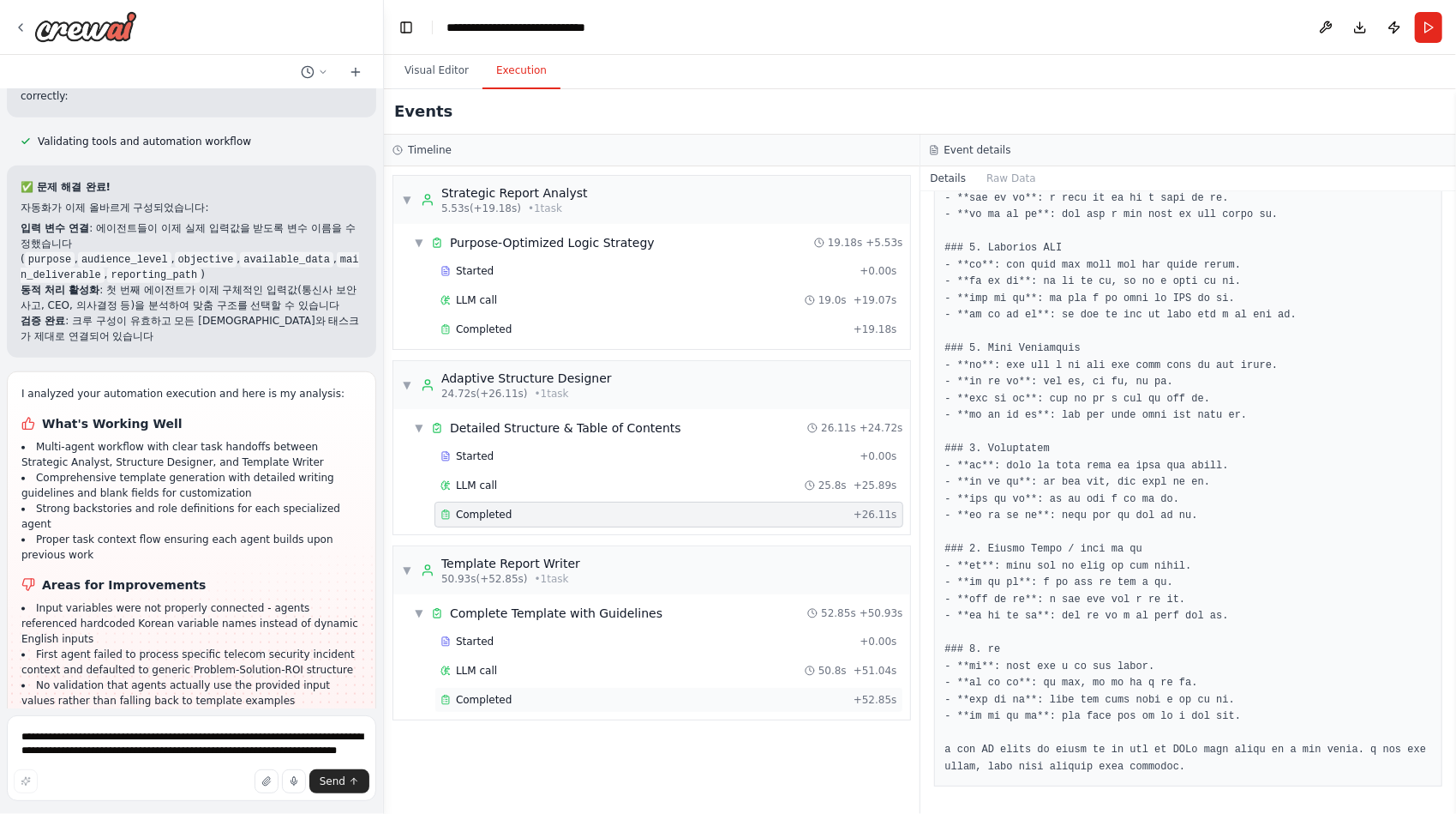
click at [473, 697] on span "Completed" at bounding box center [483, 700] width 56 height 14
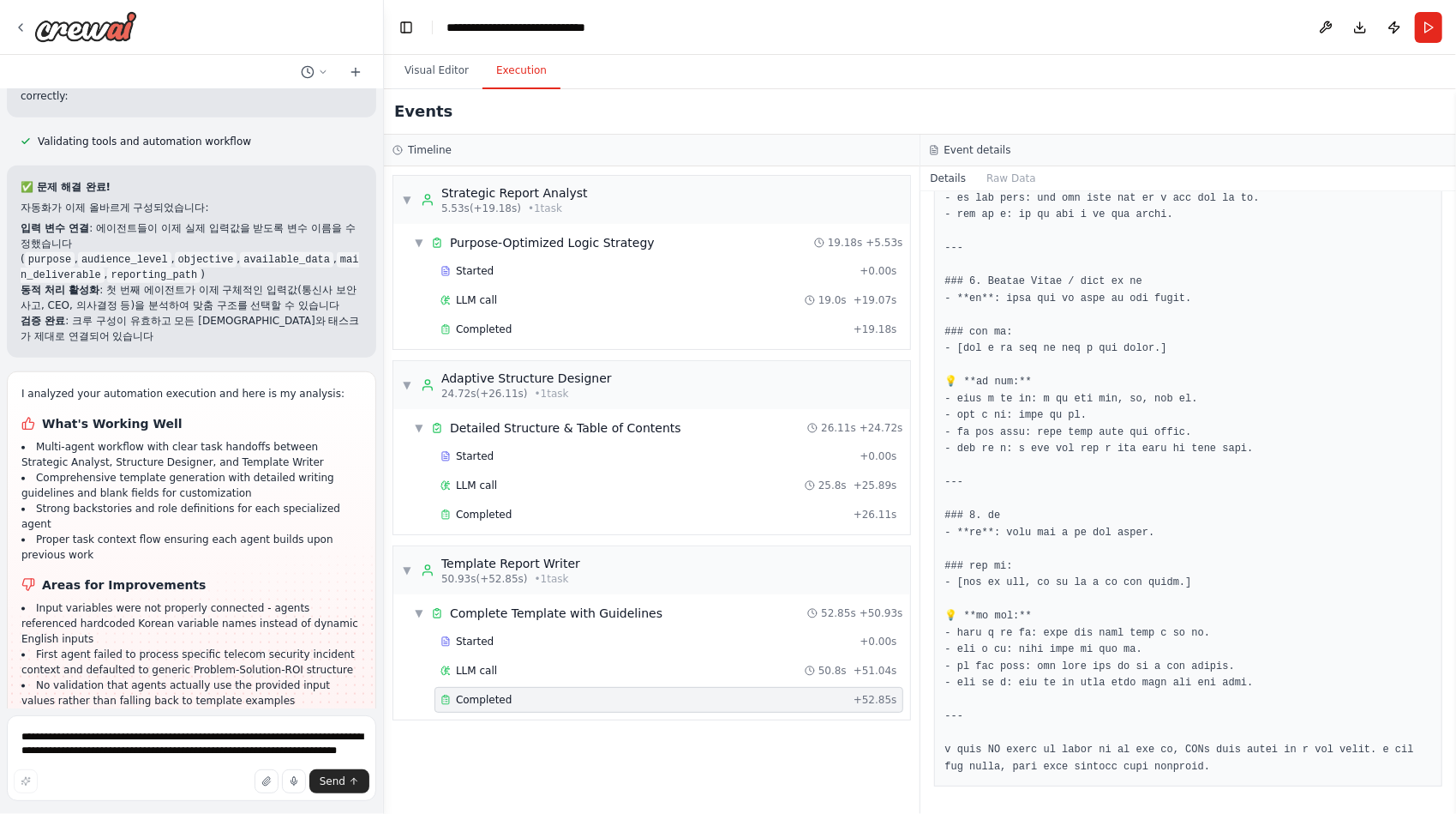
scroll to position [2310, 0]
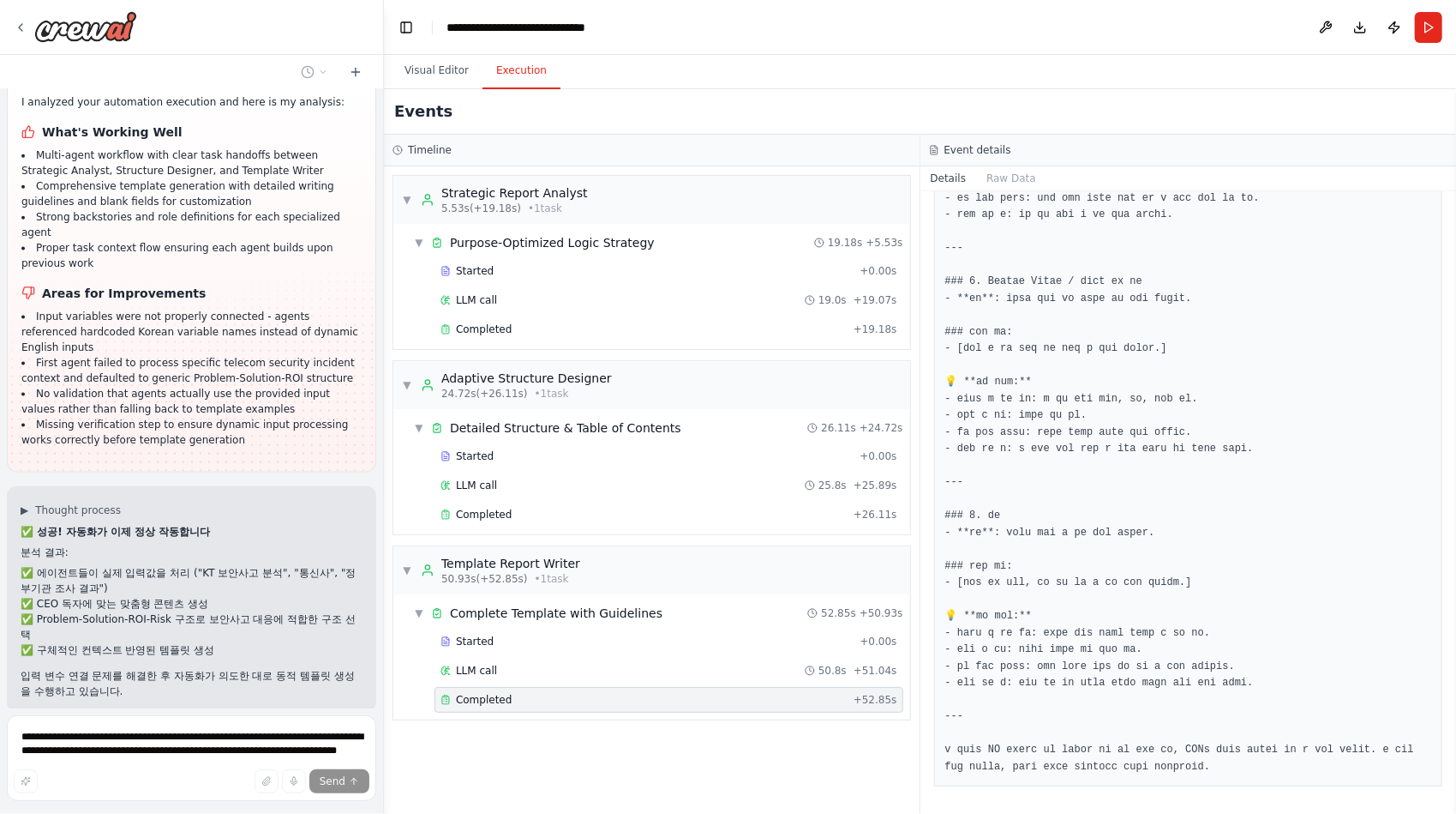
scroll to position [32123, 0]
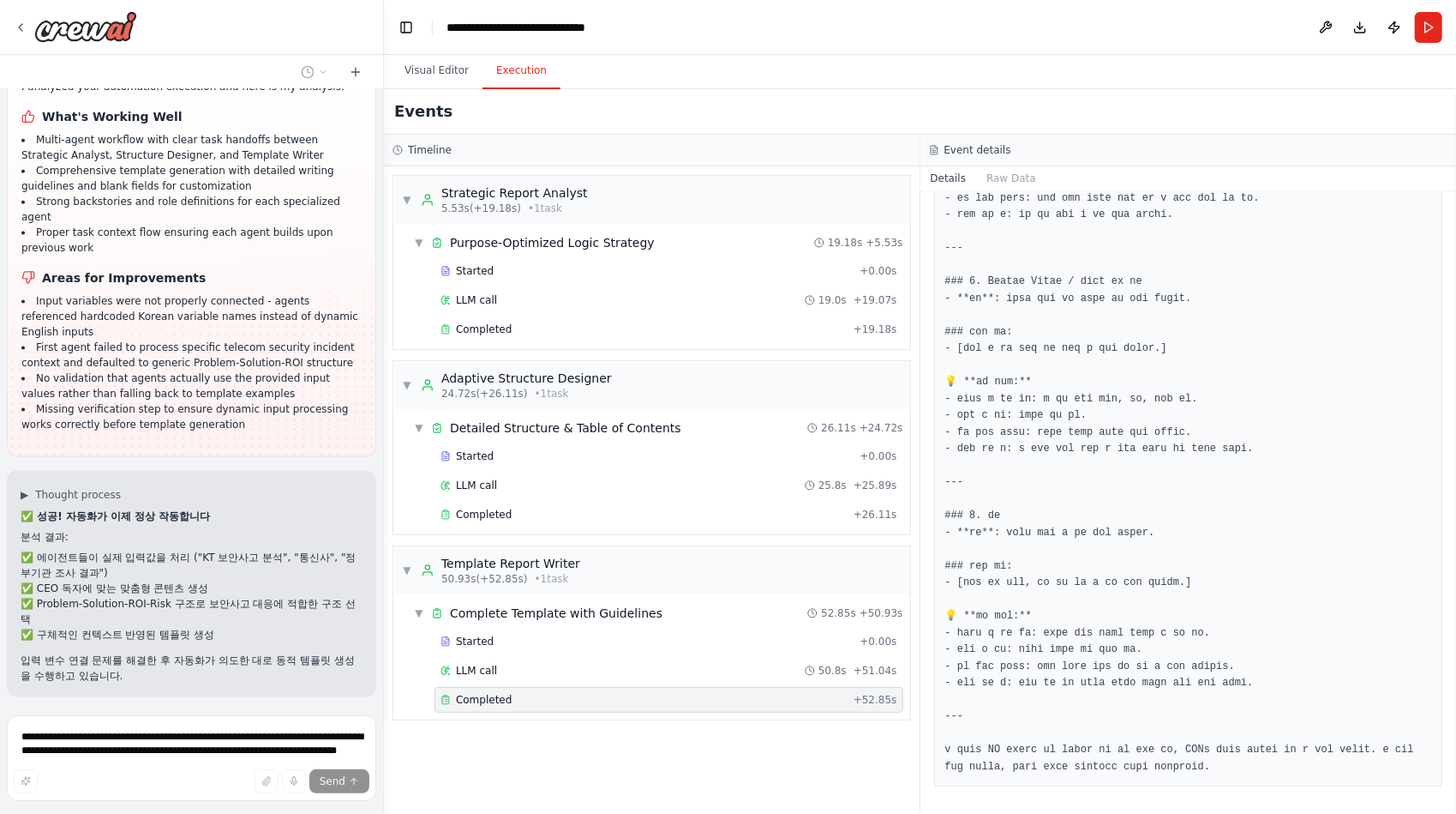
click at [201, 801] on span "Publish Automation" at bounding box center [199, 808] width 99 height 14
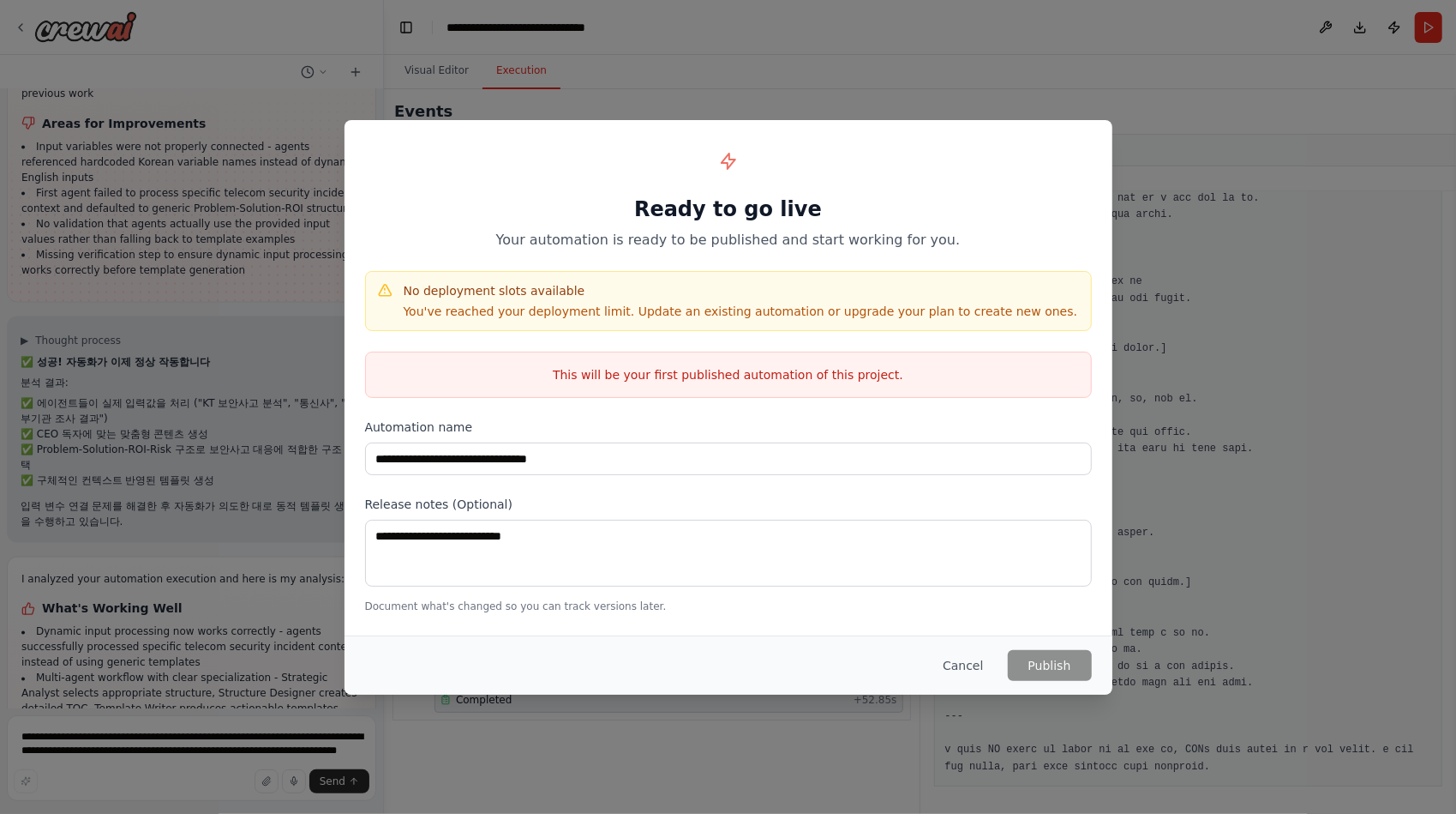
click at [607, 305] on p "You've reached your deployment limit. Update an existing automation or upgrade …" at bounding box center [741, 310] width 674 height 17
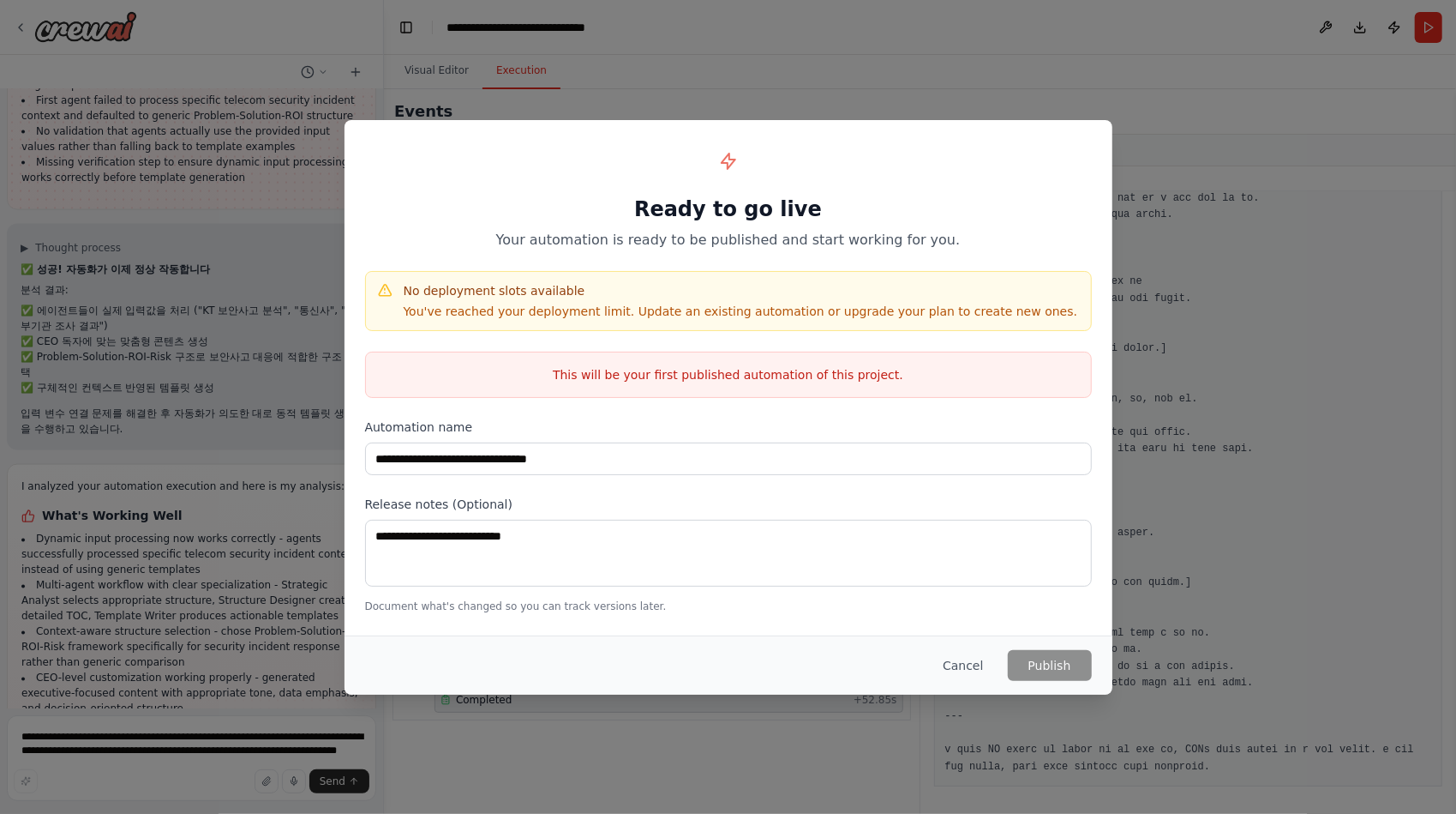
scroll to position [32386, 0]
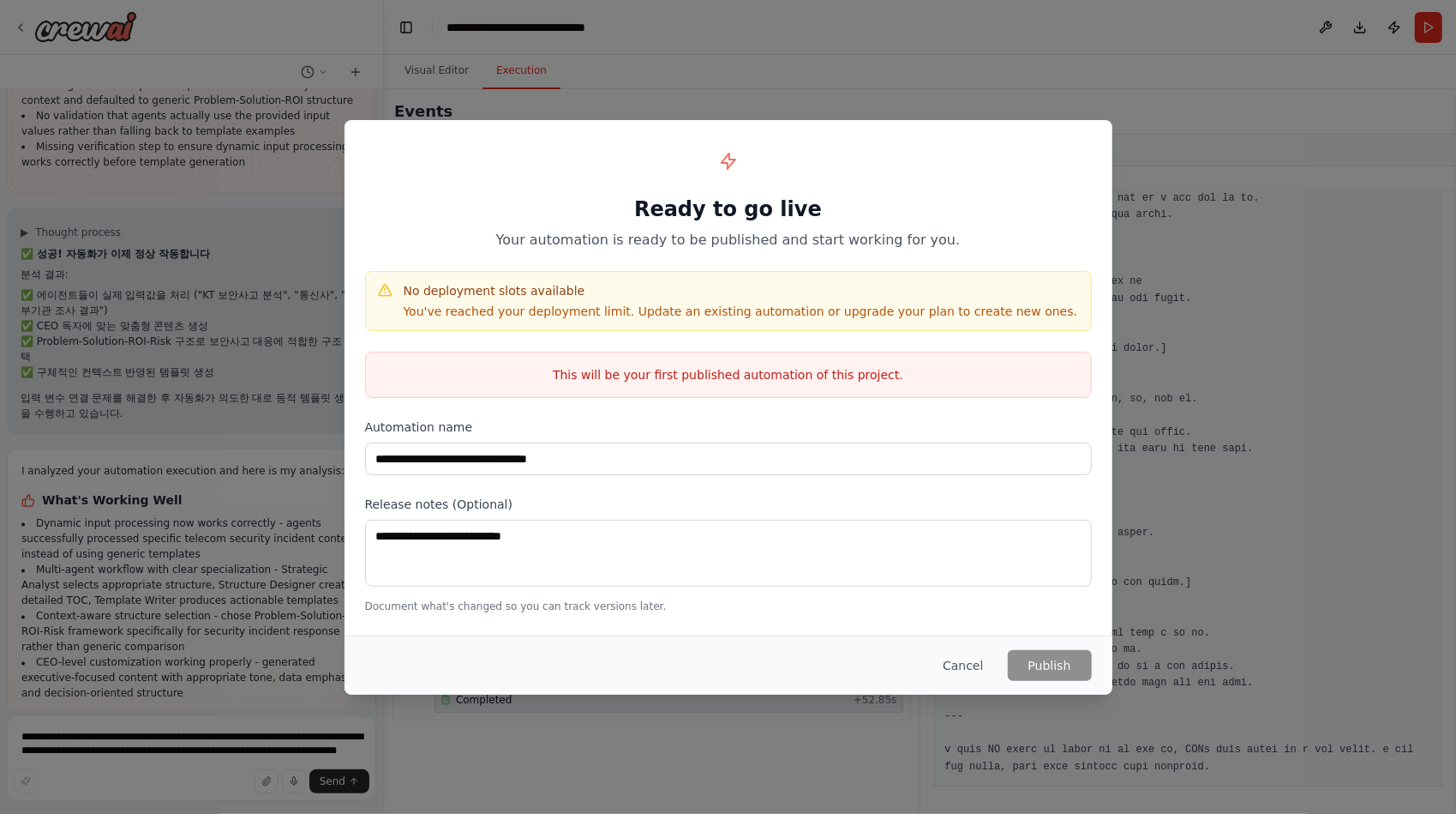
click at [628, 366] on p "This will be your first published automation of this project." at bounding box center [728, 374] width 725 height 17
click at [638, 399] on div "**********" at bounding box center [728, 377] width 768 height 513
click at [704, 303] on p "You've reached your deployment limit. Update an existing automation or upgrade …" at bounding box center [741, 310] width 674 height 17
click at [671, 351] on div "This will be your first published automation of this project." at bounding box center [728, 374] width 727 height 47
click at [484, 477] on div "**********" at bounding box center [728, 377] width 768 height 513
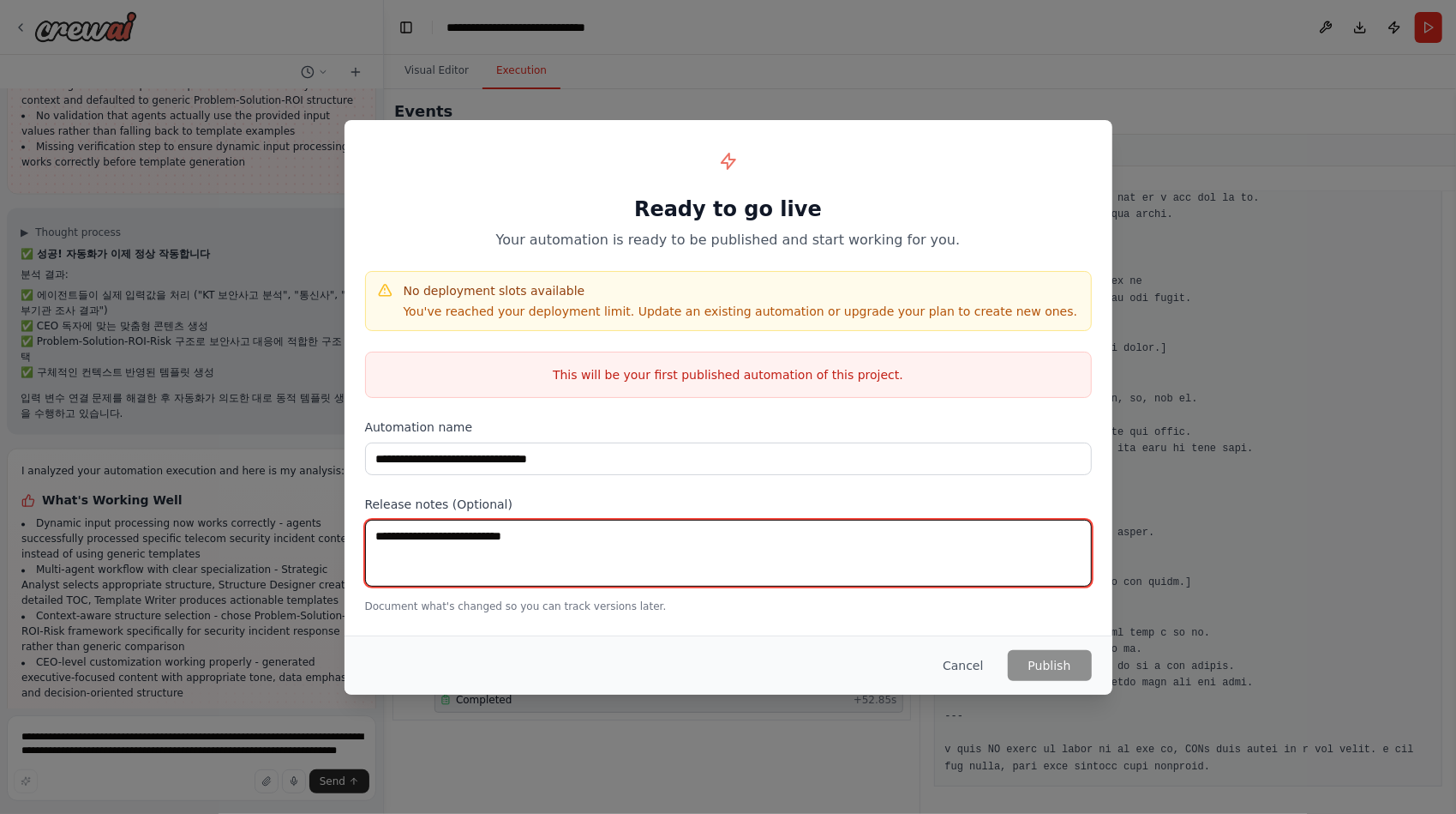
click at [481, 534] on textarea at bounding box center [728, 552] width 727 height 67
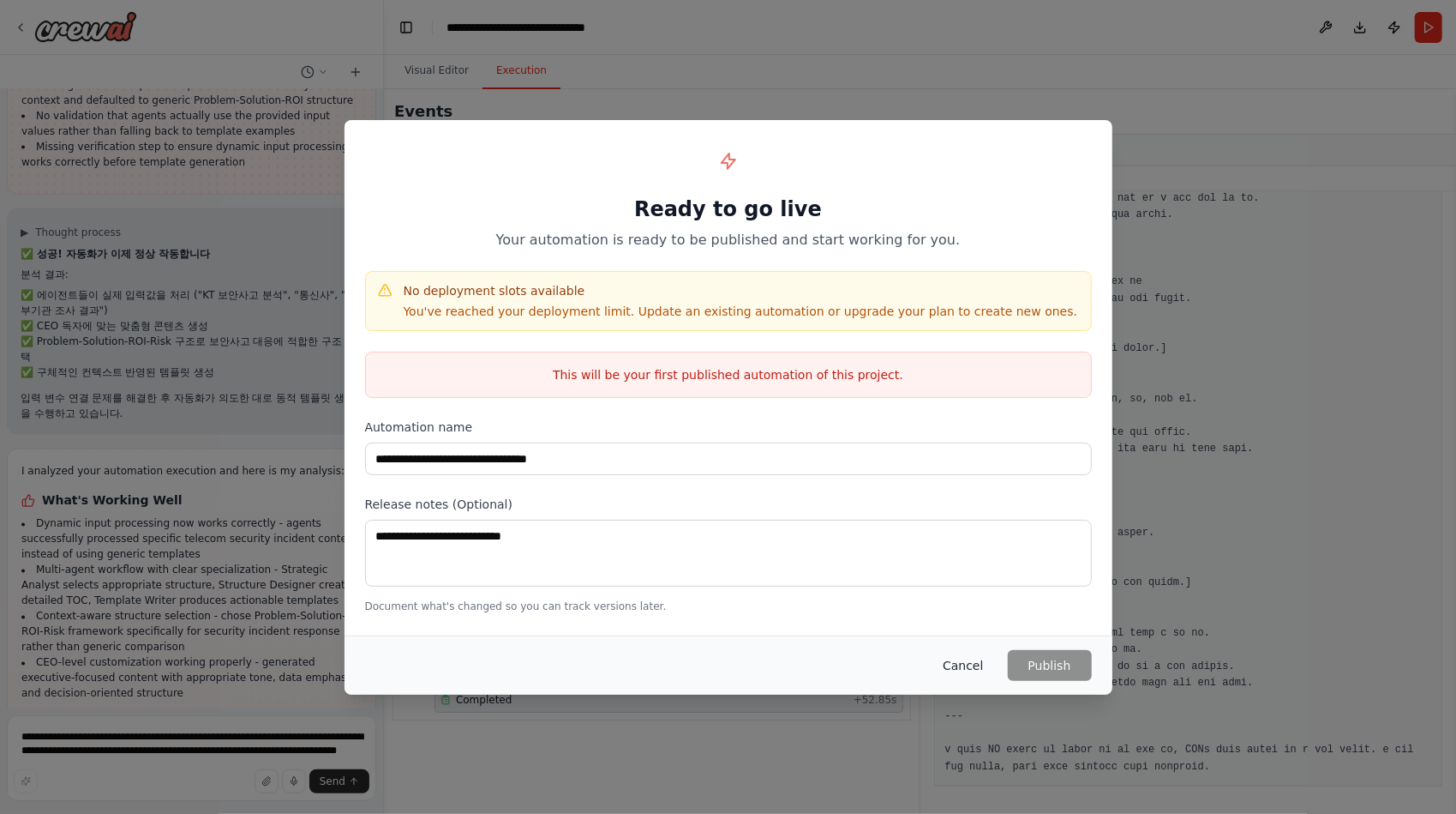
click at [969, 668] on button "Cancel" at bounding box center [963, 665] width 68 height 31
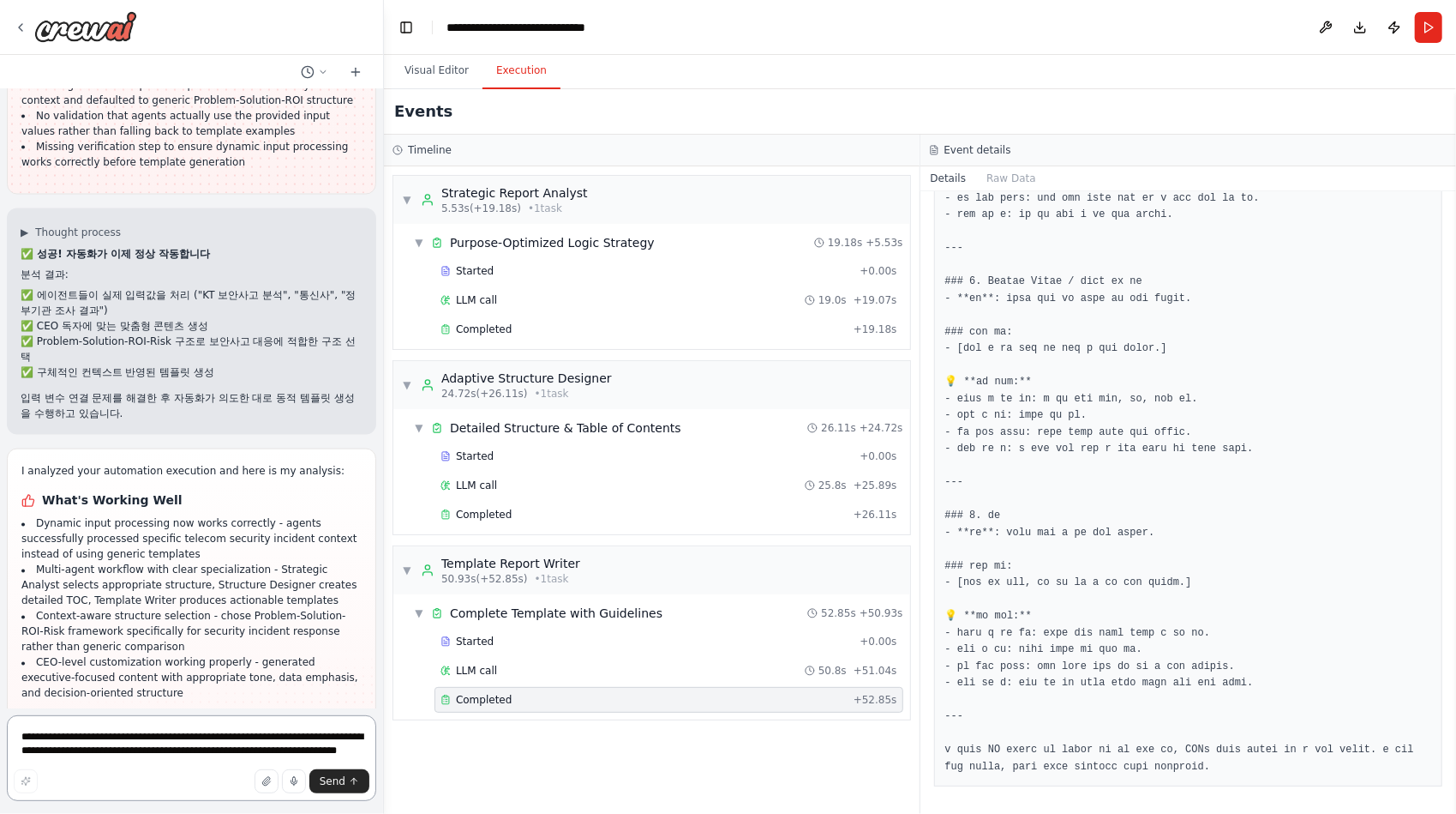
click at [133, 739] on textarea "**********" at bounding box center [191, 757] width 369 height 86
type textarea "********"
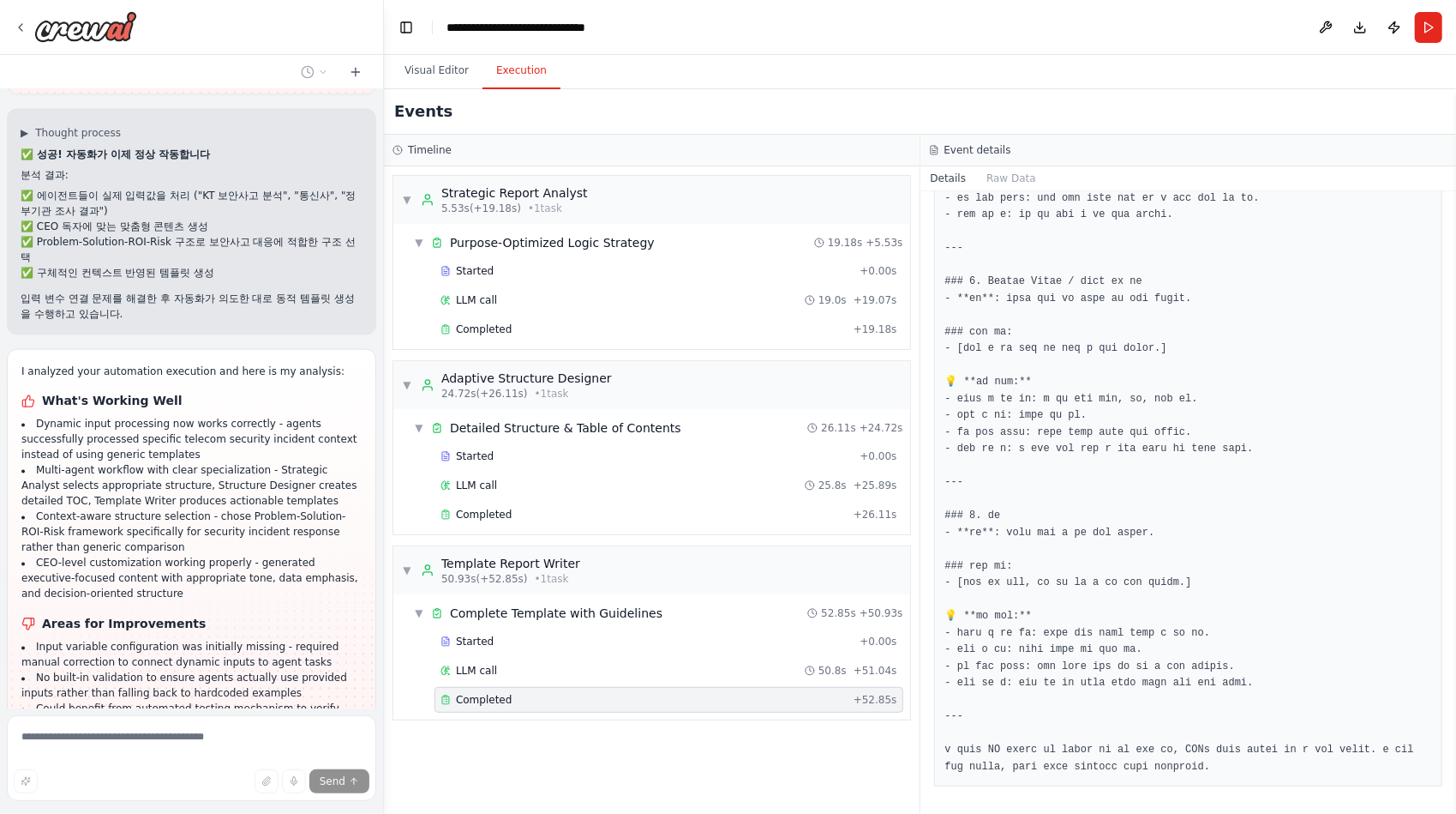
scroll to position [32536, 0]
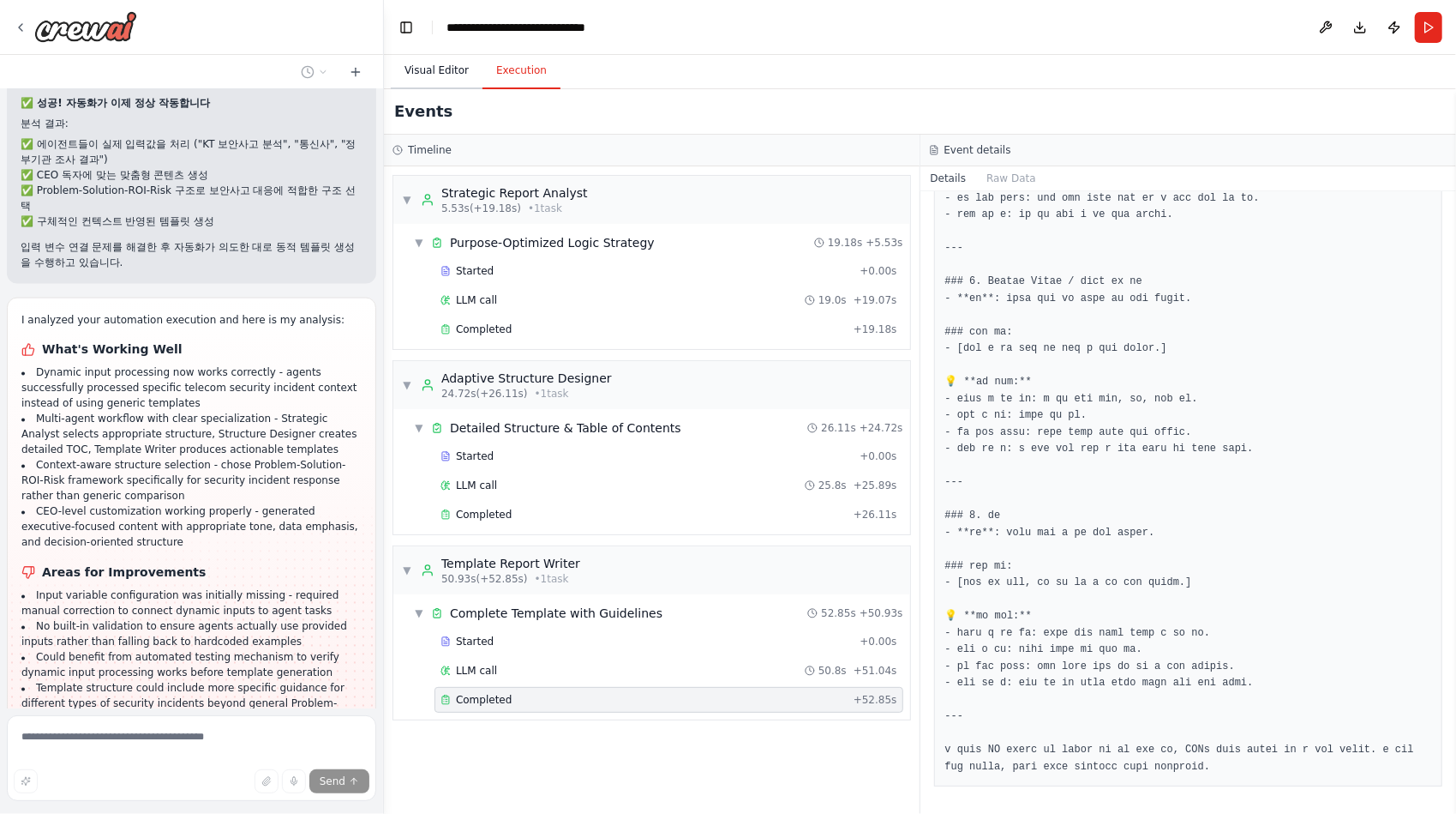
click at [441, 69] on button "Visual Editor" at bounding box center [437, 71] width 91 height 36
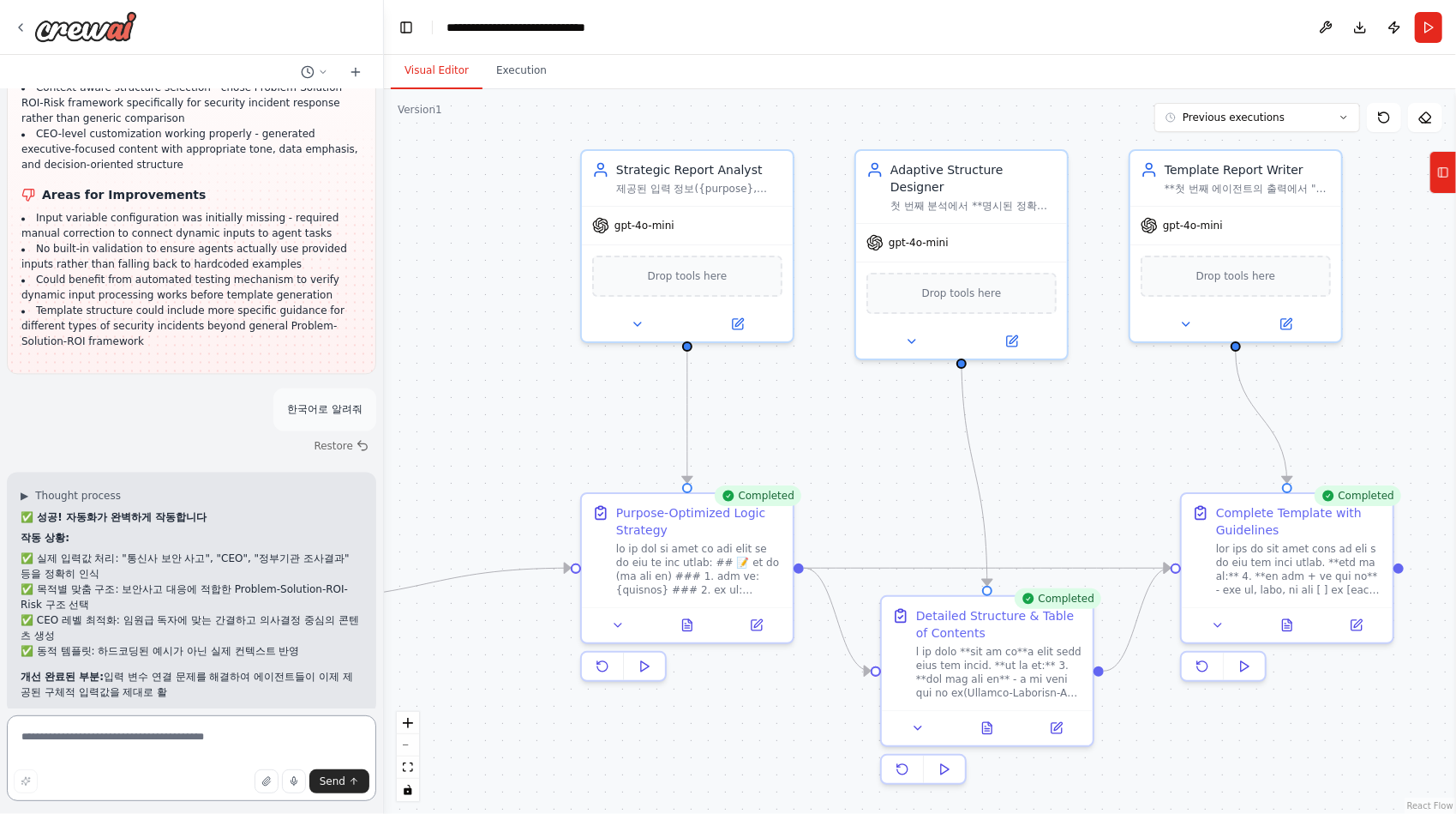
scroll to position [32920, 0]
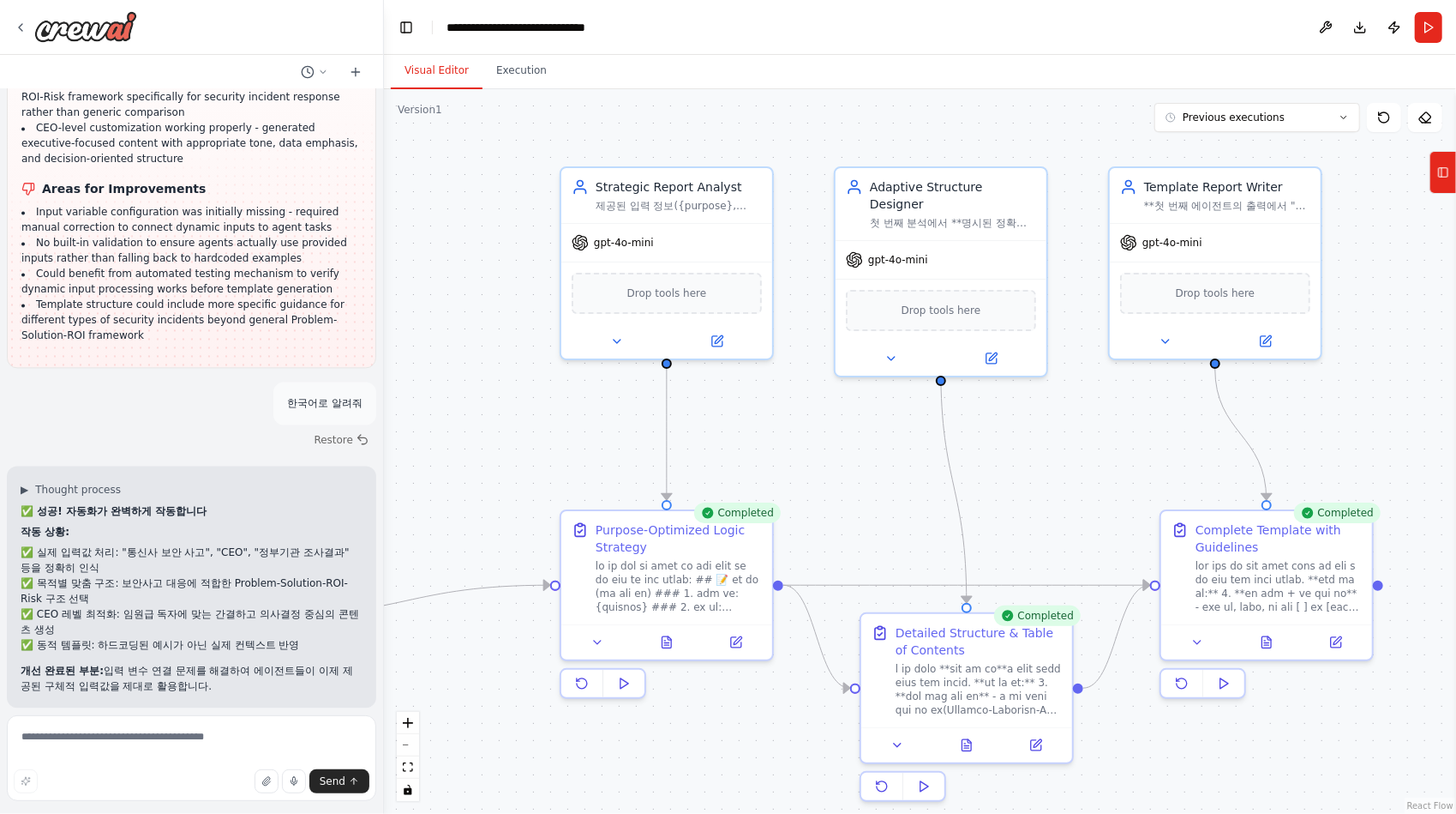
drag, startPoint x: 479, startPoint y: 643, endPoint x: 458, endPoint y: 660, distance: 27.0
click at [458, 660] on div ".deletable-edge-delete-btn { width: 20px; height: 20px; border: 0px solid #ffff…" at bounding box center [920, 452] width 1072 height 724
click at [84, 28] on img at bounding box center [85, 26] width 102 height 31
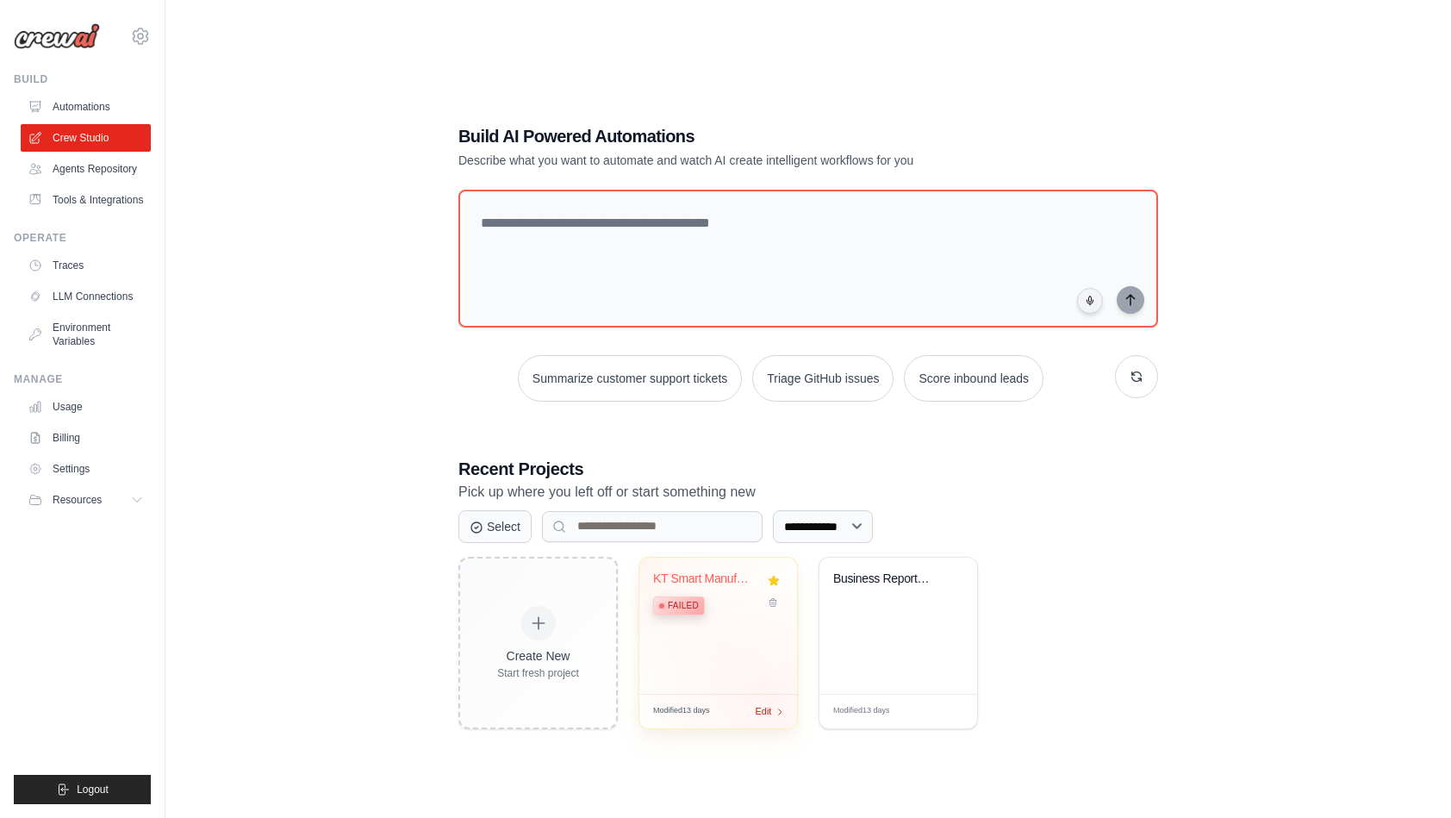
click at [774, 712] on div "Modified 13 days Edit" at bounding box center [718, 710] width 158 height 34
click at [774, 598] on icon at bounding box center [773, 597] width 11 height 11
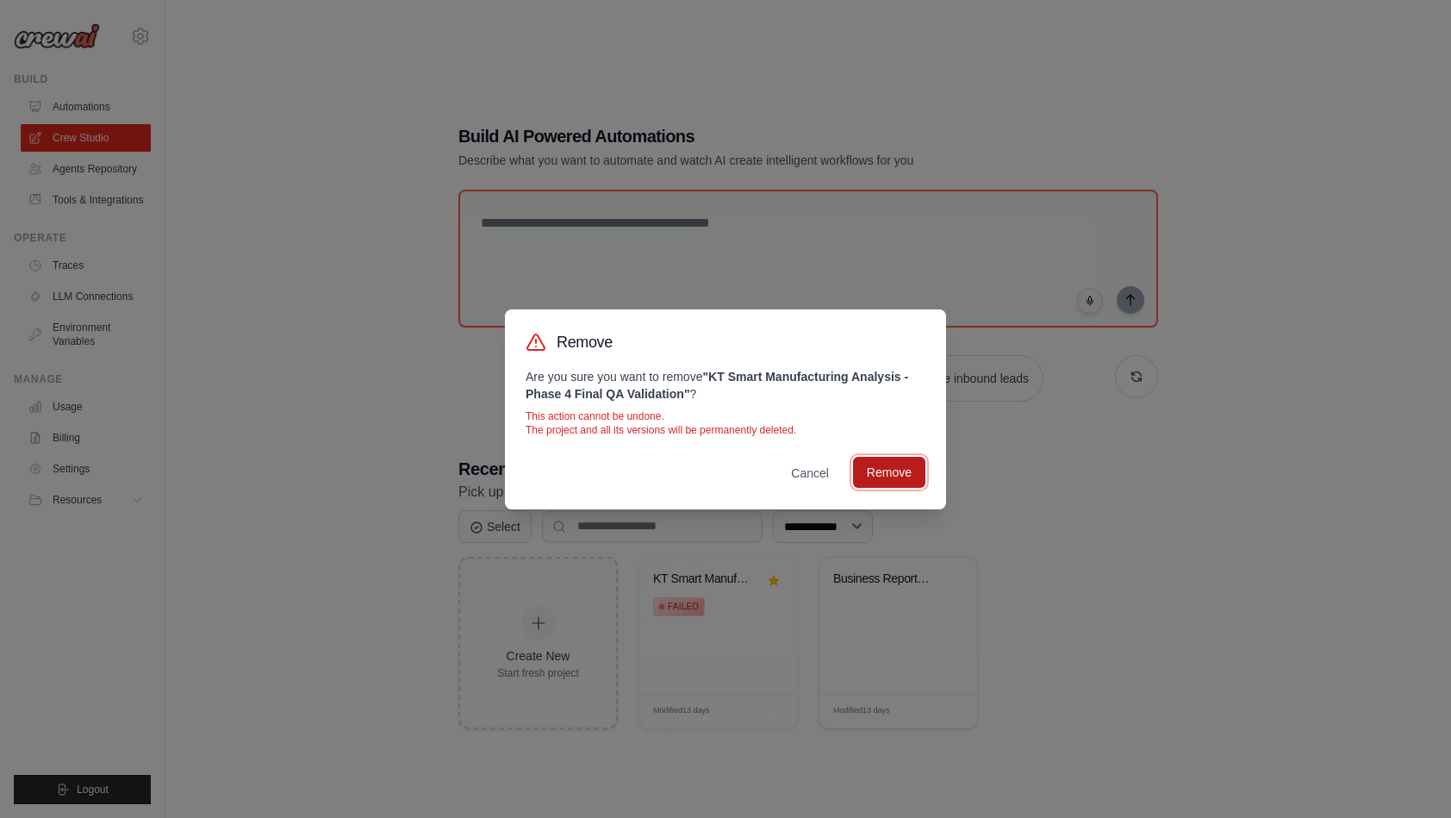
click at [872, 470] on button "Remove" at bounding box center [889, 472] width 72 height 31
click at [817, 476] on button "Cancel" at bounding box center [809, 472] width 65 height 31
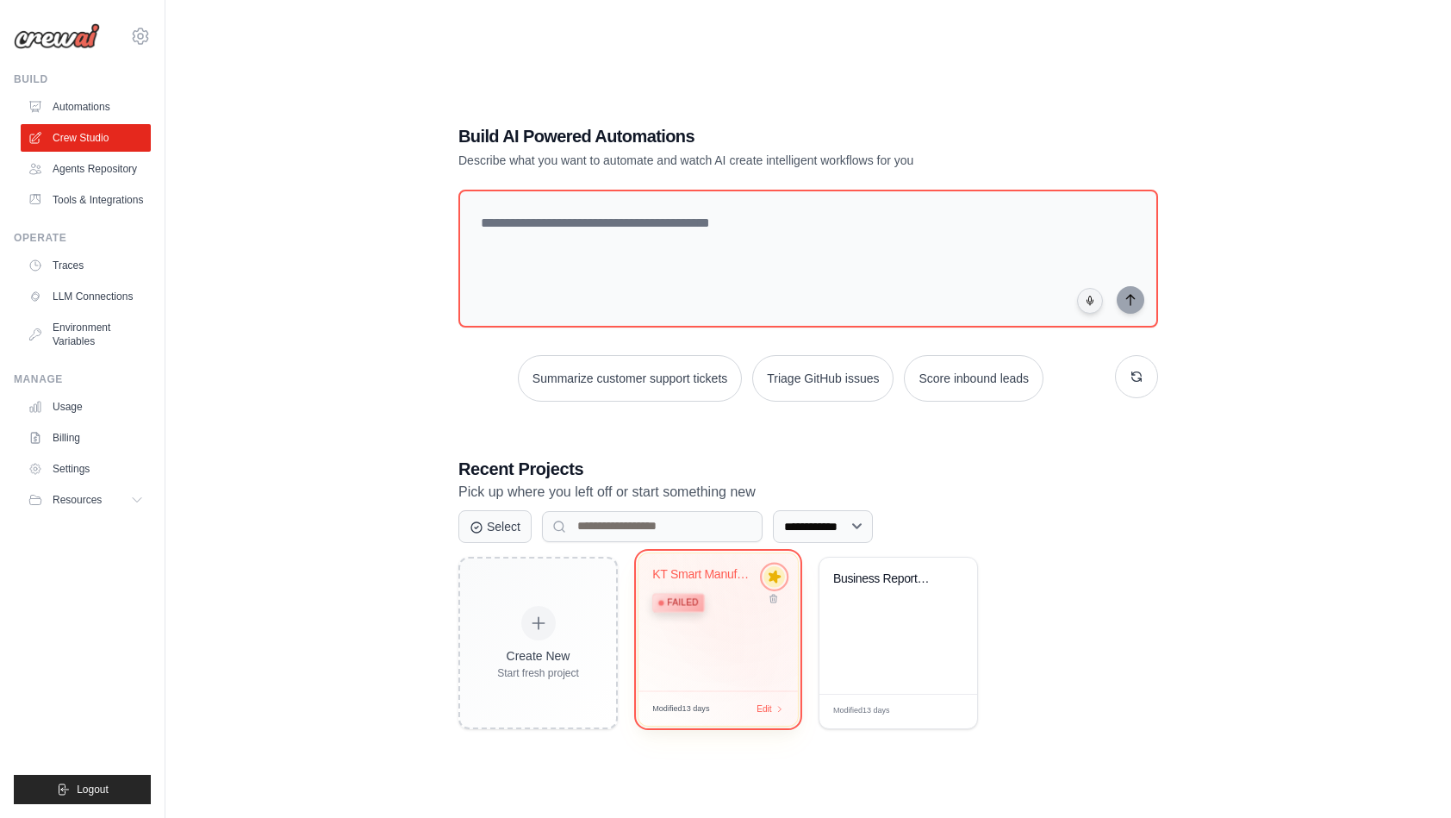
click at [774, 579] on icon at bounding box center [774, 575] width 13 height 12
click at [778, 599] on icon at bounding box center [773, 597] width 11 height 11
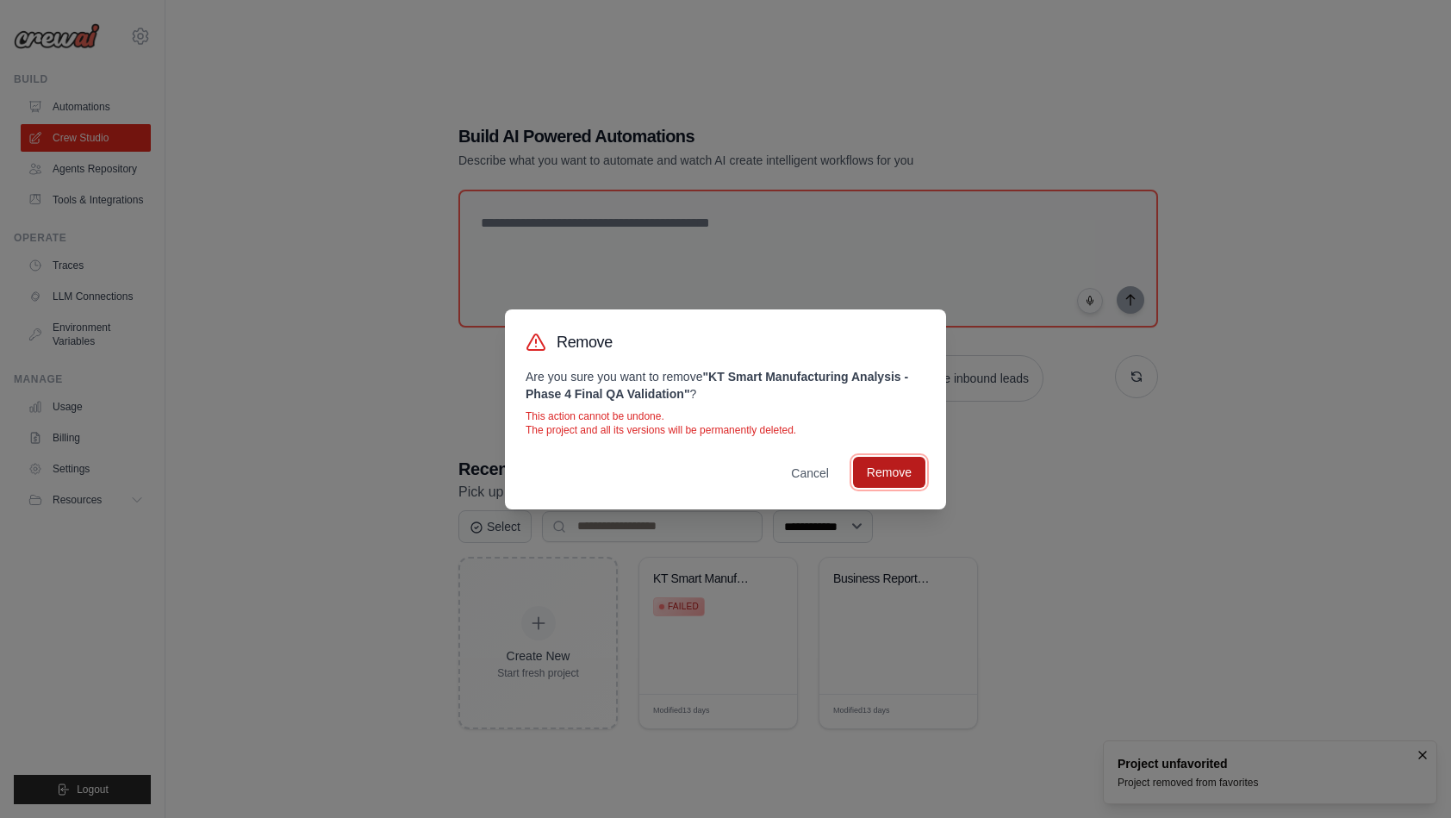
click at [885, 467] on button "Remove" at bounding box center [889, 472] width 72 height 31
click at [817, 471] on button "Cancel" at bounding box center [809, 472] width 65 height 31
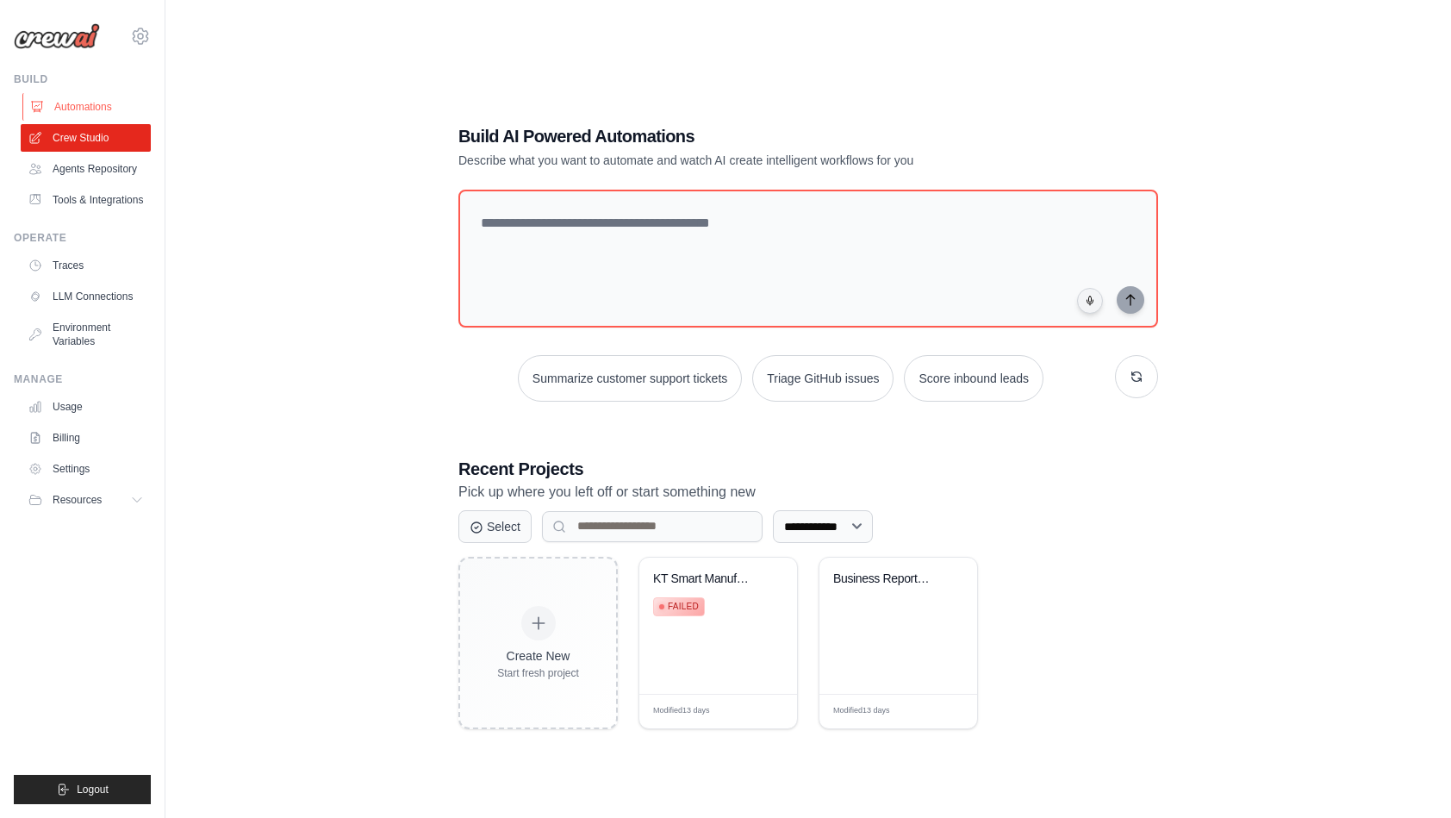
click at [56, 110] on link "Automations" at bounding box center [87, 107] width 130 height 28
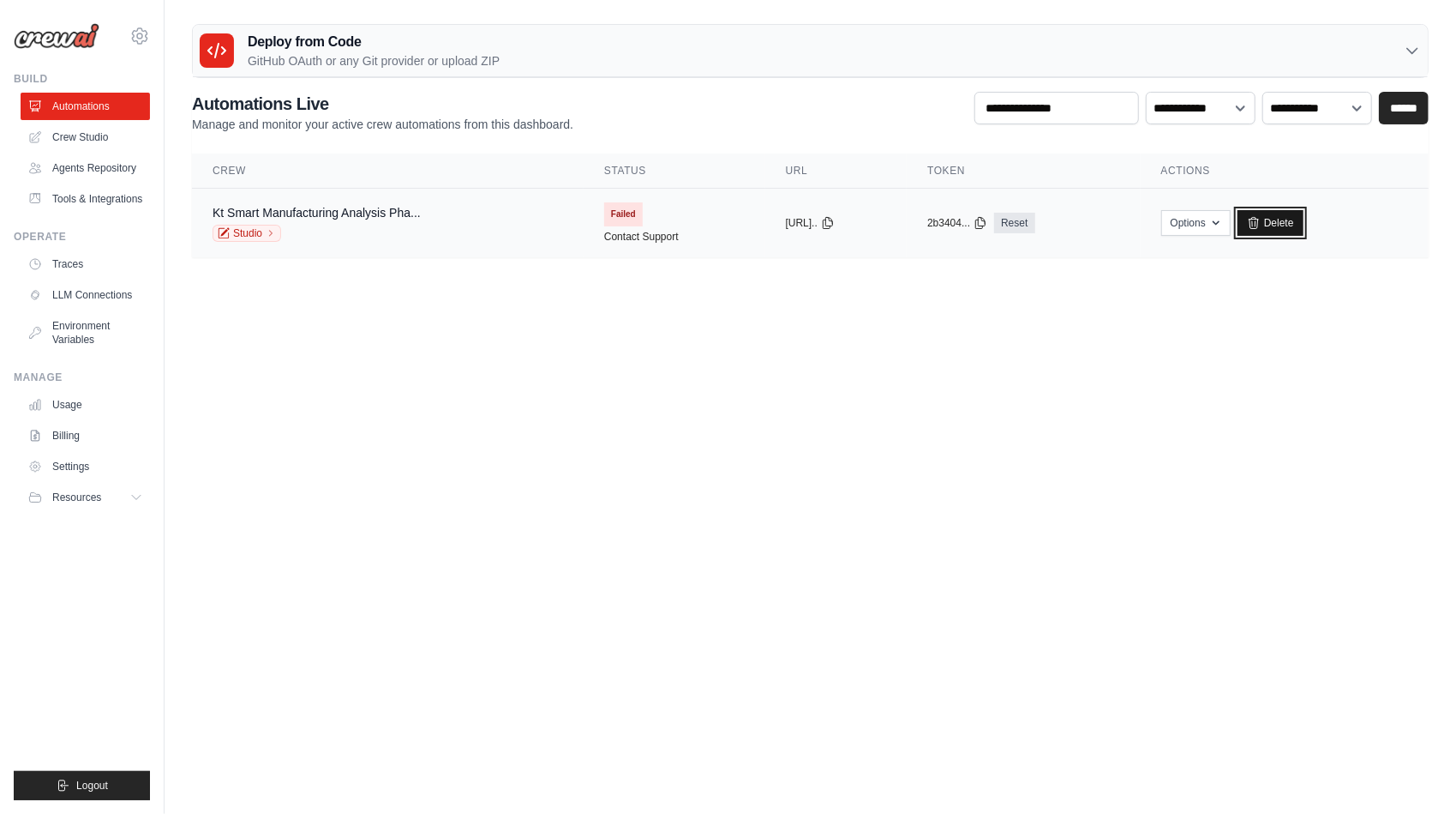
click at [1288, 225] on link "Delete" at bounding box center [1270, 223] width 66 height 26
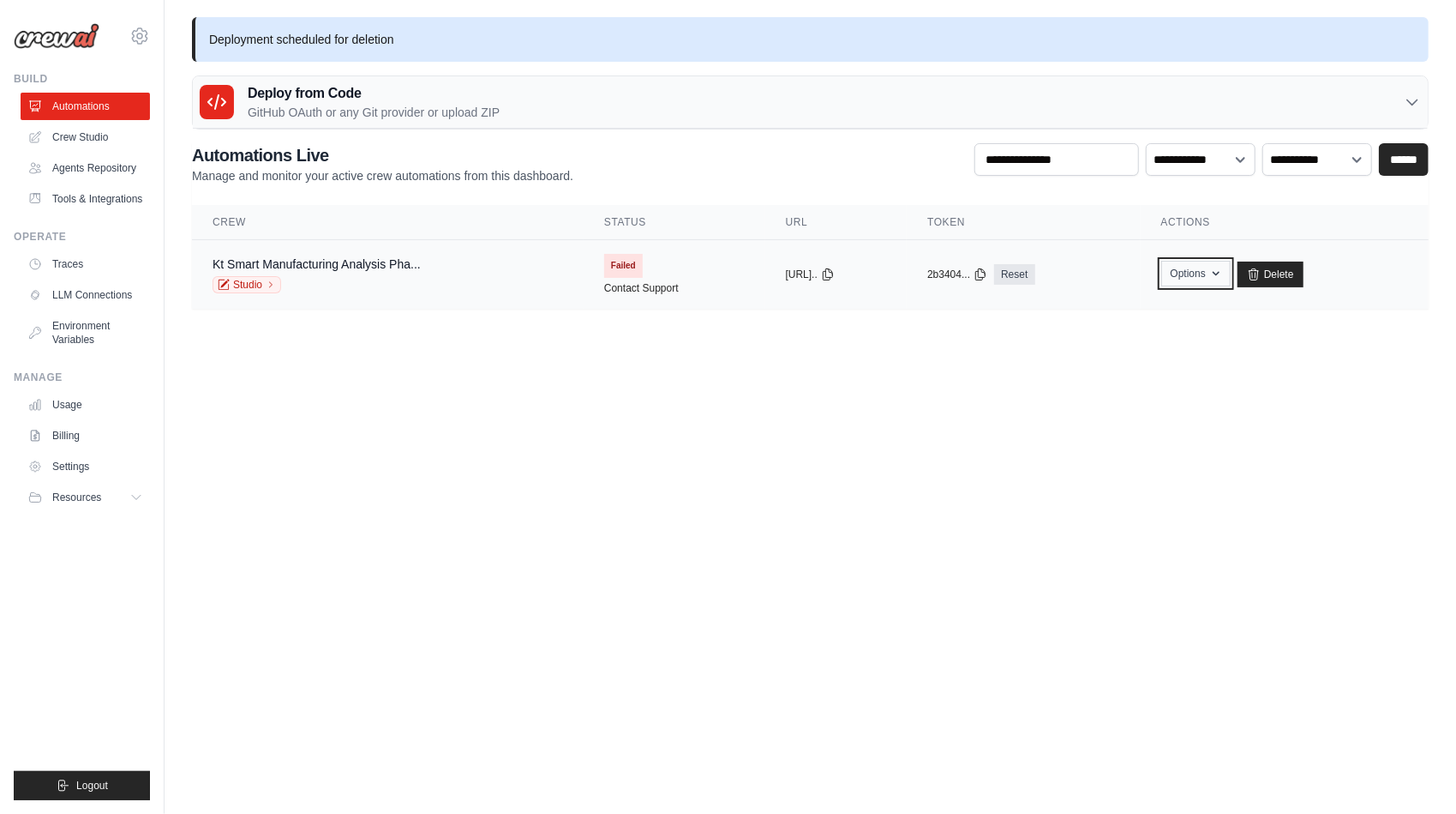
click at [1225, 276] on button "Options" at bounding box center [1195, 274] width 70 height 26
click at [1294, 280] on link "Delete" at bounding box center [1270, 275] width 66 height 26
click at [68, 104] on link "Automations" at bounding box center [87, 106] width 129 height 28
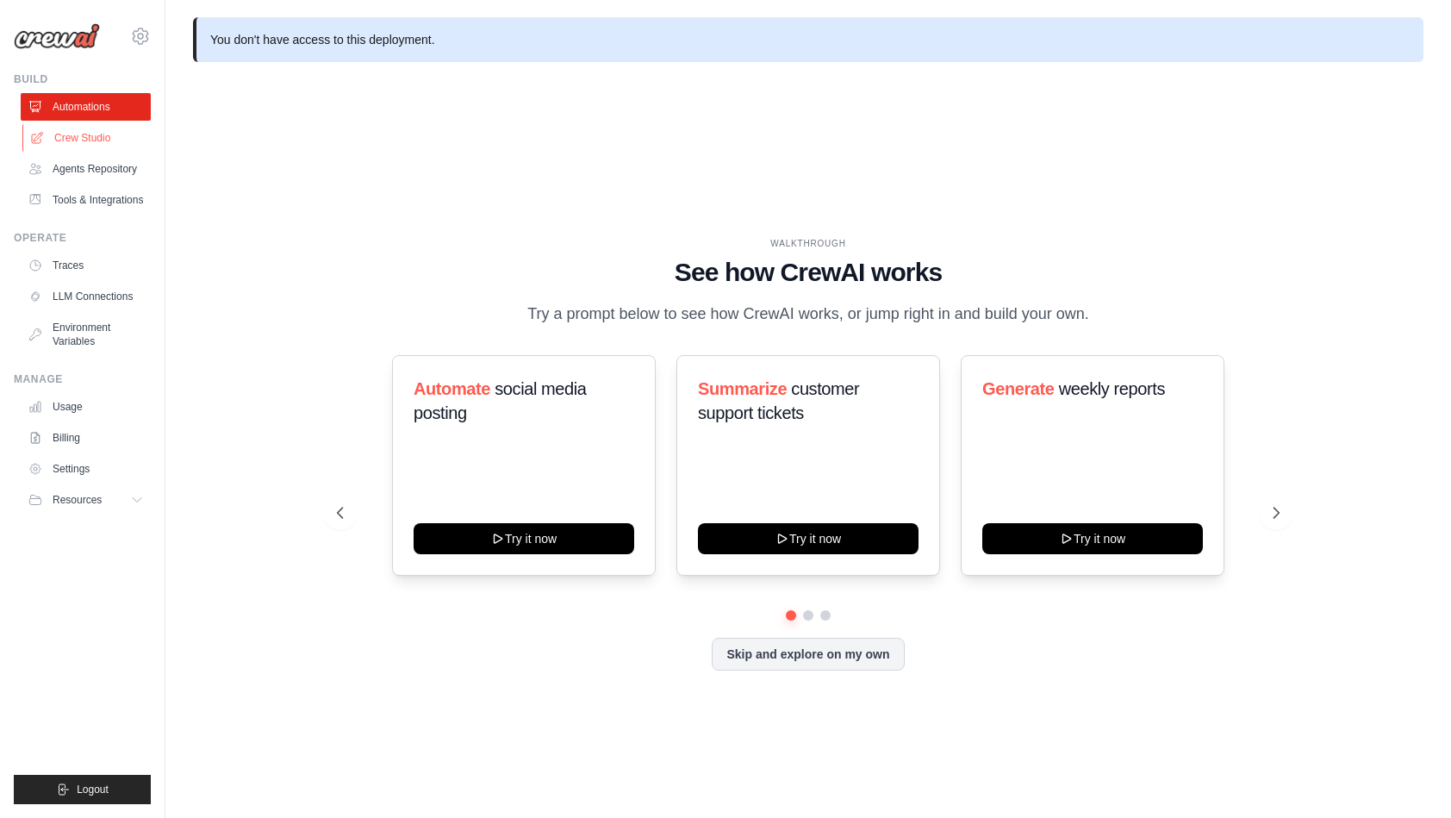
click at [75, 139] on link "Crew Studio" at bounding box center [87, 138] width 130 height 28
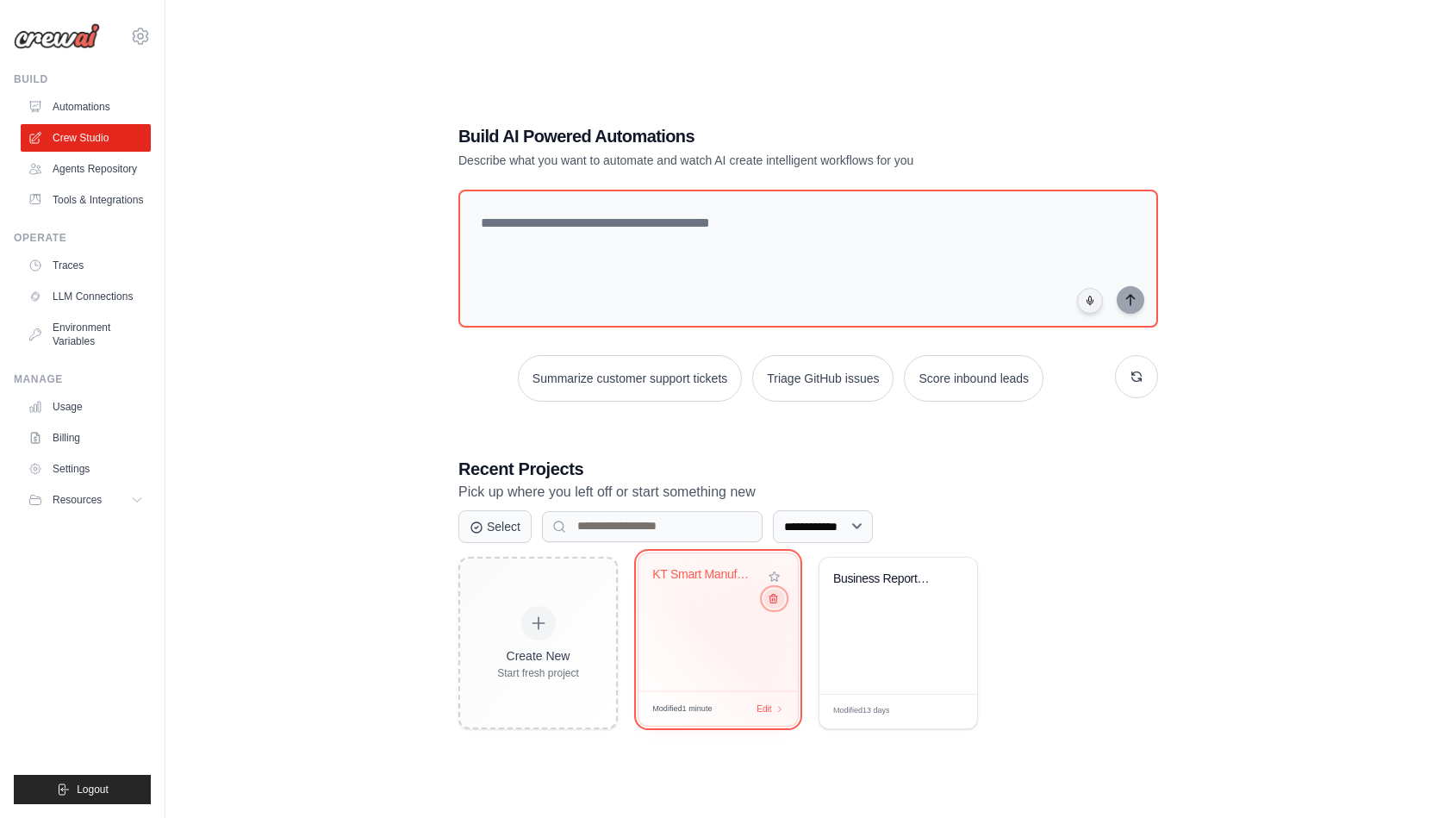
click at [777, 600] on icon at bounding box center [773, 597] width 11 height 11
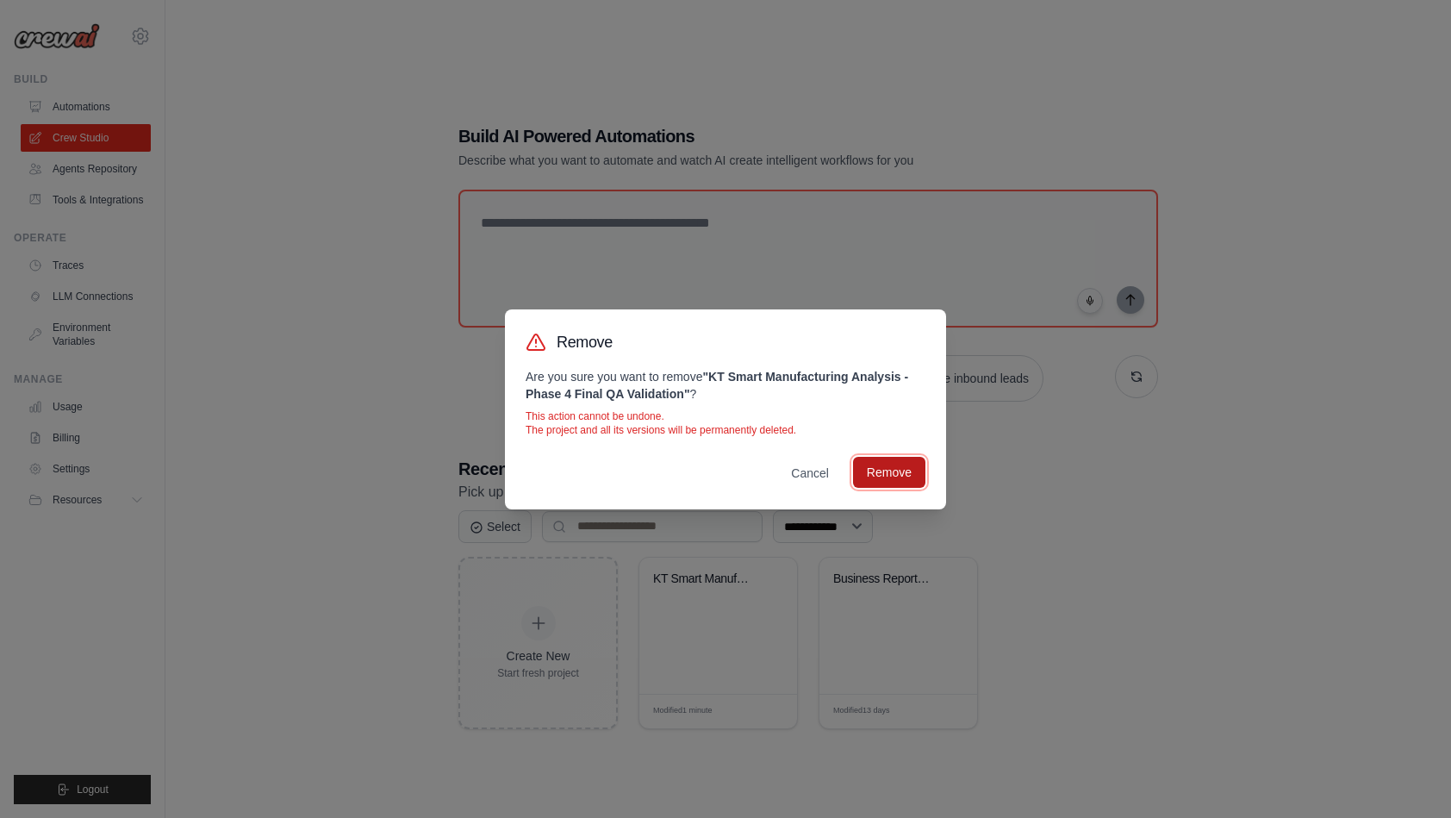
click at [883, 465] on button "Remove" at bounding box center [889, 472] width 72 height 31
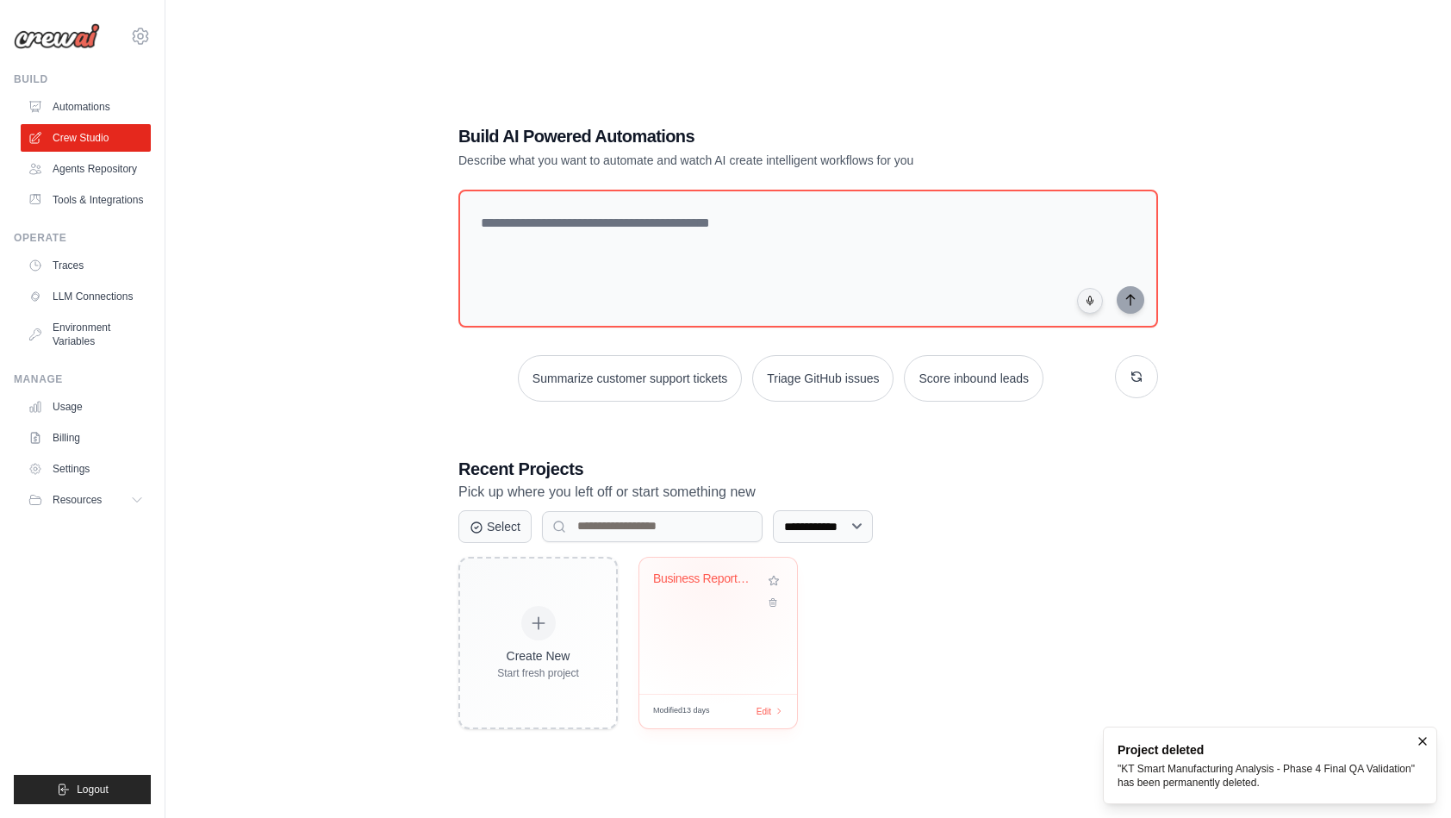
click at [708, 577] on div "Business Report Template Builder" at bounding box center [705, 579] width 104 height 16
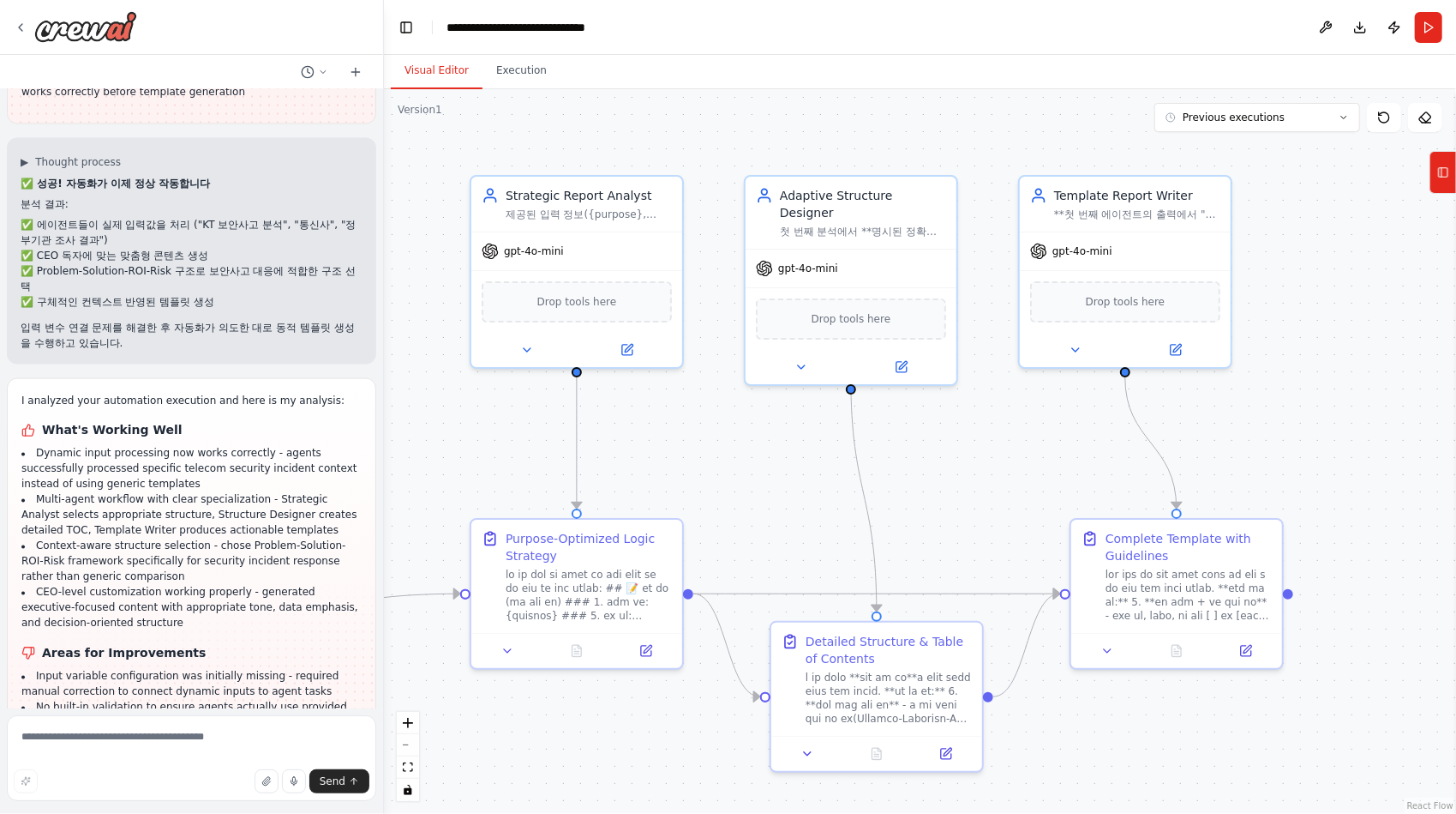
scroll to position [32782, 0]
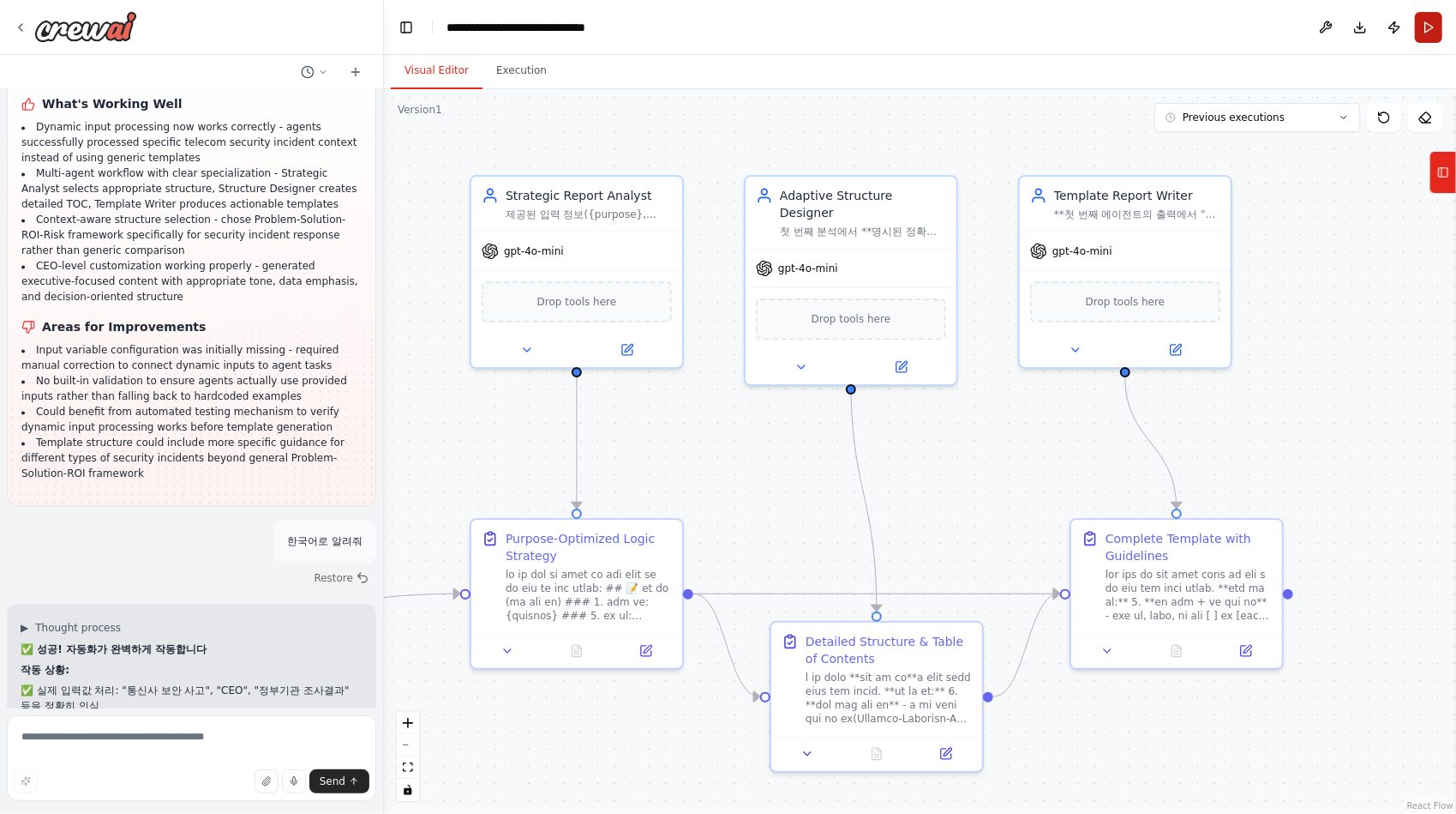
click at [1430, 33] on button "Run" at bounding box center [1428, 27] width 28 height 31
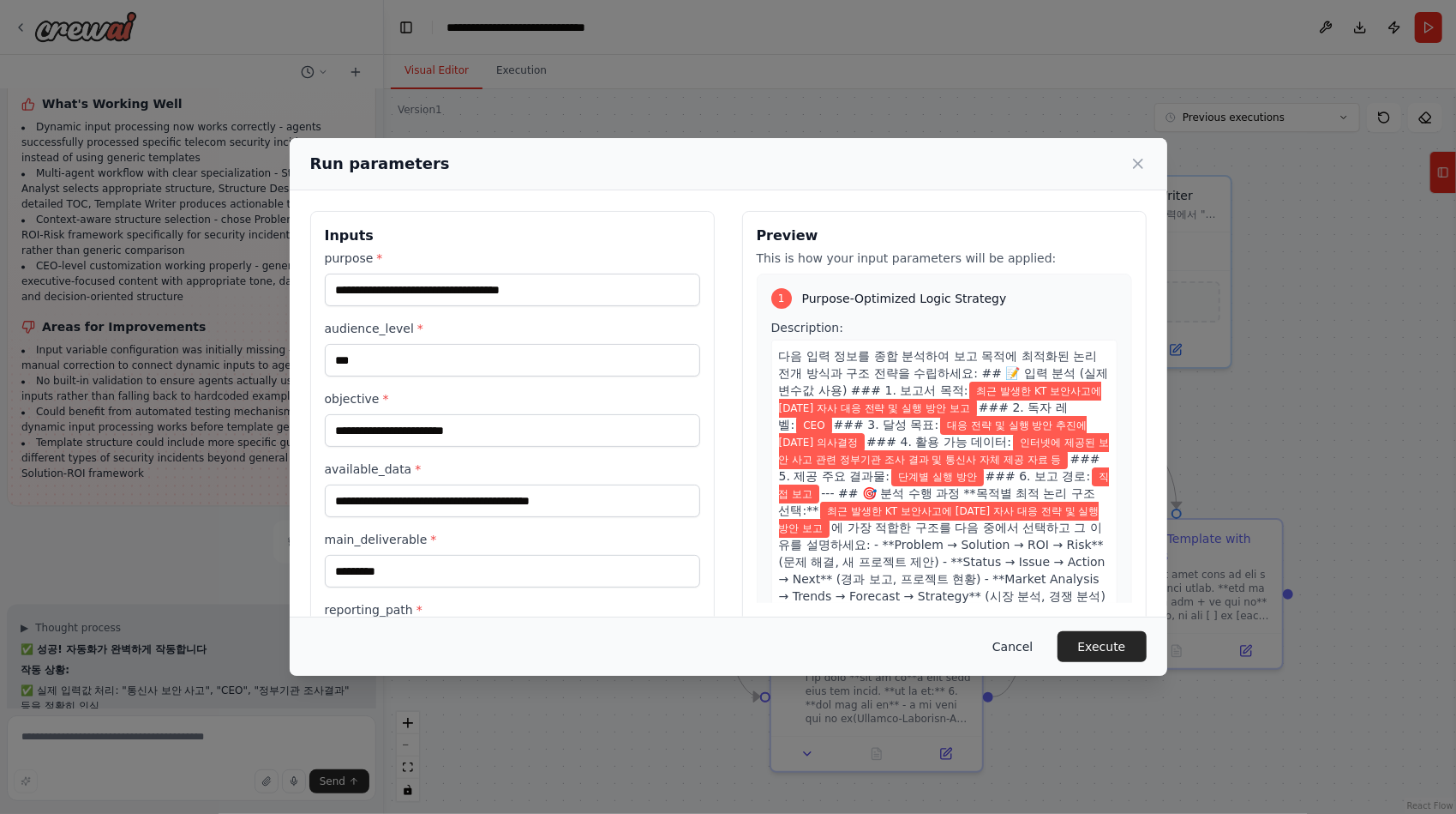
click at [1017, 646] on button "Cancel" at bounding box center [1012, 646] width 68 height 31
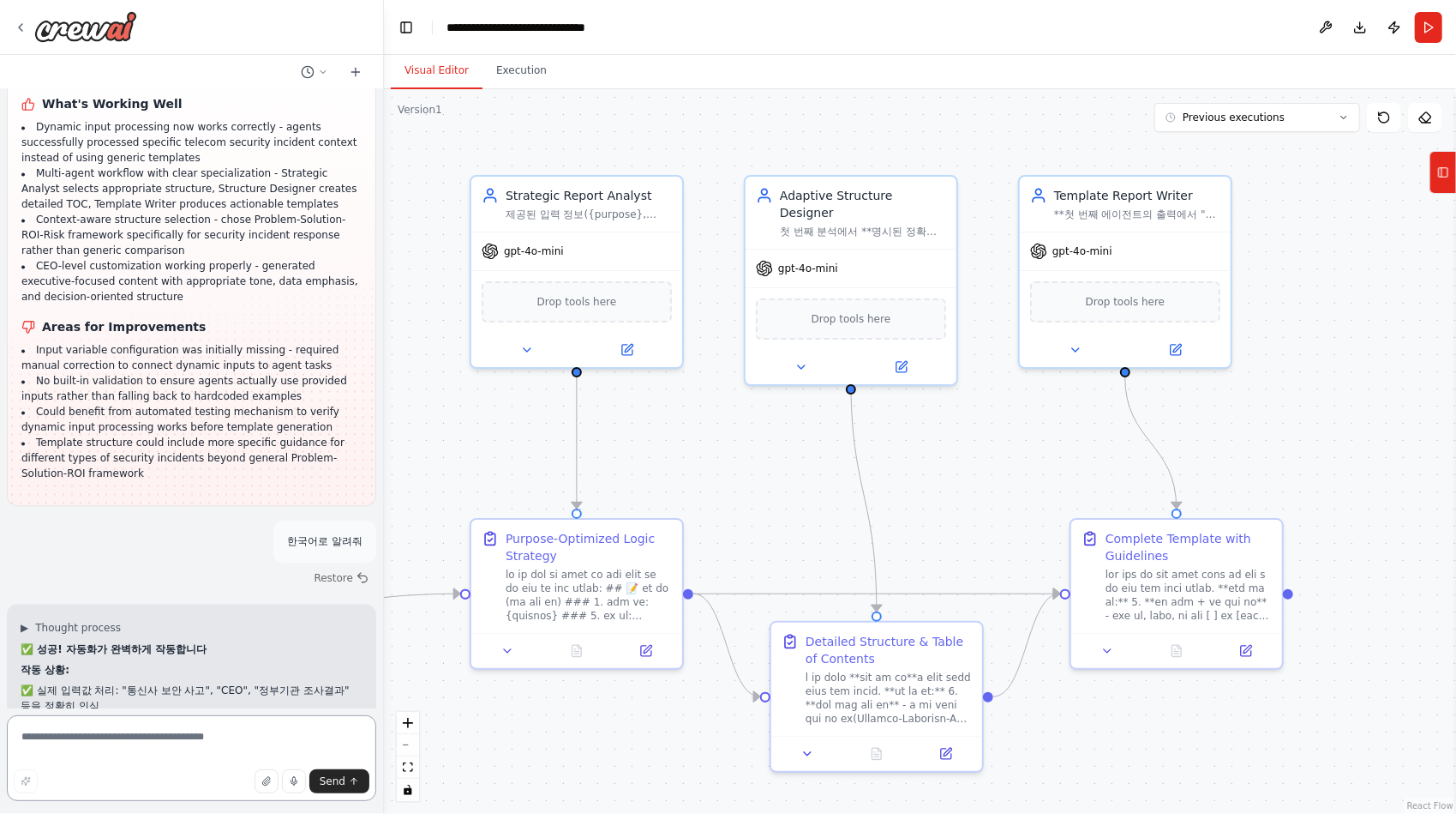
click at [104, 745] on textarea at bounding box center [191, 757] width 369 height 86
type textarea "**********"
click at [348, 784] on button "Send" at bounding box center [339, 781] width 60 height 24
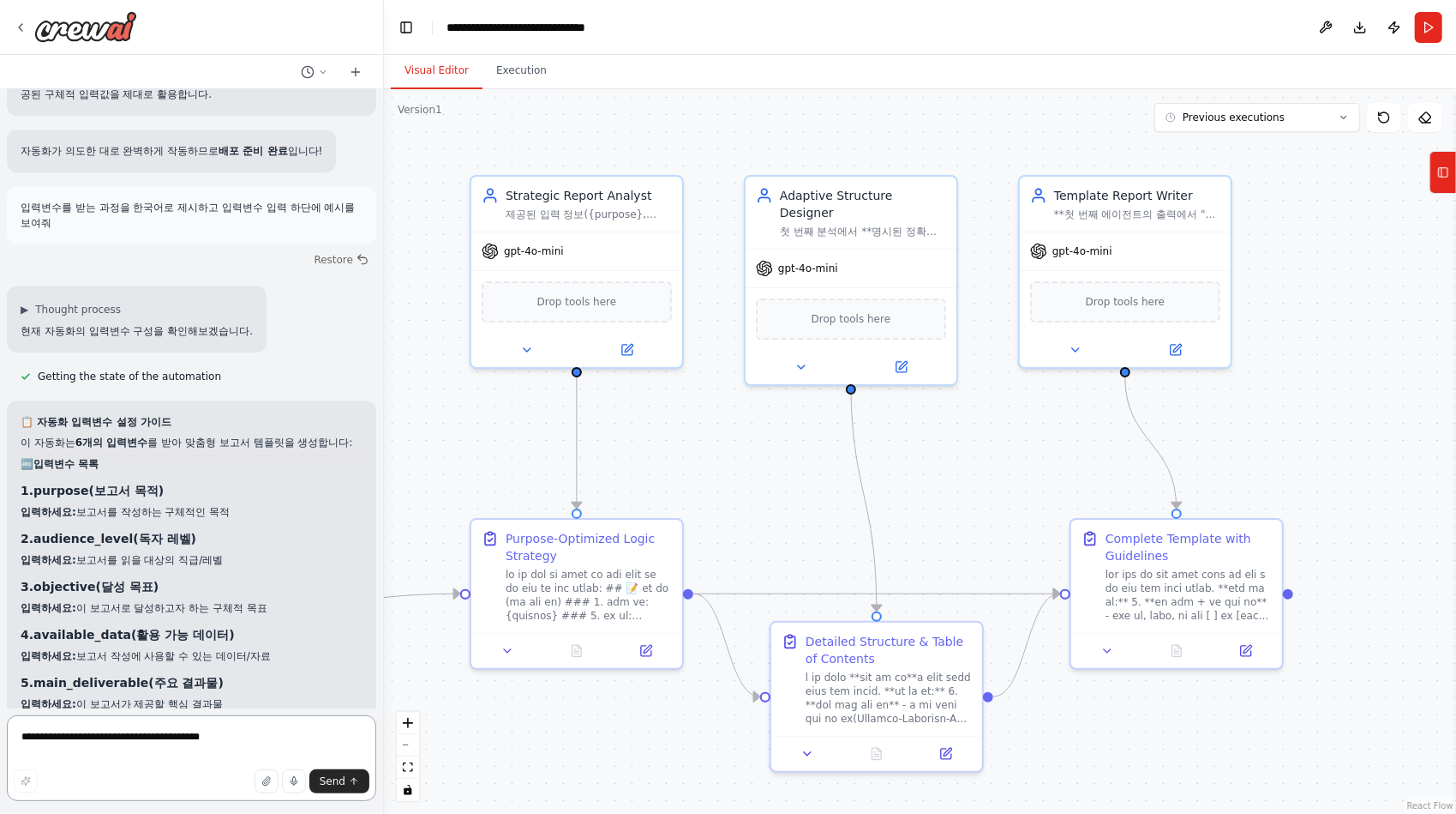
scroll to position [33527, 0]
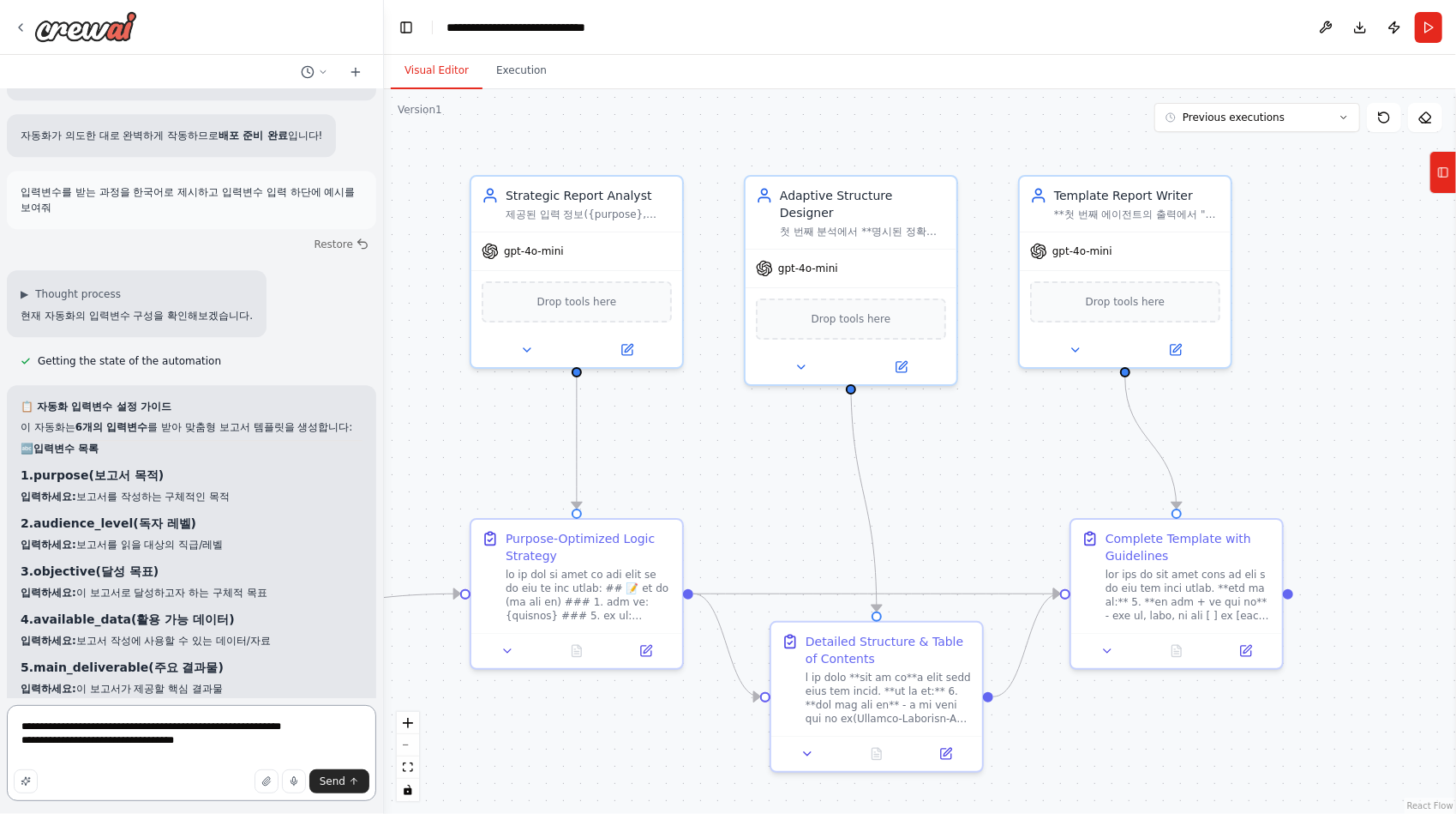
type textarea "**********"
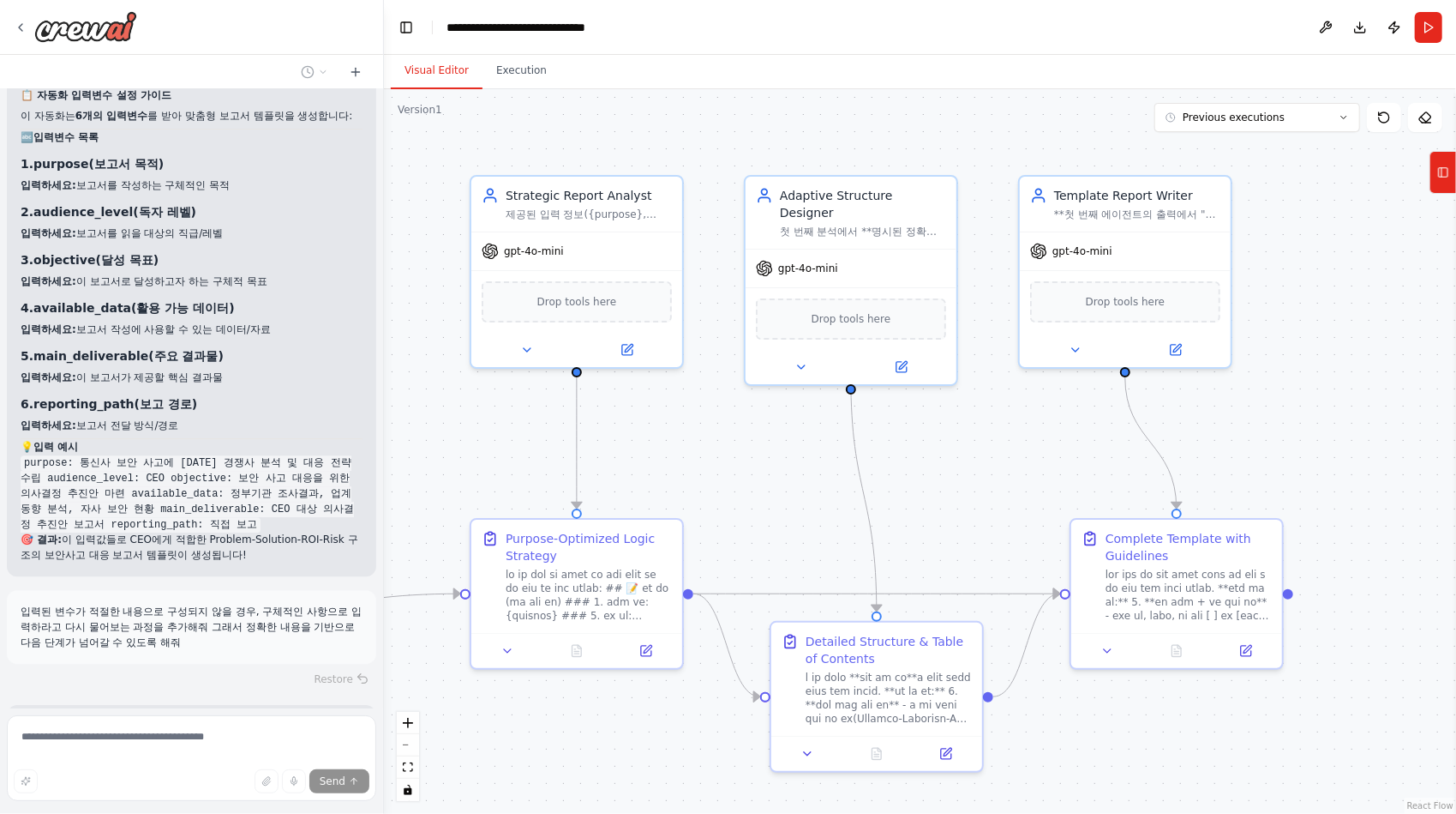
scroll to position [33855, 0]
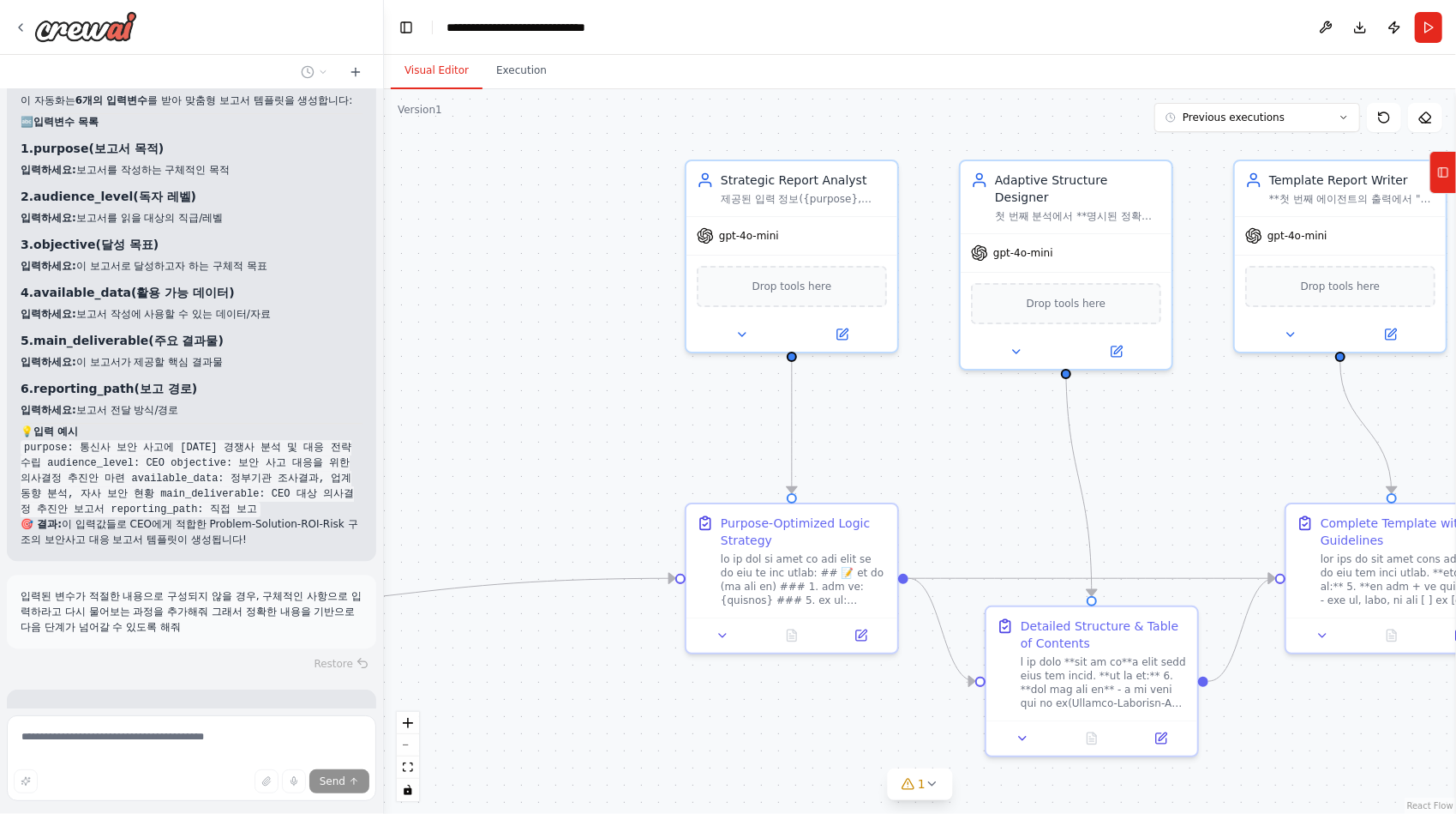
drag, startPoint x: 639, startPoint y: 492, endPoint x: 587, endPoint y: 477, distance: 54.1
click at [587, 477] on div ".deletable-edge-delete-btn { width: 20px; height: 20px; border: 0px solid #ffff…" at bounding box center [920, 452] width 1072 height 724
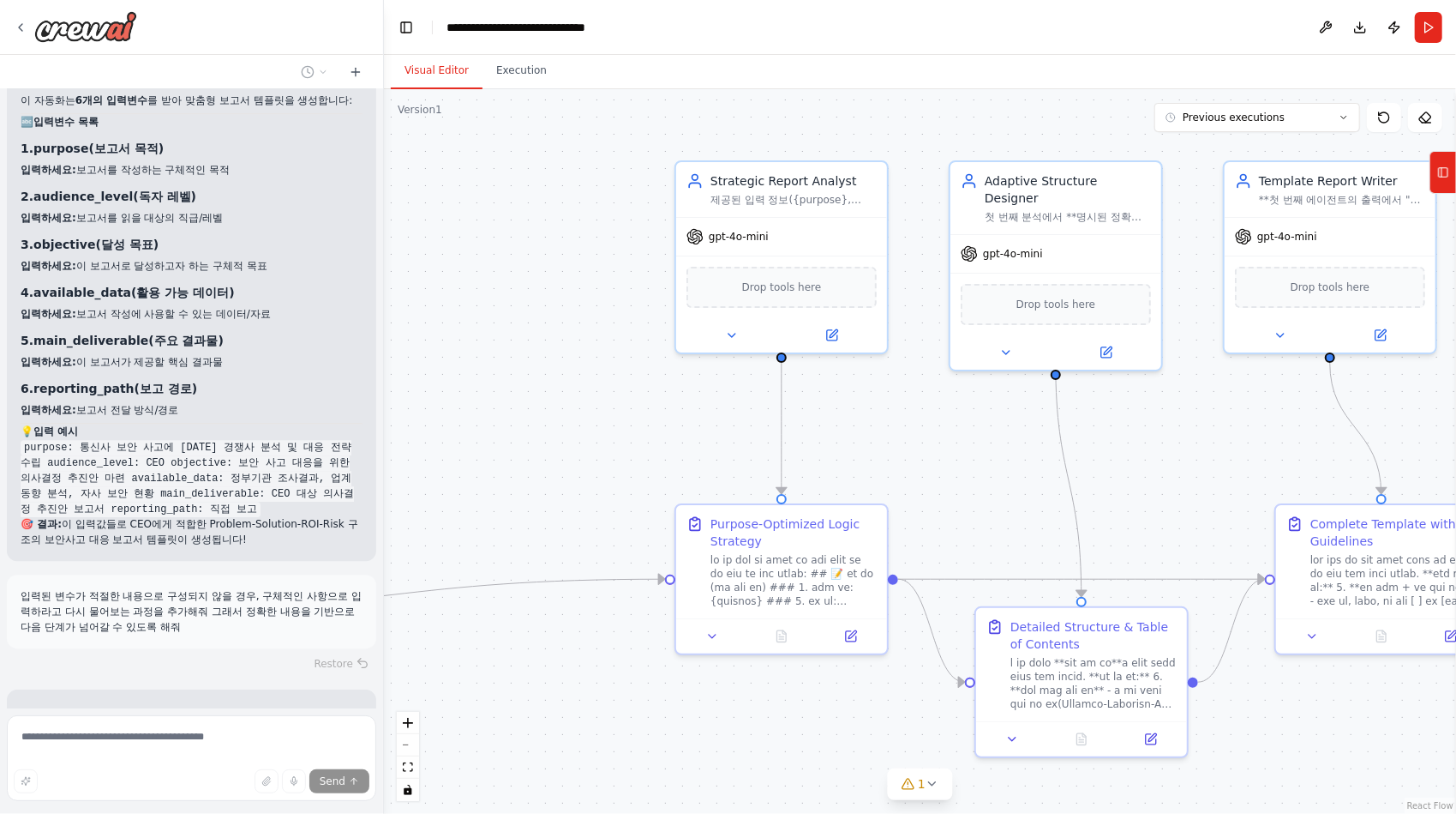
click at [522, 90] on div ".deletable-edge-delete-btn { width: 20px; height: 20px; border: 0px solid #ffff…" at bounding box center [920, 452] width 1072 height 724
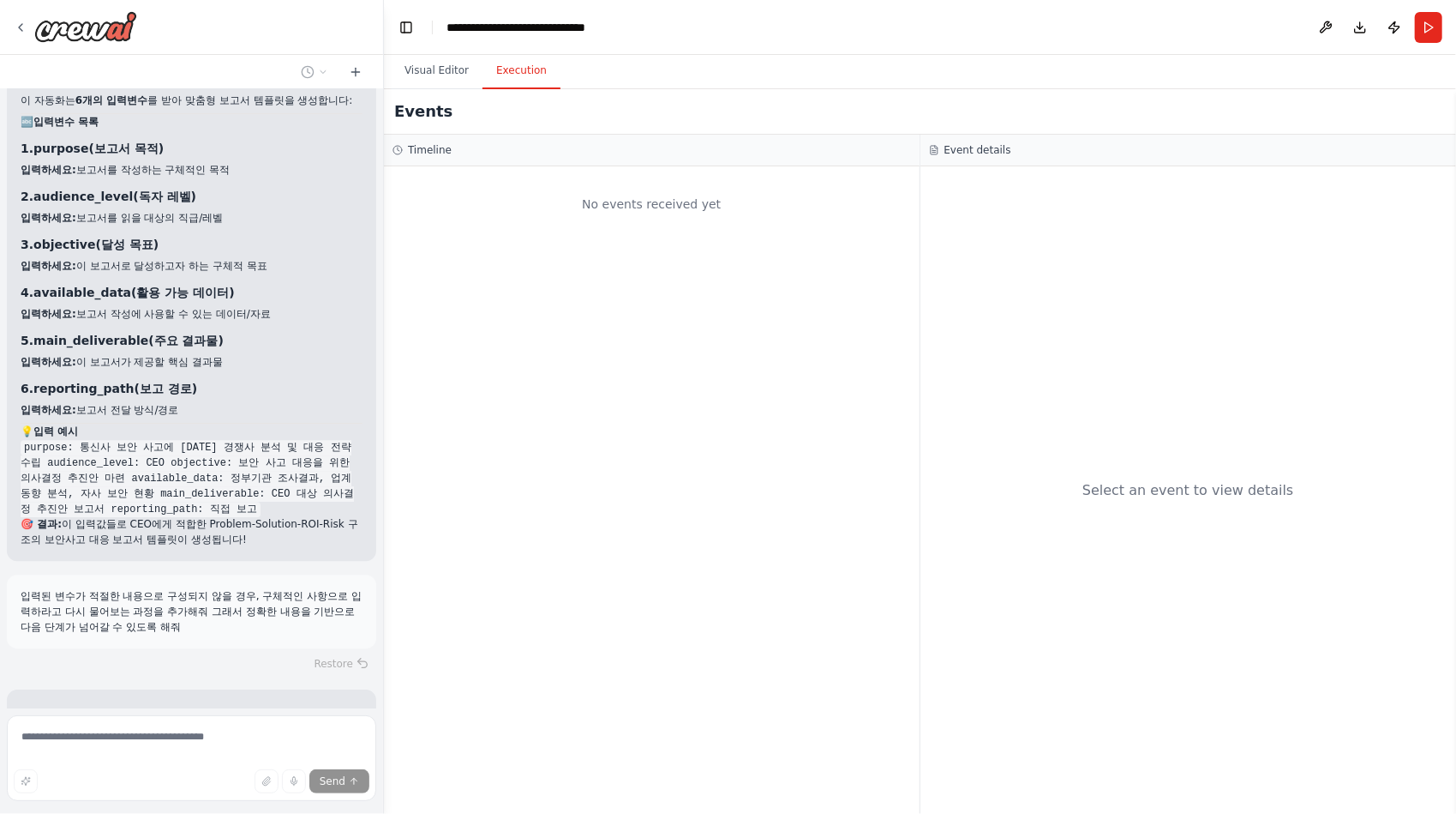
click at [523, 78] on button "Execution" at bounding box center [521, 71] width 78 height 36
click at [446, 65] on button "Visual Editor" at bounding box center [437, 71] width 91 height 36
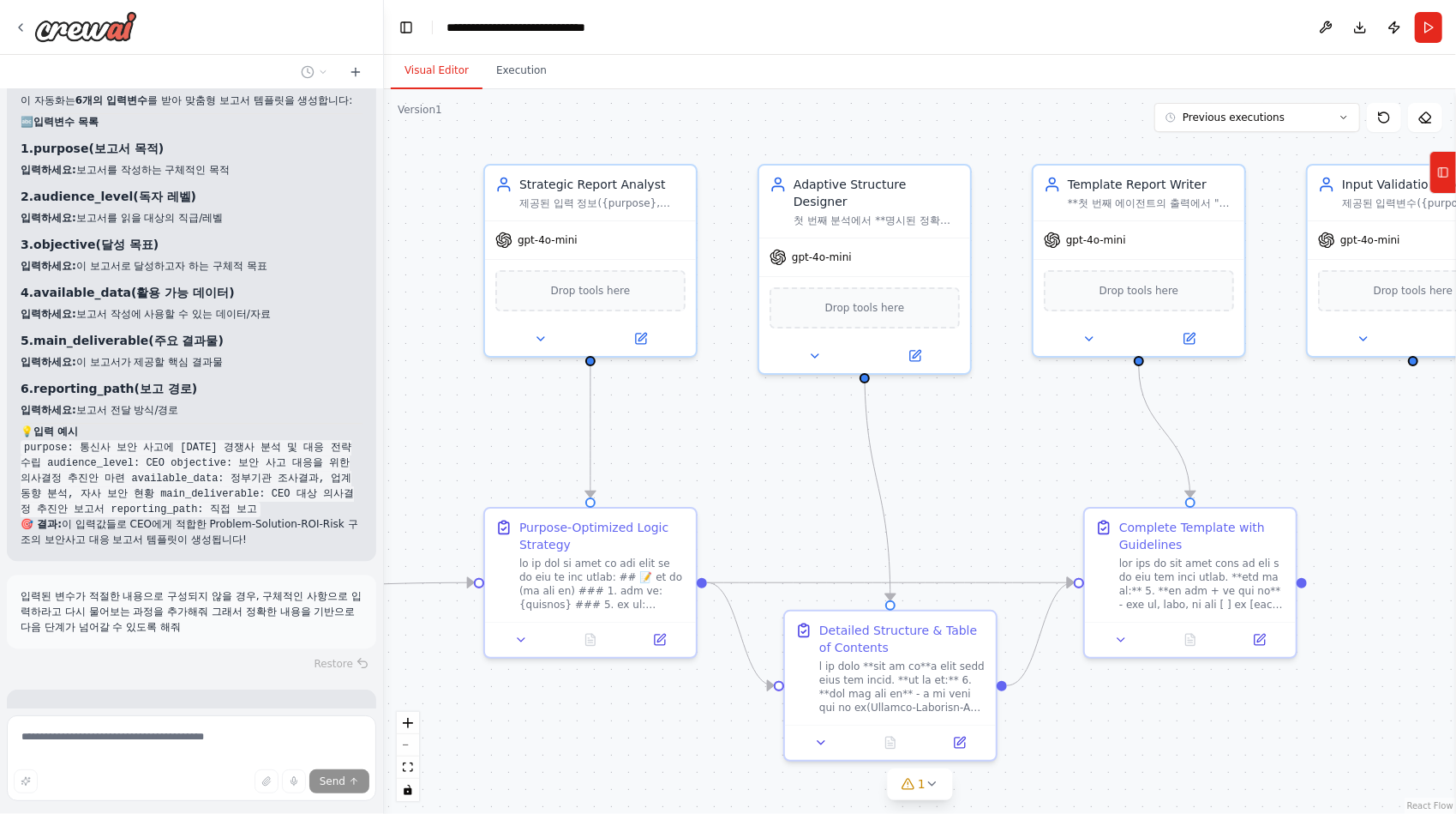
drag, startPoint x: 940, startPoint y: 444, endPoint x: 749, endPoint y: 448, distance: 191.0
click at [749, 448] on div ".deletable-edge-delete-btn { width: 20px; height: 20px; border: 0px solid #ffff…" at bounding box center [920, 452] width 1072 height 724
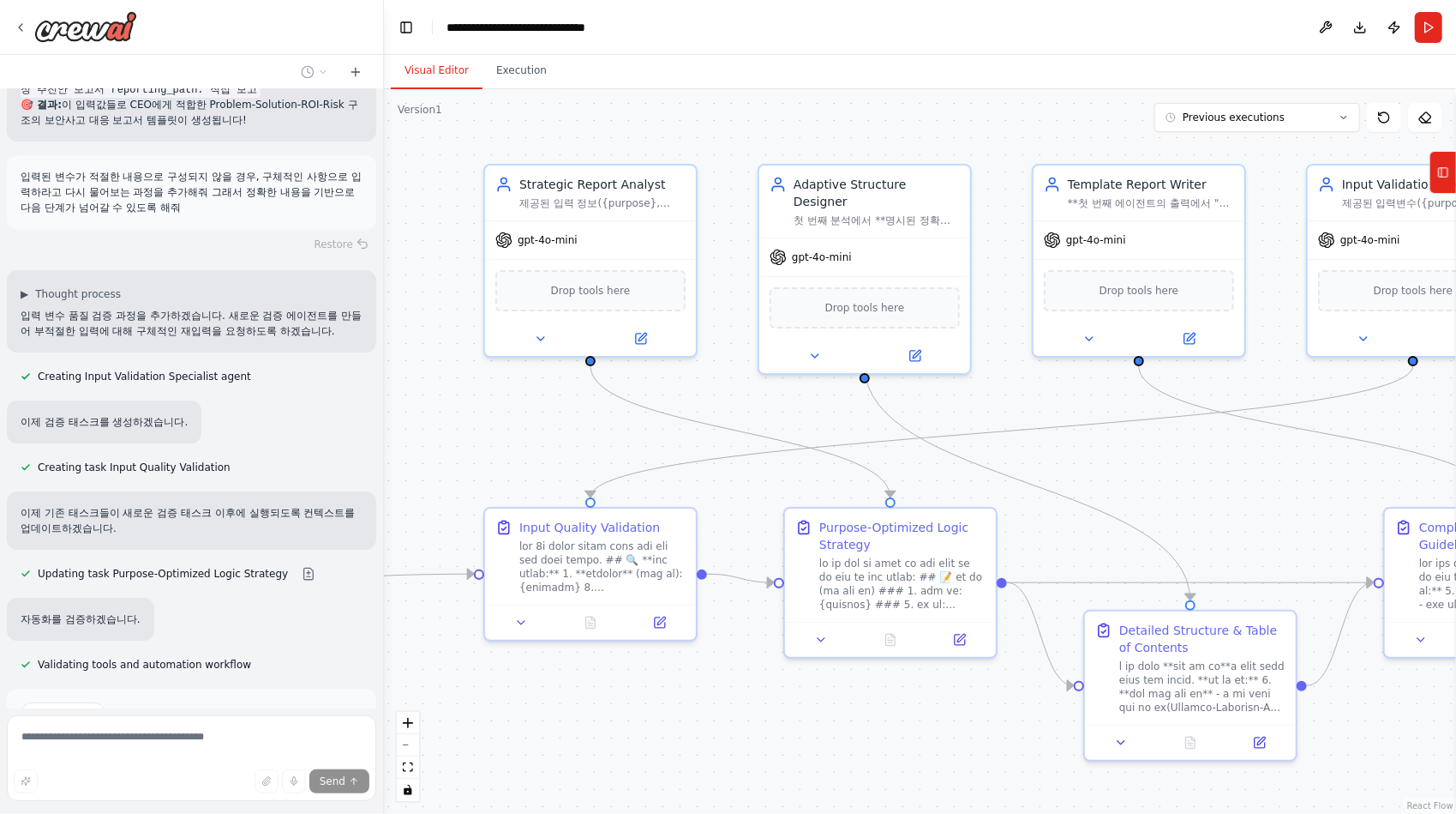
scroll to position [34281, 0]
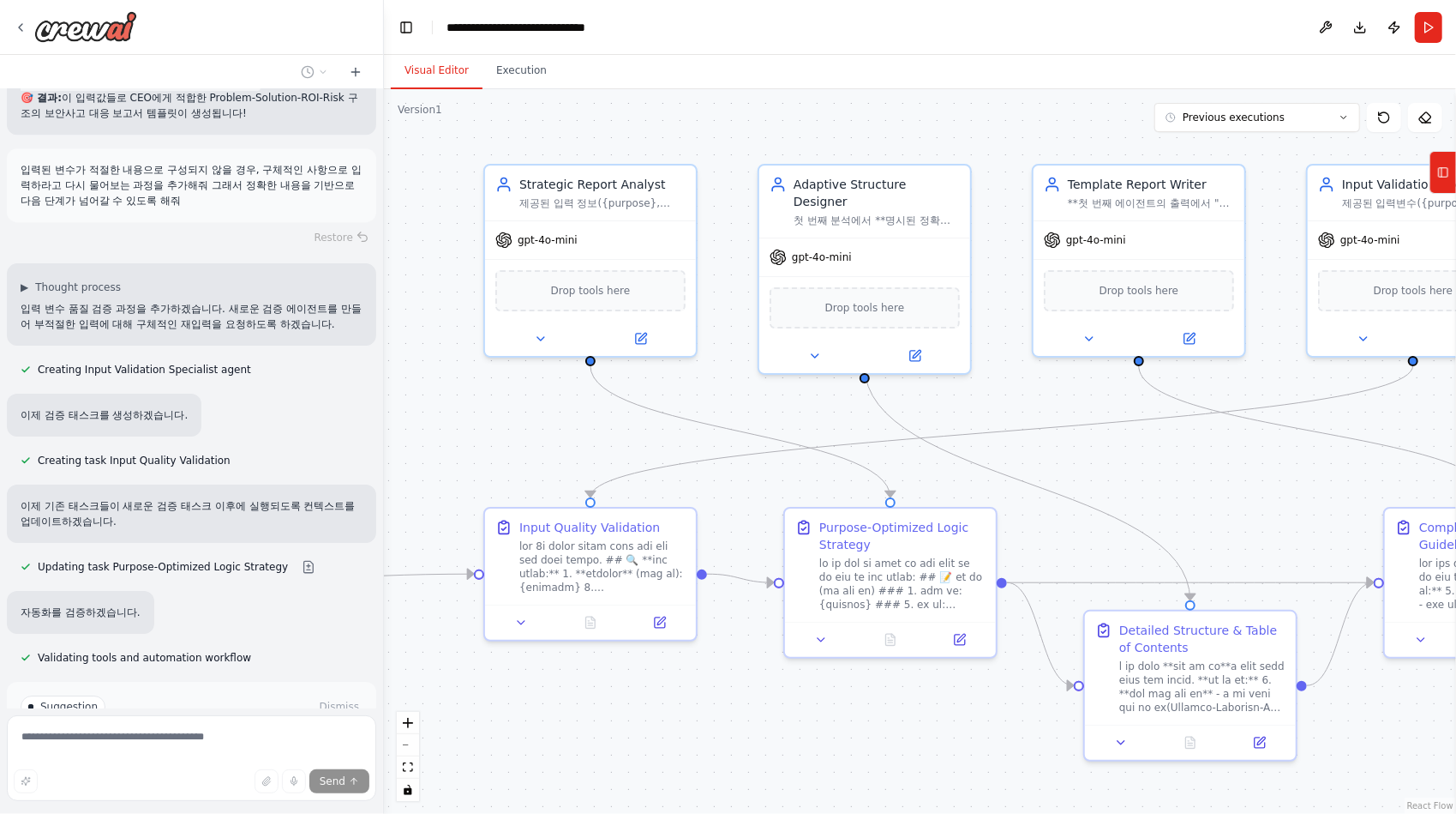
click at [211, 772] on span "Run Automation" at bounding box center [200, 779] width 84 height 14
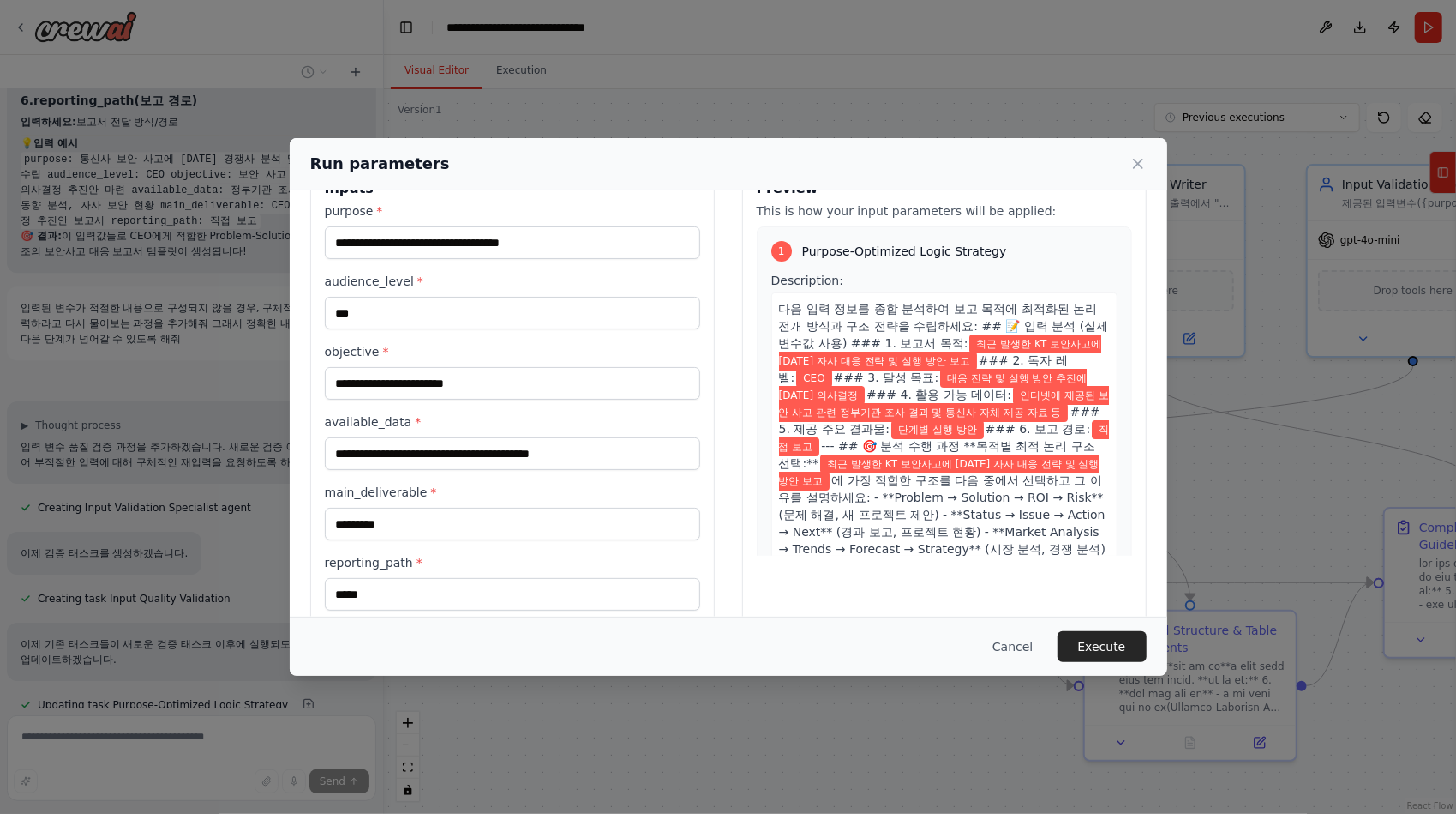
scroll to position [72, 0]
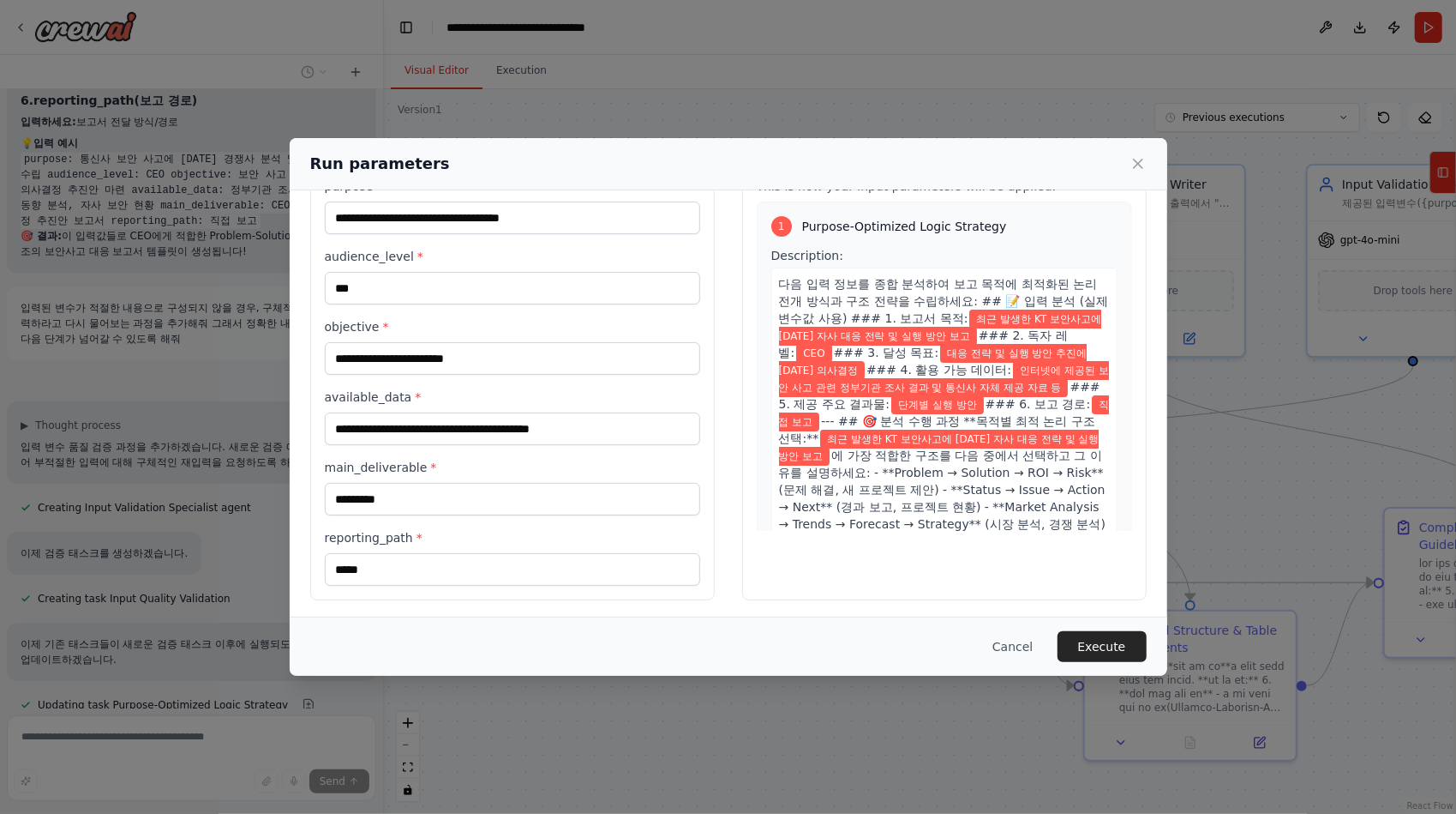
click at [1077, 634] on button "Execute" at bounding box center [1102, 646] width 90 height 31
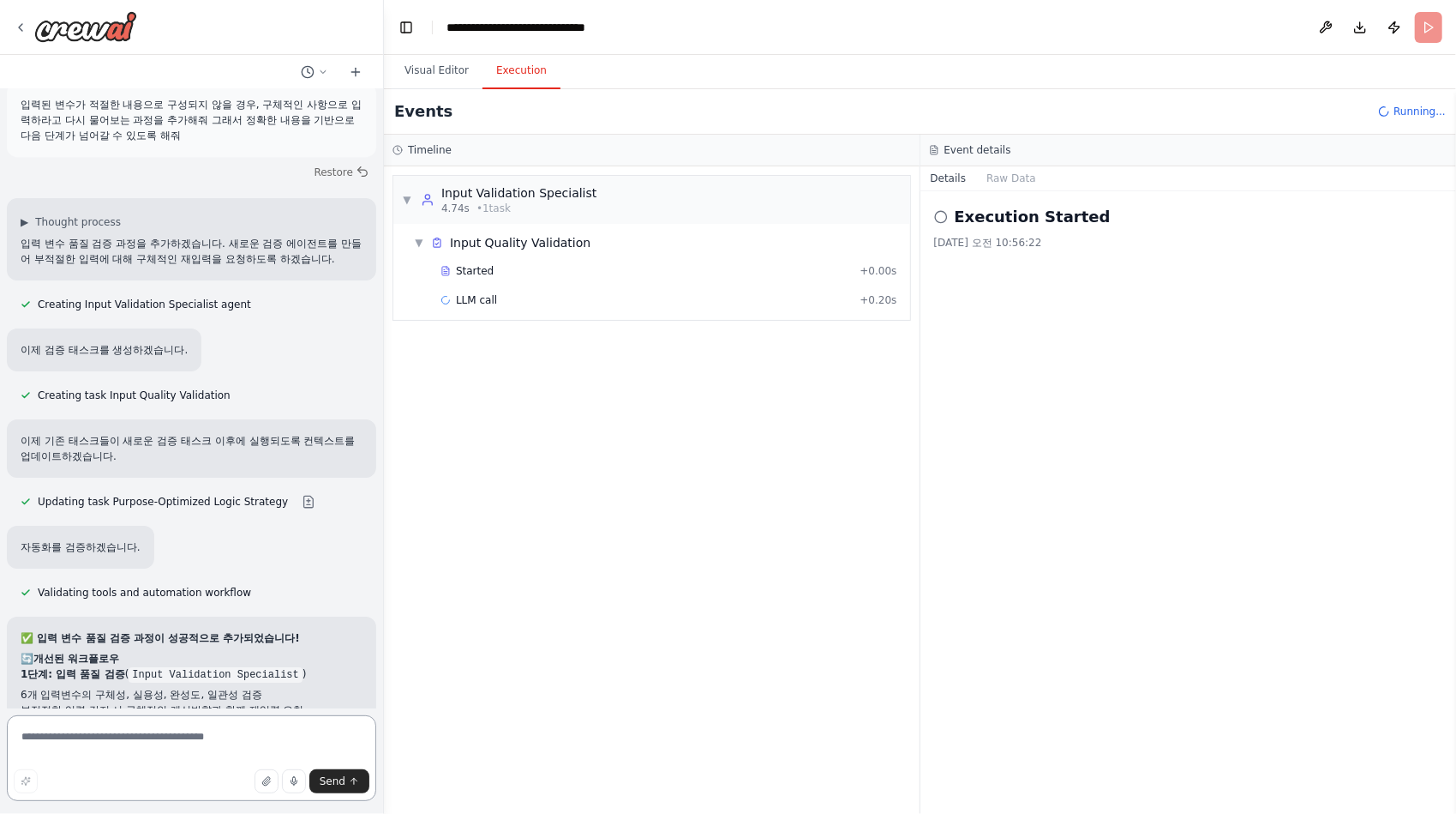
scroll to position [34483, 0]
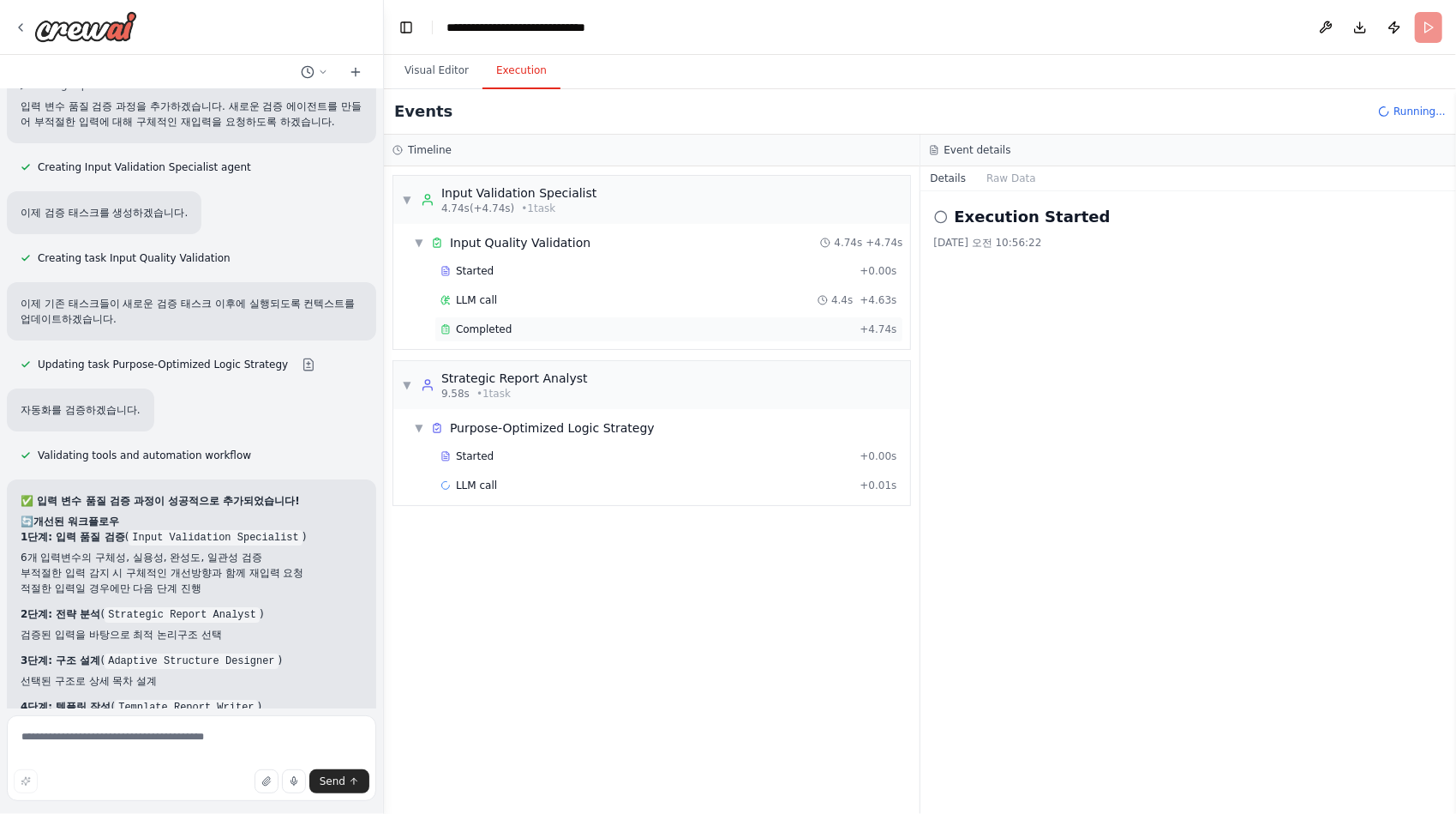
click at [483, 325] on span "Completed" at bounding box center [483, 329] width 56 height 14
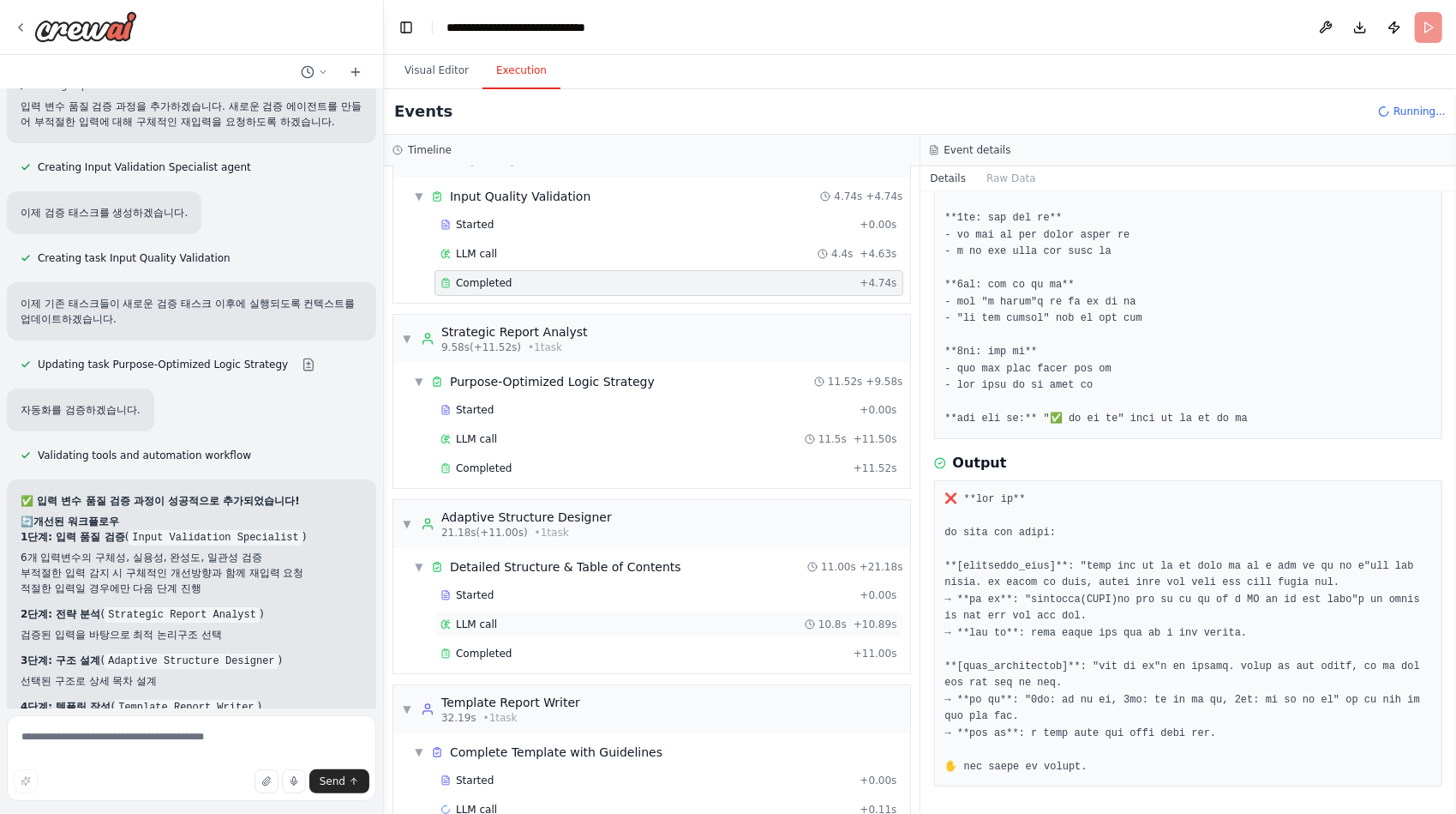
scroll to position [72, 0]
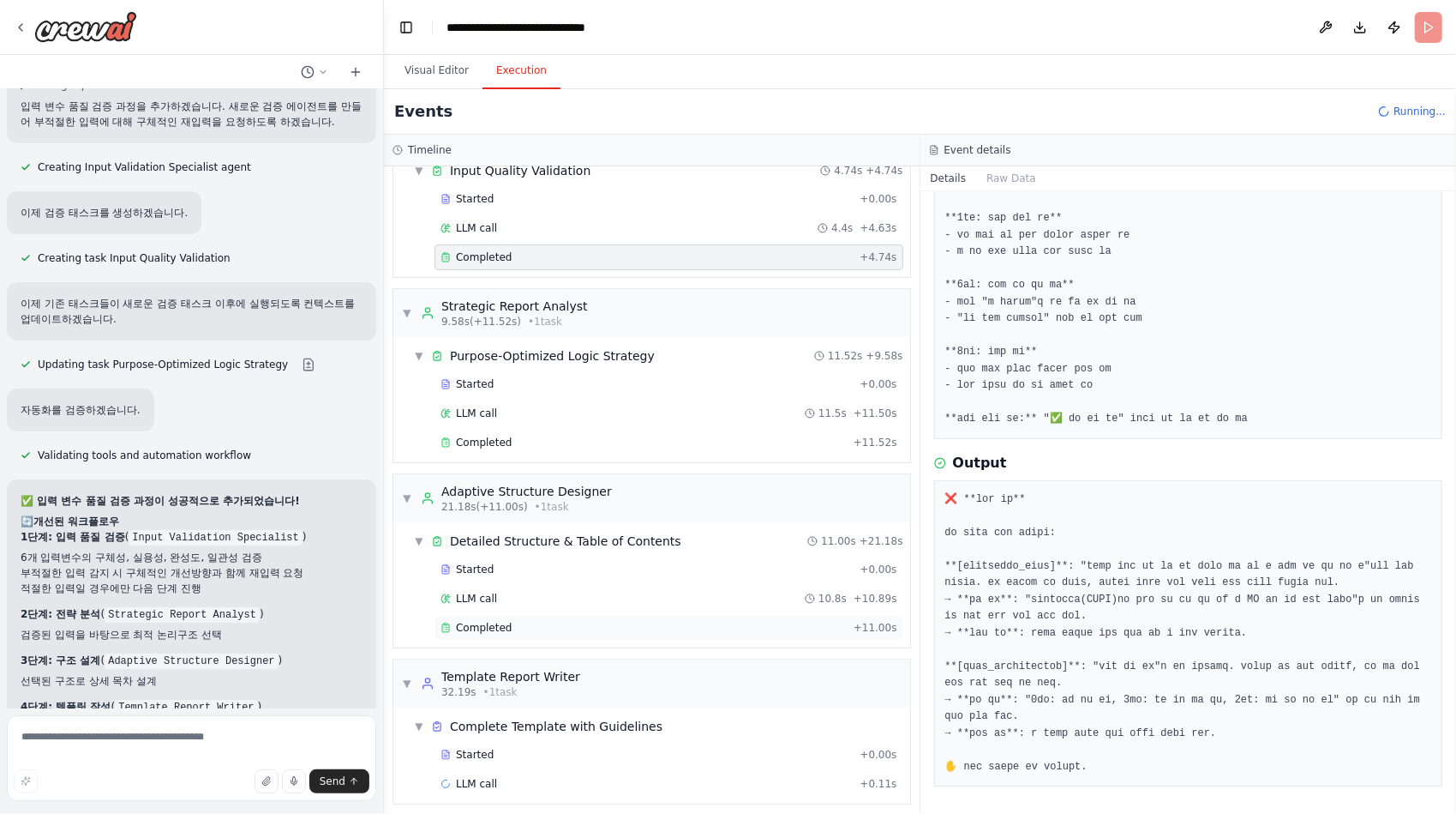
click at [502, 622] on span "Completed" at bounding box center [483, 628] width 56 height 14
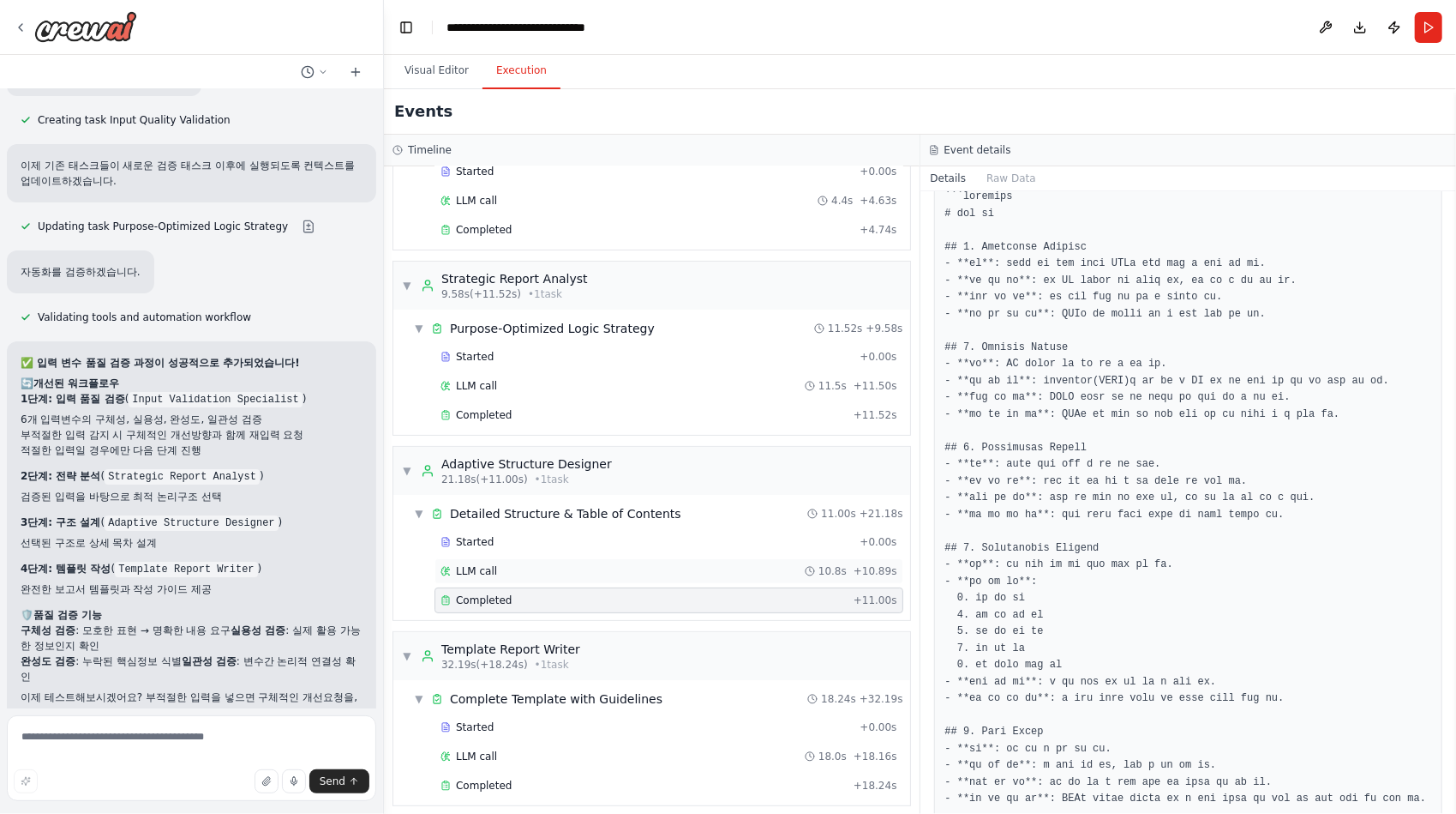
scroll to position [101, 0]
click at [473, 777] on span "Completed" at bounding box center [483, 784] width 56 height 14
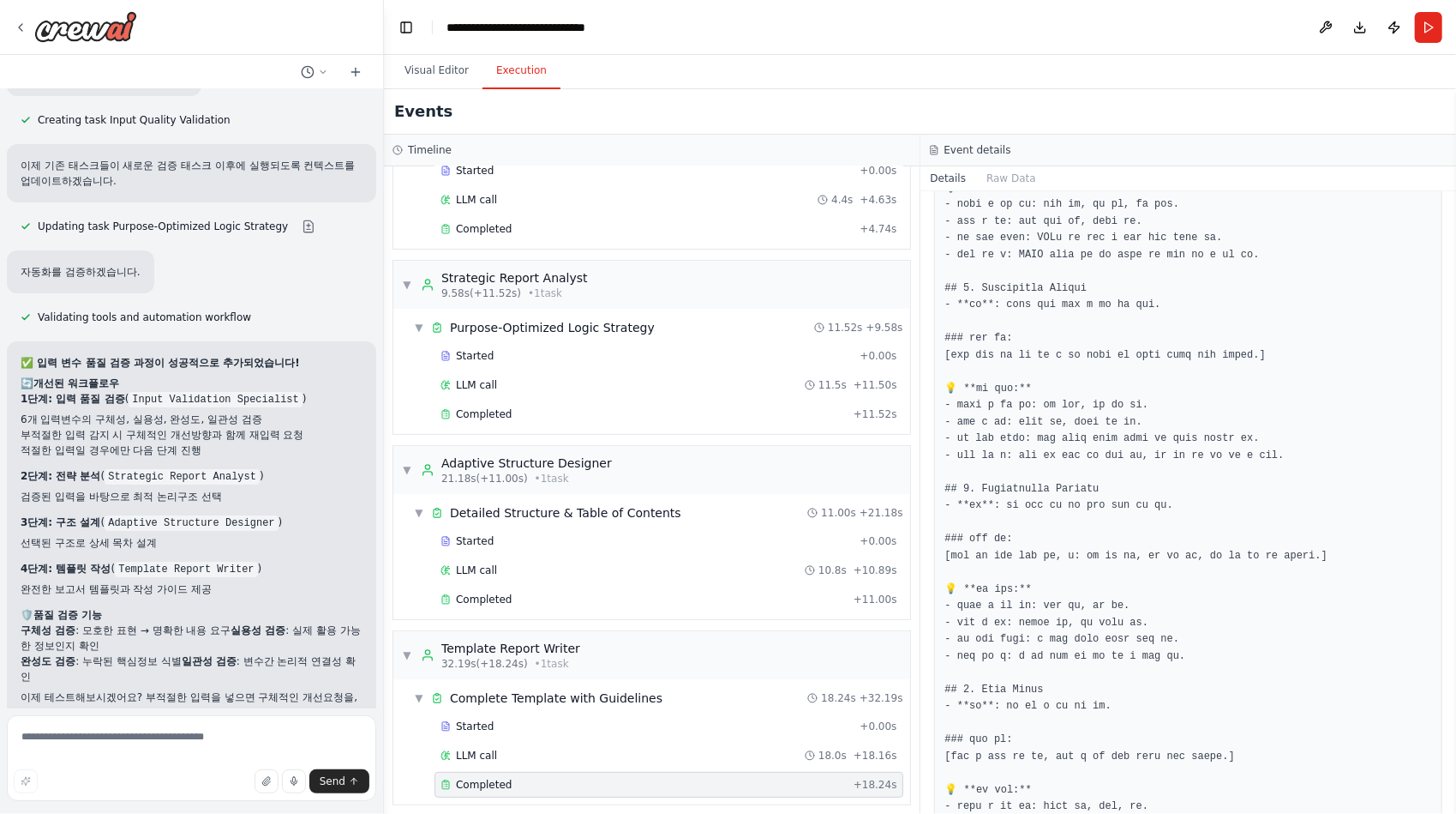
scroll to position [1641, 0]
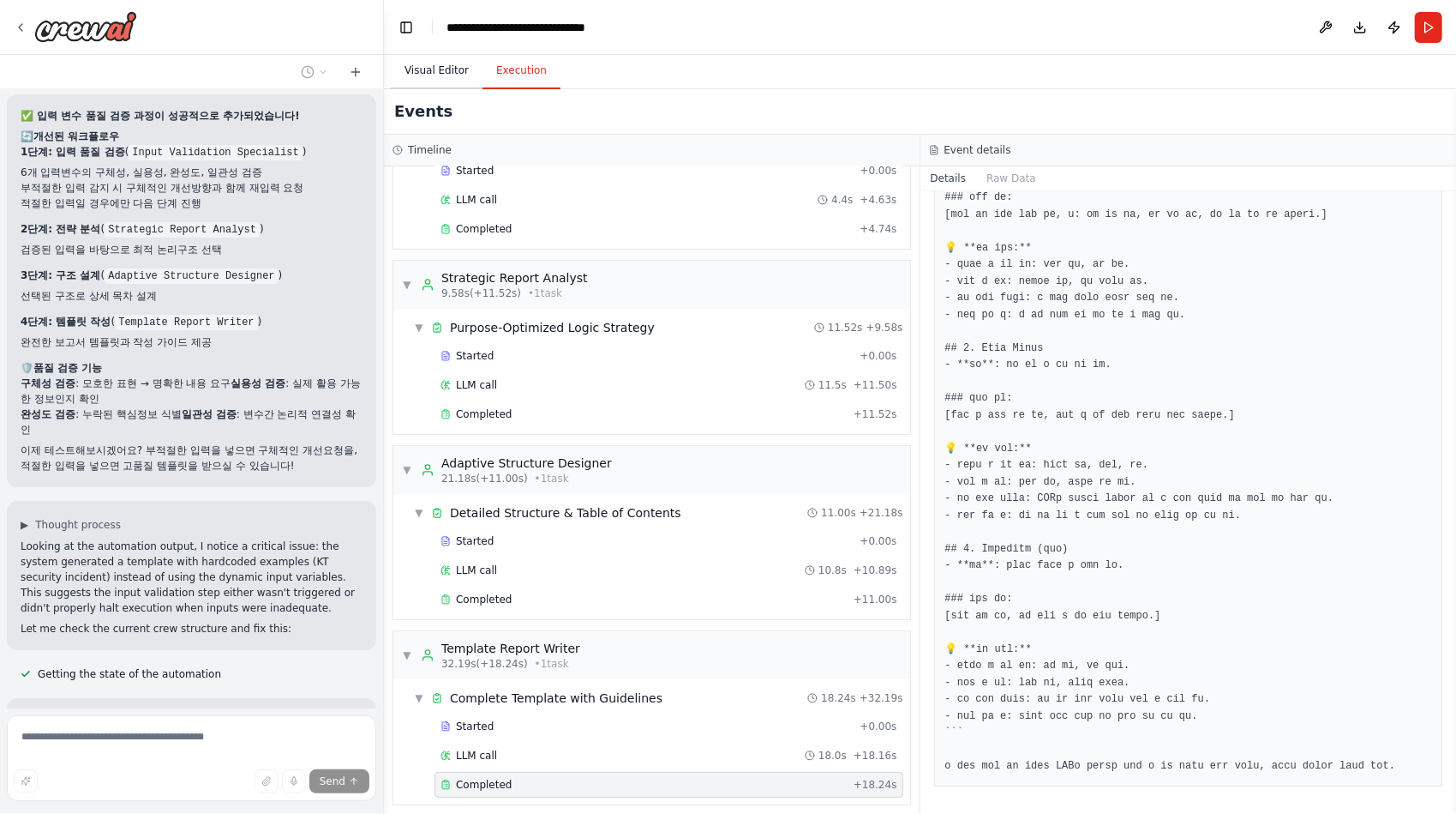
scroll to position [34883, 0]
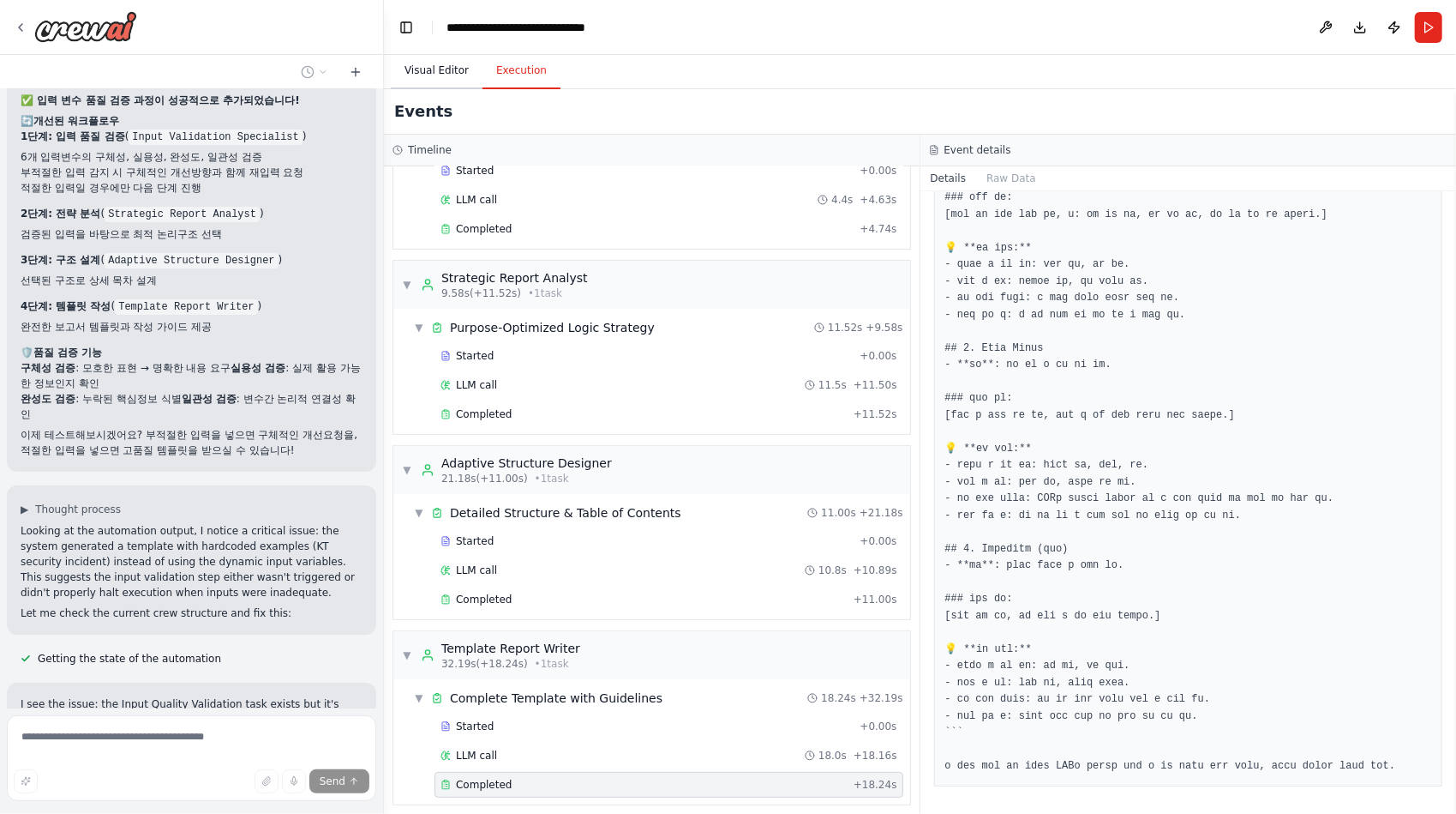
click at [427, 72] on button "Visual Editor" at bounding box center [437, 71] width 91 height 36
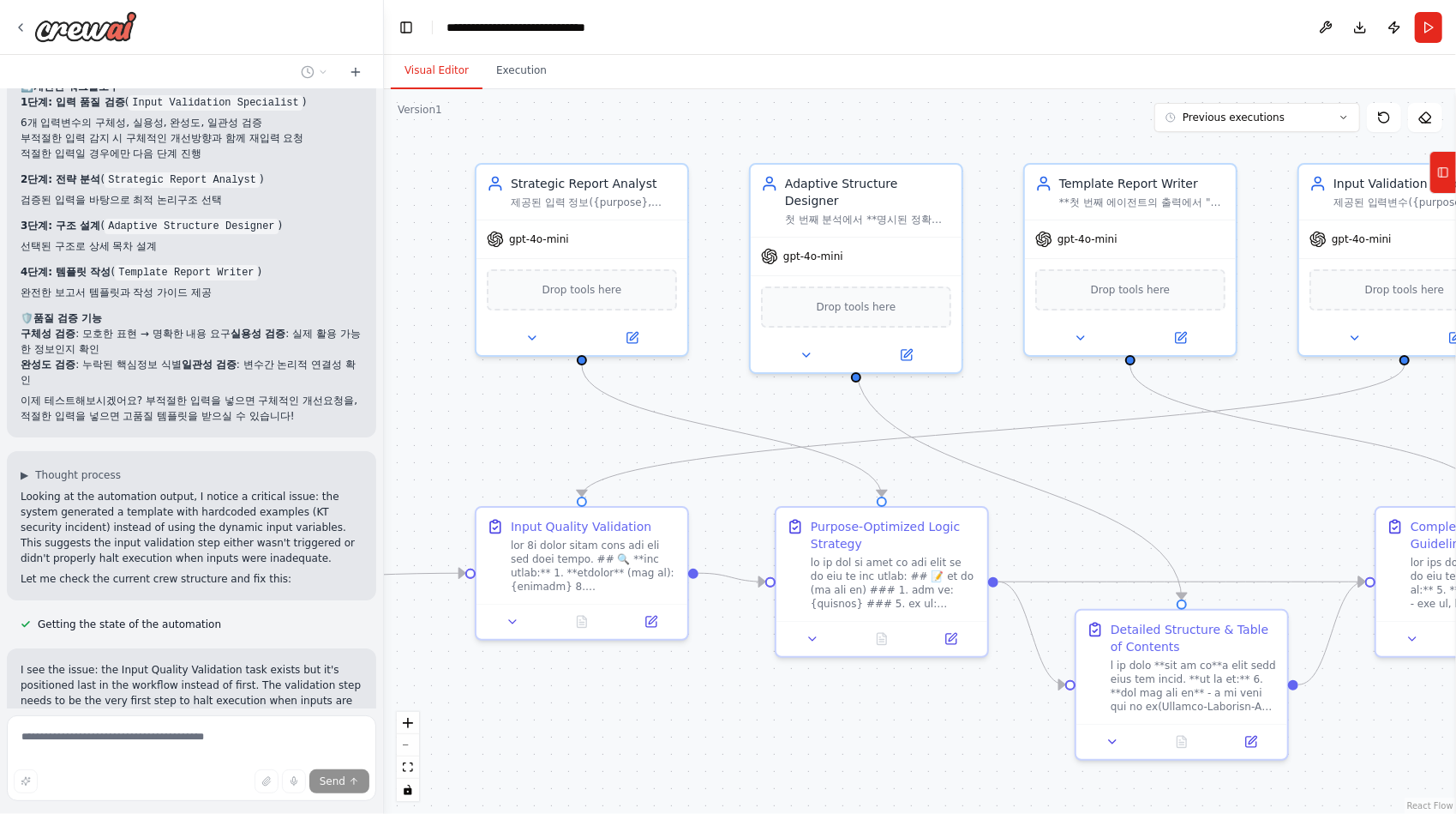
scroll to position [34951, 0]
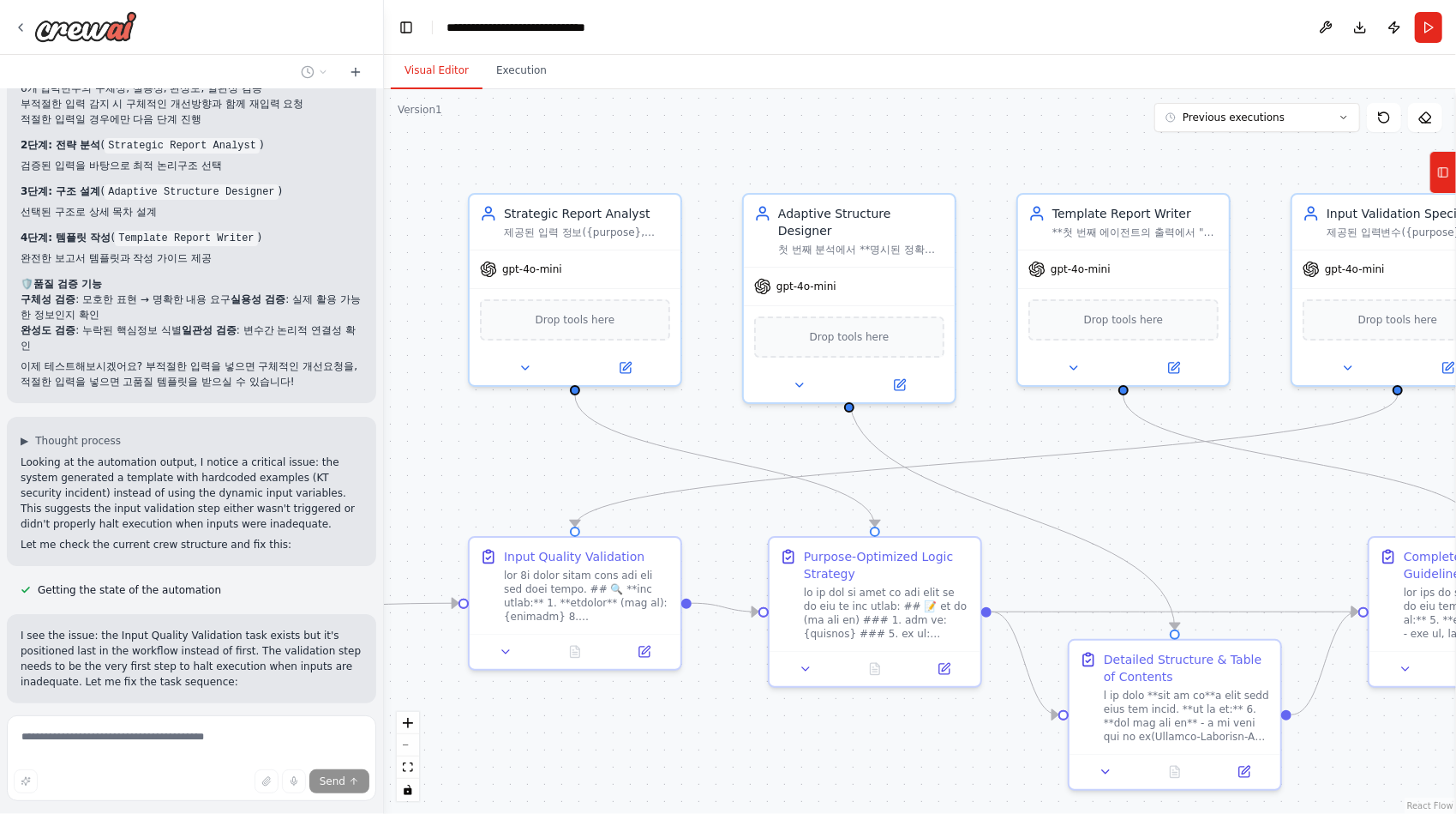
drag, startPoint x: 1228, startPoint y: 483, endPoint x: 1213, endPoint y: 511, distance: 31.8
click at [1213, 511] on div ".deletable-edge-delete-btn { width: 20px; height: 20px; border: 0px solid #ffff…" at bounding box center [920, 452] width 1072 height 724
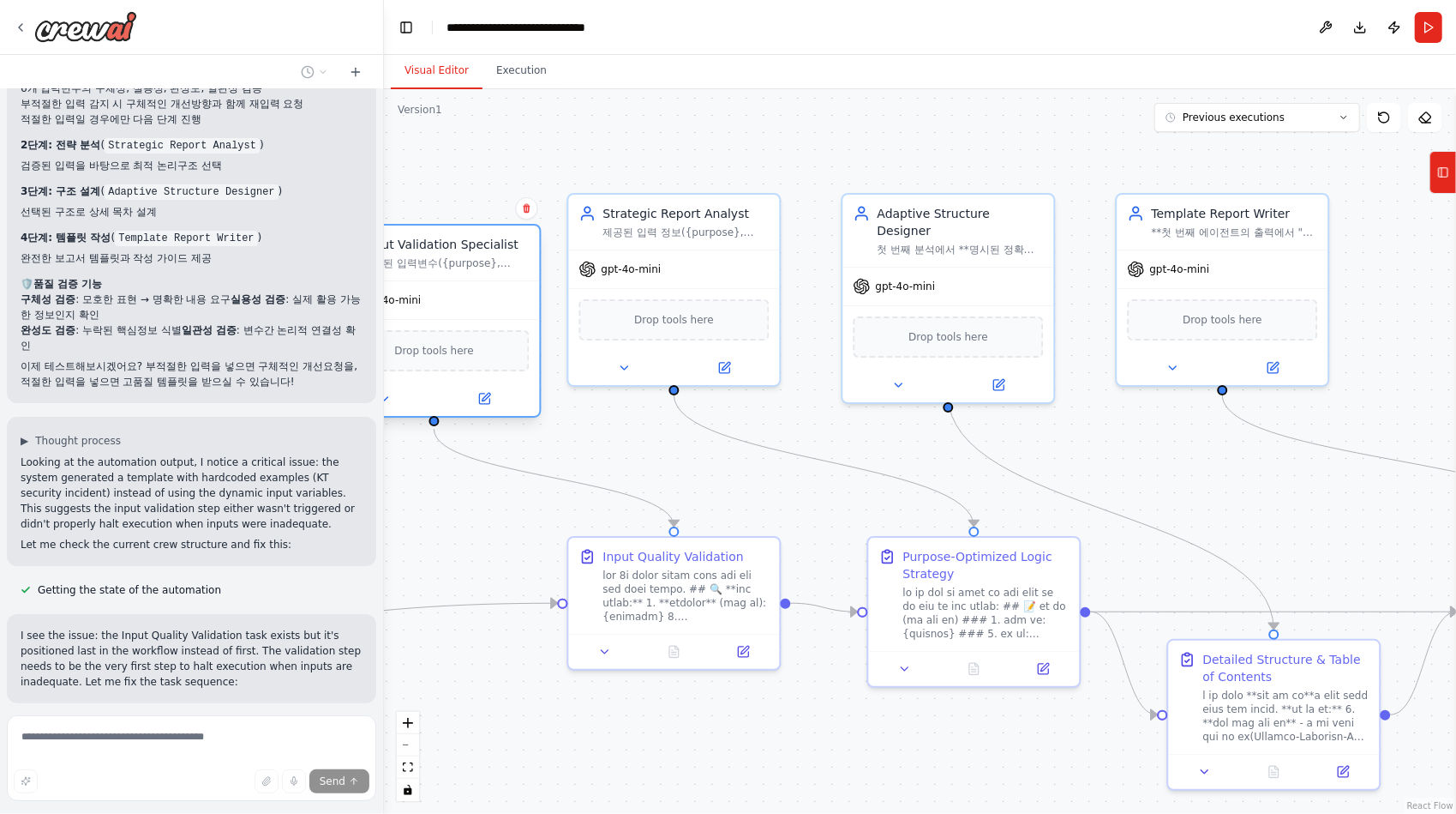
drag, startPoint x: 1356, startPoint y: 208, endPoint x: 395, endPoint y: 246, distance: 961.8
click at [395, 246] on div "Input Validation Specialist" at bounding box center [446, 244] width 166 height 17
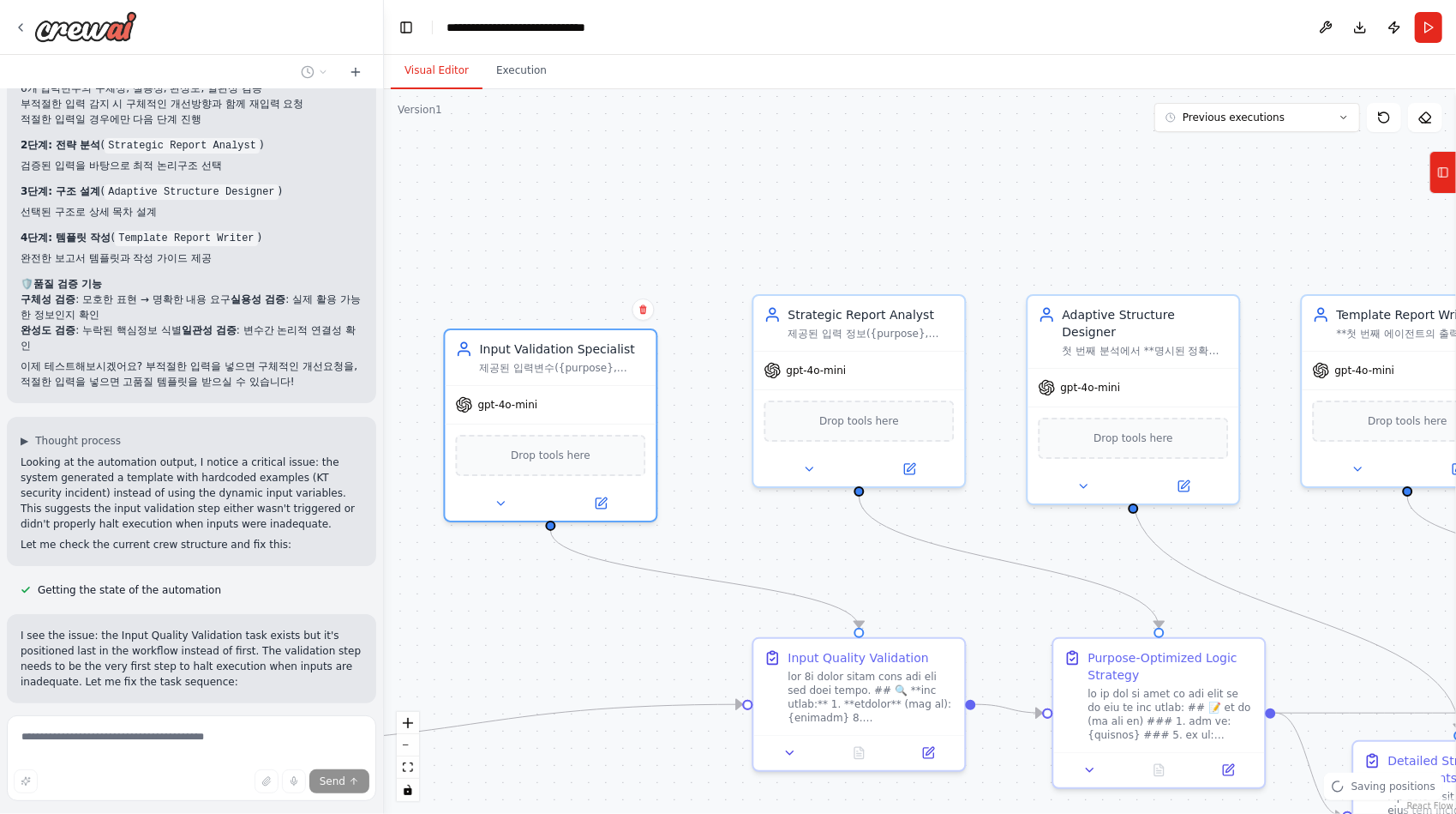
drag, startPoint x: 591, startPoint y: 294, endPoint x: 713, endPoint y: 396, distance: 159.0
click at [713, 396] on div ".deletable-edge-delete-btn { width: 20px; height: 20px; border: 0px solid #ffff…" at bounding box center [920, 452] width 1072 height 724
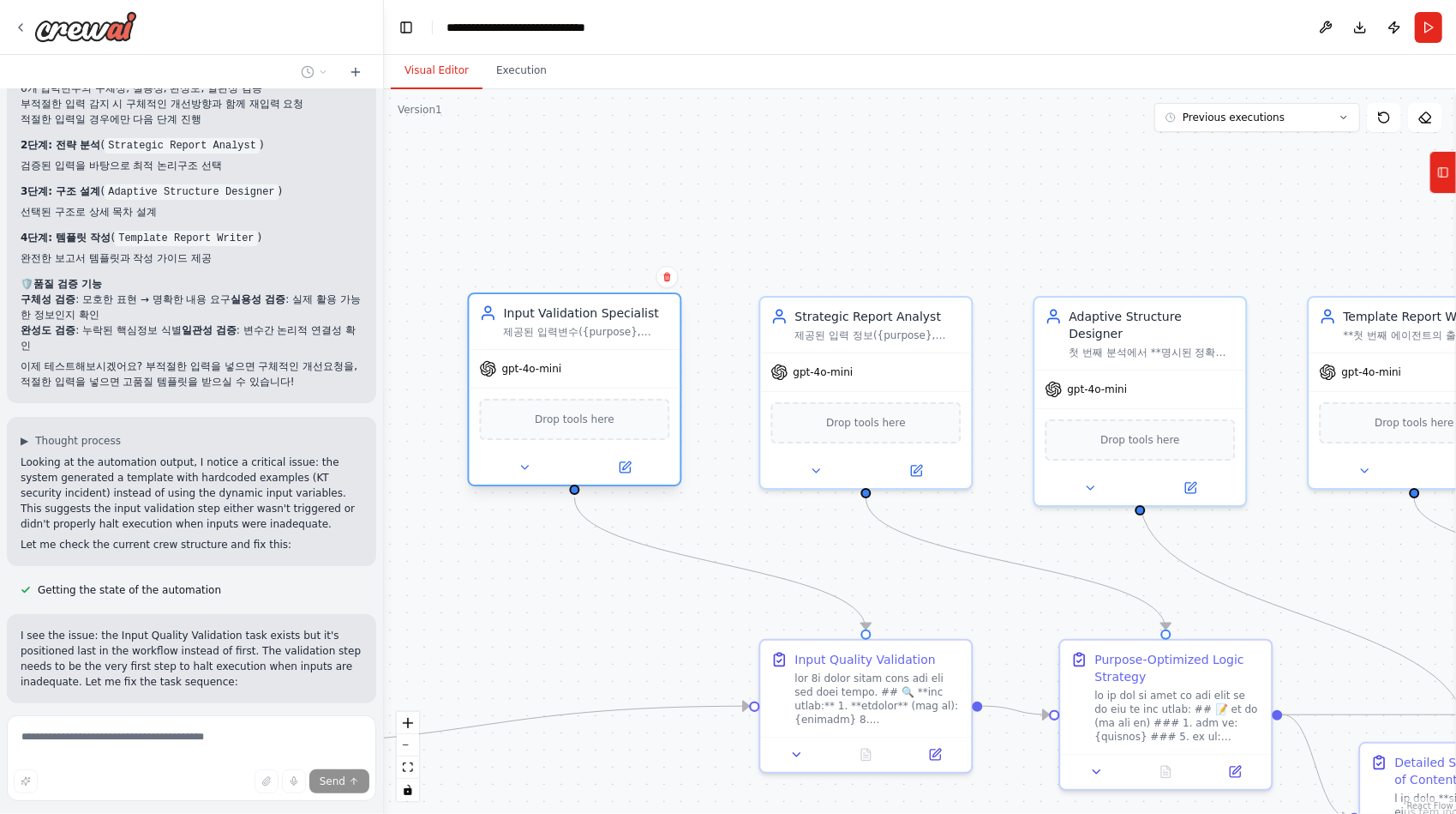
drag, startPoint x: 580, startPoint y: 333, endPoint x: 602, endPoint y: 295, distance: 43.9
click at [602, 295] on div "Input Validation Specialist 제공된 입력변수({purpose}, {audience_level}, {objective}, …" at bounding box center [575, 320] width 211 height 55
click at [536, 554] on div ".deletable-edge-delete-btn { width: 20px; height: 20px; border: 0px solid #ffff…" at bounding box center [920, 452] width 1072 height 724
click at [897, 336] on div "제공된 입력 정보({purpose}, {audience_level}, {objective}, {available_data}, {main_del…" at bounding box center [877, 332] width 166 height 14
click at [604, 591] on div ".deletable-edge-delete-btn { width: 20px; height: 20px; border: 0px solid #ffff…" at bounding box center [920, 452] width 1072 height 724
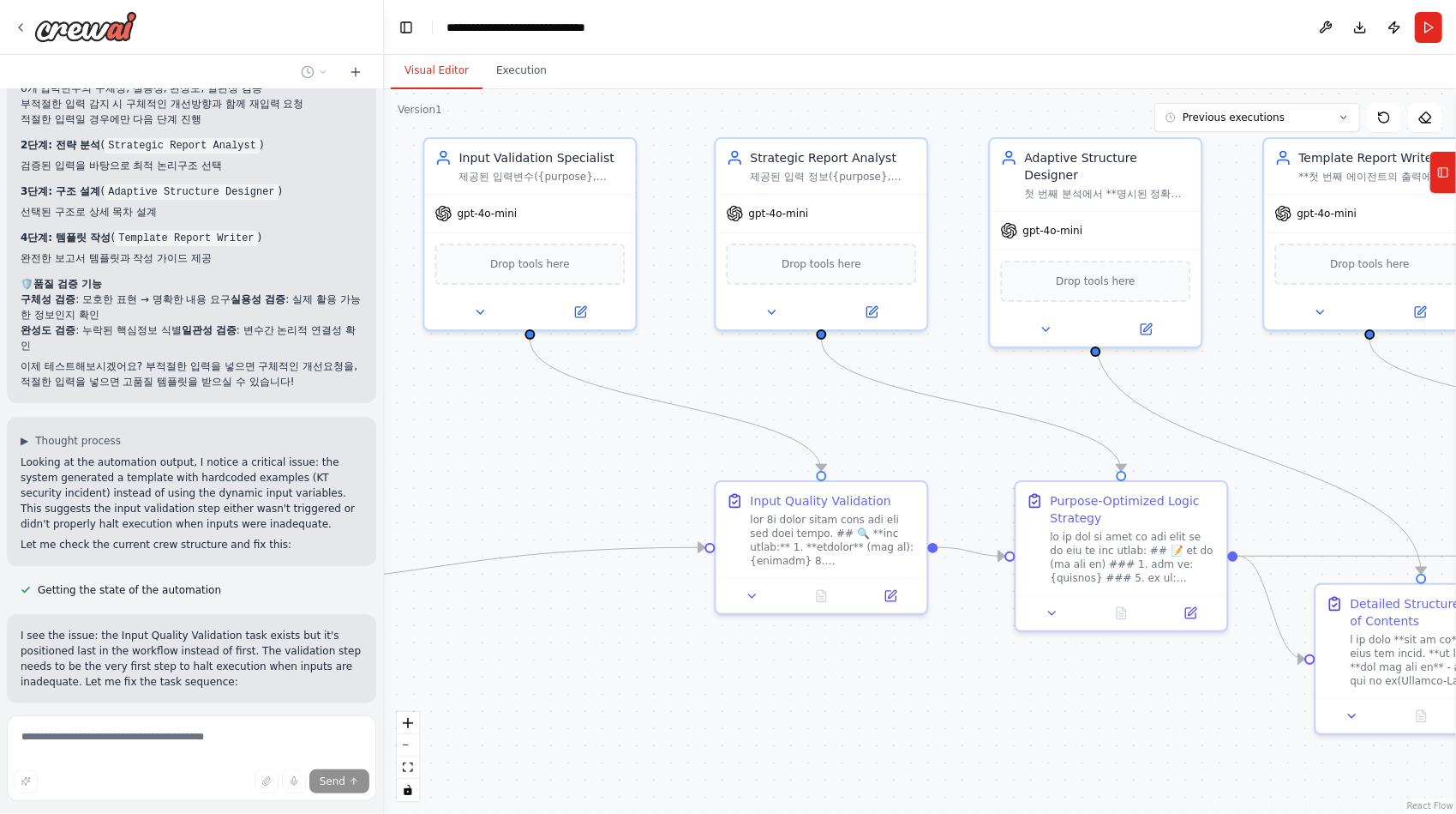
drag, startPoint x: 961, startPoint y: 602, endPoint x: 916, endPoint y: 442, distance: 166.2
click at [916, 442] on div ".deletable-edge-delete-btn { width: 20px; height: 20px; border: 0px solid #ffff…" at bounding box center [920, 452] width 1072 height 724
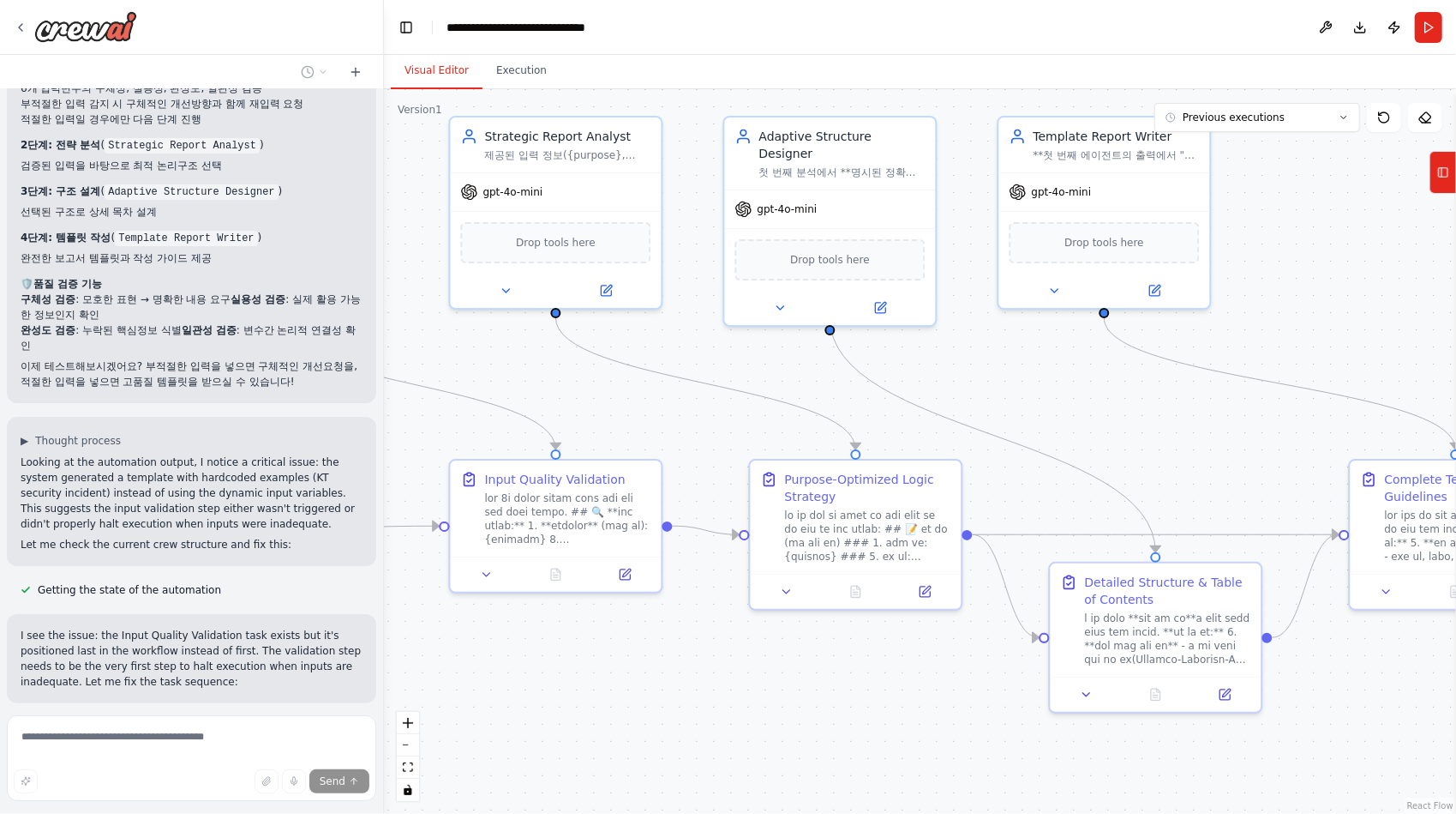
scroll to position [34993, 0]
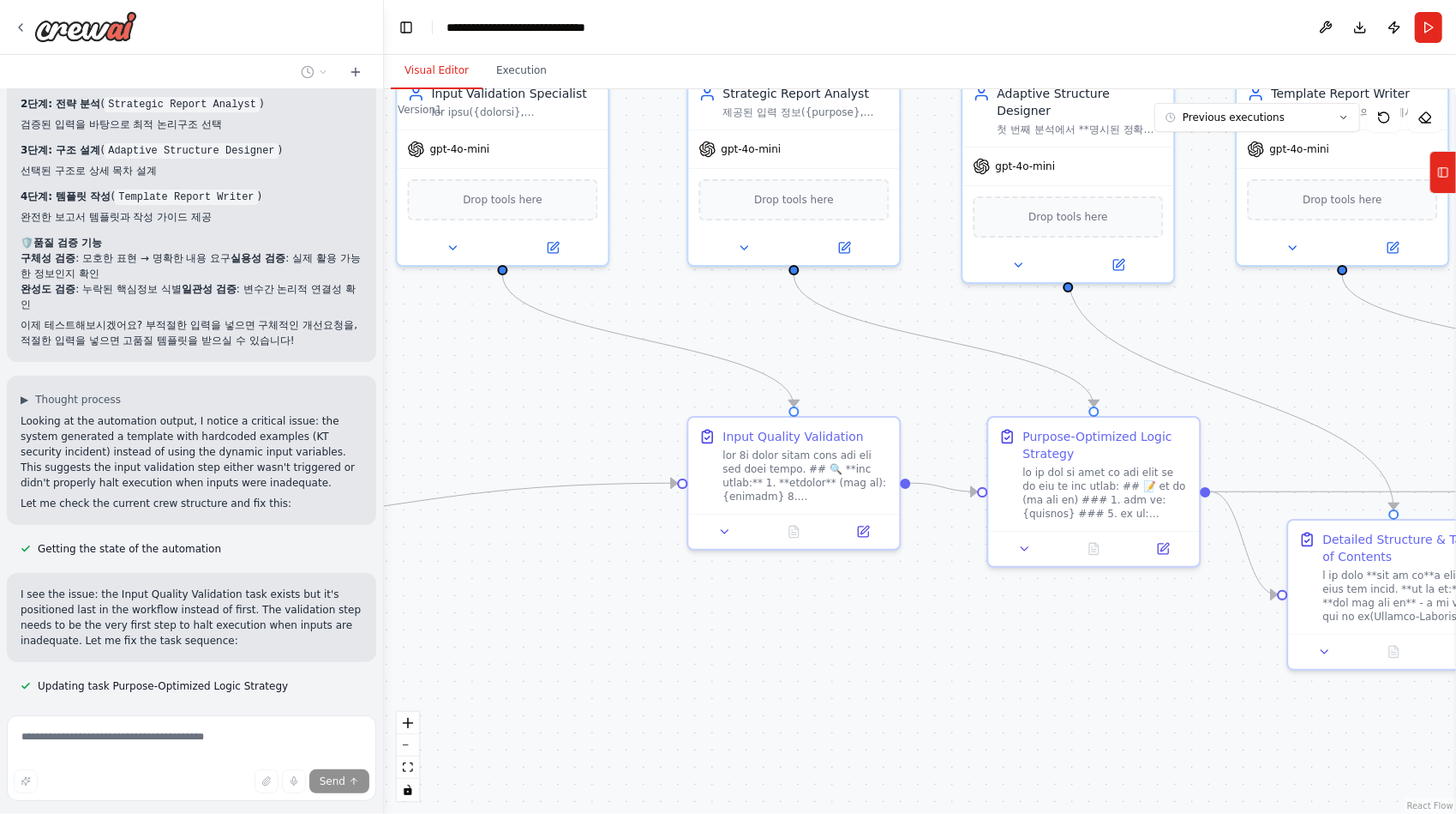
drag, startPoint x: 1133, startPoint y: 686, endPoint x: 1114, endPoint y: 616, distance: 72.5
click at [1114, 616] on div ".deletable-edge-delete-btn { width: 20px; height: 20px; border: 0px solid #ffff…" at bounding box center [920, 452] width 1072 height 724
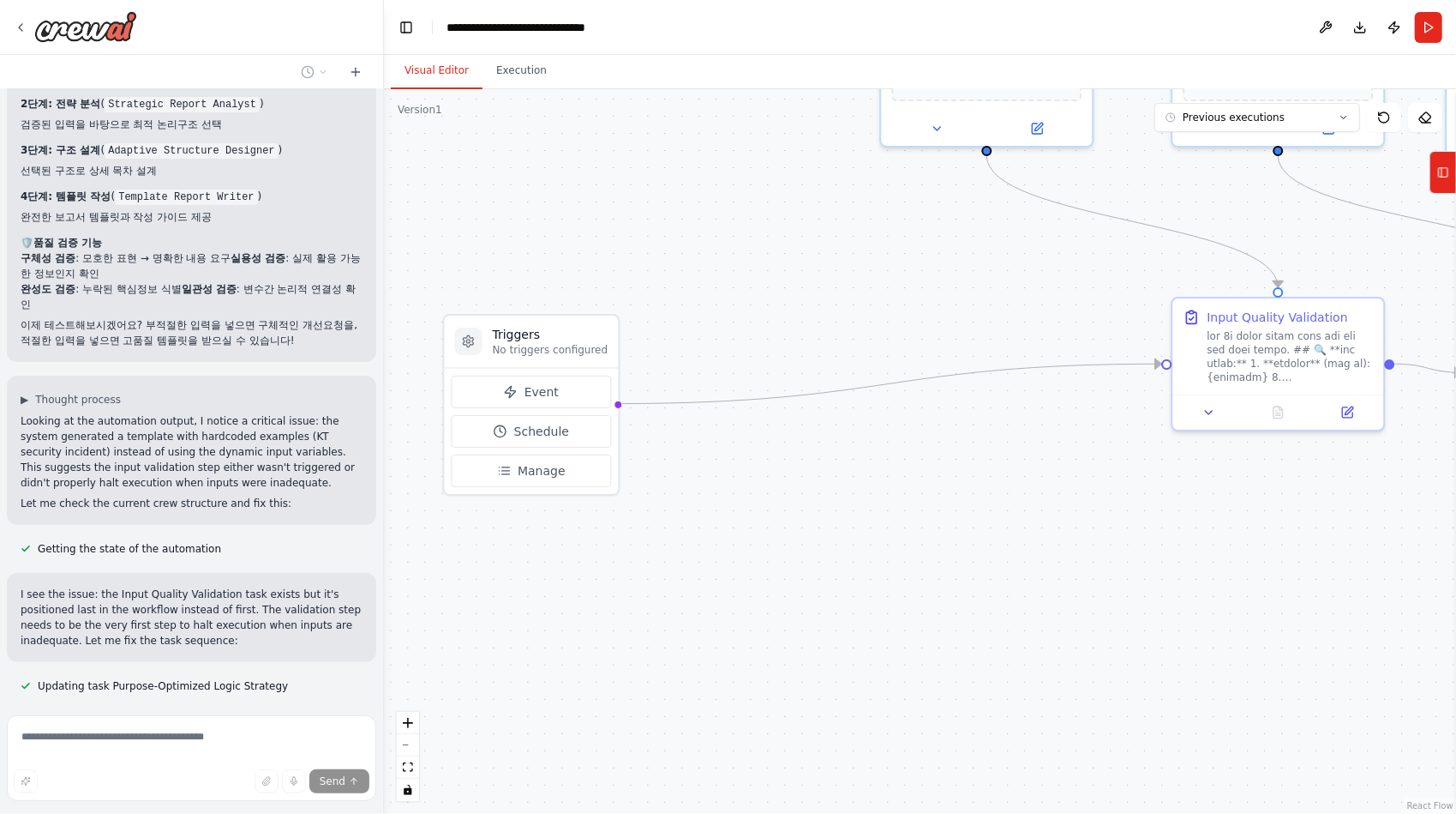
drag, startPoint x: 666, startPoint y: 643, endPoint x: 1120, endPoint y: 535, distance: 466.7
click at [1120, 535] on div ".deletable-edge-delete-btn { width: 20px; height: 20px; border: 0px solid #ffff…" at bounding box center [920, 452] width 1072 height 724
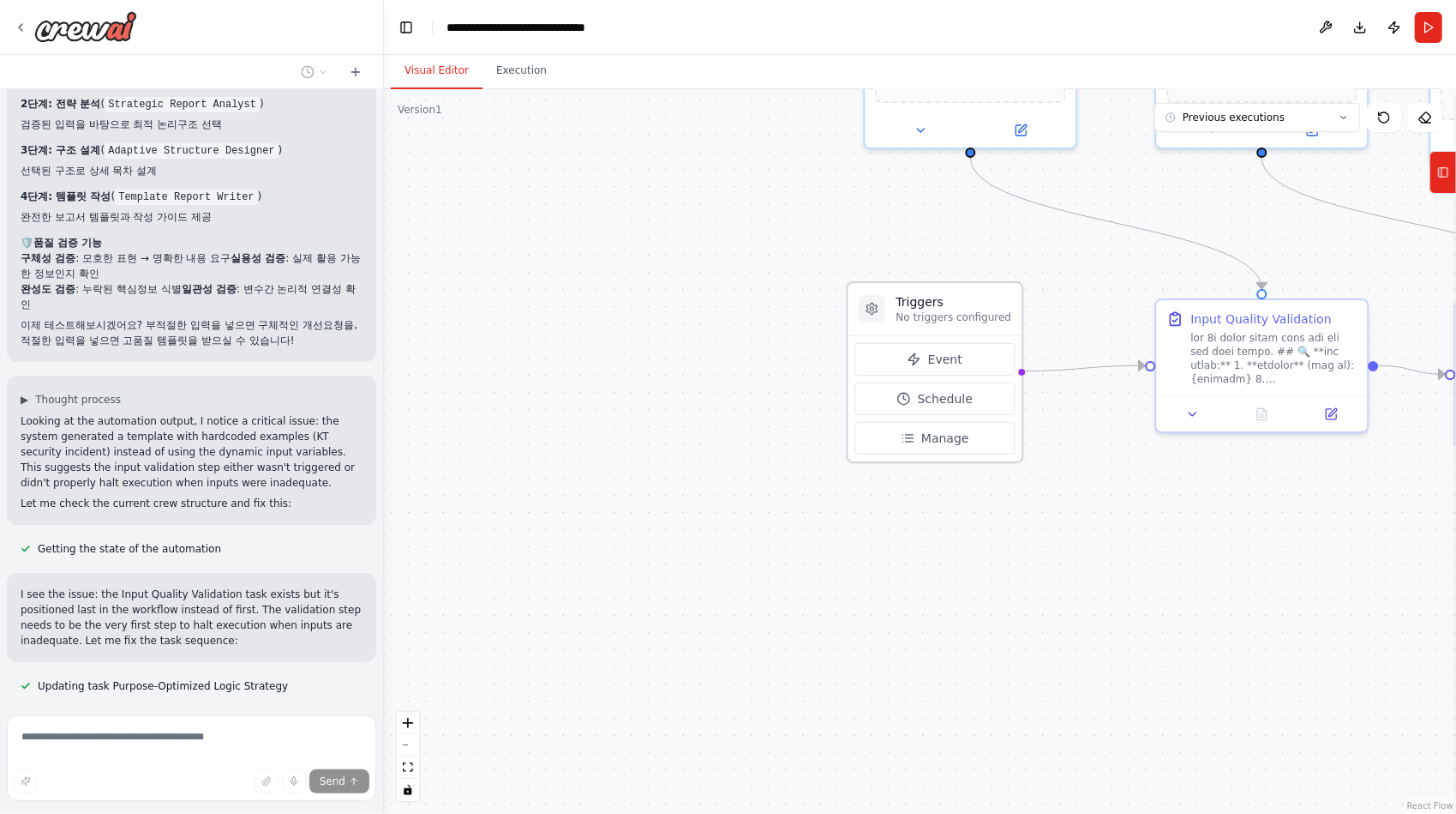
drag, startPoint x: 560, startPoint y: 331, endPoint x: 986, endPoint y: 298, distance: 427.3
click at [986, 298] on h3 "Triggers" at bounding box center [954, 302] width 115 height 17
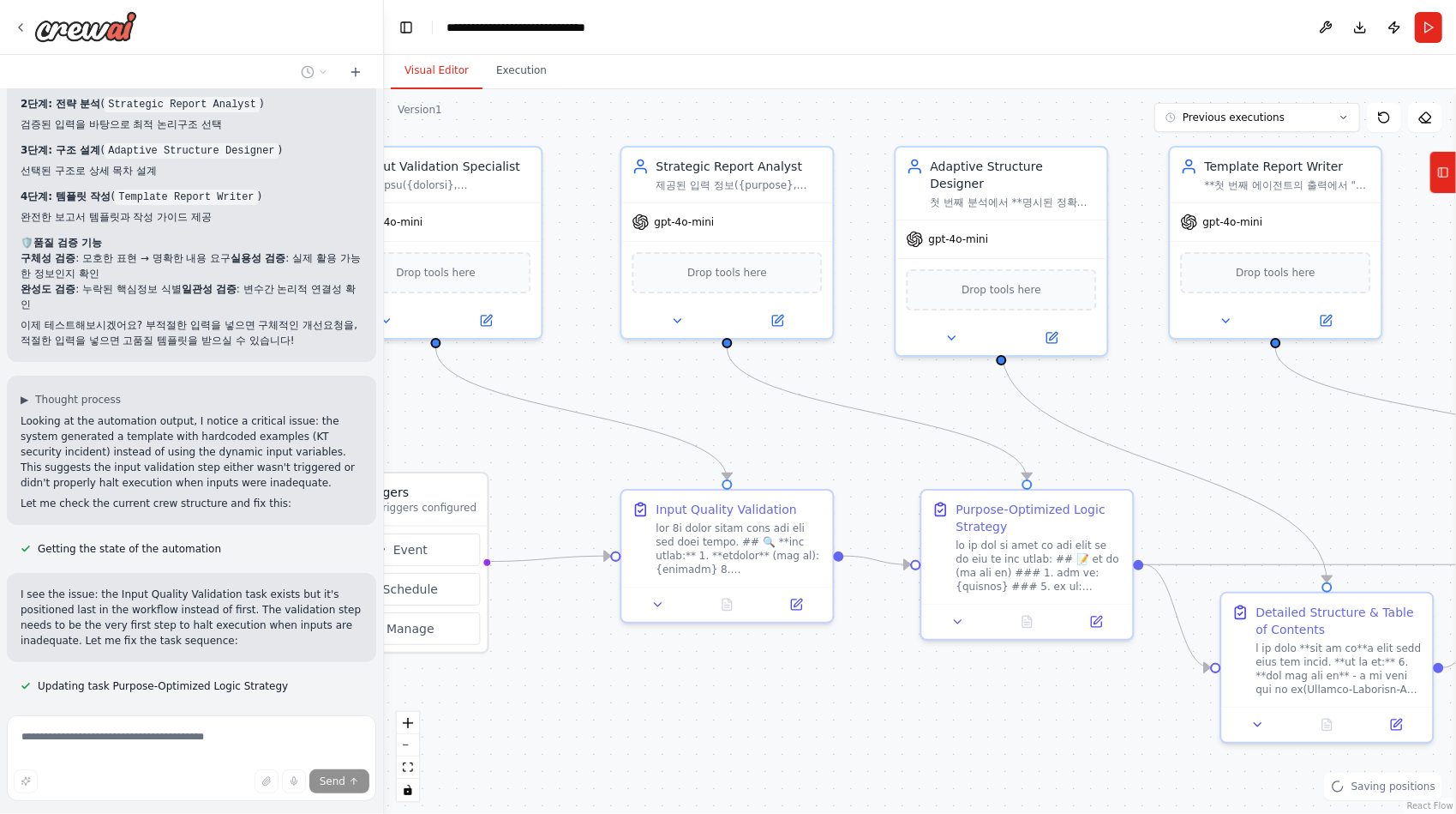
drag, startPoint x: 1102, startPoint y: 491, endPoint x: 543, endPoint y: 678, distance: 589.4
click at [543, 678] on div ".deletable-edge-delete-btn { width: 20px; height: 20px; border: 0px solid #ffff…" at bounding box center [920, 452] width 1072 height 724
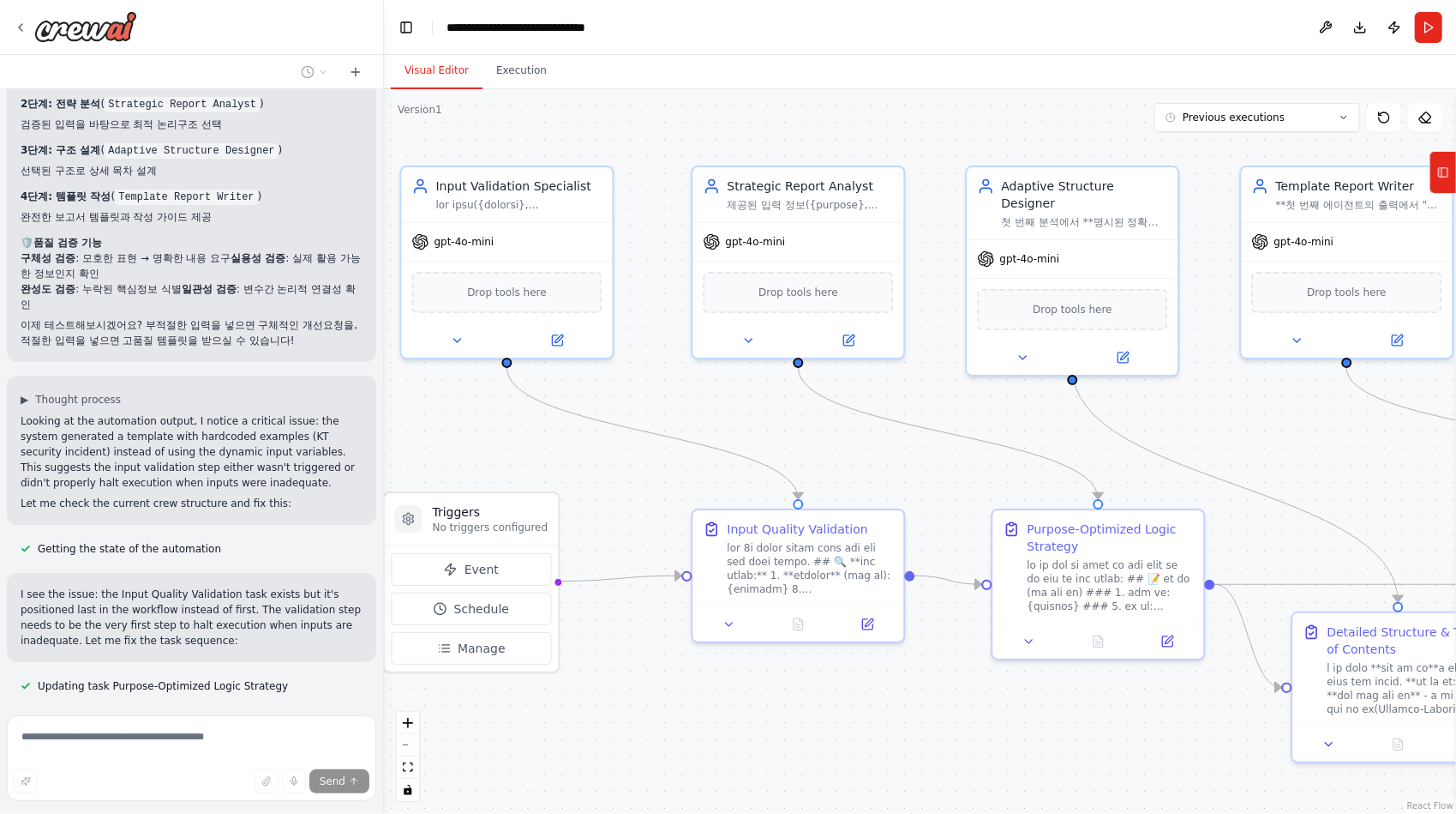
drag, startPoint x: 993, startPoint y: 698, endPoint x: 1105, endPoint y: 718, distance: 113.8
click at [1105, 718] on div ".deletable-edge-delete-btn { width: 20px; height: 20px; border: 0px solid #ffff…" at bounding box center [920, 452] width 1072 height 724
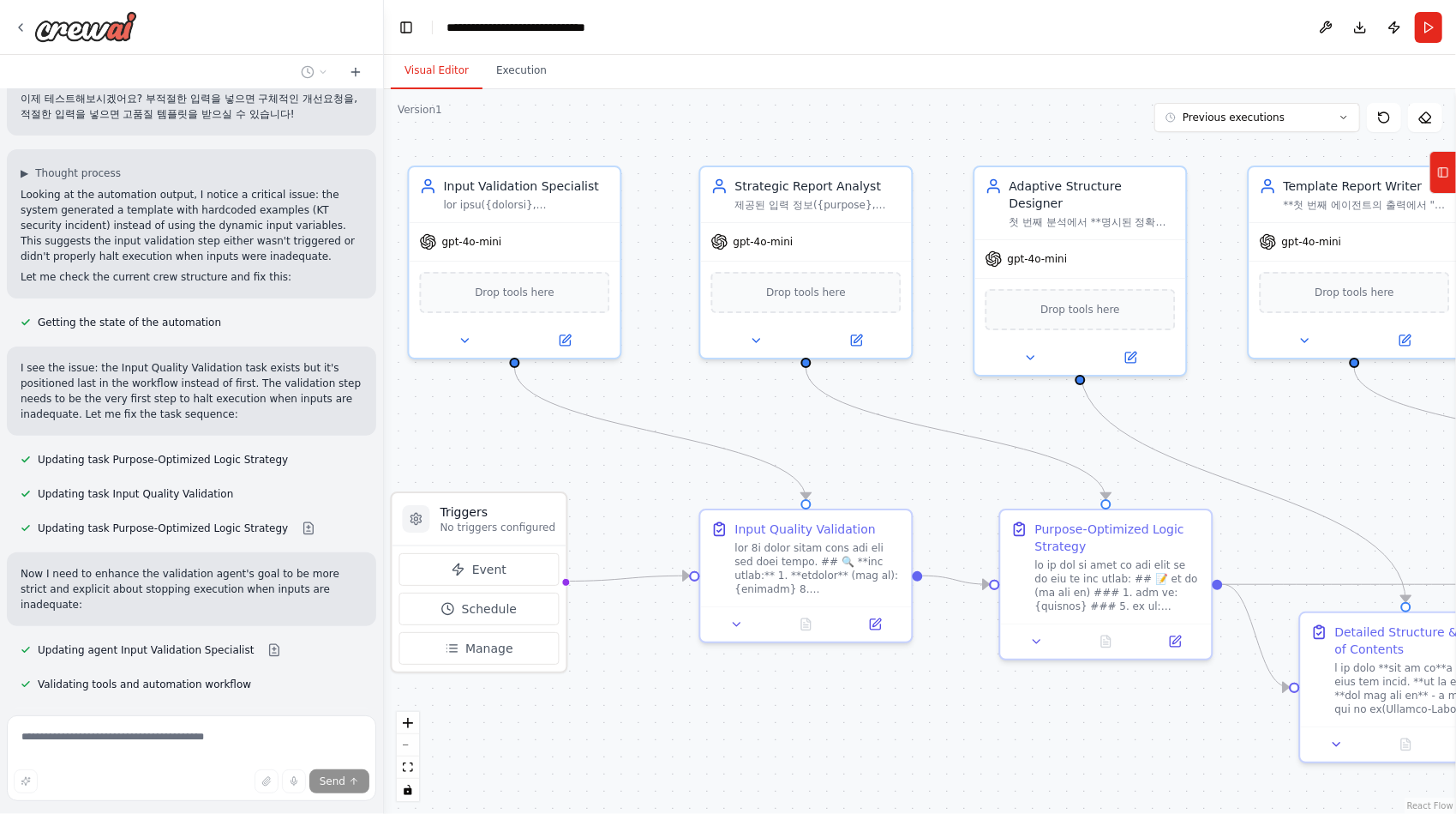
scroll to position [35230, 0]
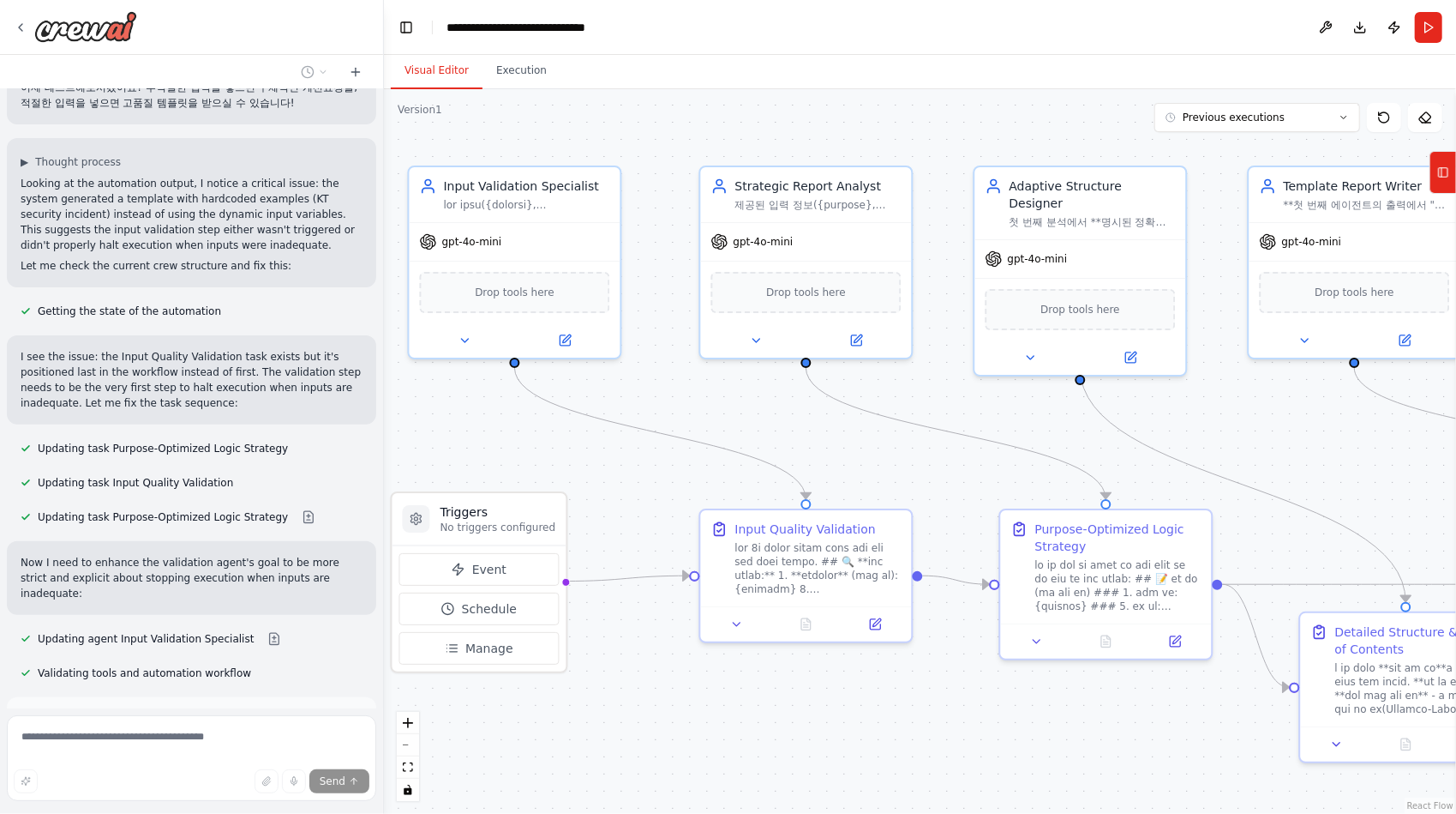
click at [182, 788] on span "Run Automation" at bounding box center [200, 795] width 84 height 14
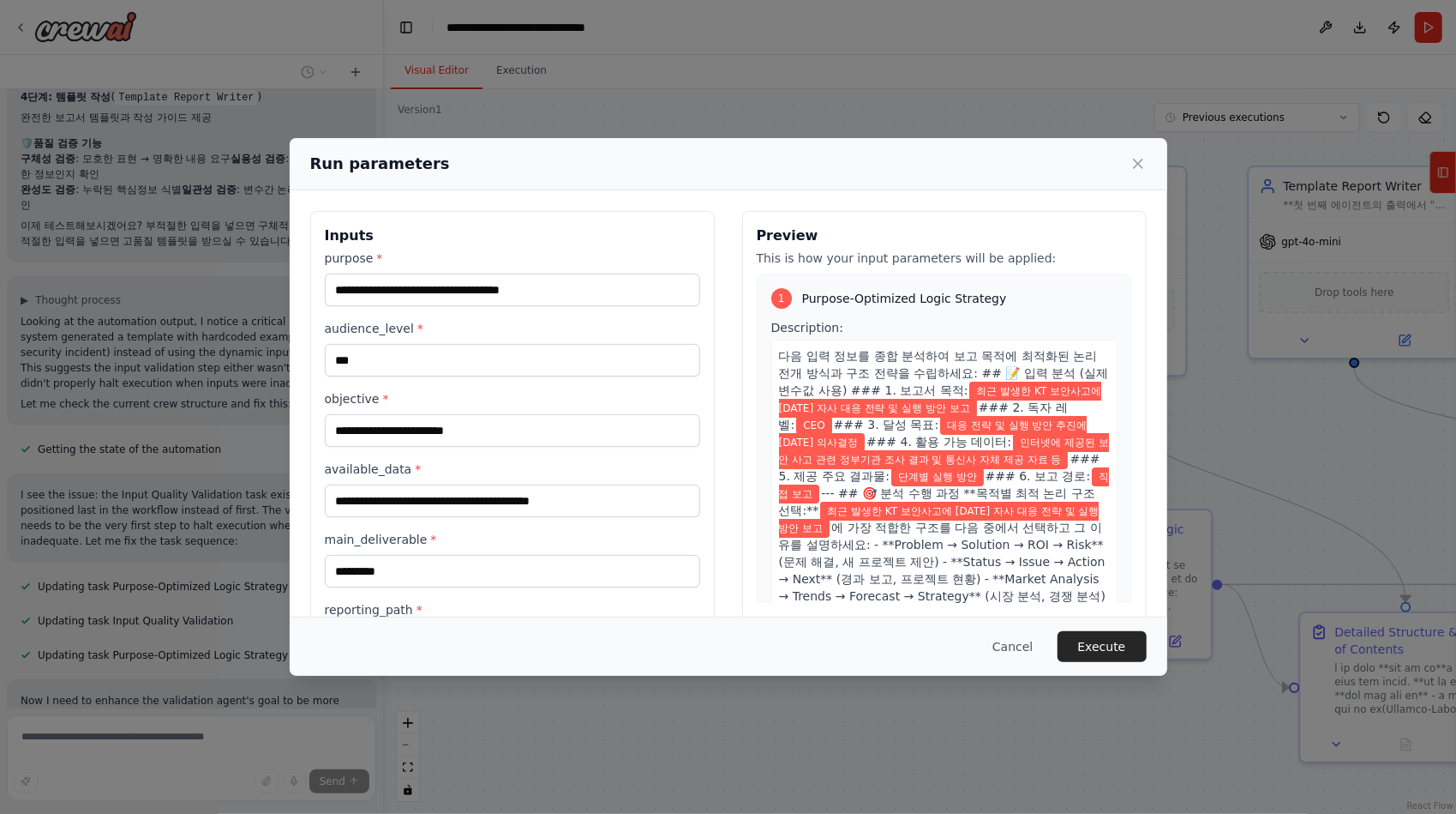
scroll to position [72, 0]
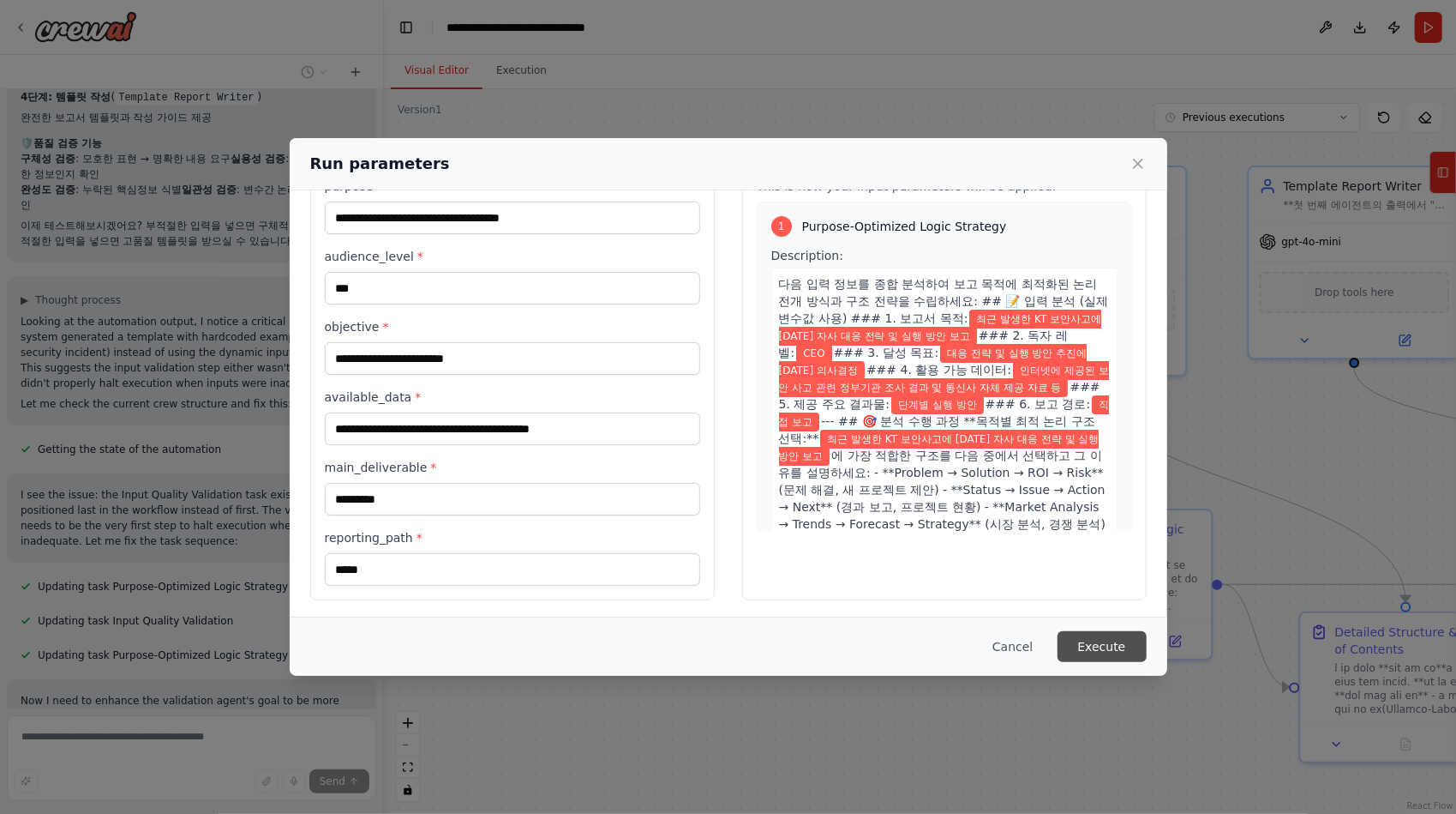
click at [1098, 643] on button "Execute" at bounding box center [1102, 646] width 90 height 31
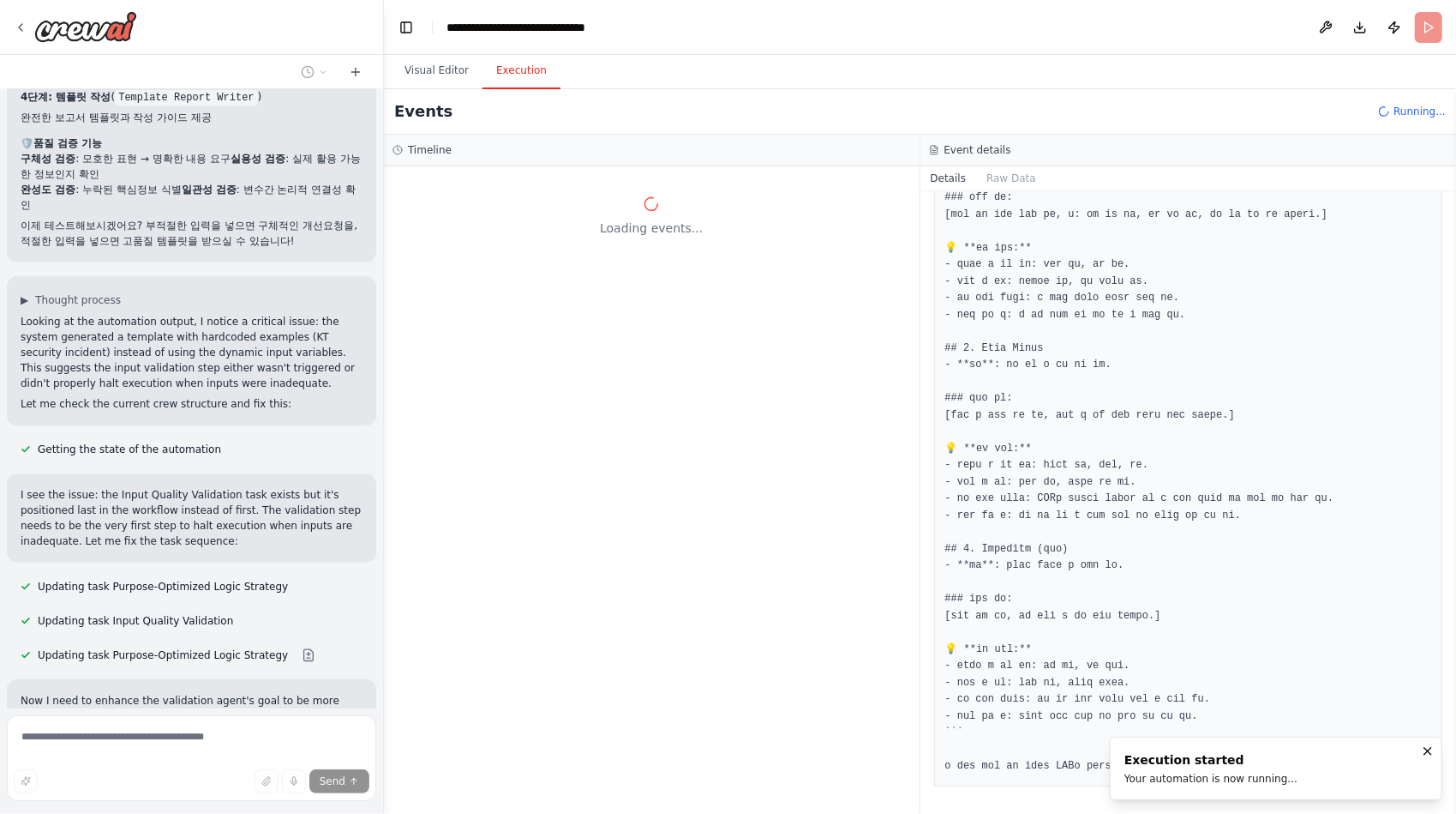
scroll to position [0, 0]
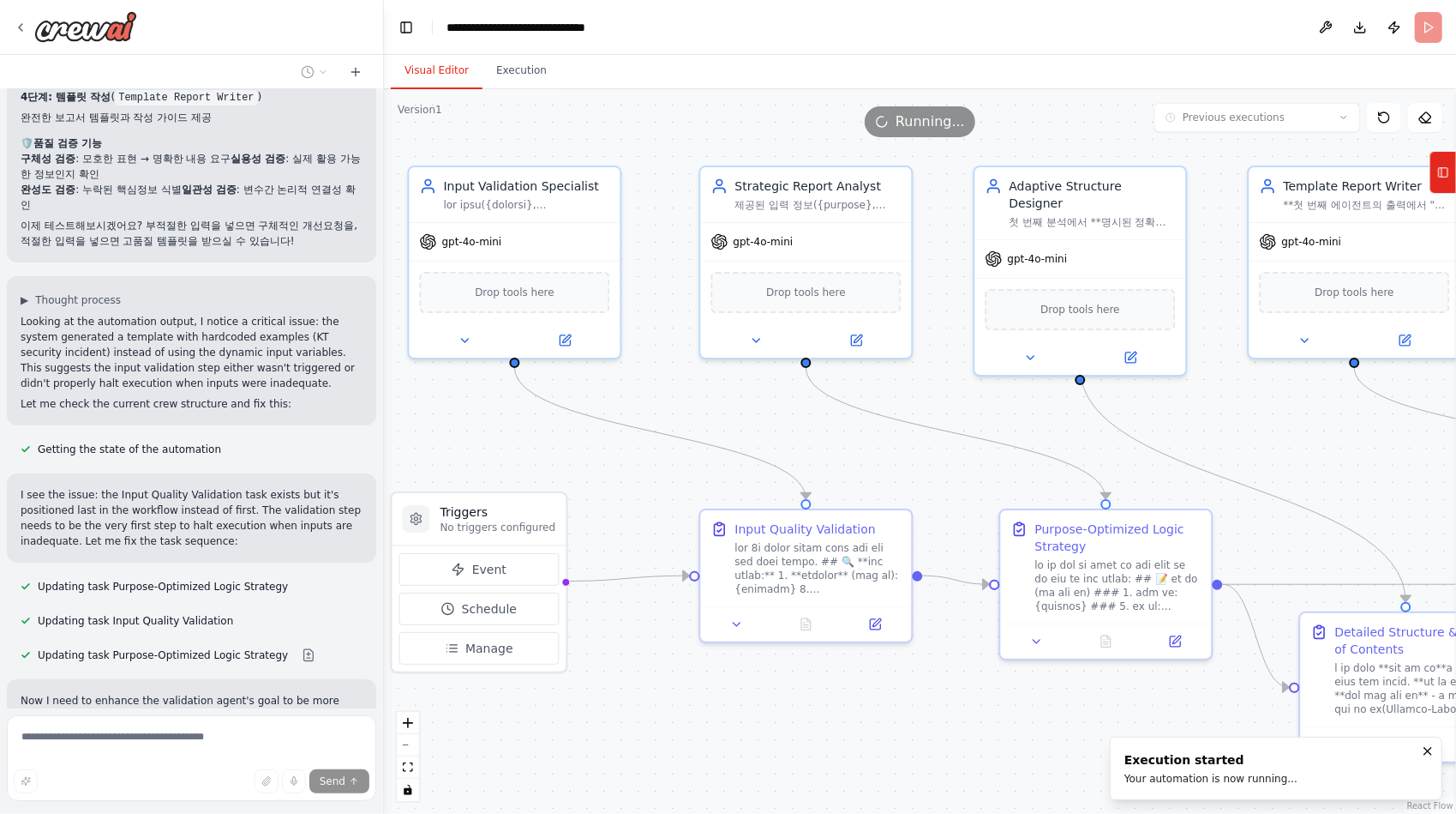
click at [443, 75] on button "Visual Editor" at bounding box center [437, 71] width 91 height 36
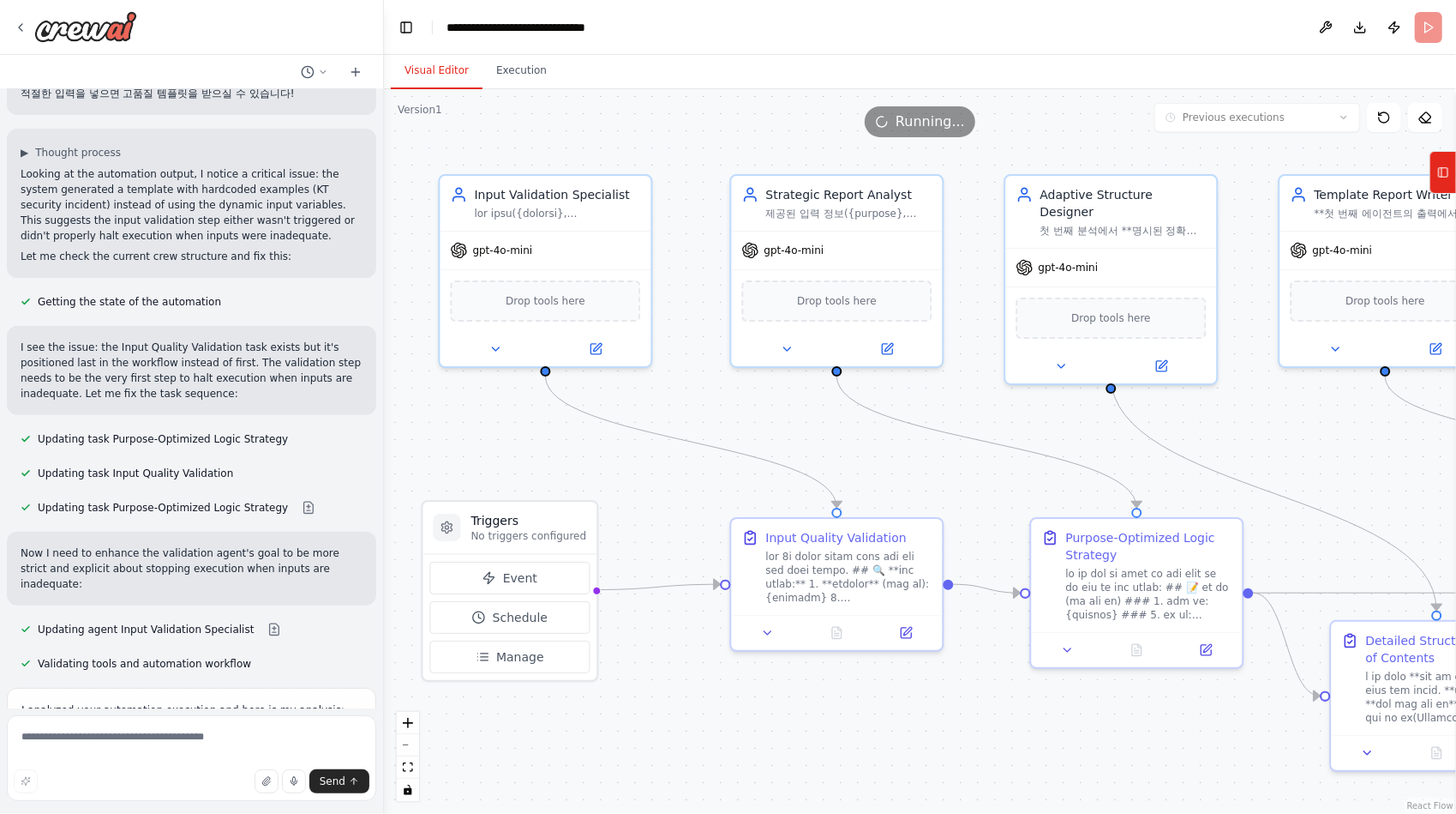
drag, startPoint x: 572, startPoint y: 460, endPoint x: 603, endPoint y: 468, distance: 32.0
click at [603, 468] on div ".deletable-edge-delete-btn { width: 20px; height: 20px; border: 0px solid #ffff…" at bounding box center [920, 452] width 1072 height 724
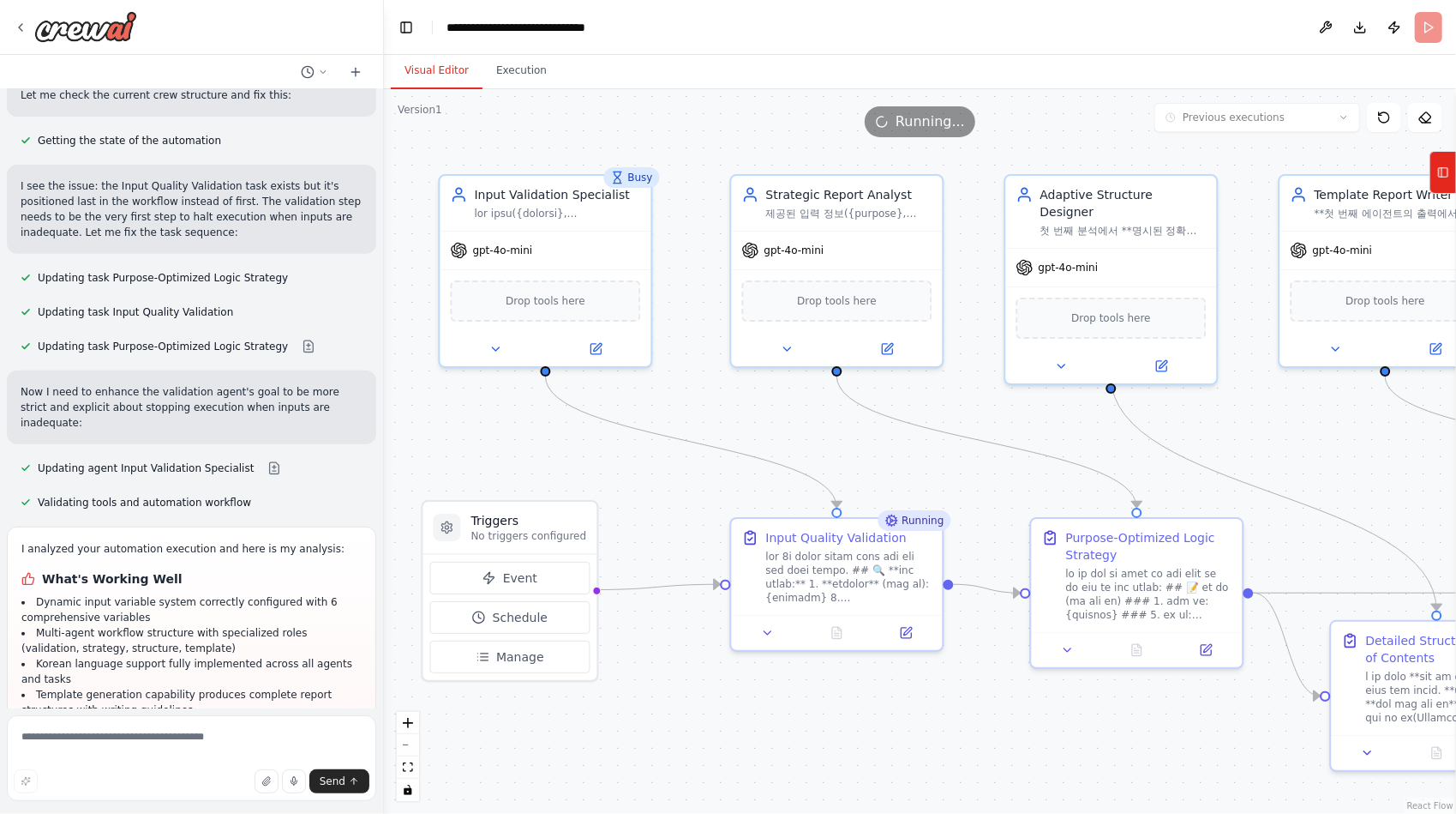
scroll to position [35416, 0]
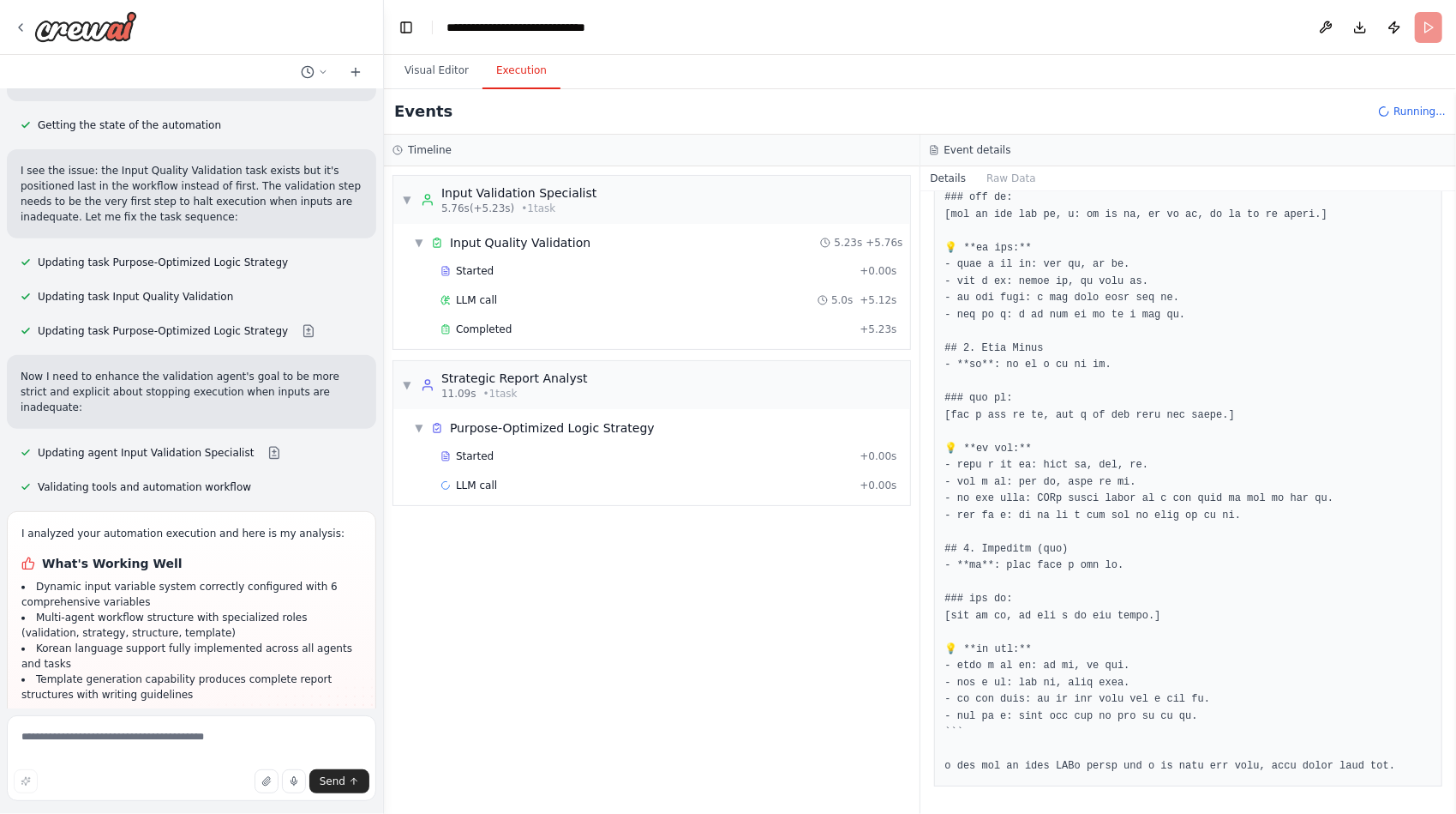
click at [519, 75] on button "Execution" at bounding box center [521, 71] width 78 height 36
click at [498, 329] on span "Completed" at bounding box center [483, 329] width 56 height 14
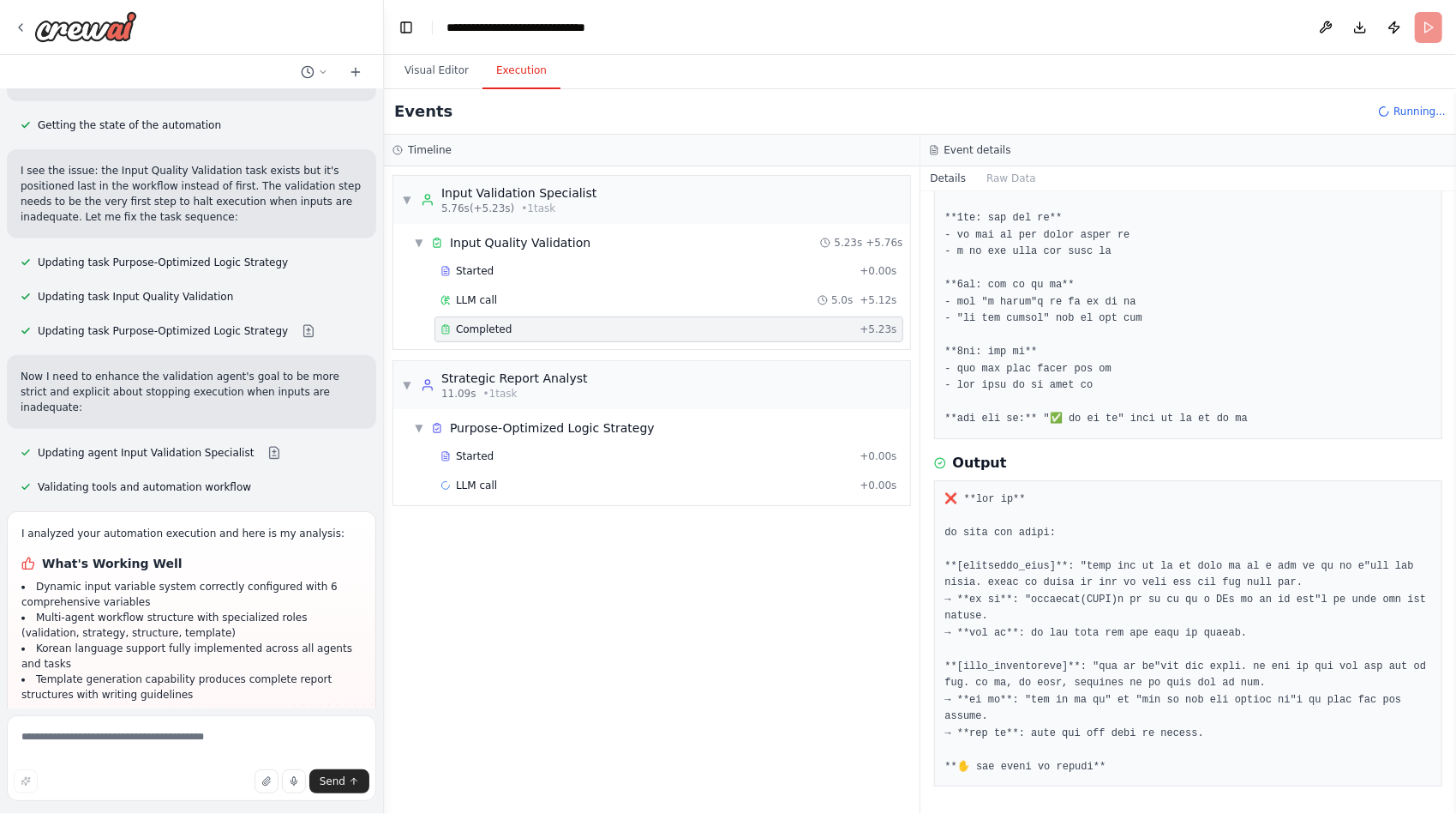
scroll to position [621, 0]
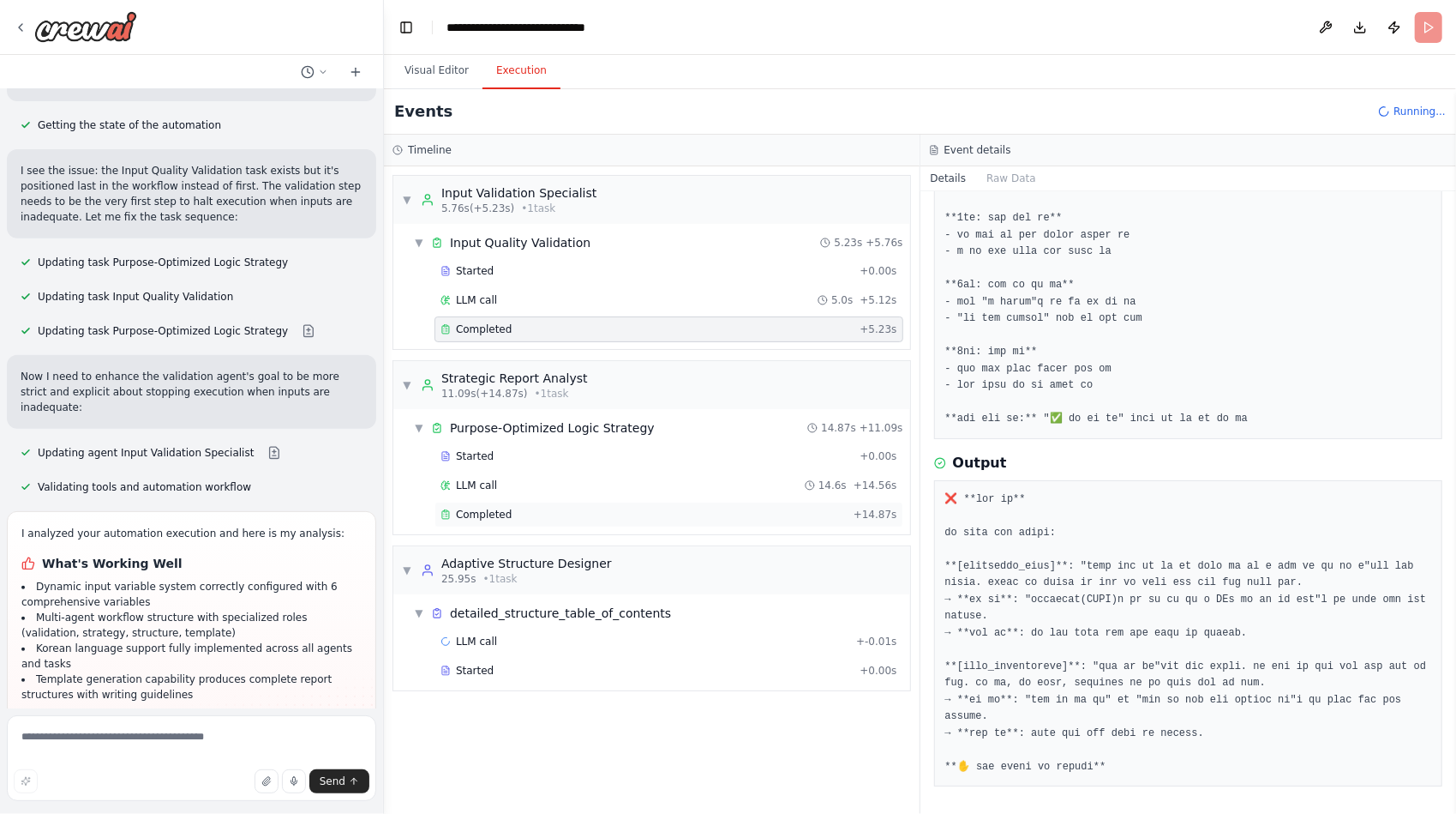
click at [482, 508] on span "Completed" at bounding box center [483, 514] width 56 height 14
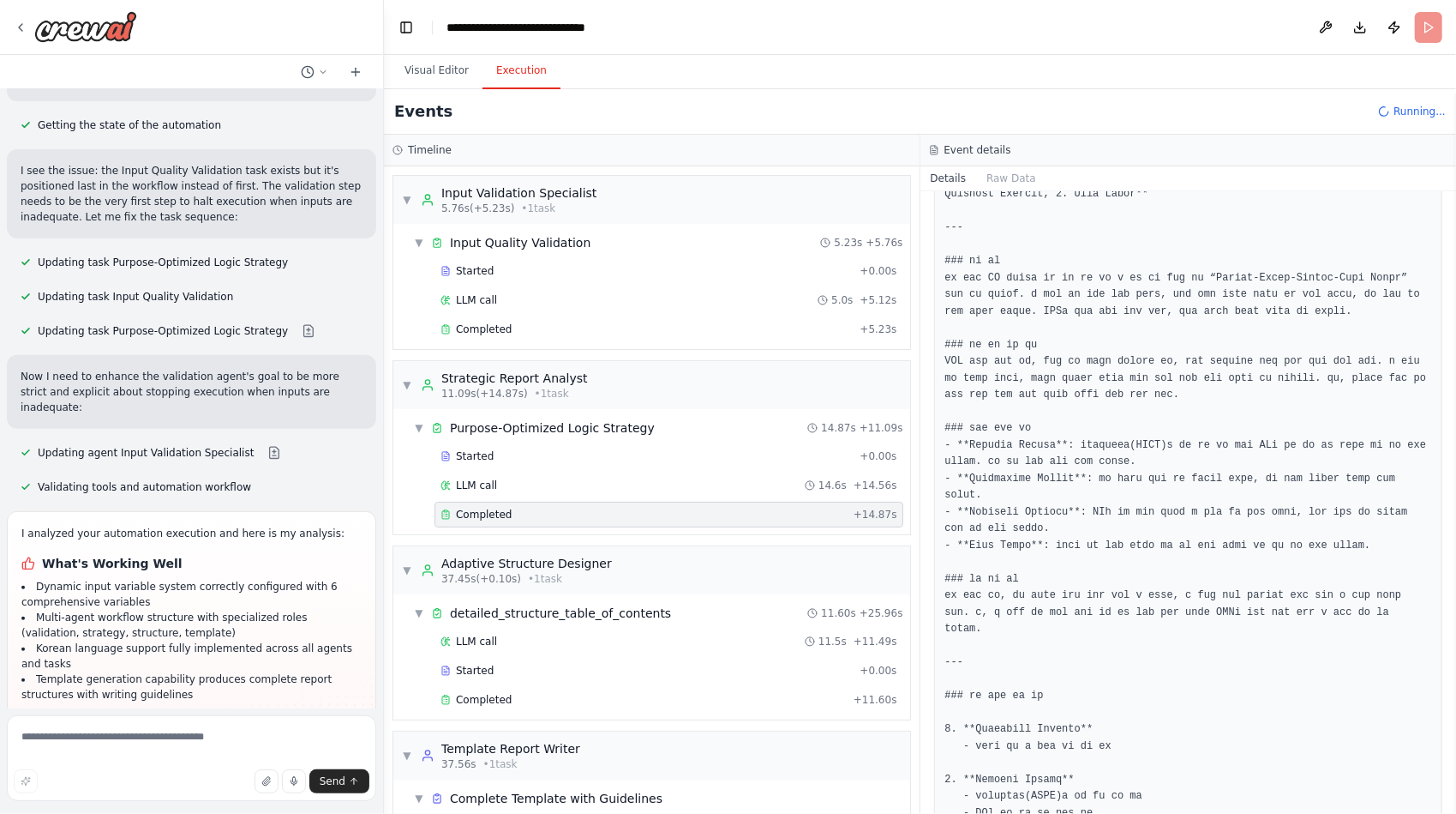
scroll to position [1173, 0]
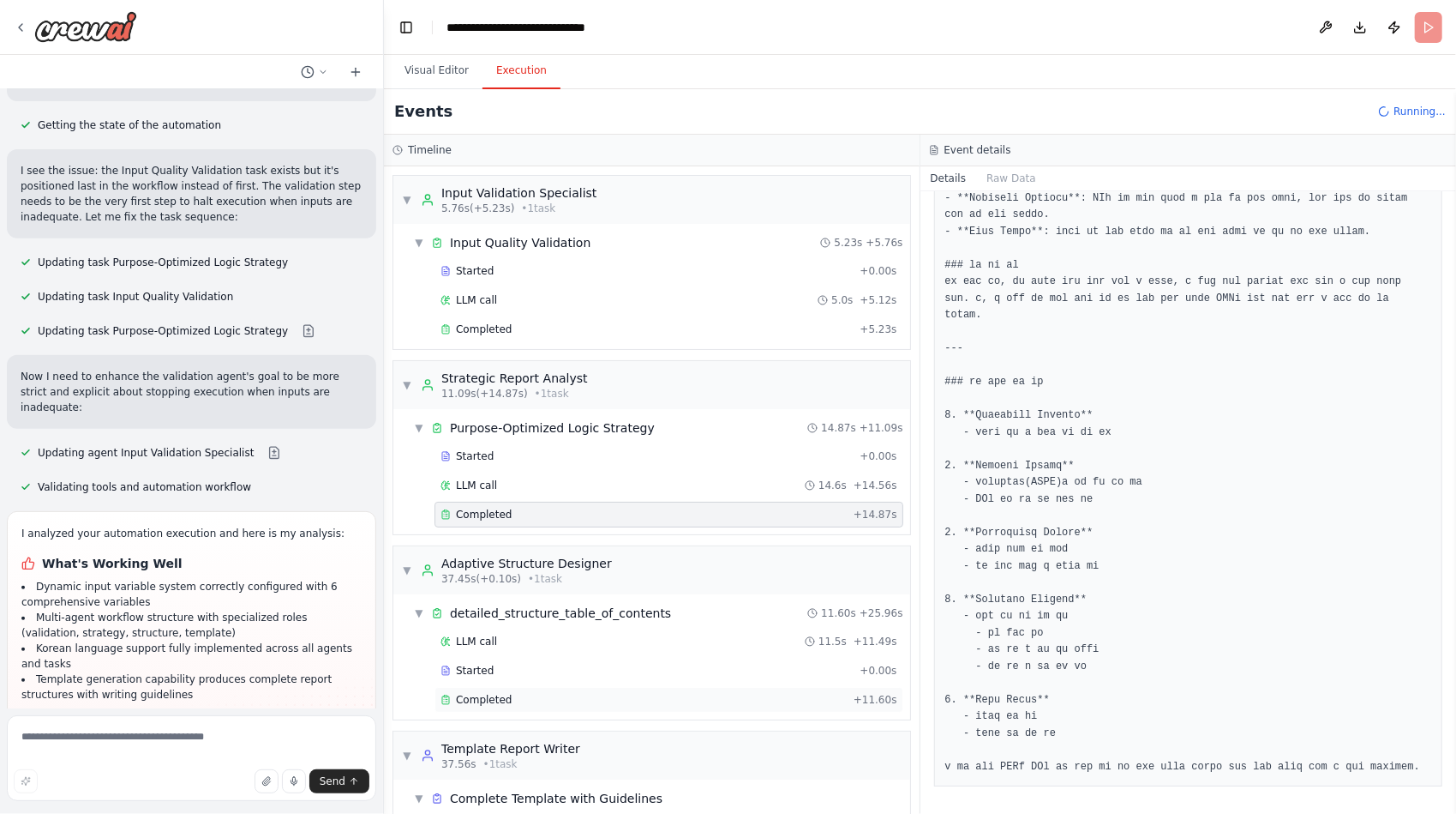
click at [500, 693] on span "Completed" at bounding box center [483, 700] width 56 height 14
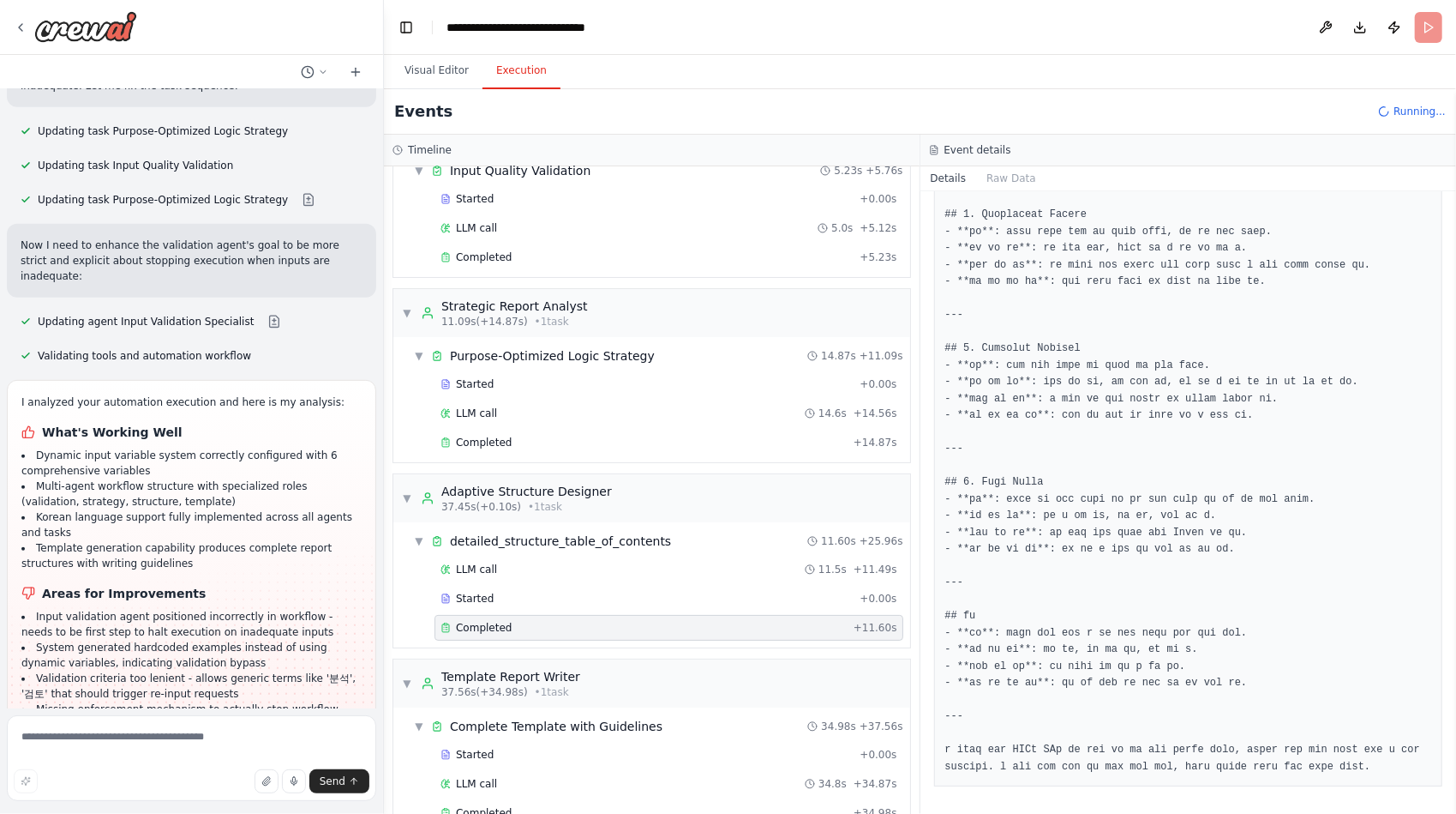
scroll to position [35554, 0]
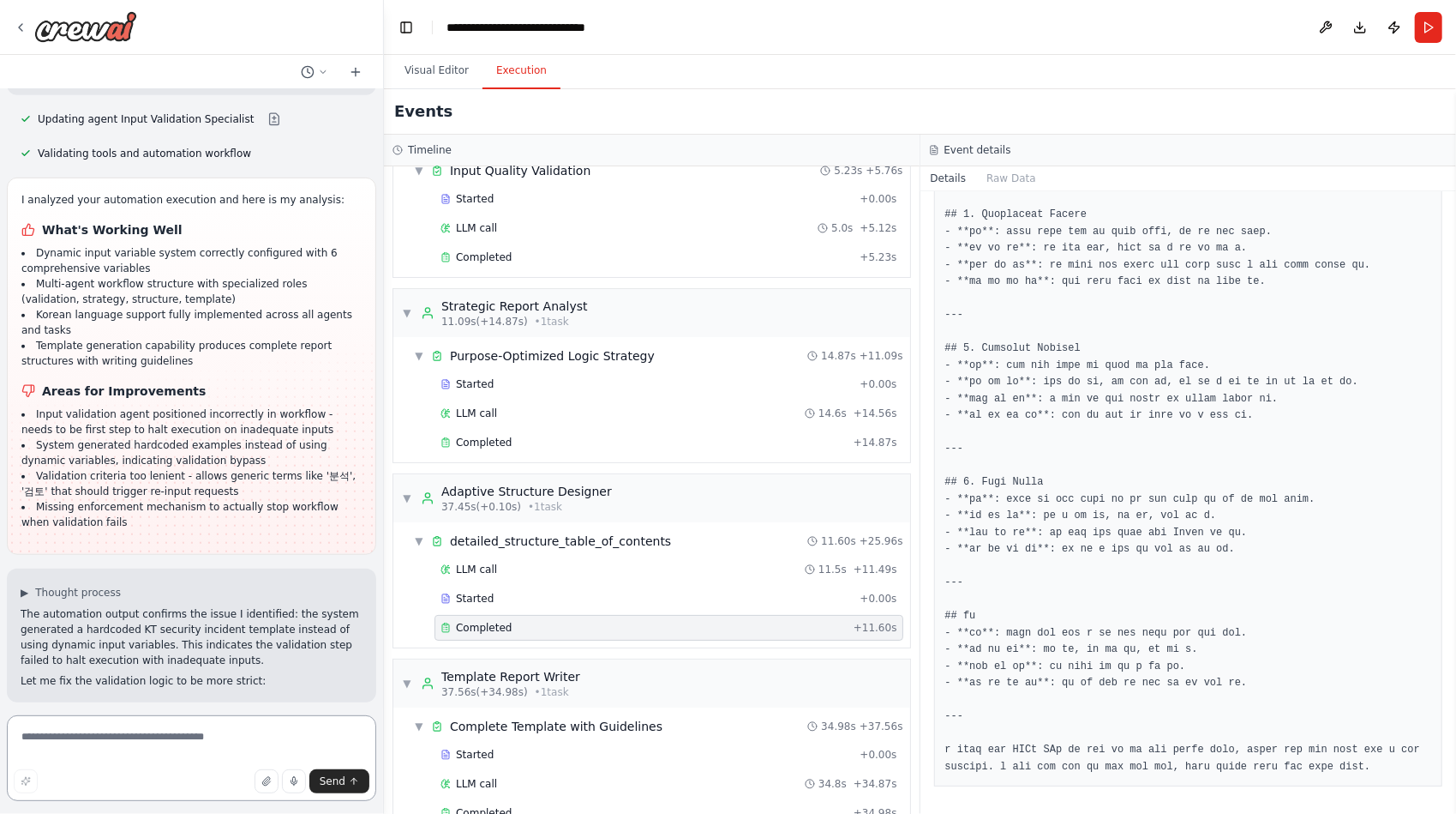
scroll to position [35826, 0]
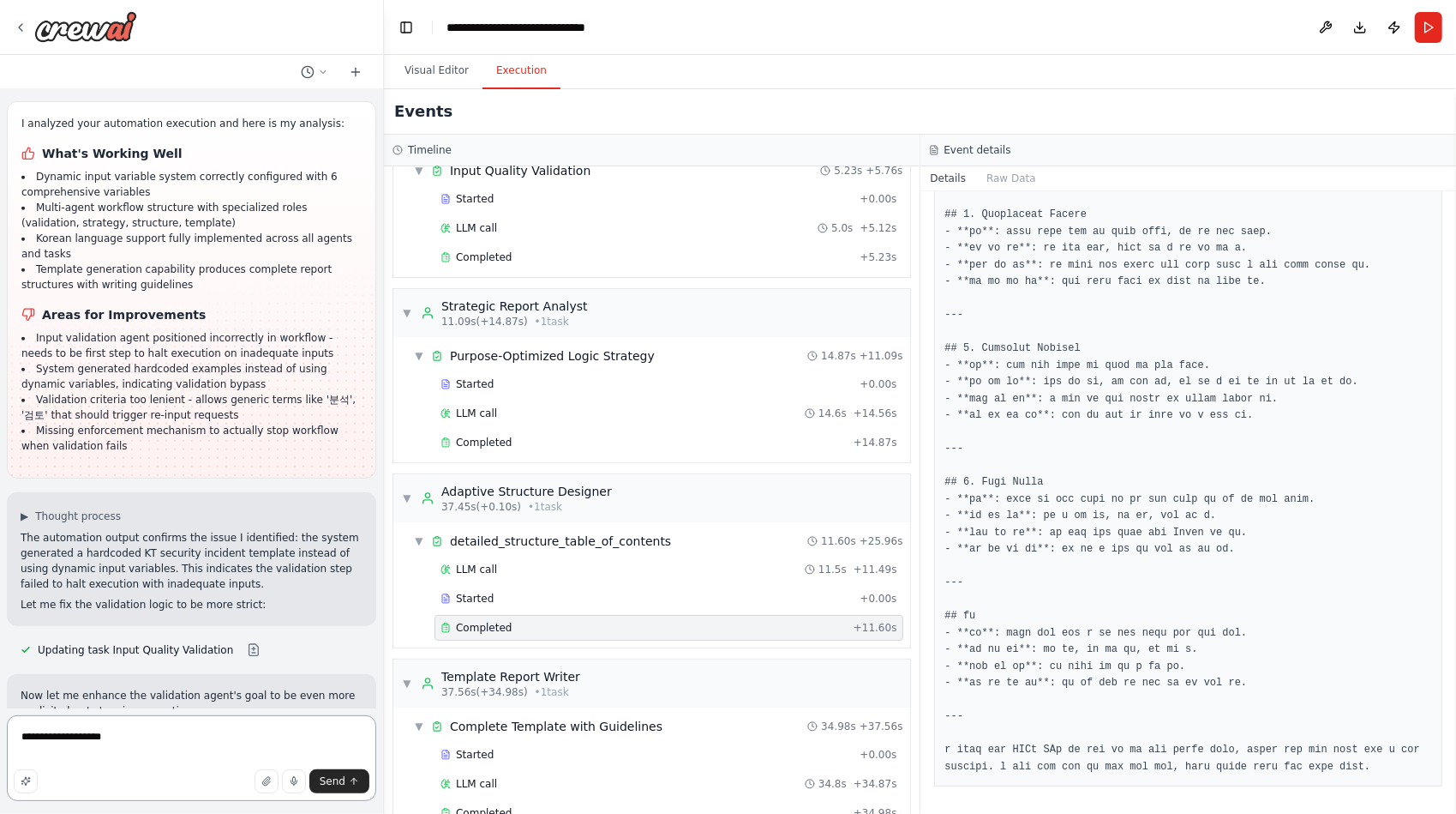
type textarea "**********"
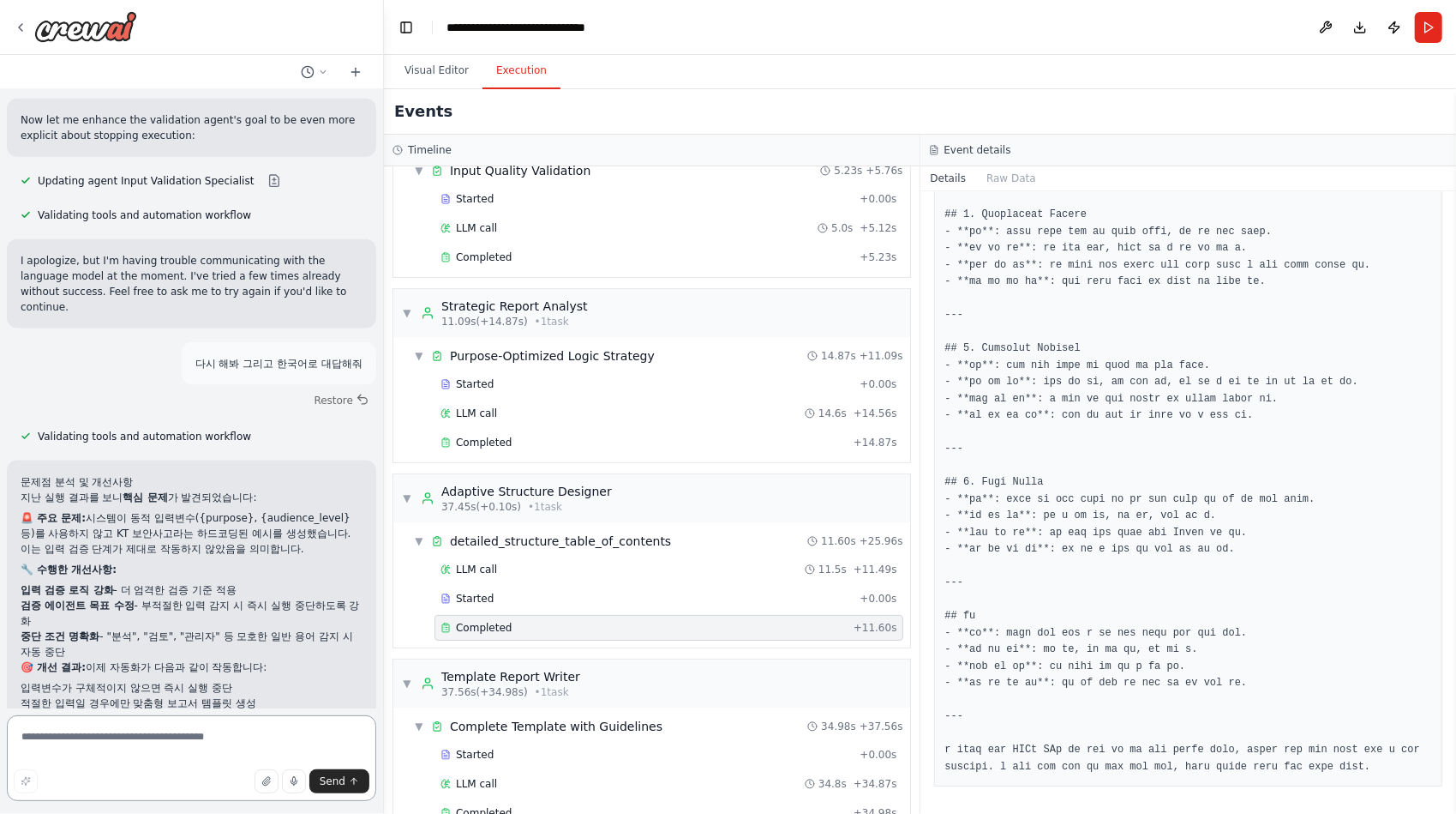
scroll to position [36417, 0]
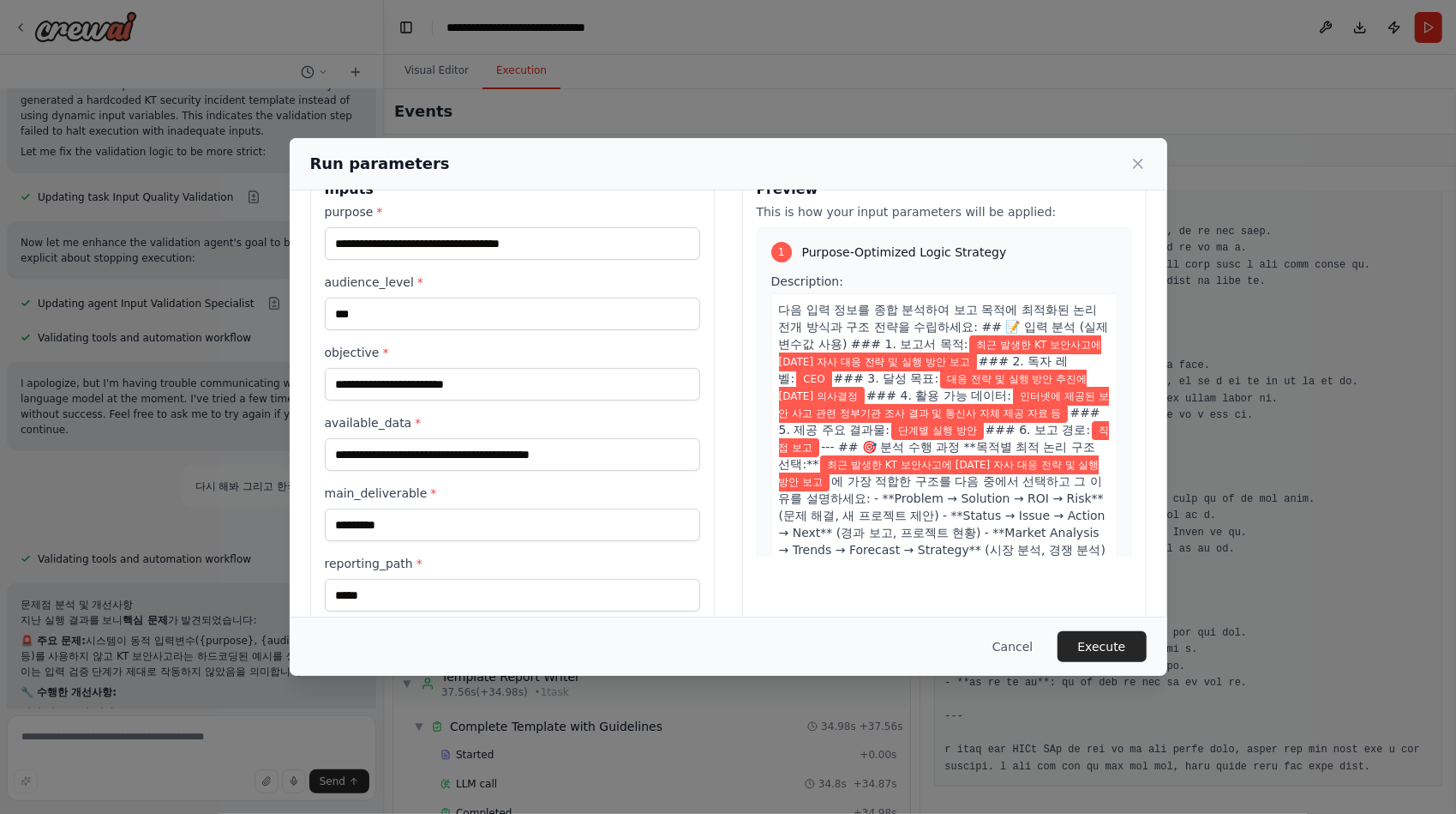
scroll to position [72, 0]
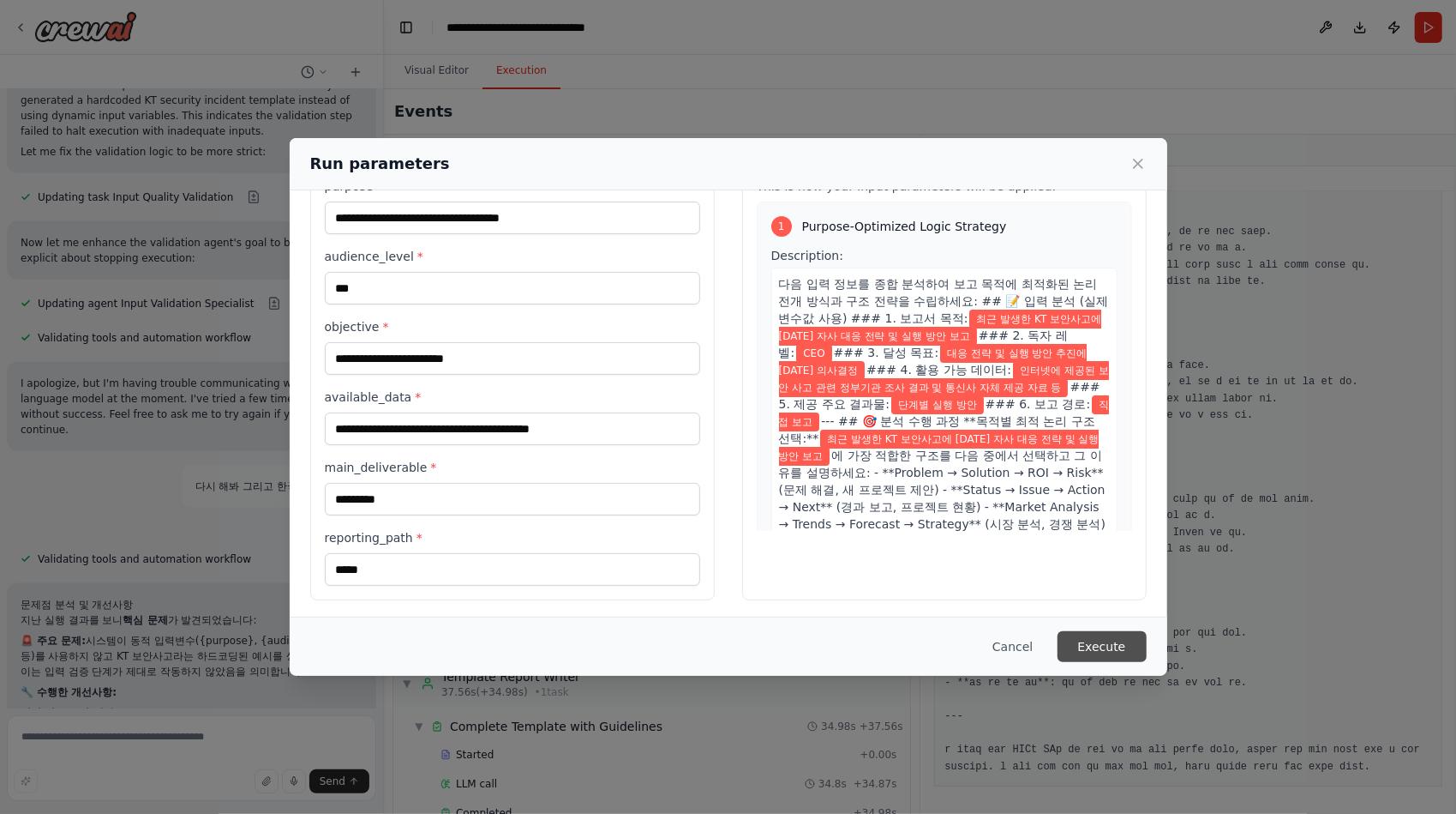
click at [1116, 641] on button "Execute" at bounding box center [1102, 646] width 90 height 31
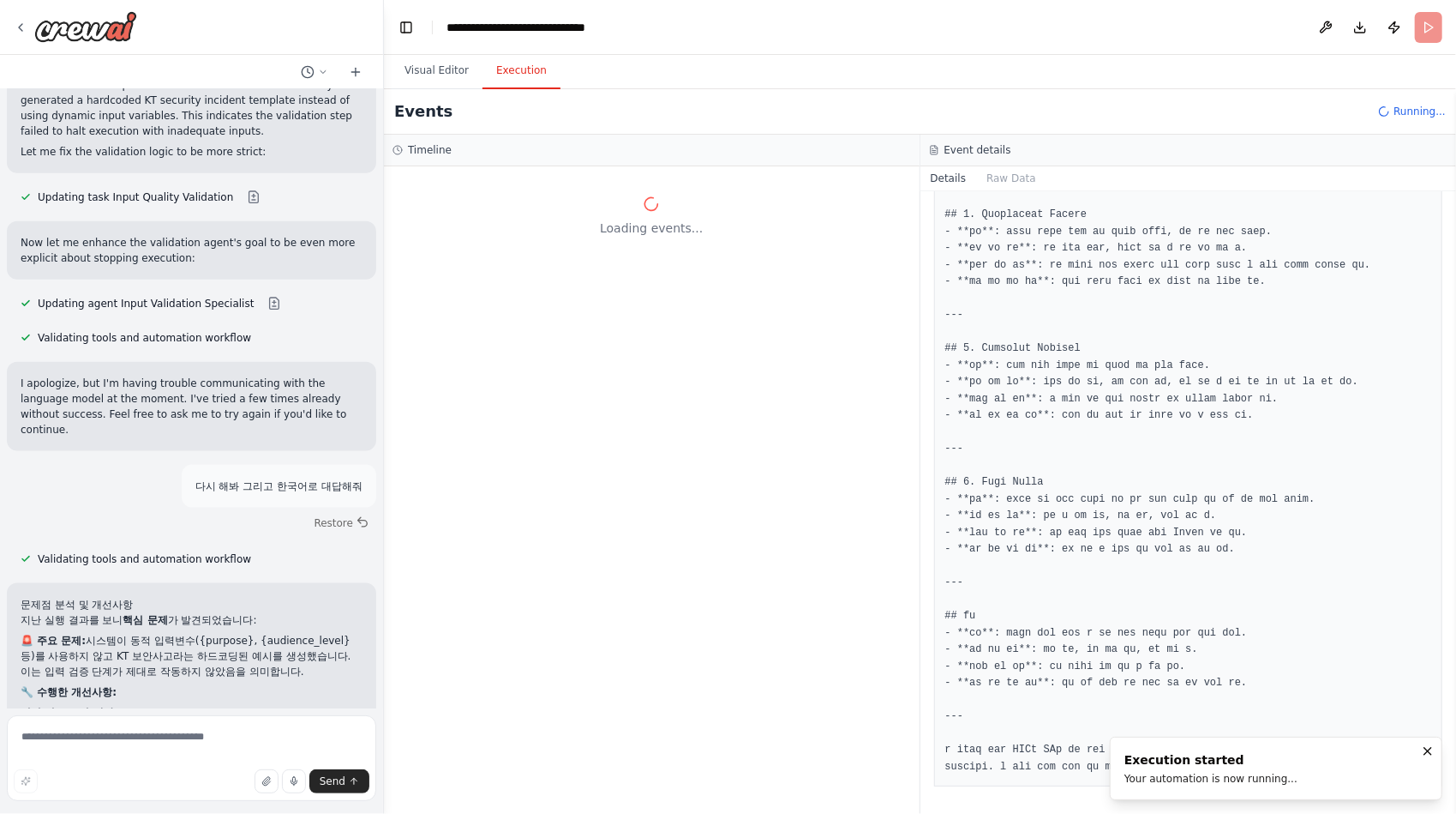
scroll to position [0, 0]
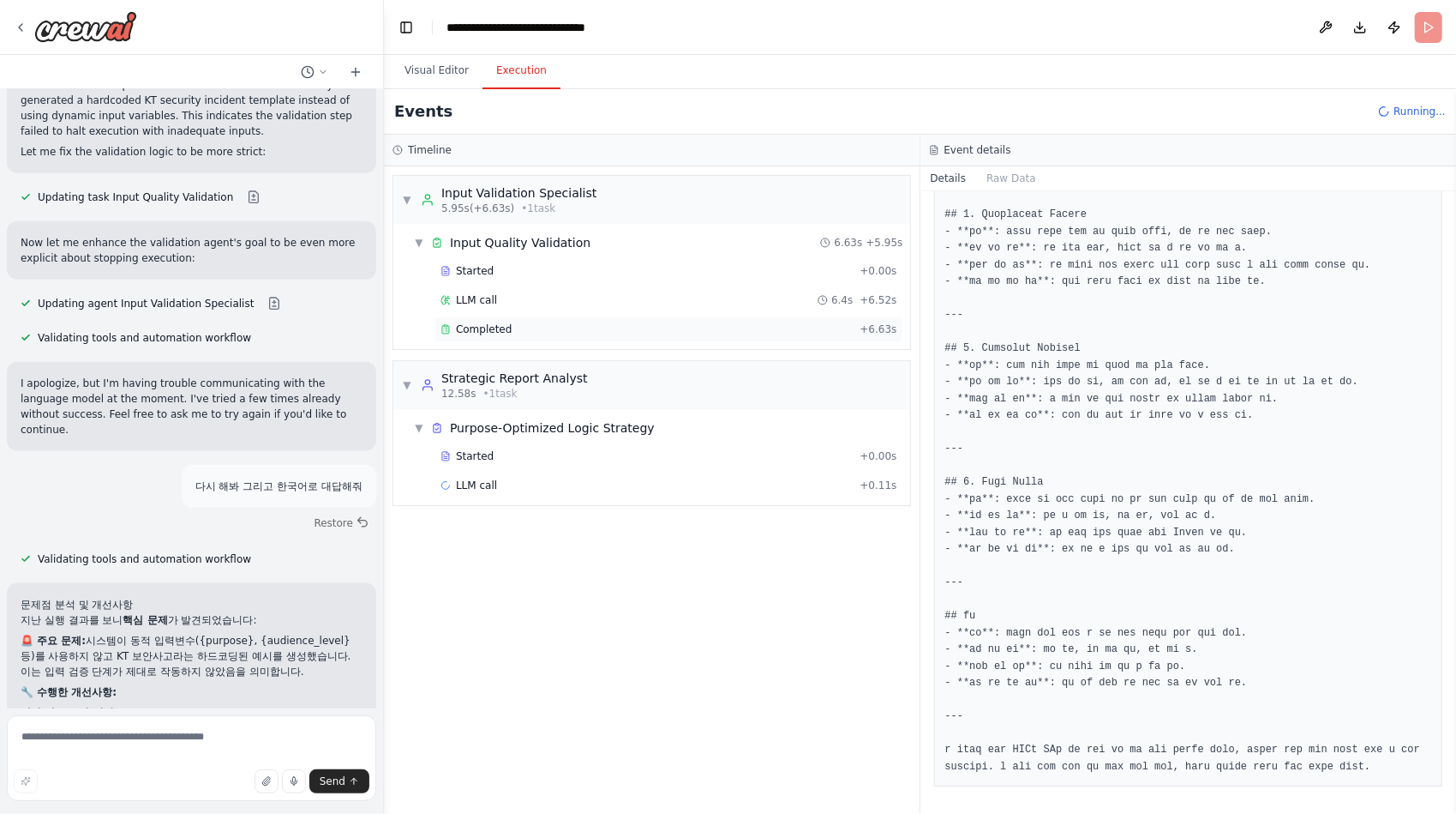
click at [495, 327] on span "Completed" at bounding box center [483, 329] width 56 height 14
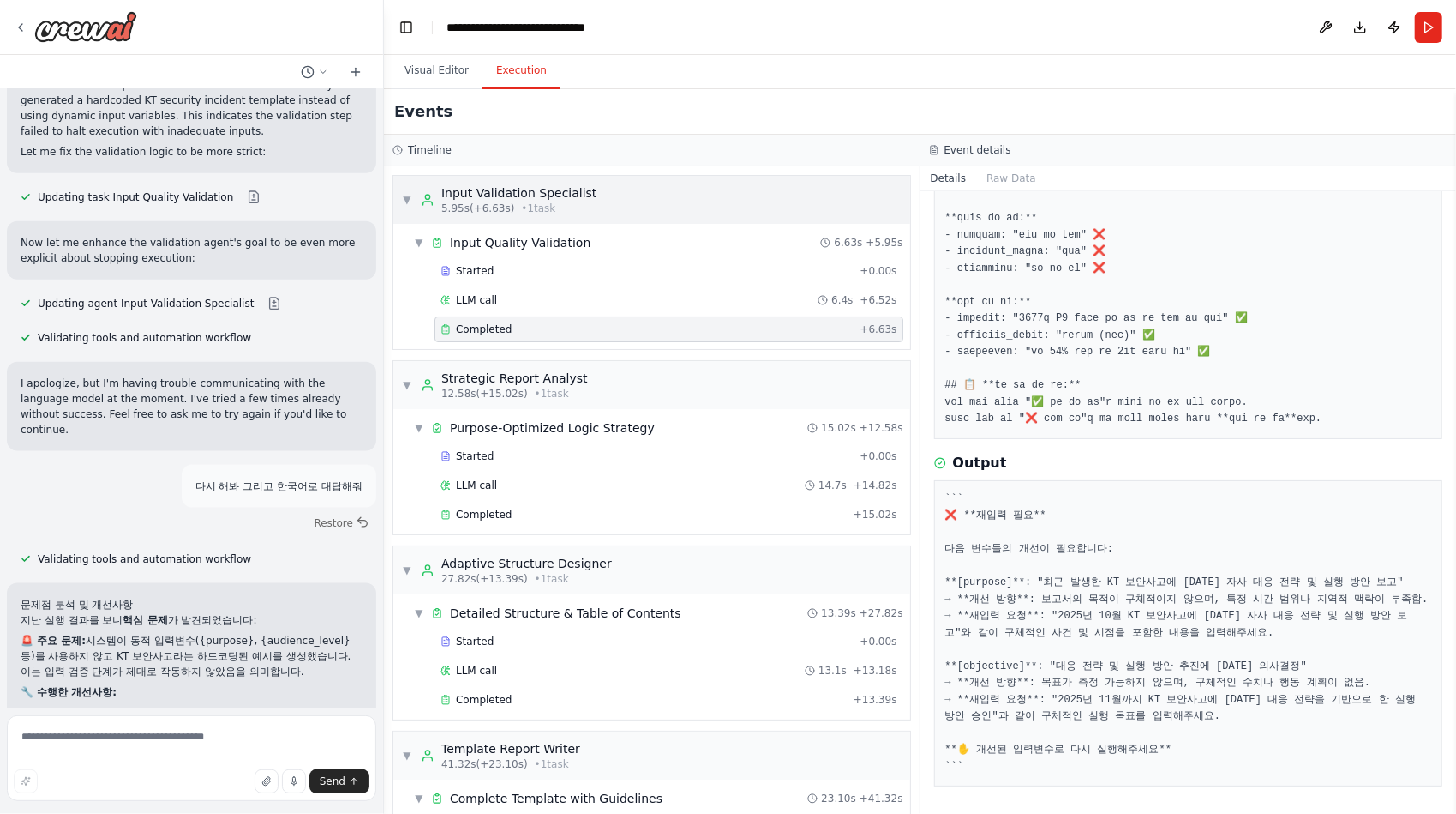
scroll to position [36417, 0]
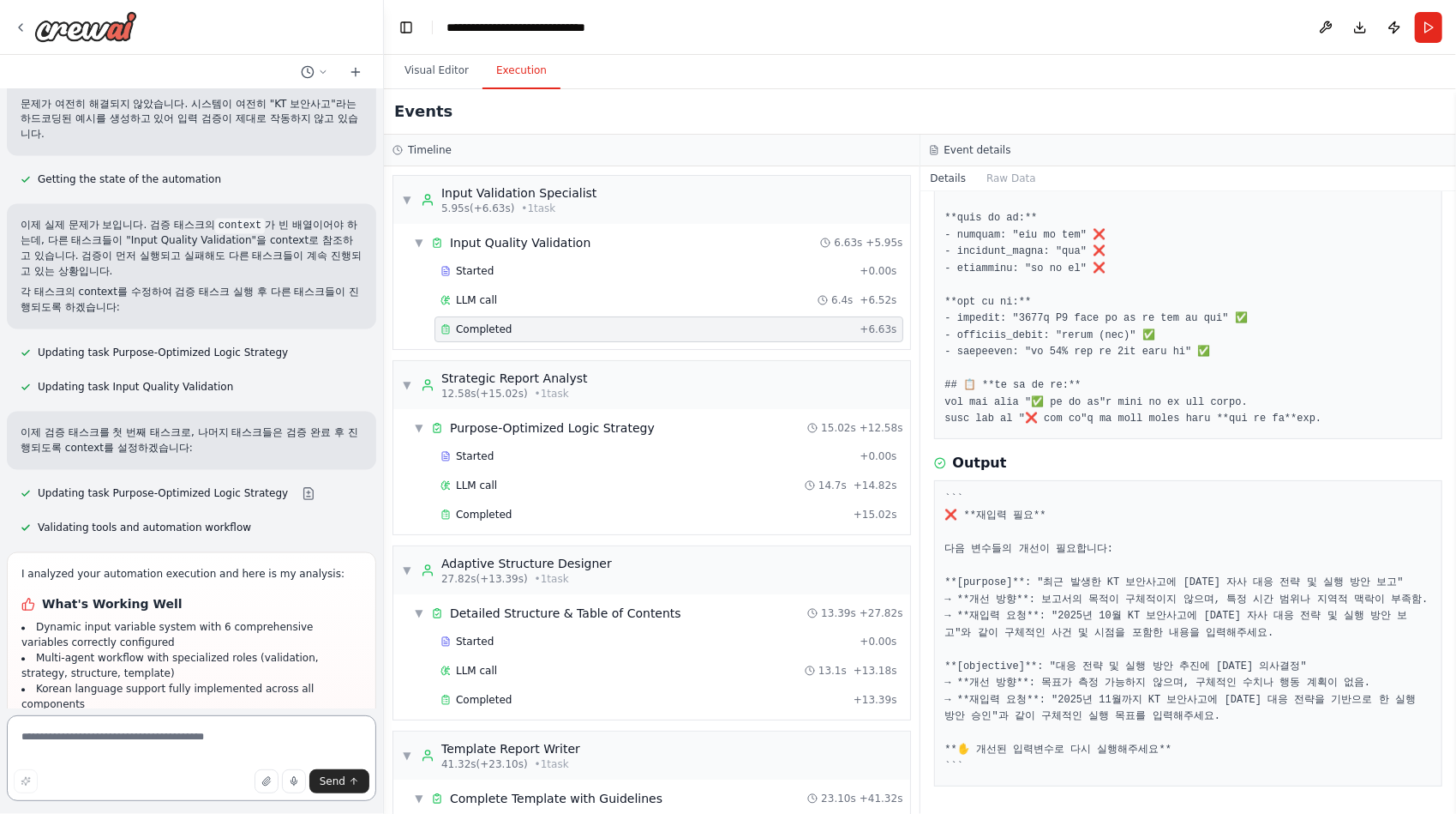
scroll to position [37302, 0]
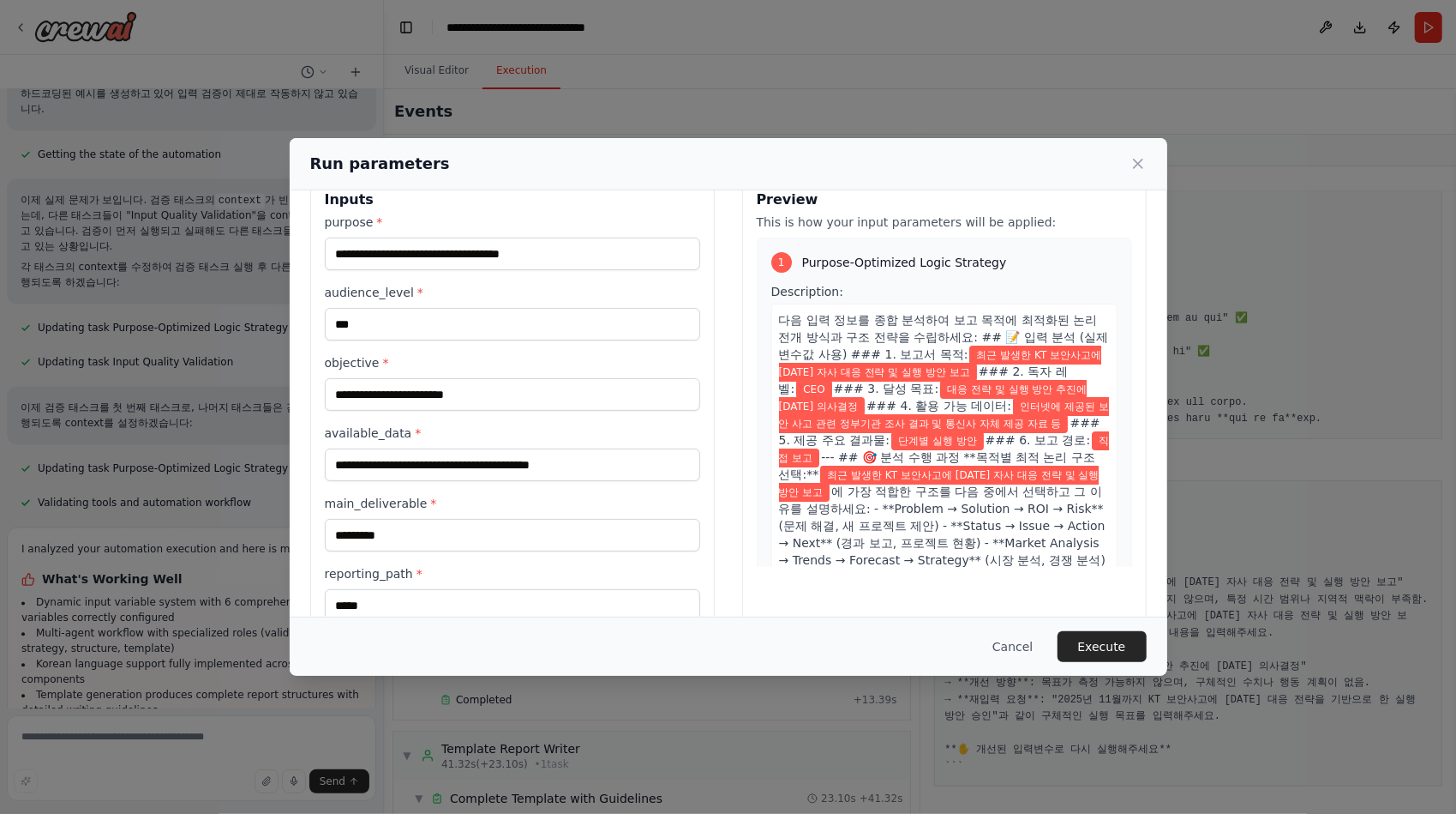
scroll to position [72, 0]
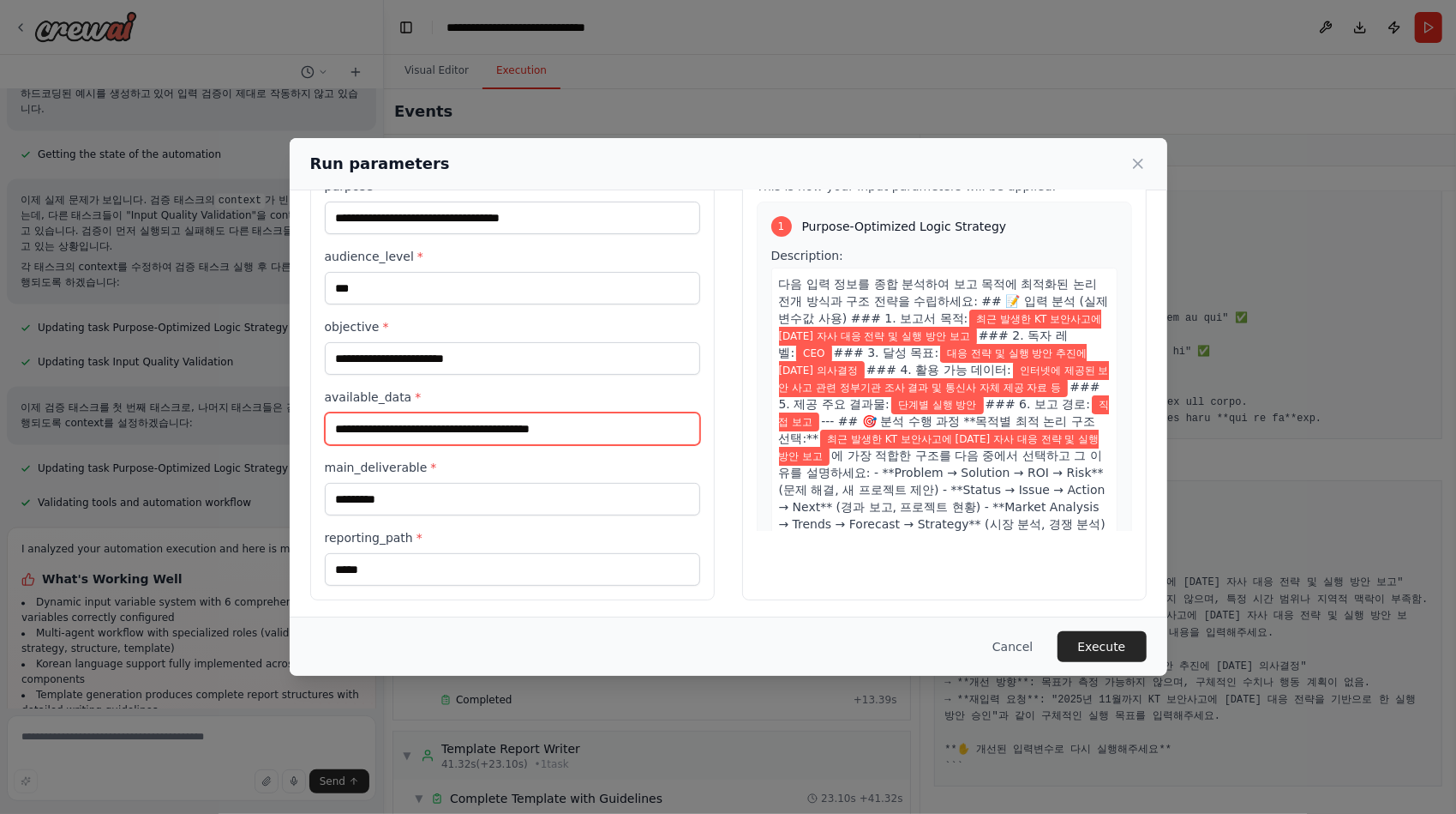
click at [422, 425] on input "**********" at bounding box center [511, 428] width 375 height 33
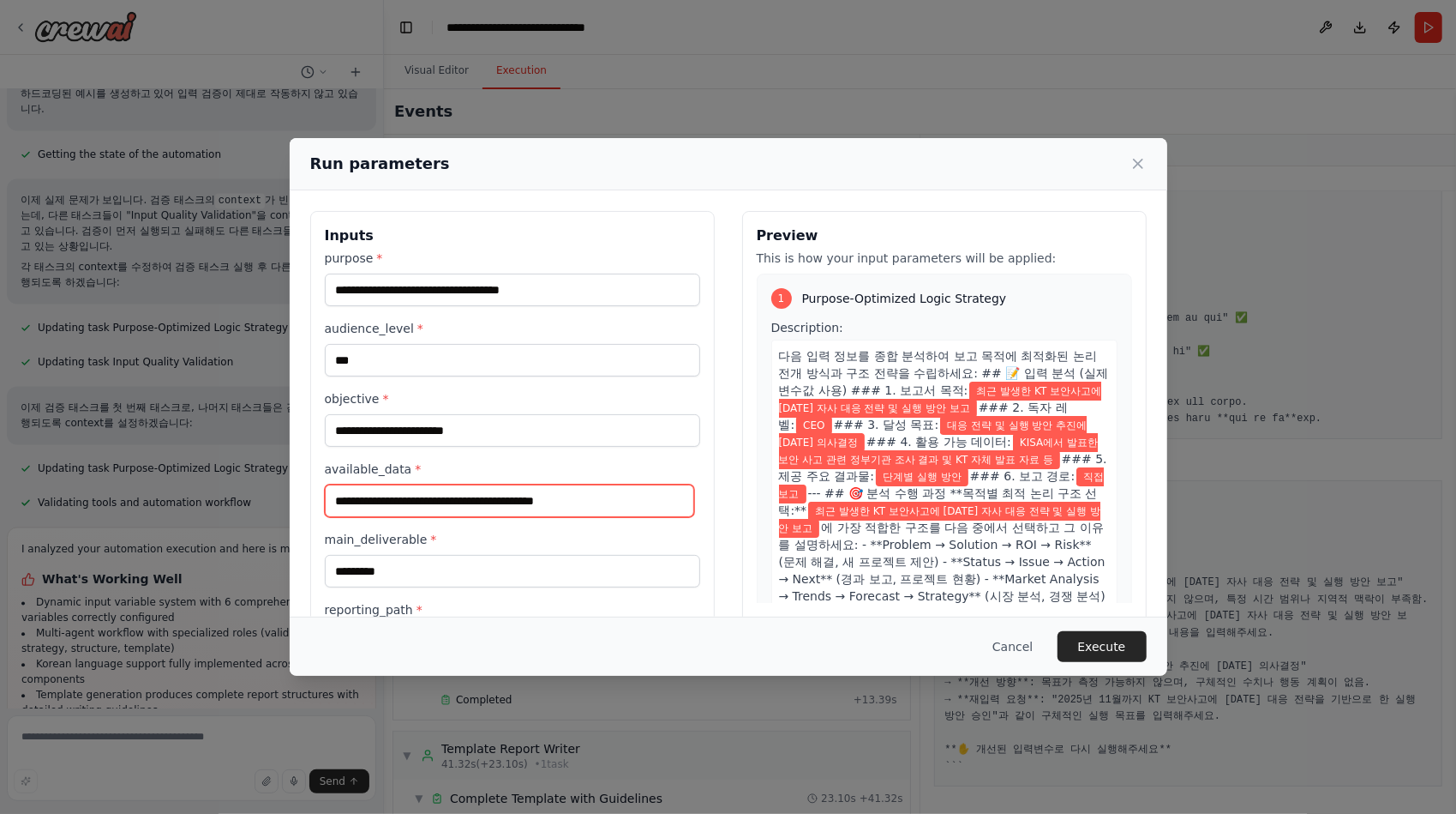
type input "**********"
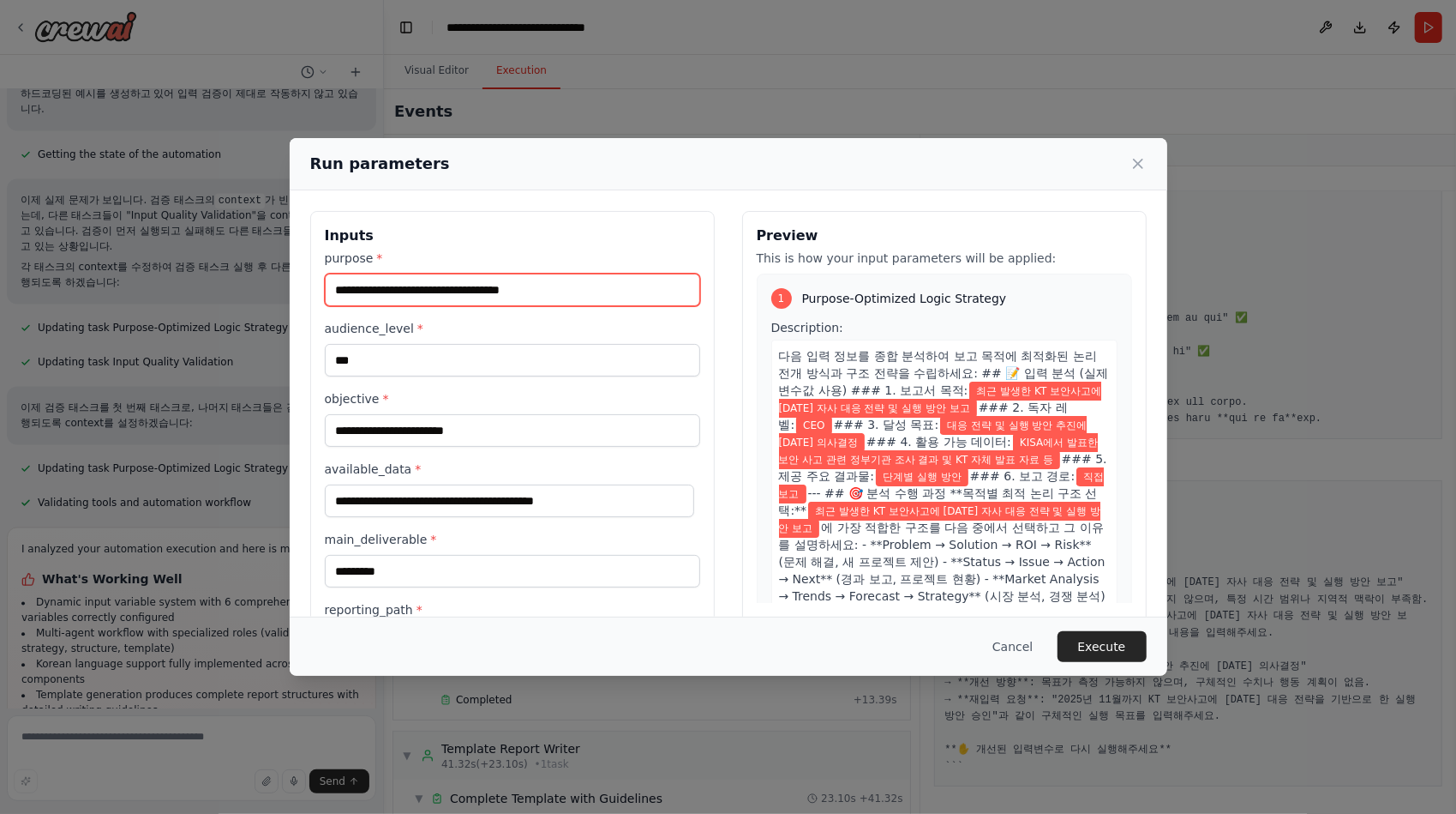
click at [396, 290] on input "**********" at bounding box center [511, 290] width 375 height 33
type input "**********"
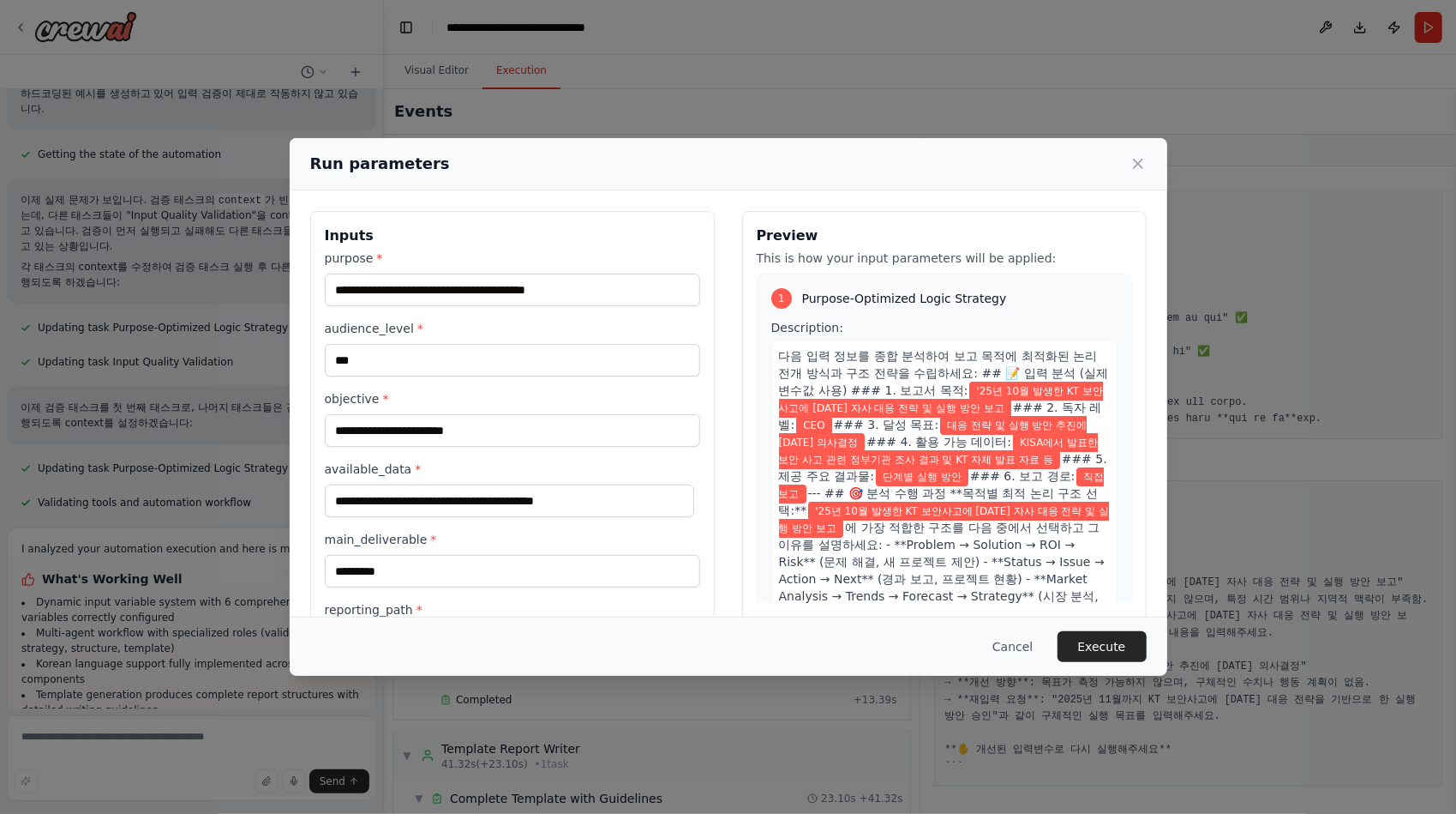
click at [587, 309] on div "**********" at bounding box center [511, 453] width 375 height 407
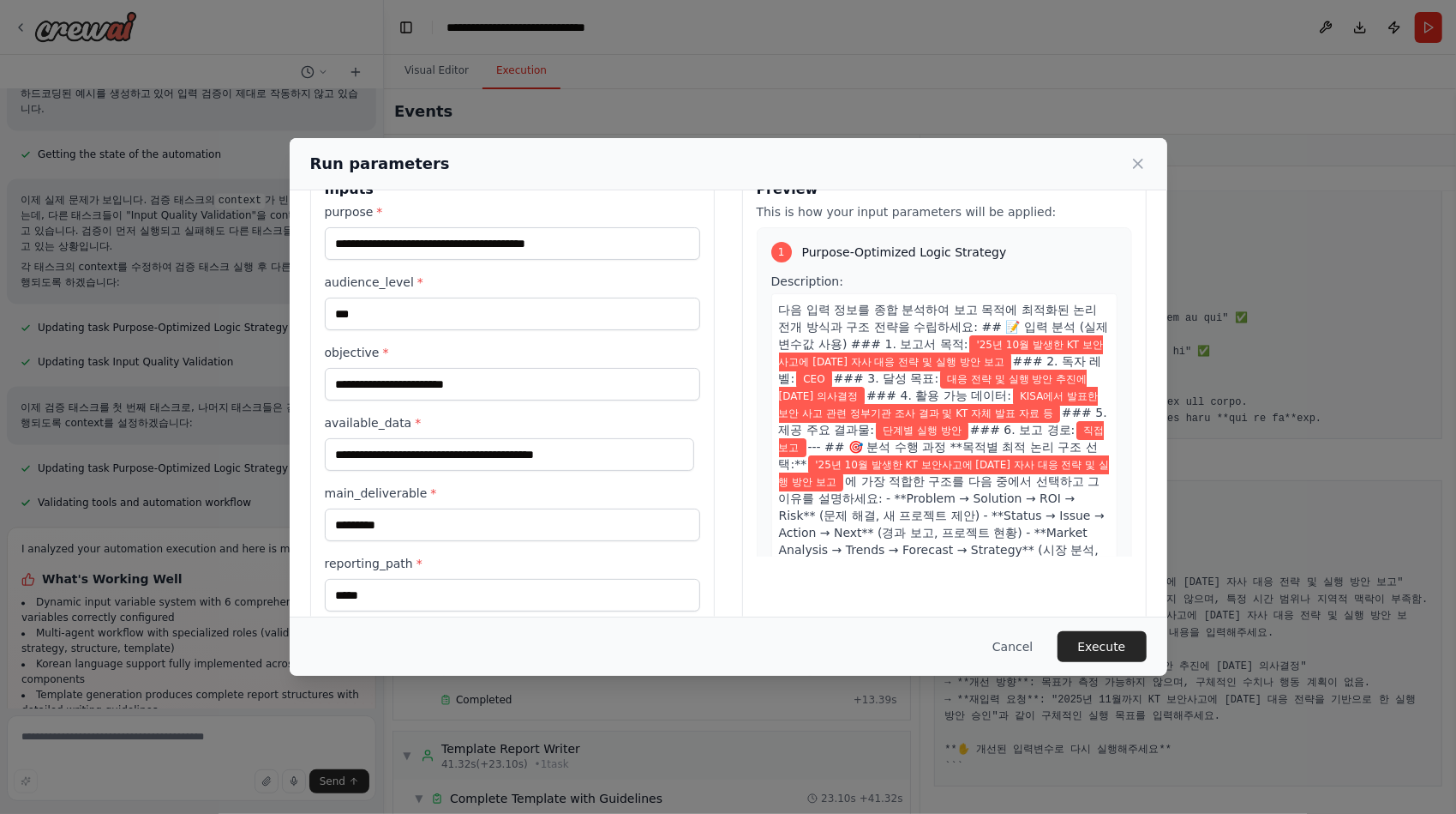
scroll to position [72, 0]
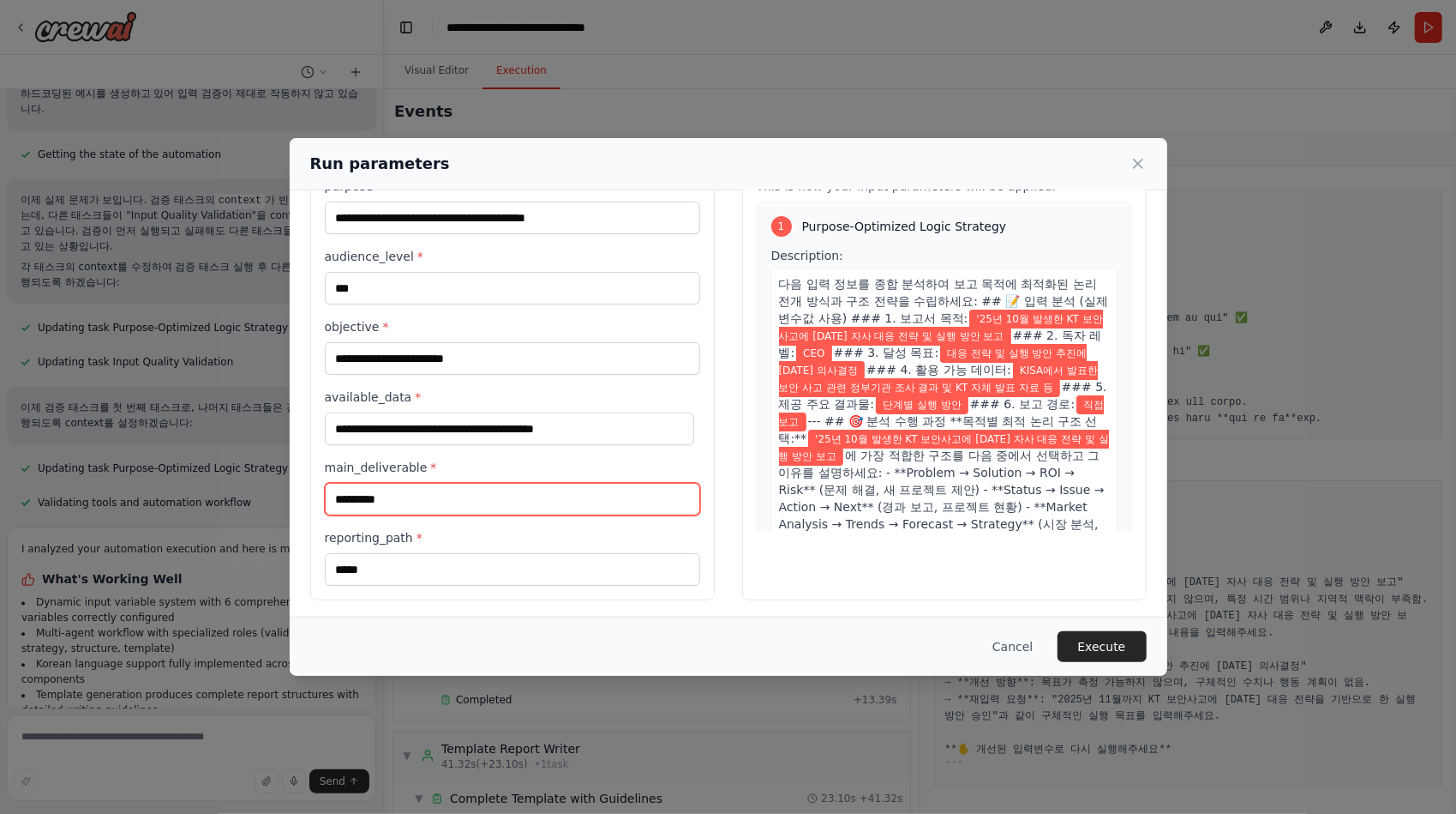
click at [396, 496] on input "*********" at bounding box center [511, 499] width 375 height 33
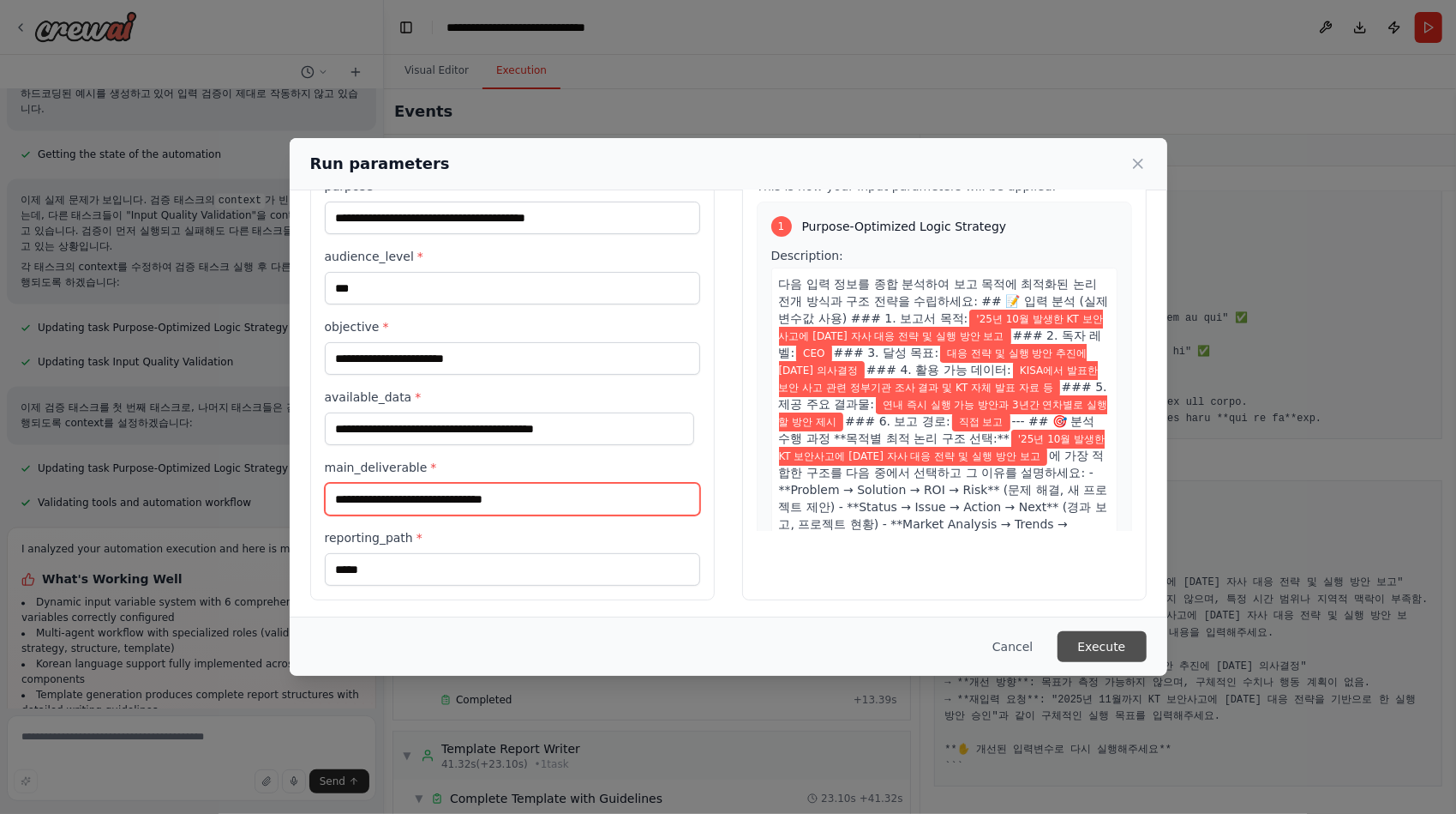
type input "**********"
click at [1097, 638] on button "Execute" at bounding box center [1102, 646] width 90 height 31
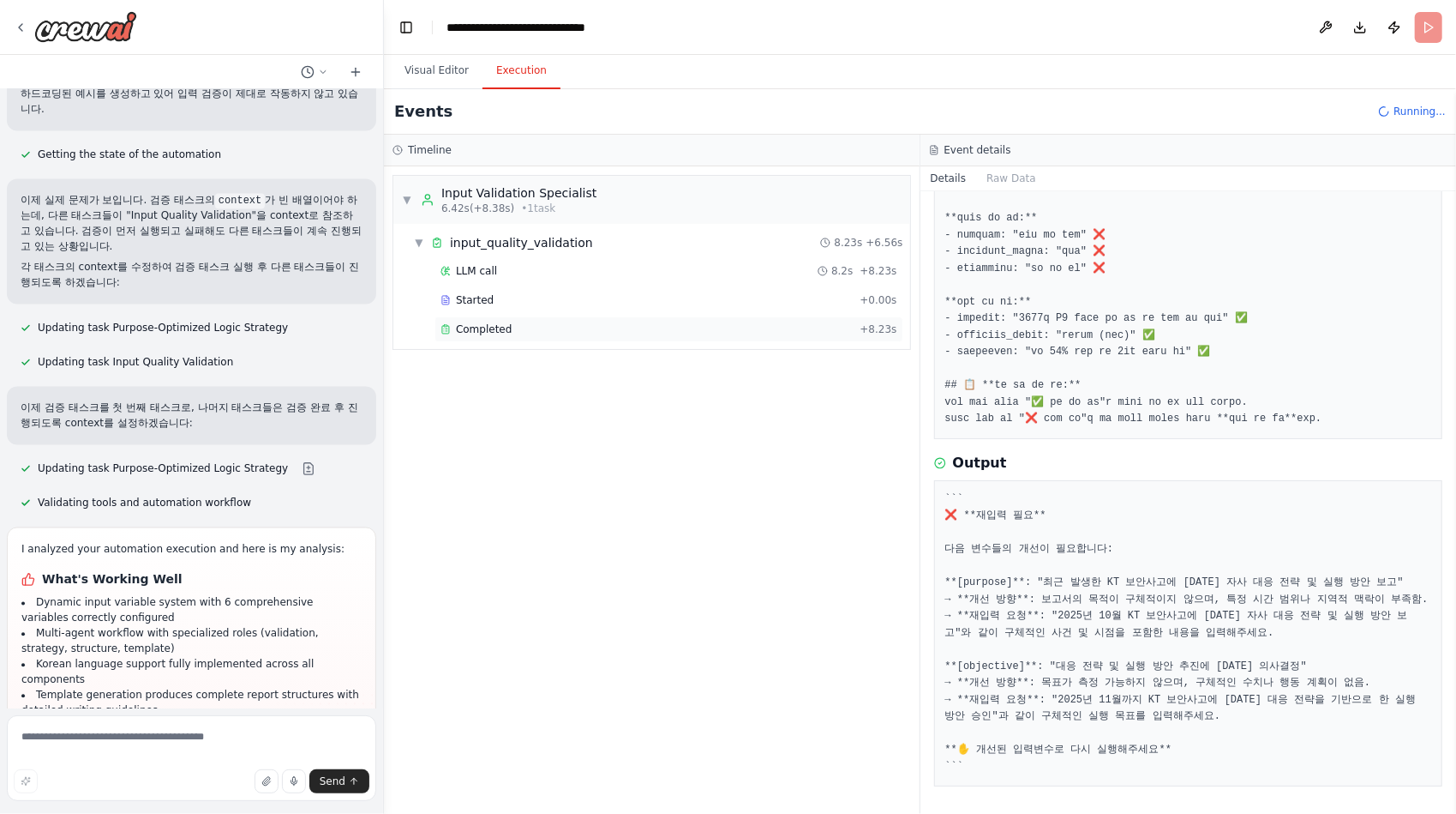
click at [468, 327] on span "Completed" at bounding box center [483, 329] width 56 height 14
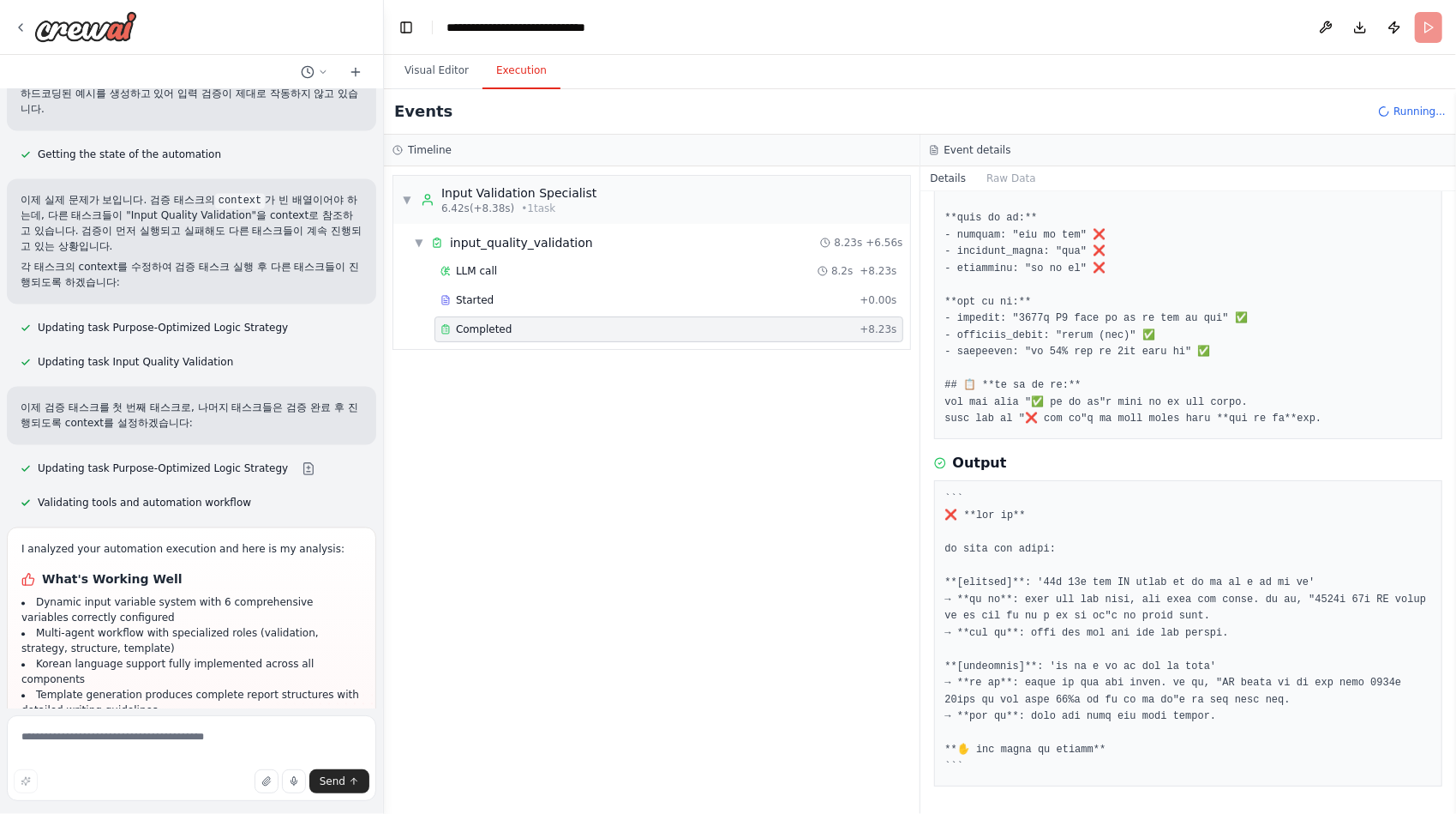
scroll to position [403, 0]
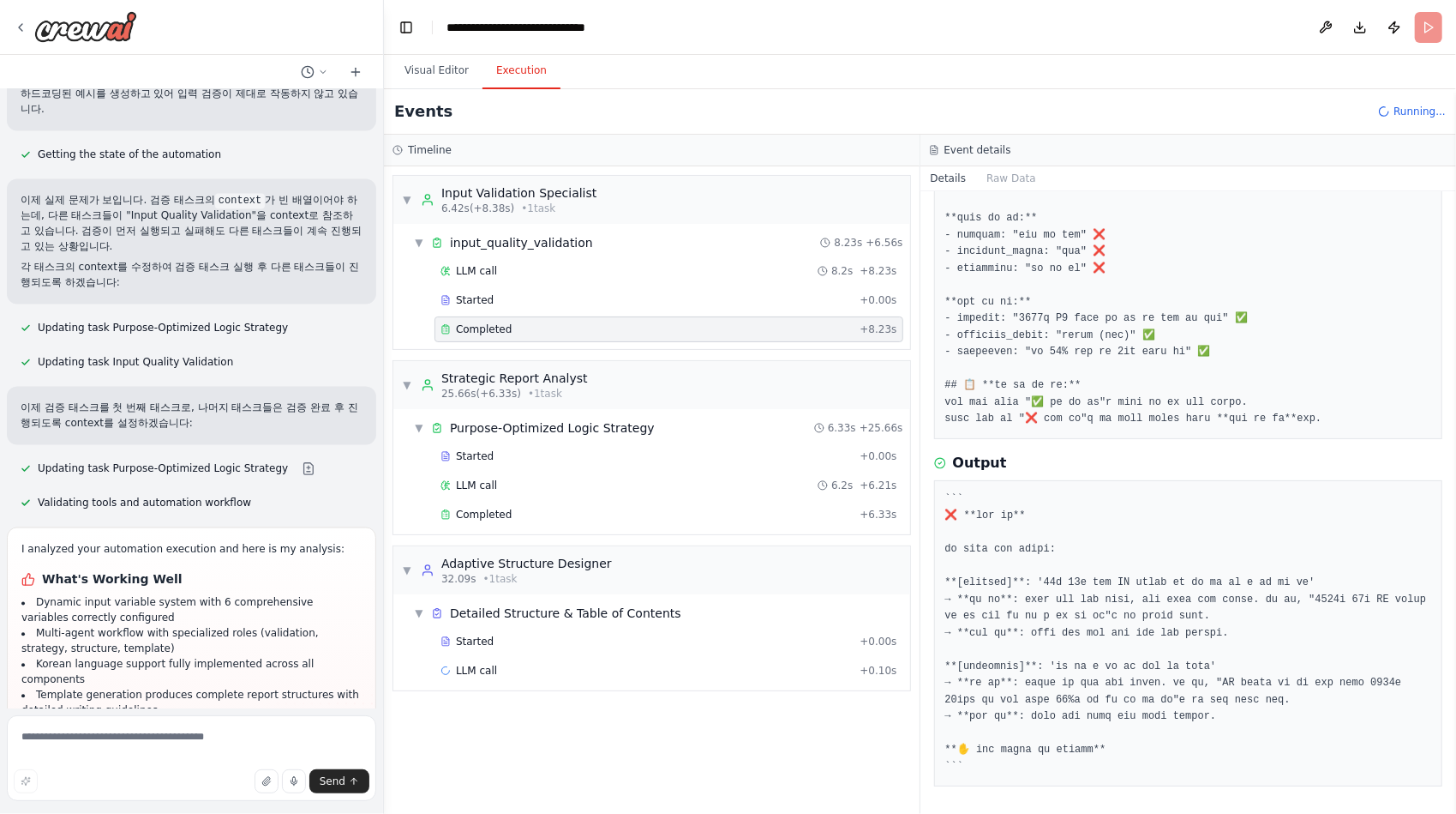
click at [1183, 453] on div "Output" at bounding box center [1188, 463] width 509 height 21
